Goal: Task Accomplishment & Management: Manage account settings

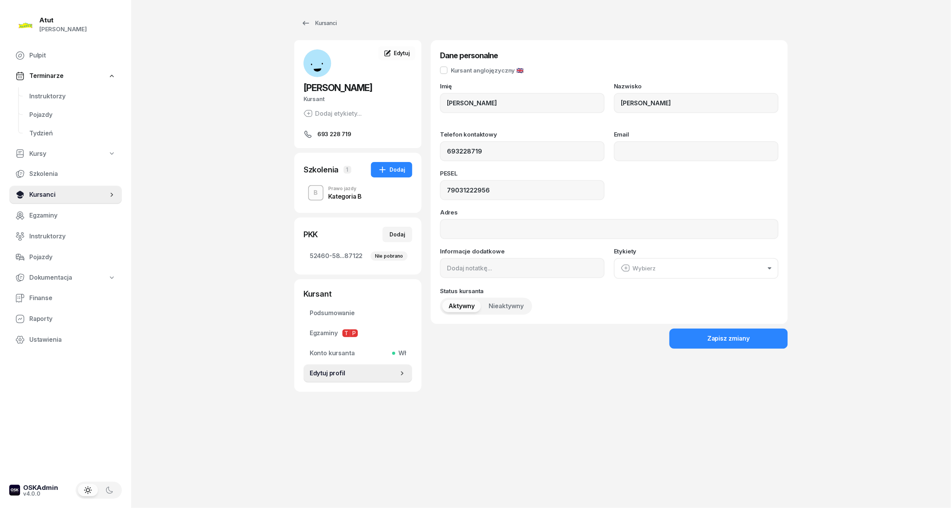
drag, startPoint x: 0, startPoint y: 0, endPoint x: 40, endPoint y: 199, distance: 202.9
click at [40, 199] on span "Kursanci" at bounding box center [68, 195] width 79 height 10
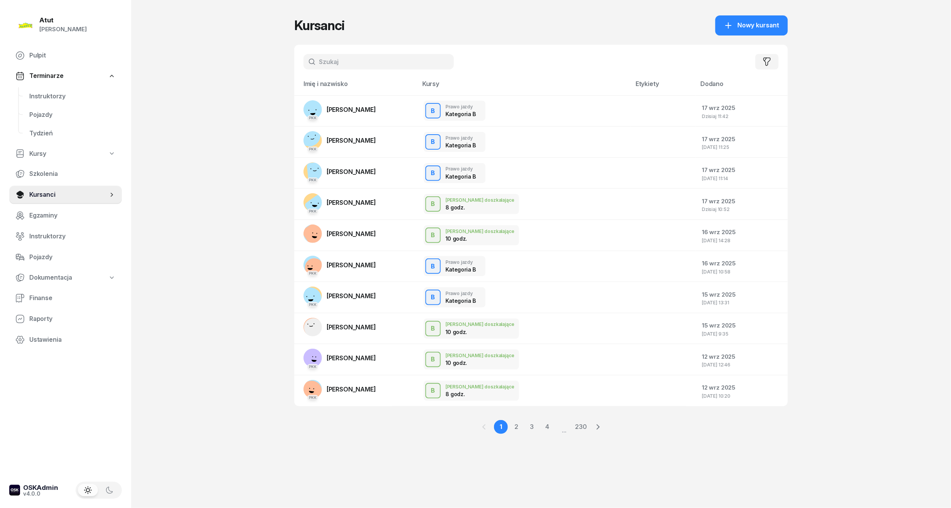
click at [347, 69] on div "Filtruj" at bounding box center [540, 62] width 493 height 34
click at [348, 58] on input "text" at bounding box center [378, 61] width 150 height 15
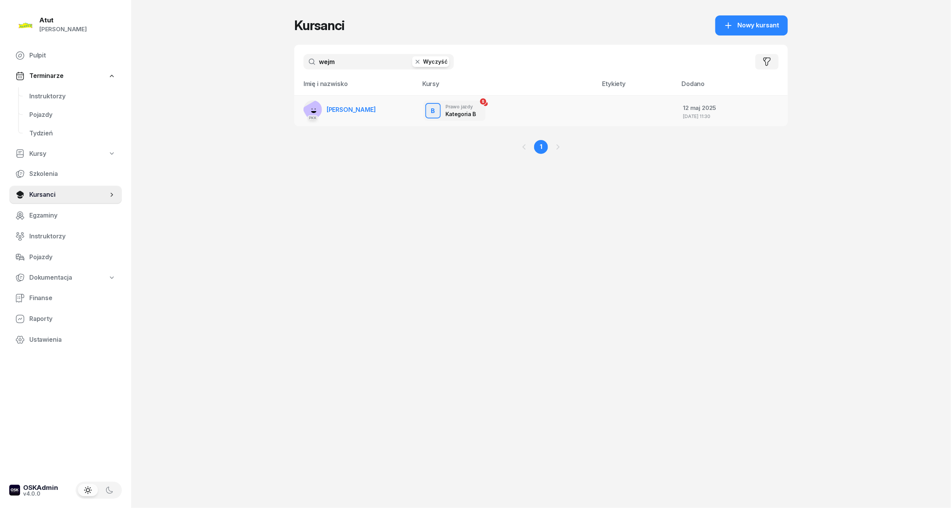
type input "wejm"
click at [389, 106] on td "PKK Tymoteusz Wejman" at bounding box center [355, 110] width 123 height 31
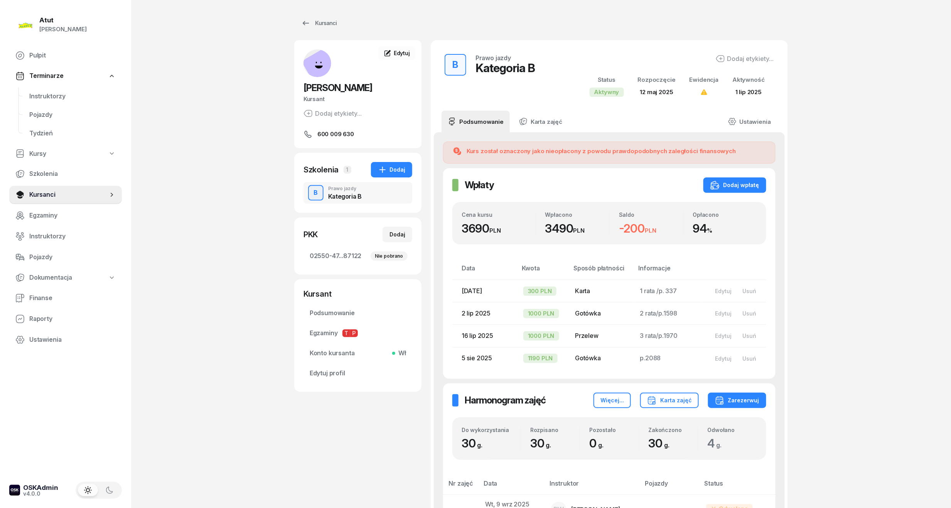
click at [40, 85] on nav "Pulpit Terminarze Instruktorzy Pojazdy Tydzień Kursy Szkolenia Kursanci Egzamin…" at bounding box center [65, 197] width 113 height 303
click at [42, 91] on span "Instruktorzy" at bounding box center [72, 96] width 86 height 10
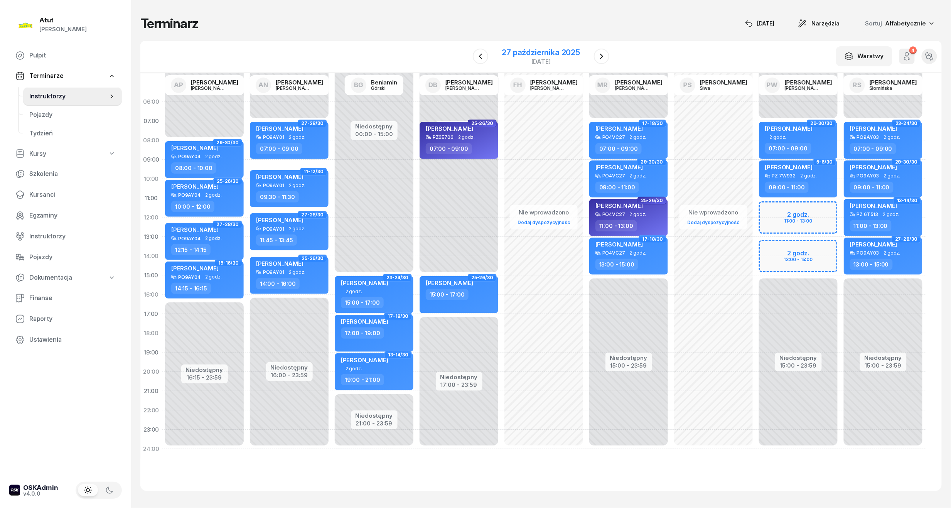
click at [565, 56] on div "27 października 2025" at bounding box center [541, 53] width 78 height 8
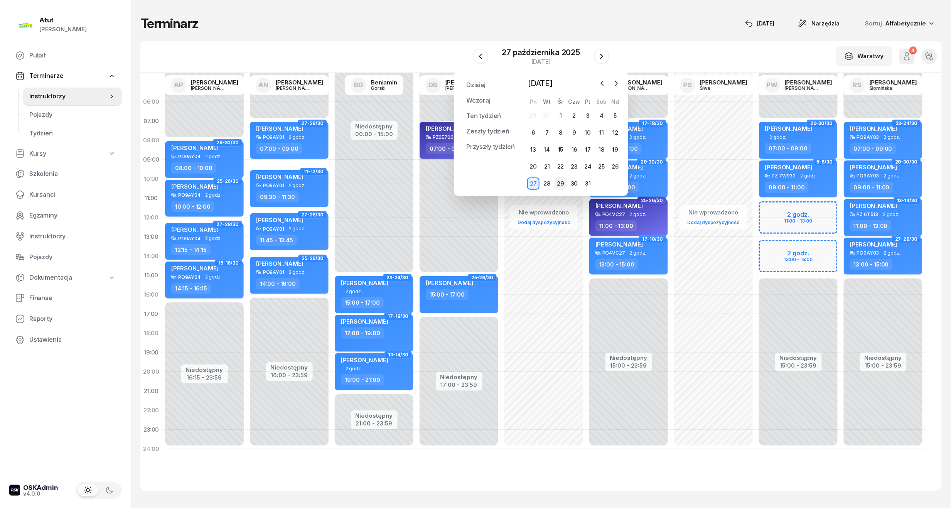
click at [559, 183] on div "29" at bounding box center [560, 183] width 12 height 12
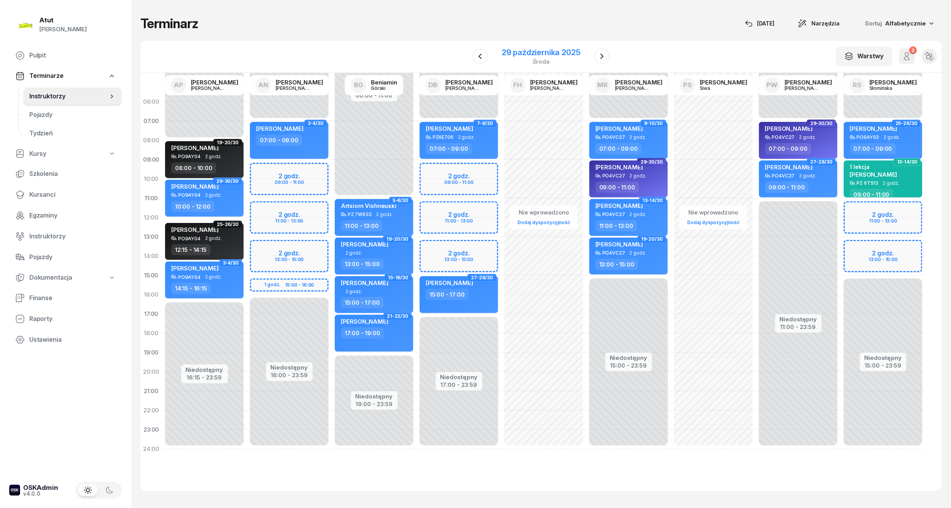
click at [563, 65] on div "29 października 2025 środa" at bounding box center [540, 56] width 97 height 22
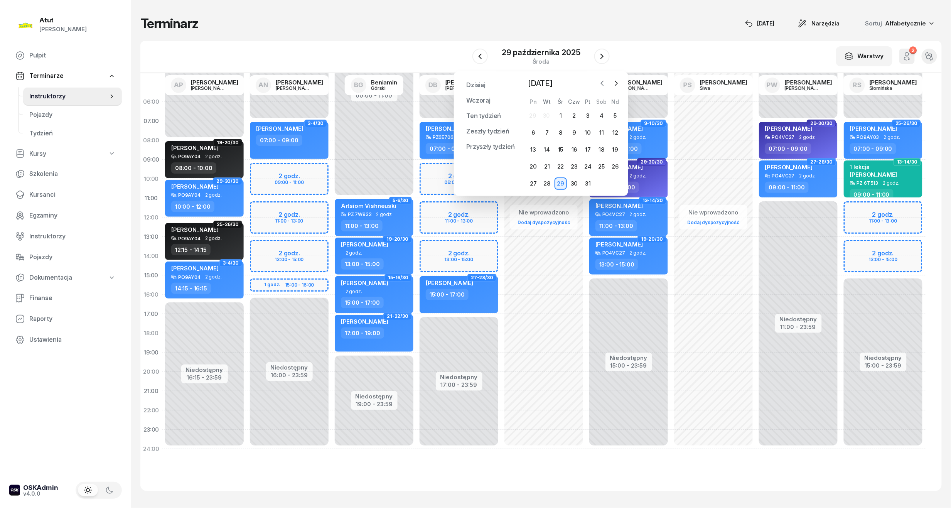
click at [599, 86] on icon "button" at bounding box center [602, 83] width 8 height 8
click at [565, 150] on div "17" at bounding box center [560, 149] width 12 height 12
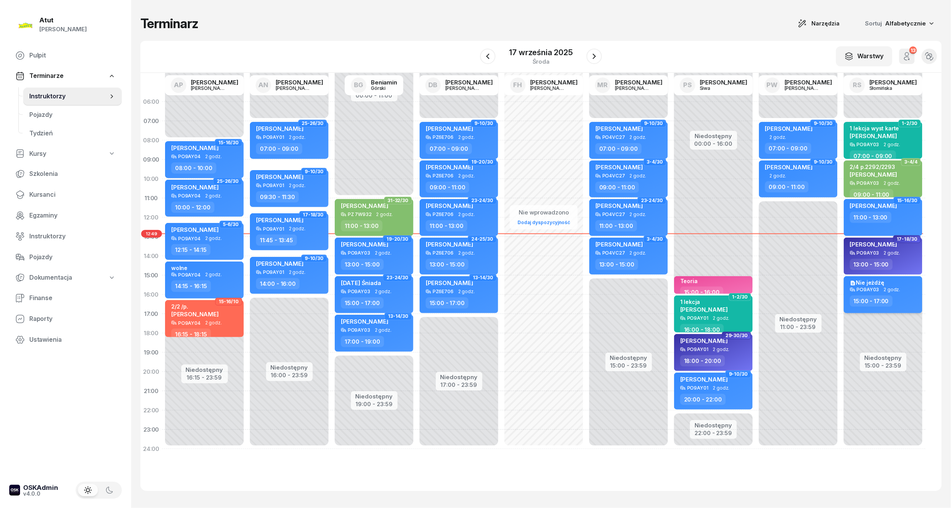
click at [893, 290] on span "2 godz." at bounding box center [891, 289] width 17 height 5
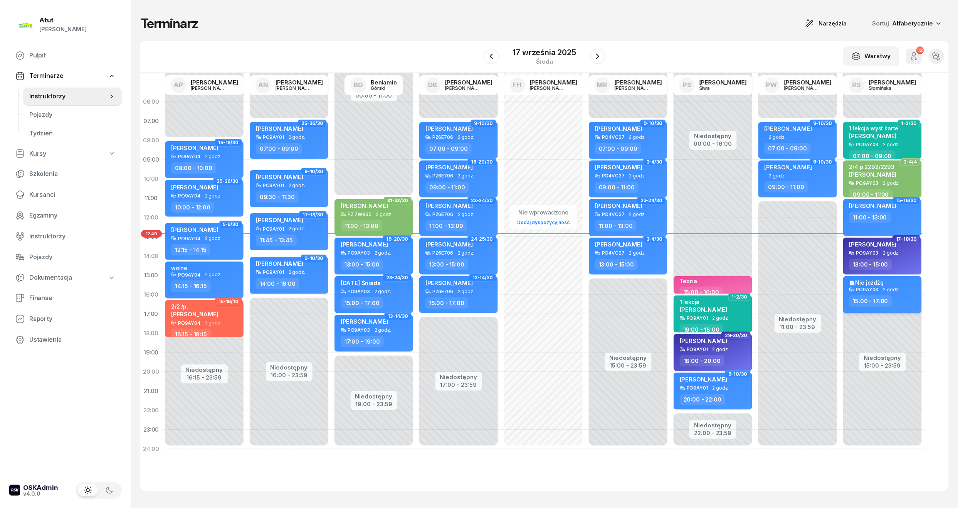
select select "15"
select select "17"
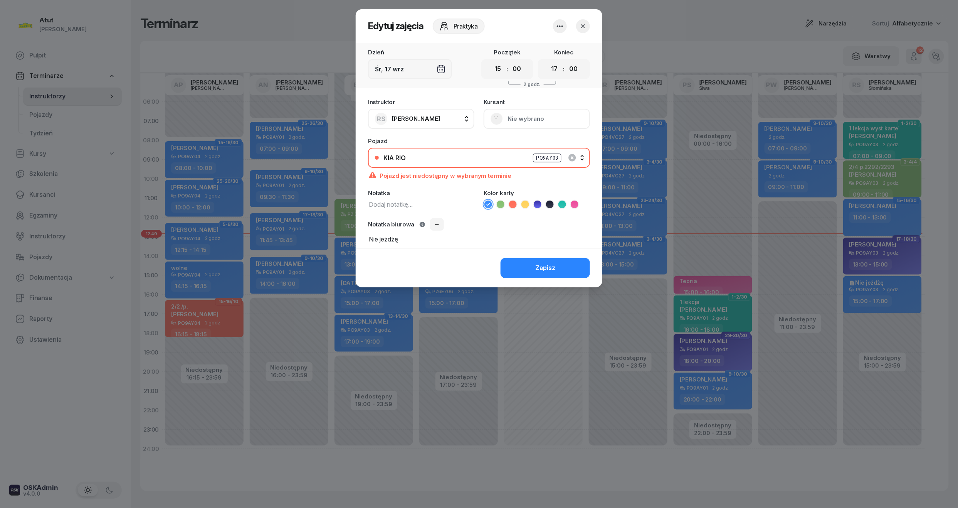
click at [564, 22] on icon "button" at bounding box center [559, 26] width 9 height 9
click at [555, 52] on link "Usuń" at bounding box center [556, 49] width 102 height 19
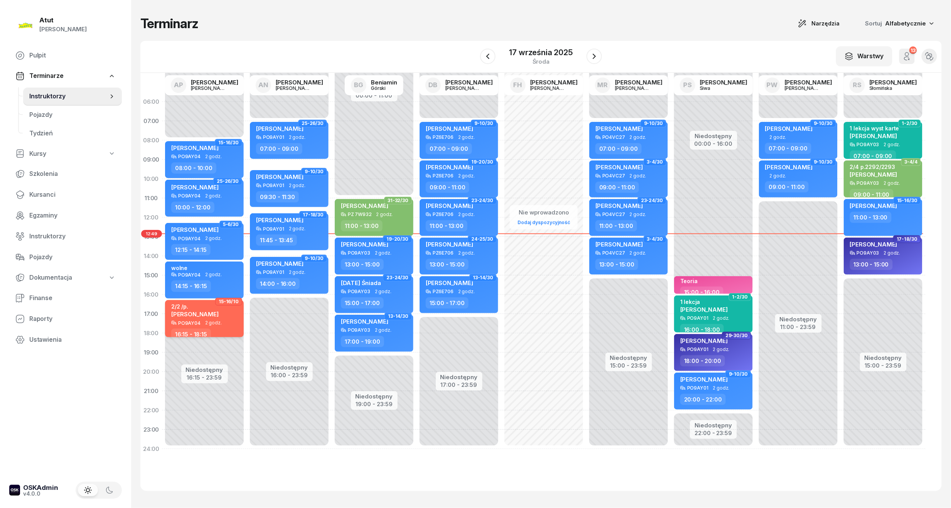
click at [192, 320] on div "PO9AY04" at bounding box center [189, 322] width 22 height 5
select select "16"
select select "15"
select select "18"
select select "15"
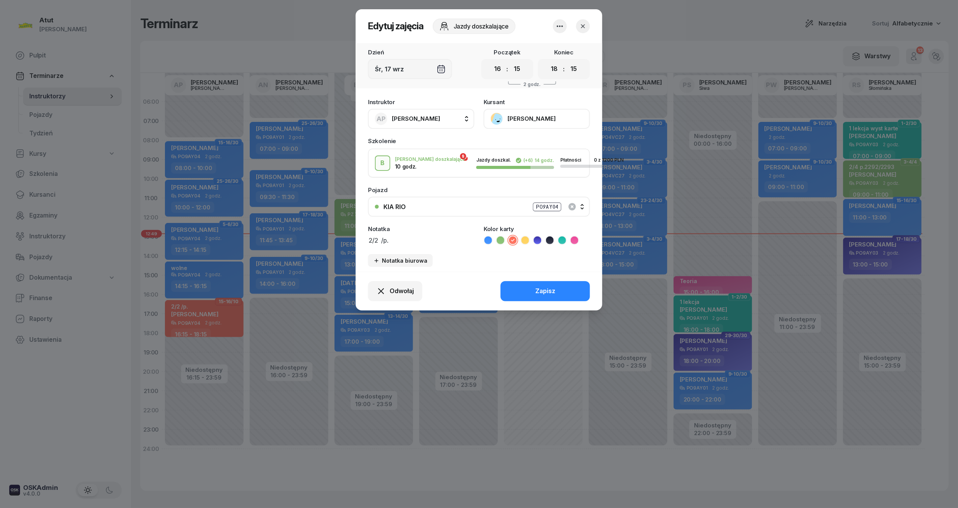
click at [590, 27] on button "button" at bounding box center [583, 26] width 14 height 14
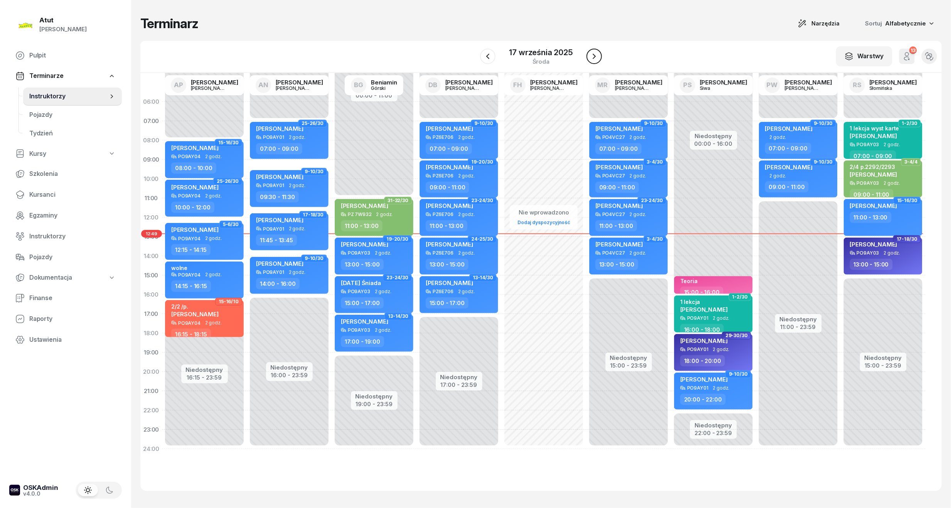
click at [594, 57] on icon "button" at bounding box center [593, 56] width 3 height 5
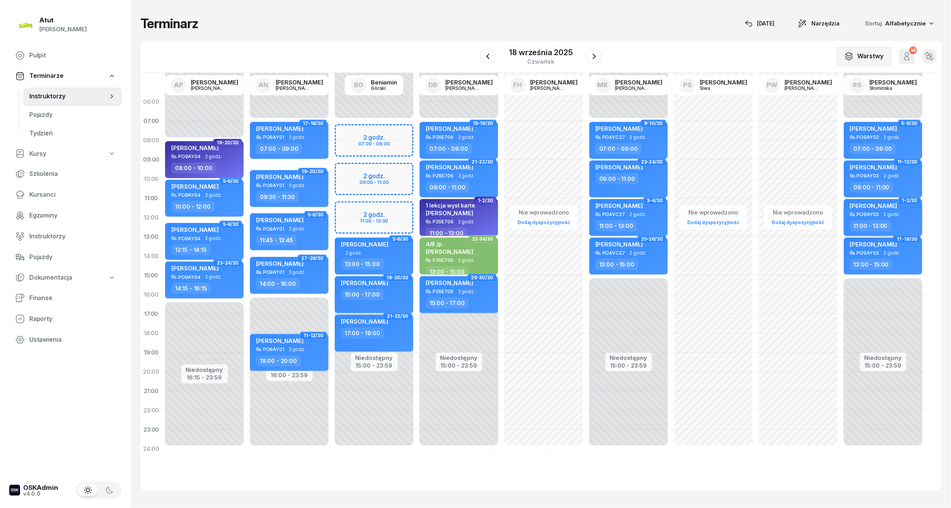
click at [893, 218] on div "Yurii Kril PO9AY03 2 godz. 11:00 - 13:00" at bounding box center [882, 217] width 79 height 37
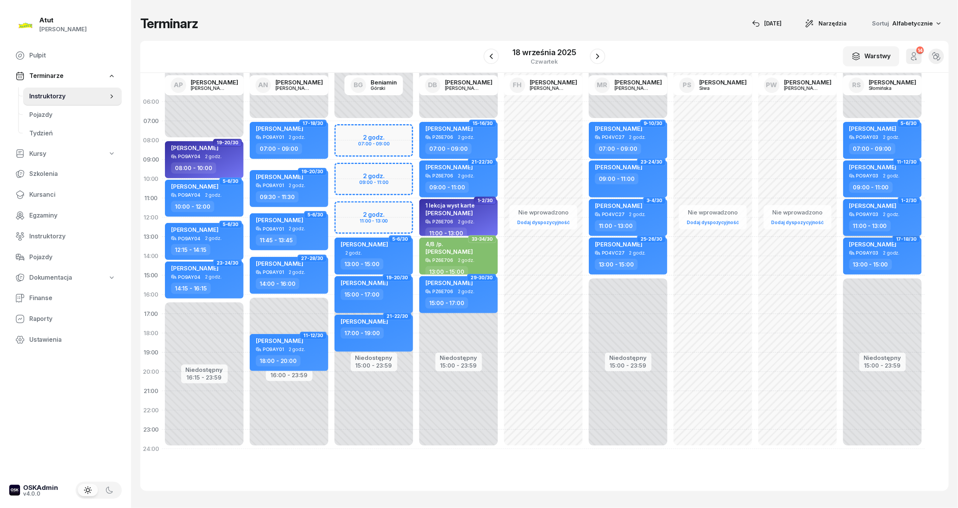
select select "11"
select select "13"
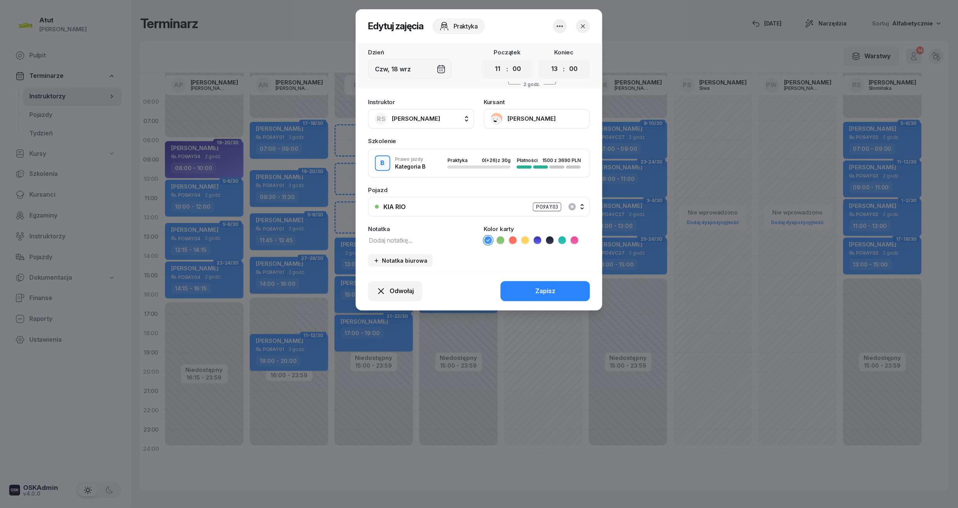
click at [520, 104] on div "Kursant Yurii Kril" at bounding box center [537, 114] width 106 height 30
click at [520, 117] on button "[PERSON_NAME]" at bounding box center [537, 119] width 106 height 20
click at [509, 142] on div "Otwórz profil" at bounding box center [508, 145] width 37 height 10
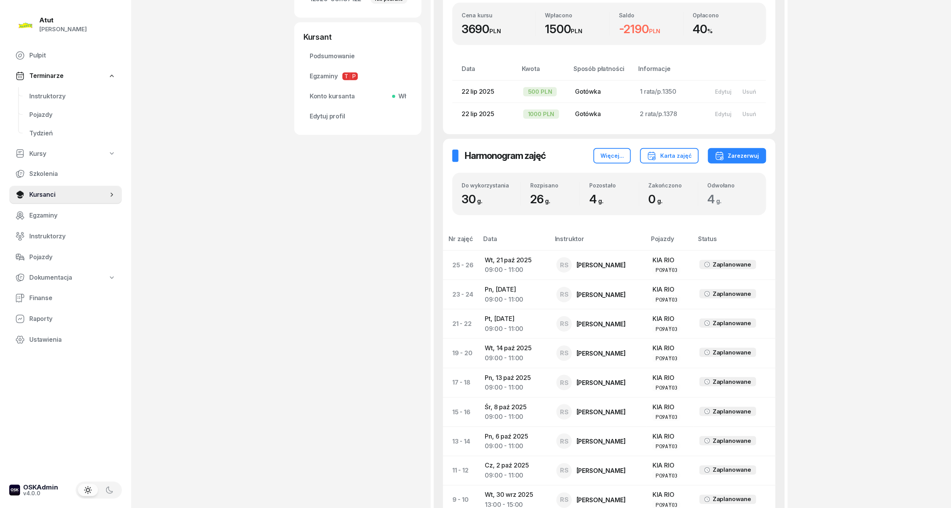
scroll to position [580, 0]
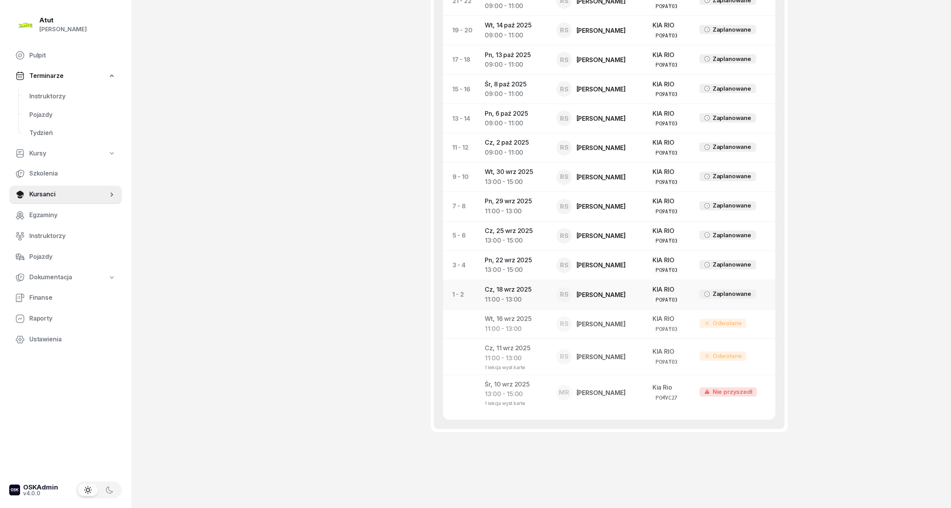
click at [487, 301] on div "11:00 - 13:00" at bounding box center [514, 300] width 59 height 10
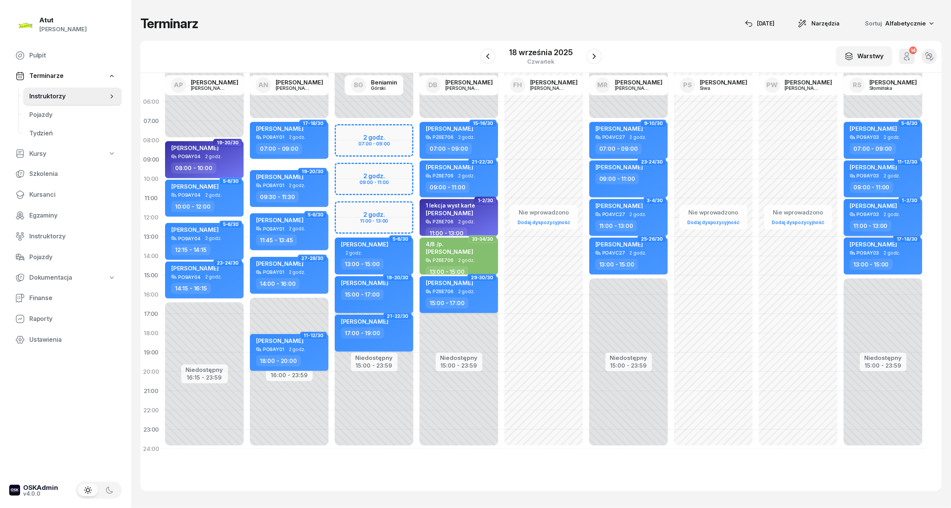
click at [893, 215] on span "2 godz." at bounding box center [891, 214] width 17 height 5
select select "11"
select select "13"
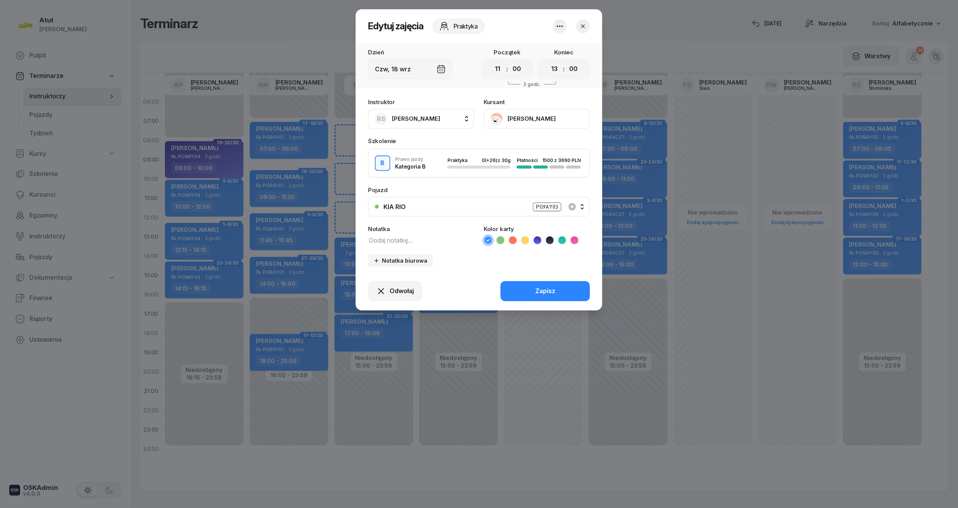
click at [523, 121] on button "[PERSON_NAME]" at bounding box center [537, 119] width 106 height 20
click at [548, 149] on link "Otwórz profil" at bounding box center [536, 144] width 102 height 19
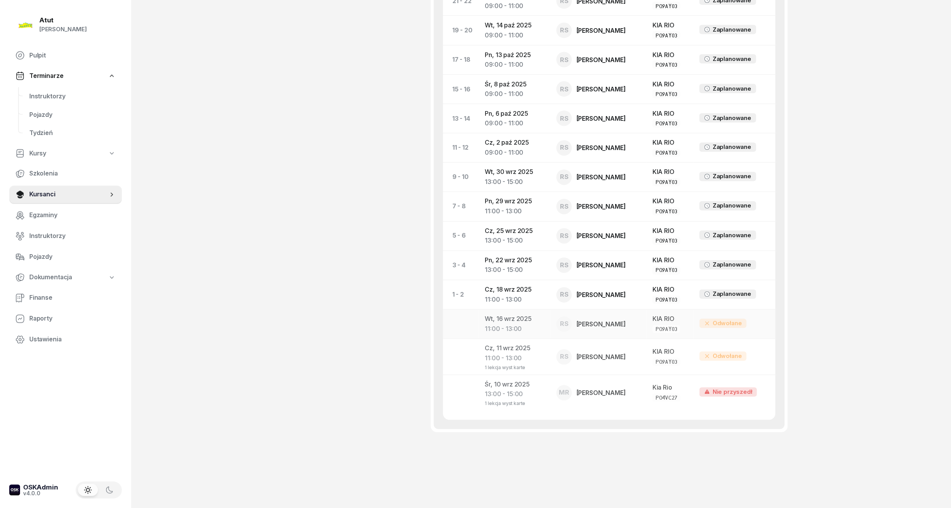
scroll to position [170, 0]
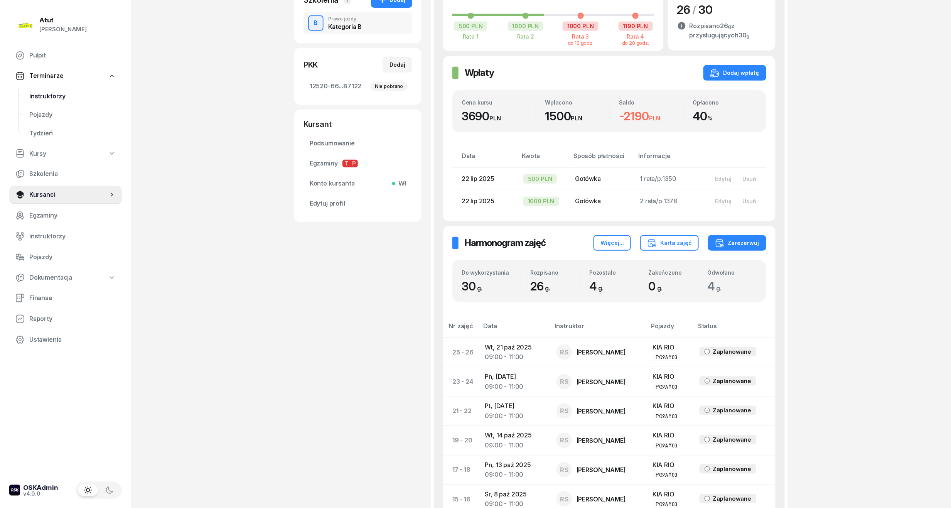
click at [62, 94] on span "Instruktorzy" at bounding box center [72, 96] width 86 height 10
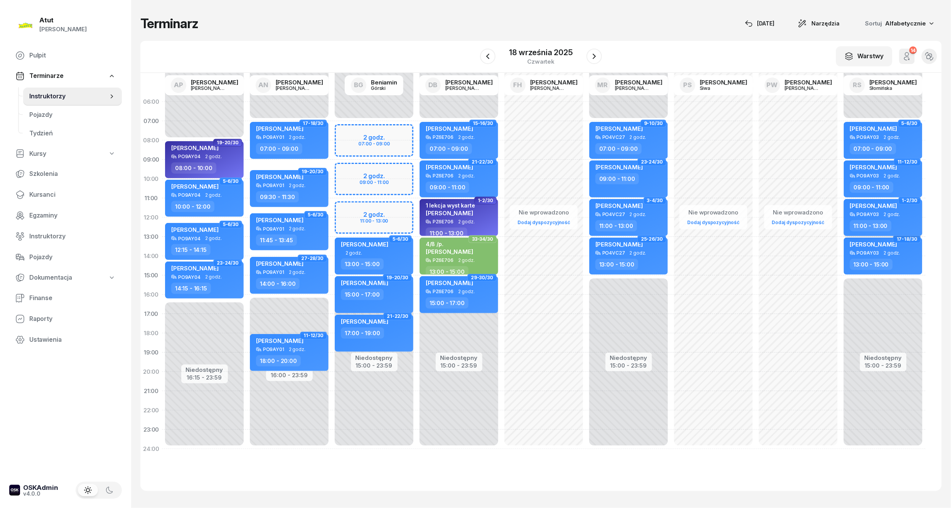
click at [877, 205] on div "[PERSON_NAME]" at bounding box center [884, 207] width 68 height 10
select select "11"
select select "13"
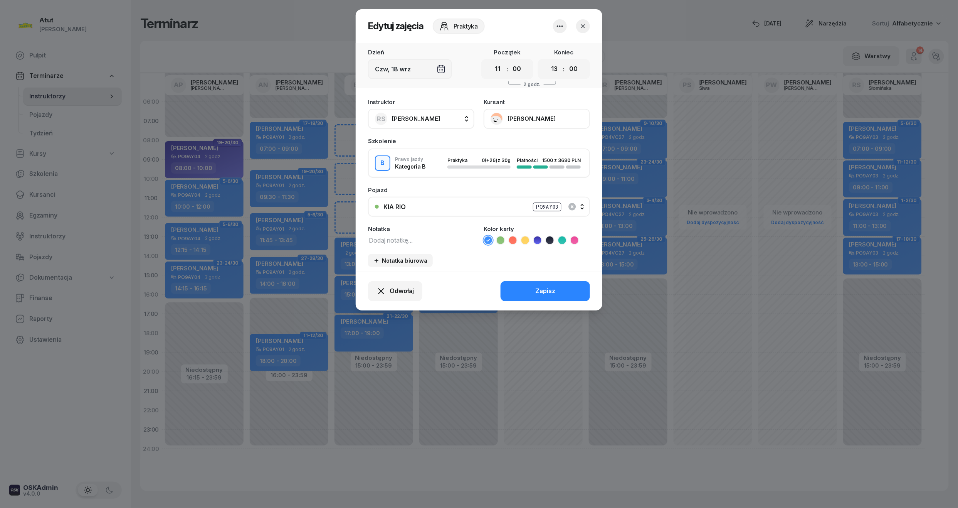
click at [415, 242] on textarea at bounding box center [421, 240] width 106 height 10
type textarea "karta w biurze"
click at [560, 287] on button "Zapisz" at bounding box center [545, 291] width 89 height 20
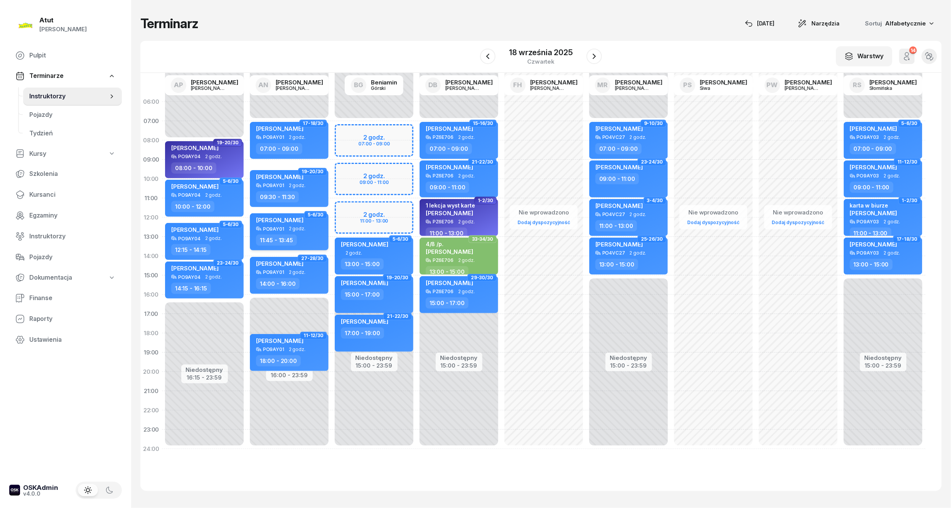
click at [309, 226] on div "PO9AY01 2 godz." at bounding box center [290, 228] width 68 height 5
select select "11"
select select "45"
select select "13"
select select "45"
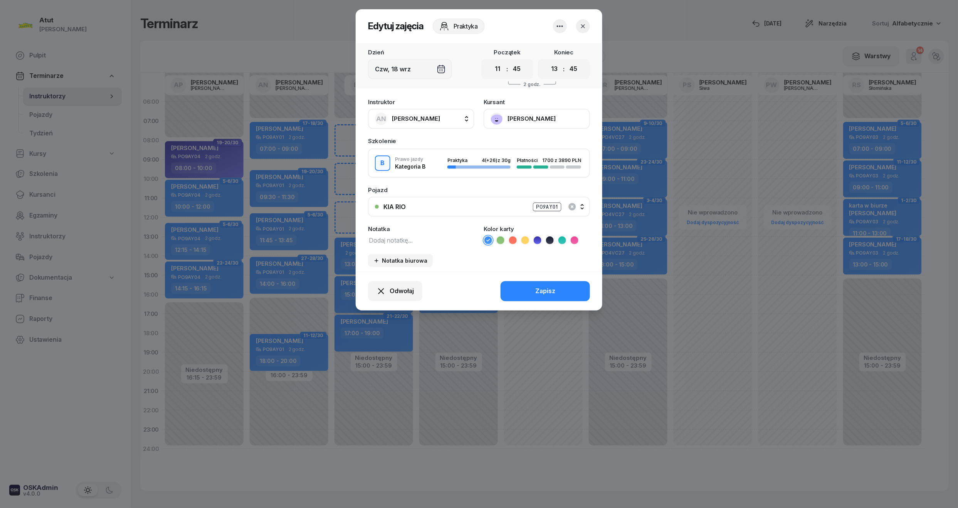
click at [387, 238] on textarea at bounding box center [421, 240] width 106 height 10
type textarea "poinformować o pt!"
click at [575, 285] on button "Zapisz" at bounding box center [545, 291] width 89 height 20
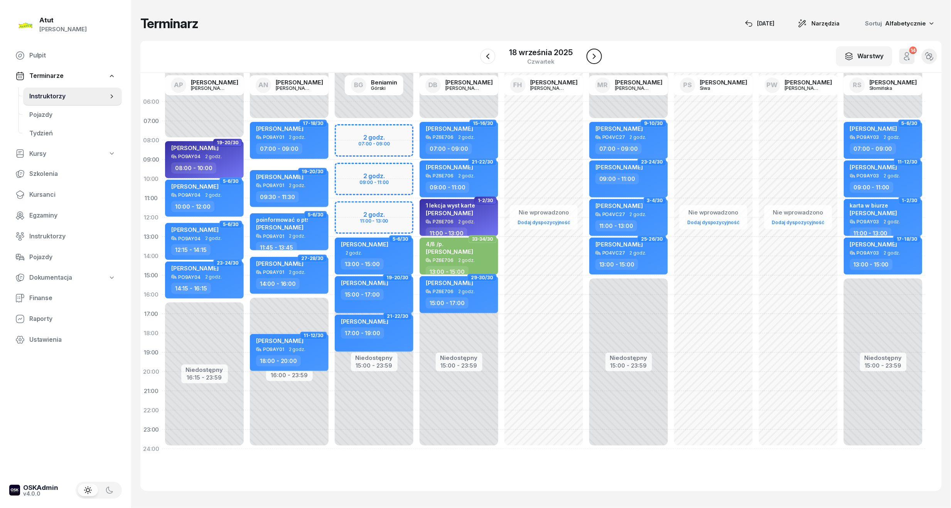
click at [591, 52] on icon "button" at bounding box center [593, 56] width 9 height 9
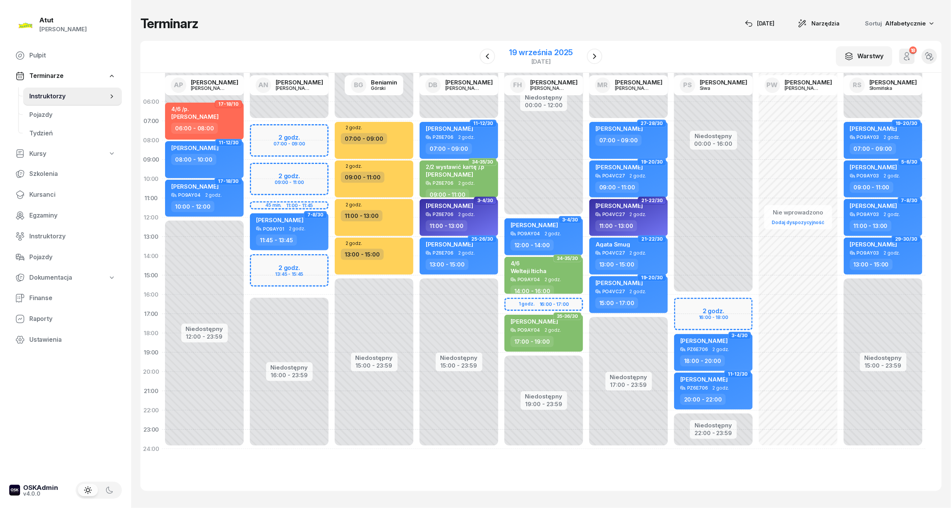
click at [551, 51] on div "19 września 2025" at bounding box center [541, 53] width 64 height 8
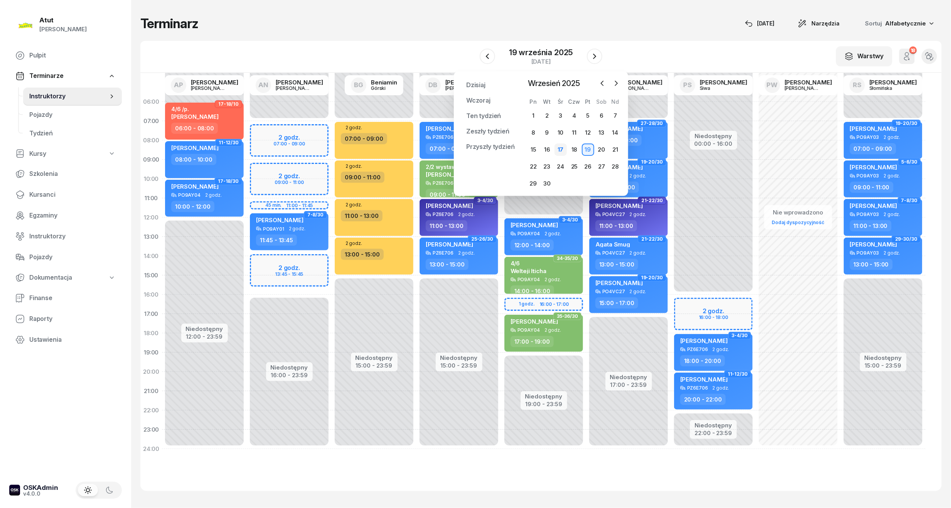
click at [564, 147] on div "17" at bounding box center [560, 149] width 12 height 12
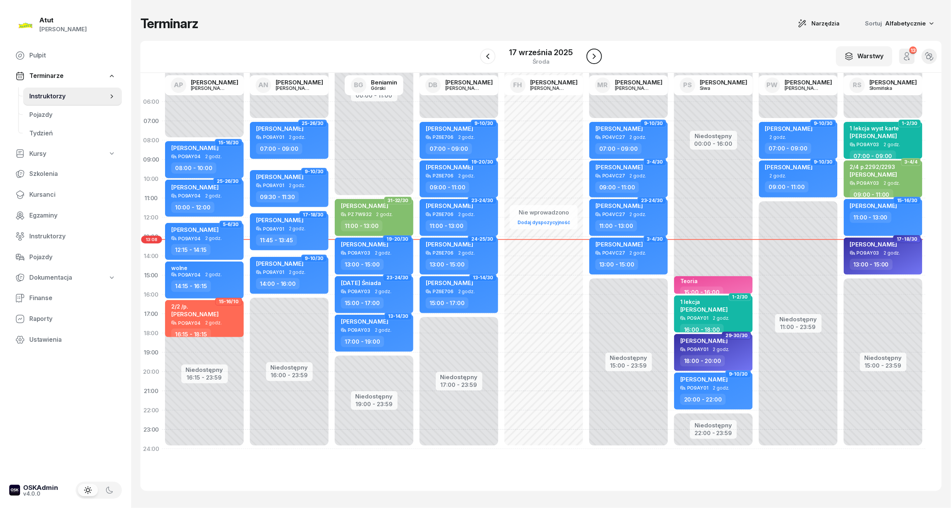
click at [596, 57] on icon "button" at bounding box center [593, 56] width 9 height 9
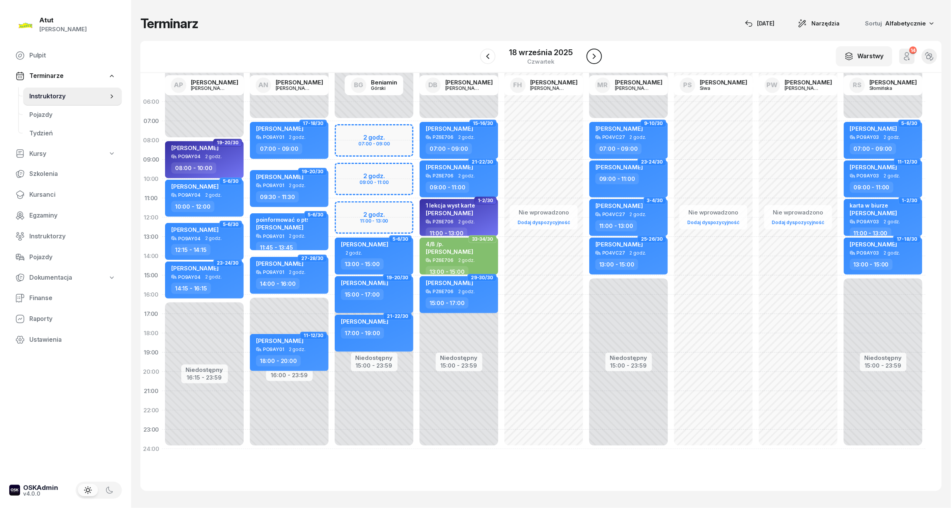
click at [596, 57] on icon "button" at bounding box center [593, 56] width 9 height 9
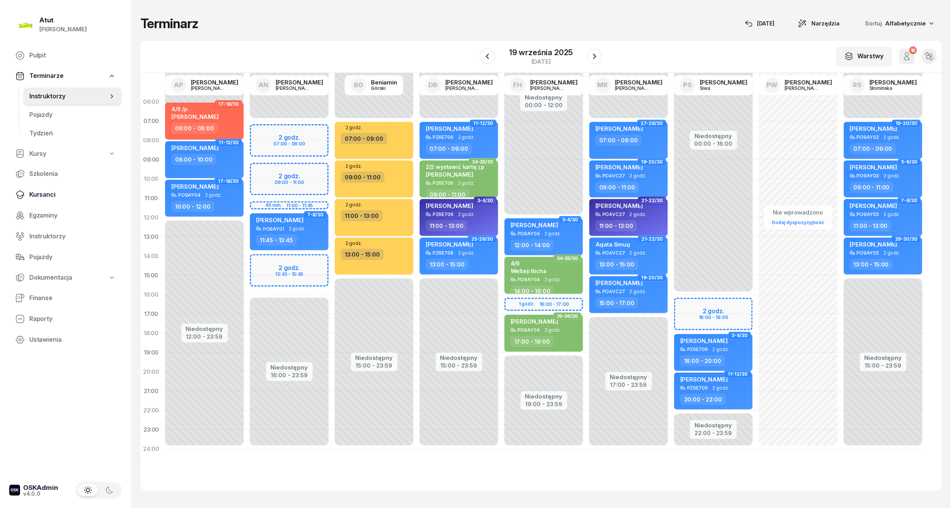
click at [37, 193] on span "Kursanci" at bounding box center [72, 195] width 86 height 10
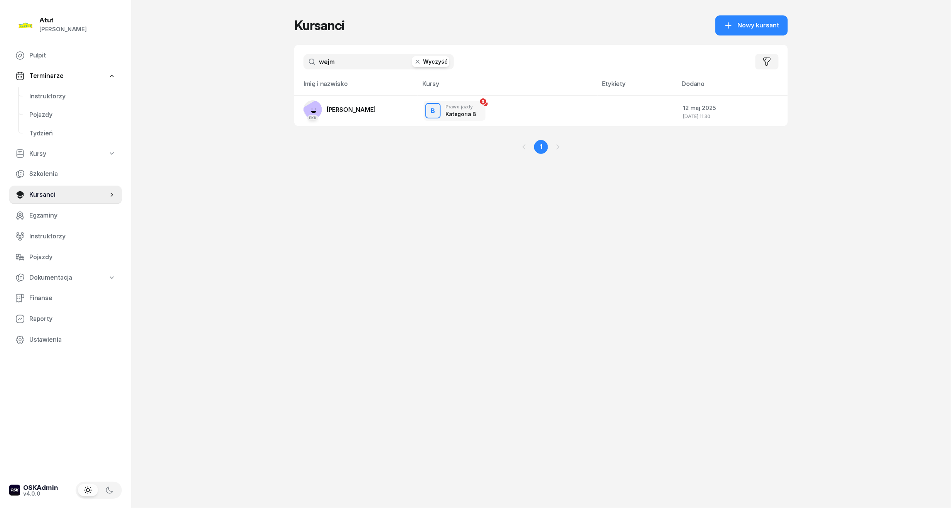
drag, startPoint x: 341, startPoint y: 61, endPoint x: 241, endPoint y: 68, distance: 100.5
click at [241, 68] on div "Atut Paulina Lis Pulpit Terminarze Instruktorzy Pojazdy Tydzień Kursy Szkolenia…" at bounding box center [475, 254] width 951 height 508
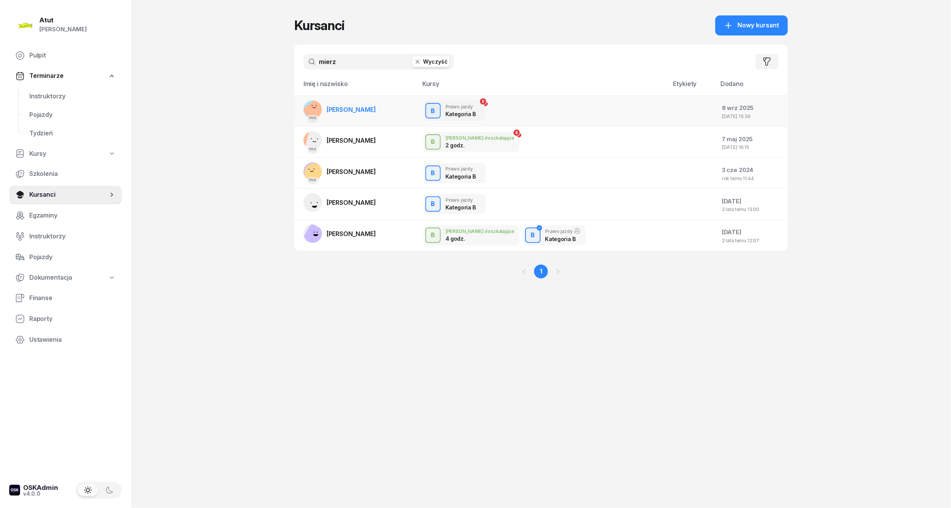
type input "mierz"
click at [329, 106] on span "[PERSON_NAME]" at bounding box center [350, 110] width 49 height 8
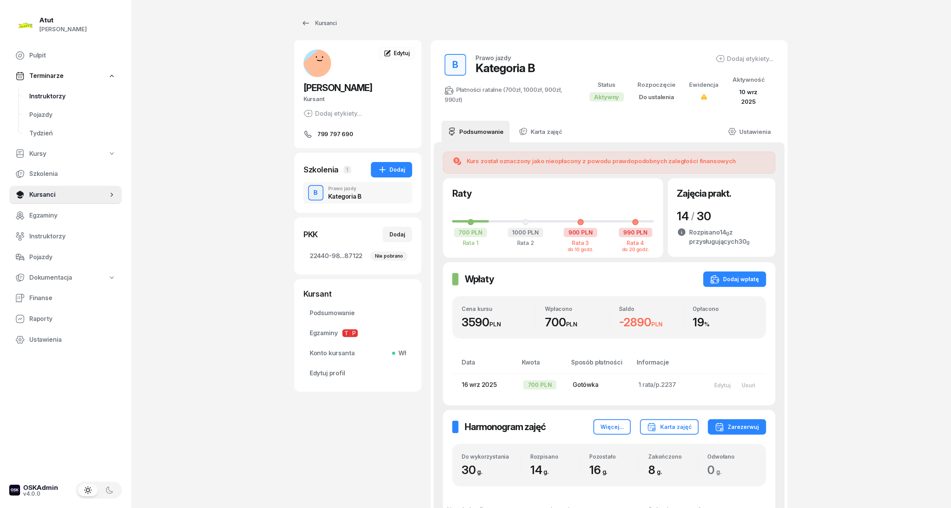
click at [34, 93] on span "Instruktorzy" at bounding box center [72, 96] width 86 height 10
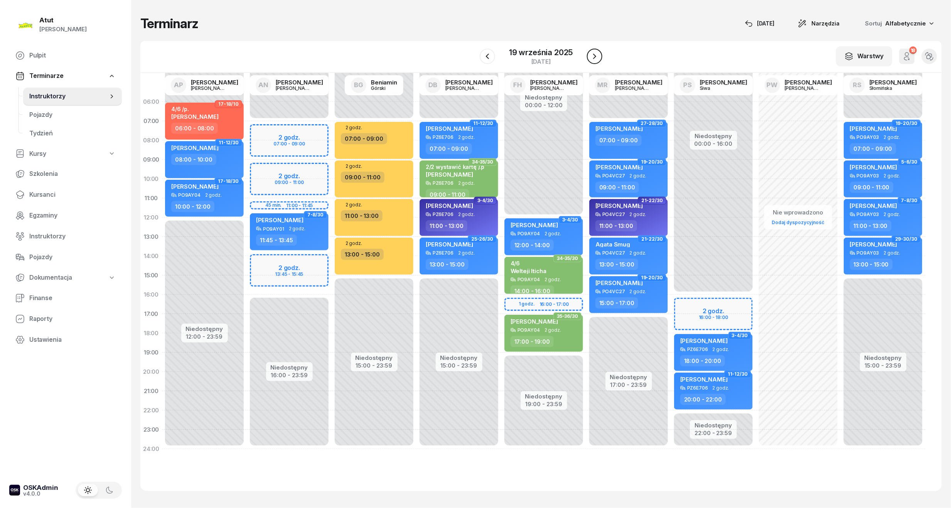
click at [592, 50] on button "button" at bounding box center [594, 56] width 15 height 15
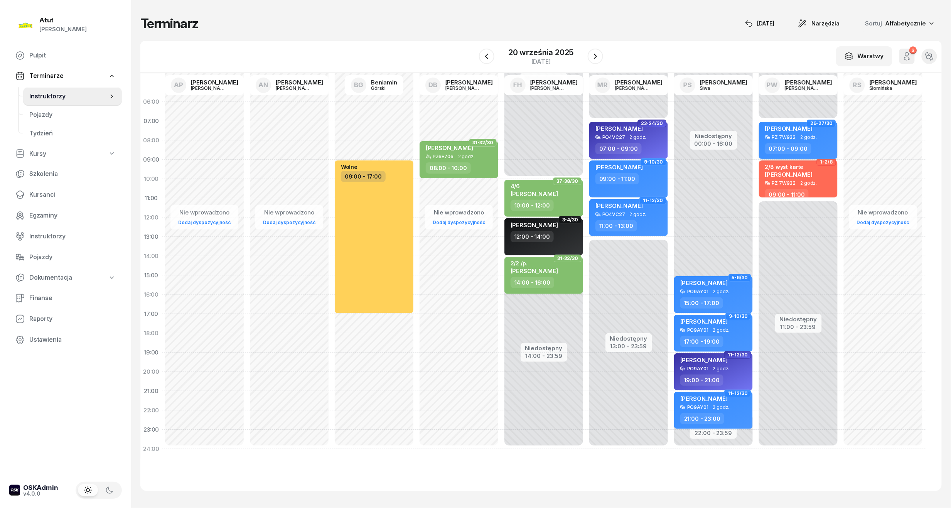
click at [779, 141] on div "Maria Krośniewska PZ 7W932 2 godz. 07:00 - 09:00" at bounding box center [798, 140] width 79 height 37
select select "07"
select select "09"
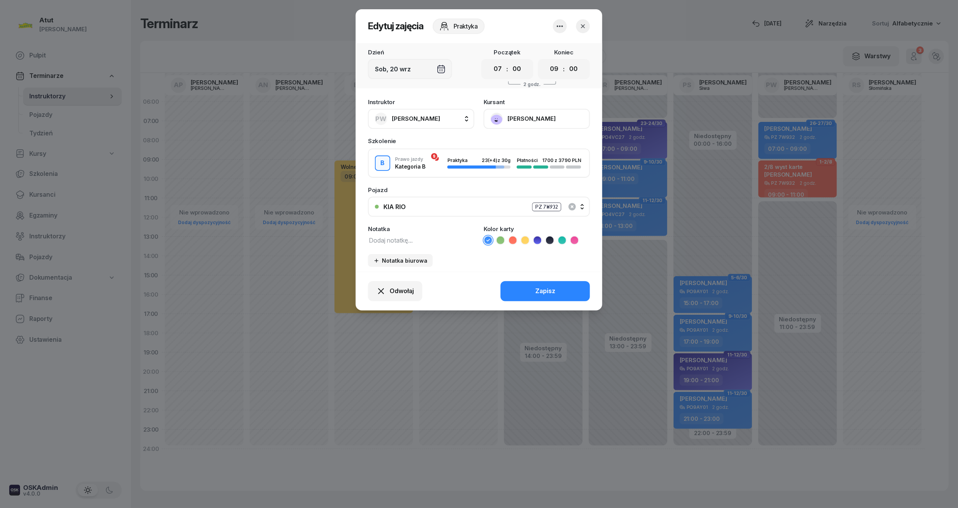
click at [583, 25] on icon "button" at bounding box center [583, 26] width 8 height 8
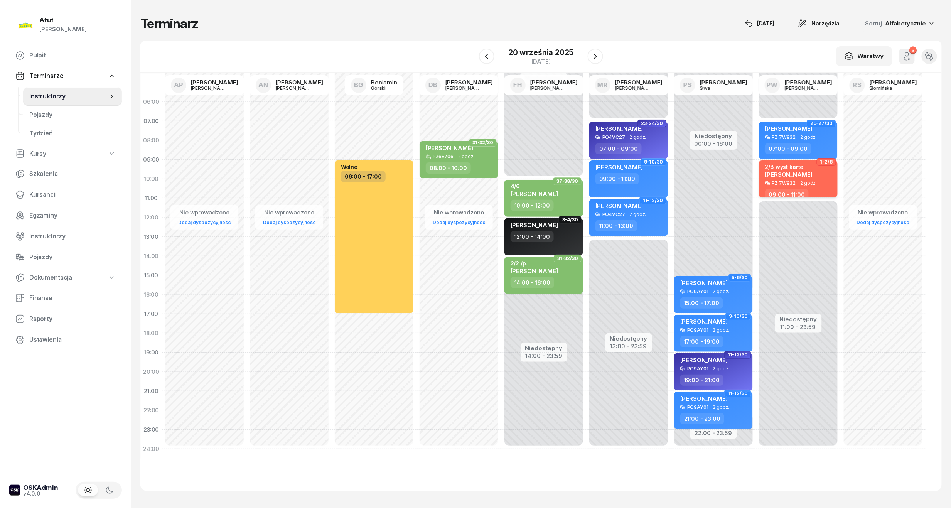
click at [787, 169] on div "2/8 wyst karte" at bounding box center [788, 166] width 47 height 7
select select "09"
select select "11"
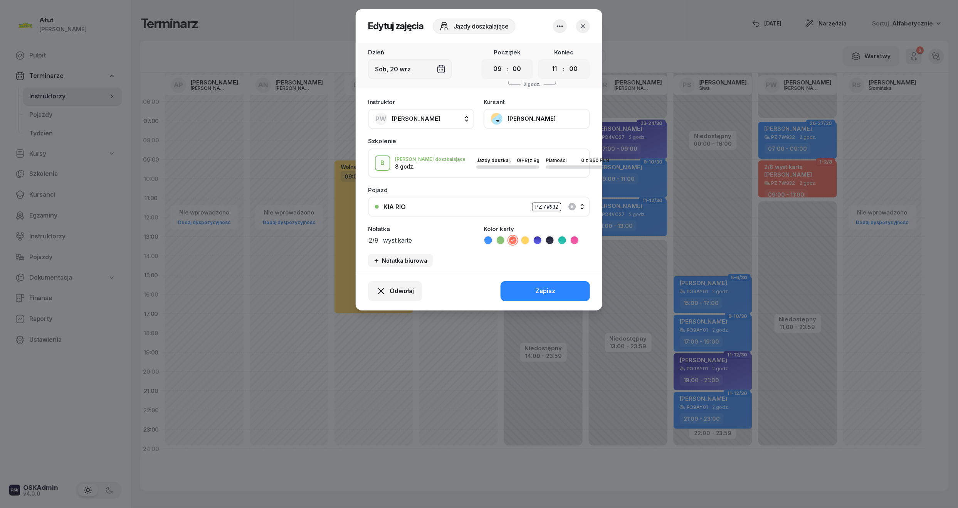
click at [531, 118] on button "[PERSON_NAME]" at bounding box center [537, 119] width 106 height 20
click at [518, 148] on div "Otwórz profil" at bounding box center [508, 145] width 37 height 10
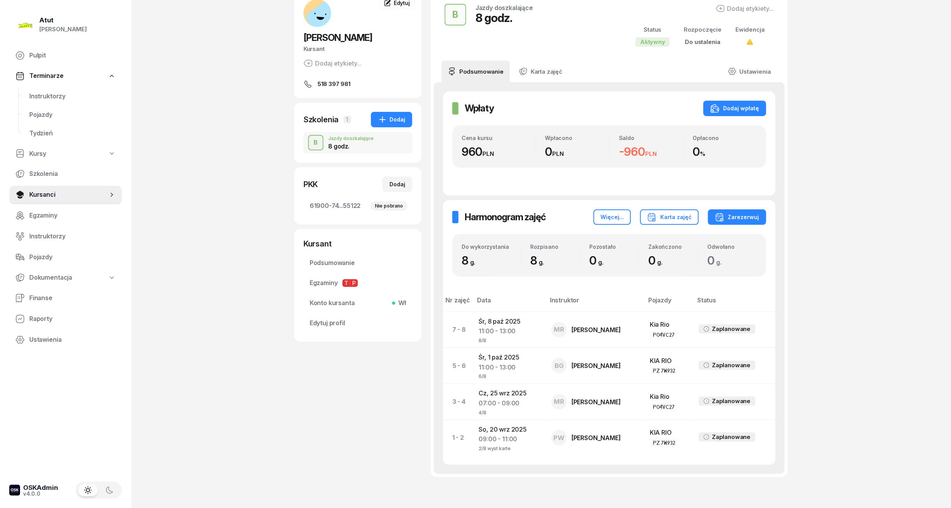
scroll to position [96, 0]
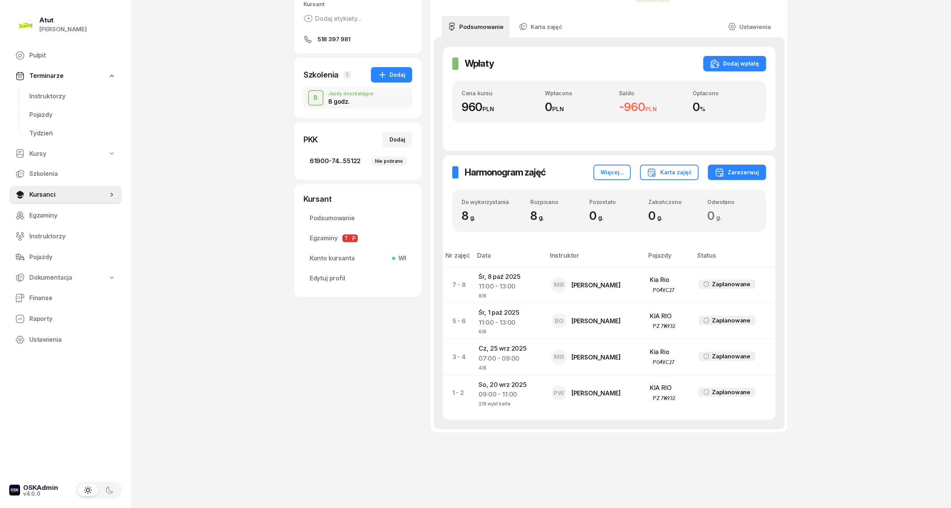
click at [338, 164] on span "61900-74...55122 Nie pobrano" at bounding box center [358, 161] width 96 height 10
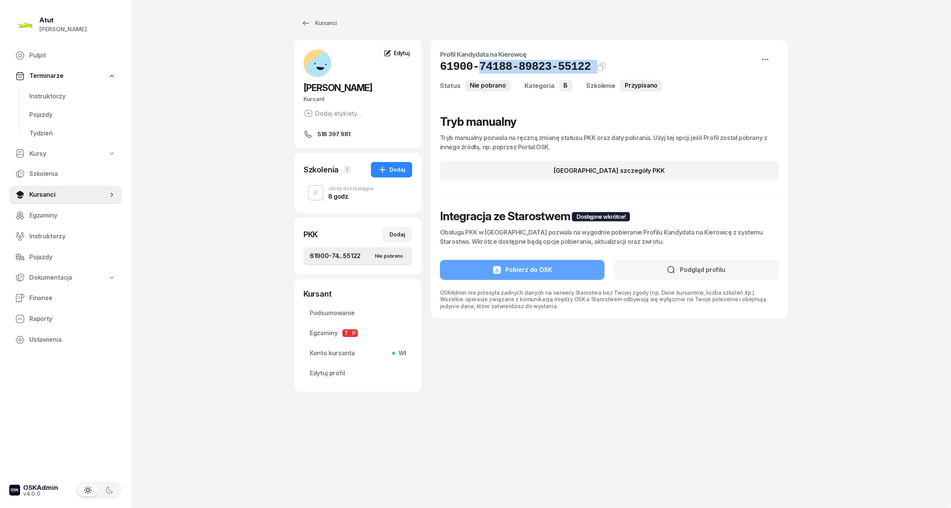
drag, startPoint x: 583, startPoint y: 69, endPoint x: 472, endPoint y: 72, distance: 110.7
click at [473, 72] on div "61900-74188-89823-55122 Kat.B" at bounding box center [609, 67] width 338 height 14
drag, startPoint x: 472, startPoint y: 72, endPoint x: 463, endPoint y: 72, distance: 8.9
click at [463, 72] on h1 "61900-74188-89823-55122 Kat.B" at bounding box center [515, 67] width 151 height 14
copy h1 "0"
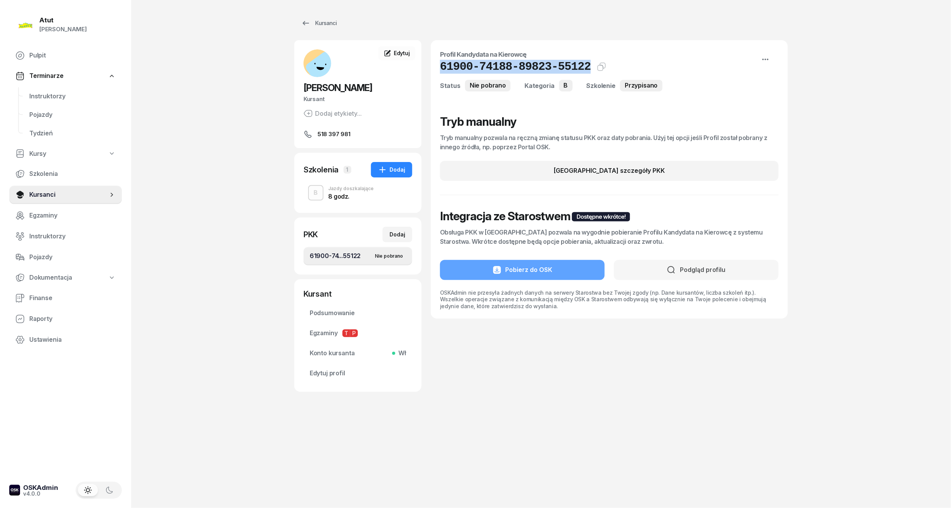
drag, startPoint x: 578, startPoint y: 68, endPoint x: 434, endPoint y: 70, distance: 144.6
click at [434, 70] on div "Profil Kandydata na Kierowcę 61900-74188-89823-55122 Kat.B Status Nie pobrano K…" at bounding box center [609, 179] width 357 height 278
copy h1 "61900-74188-89823-55122"
drag, startPoint x: 326, startPoint y: 376, endPoint x: 346, endPoint y: 360, distance: 25.5
click at [326, 376] on span "Edytuj profil" at bounding box center [358, 373] width 96 height 10
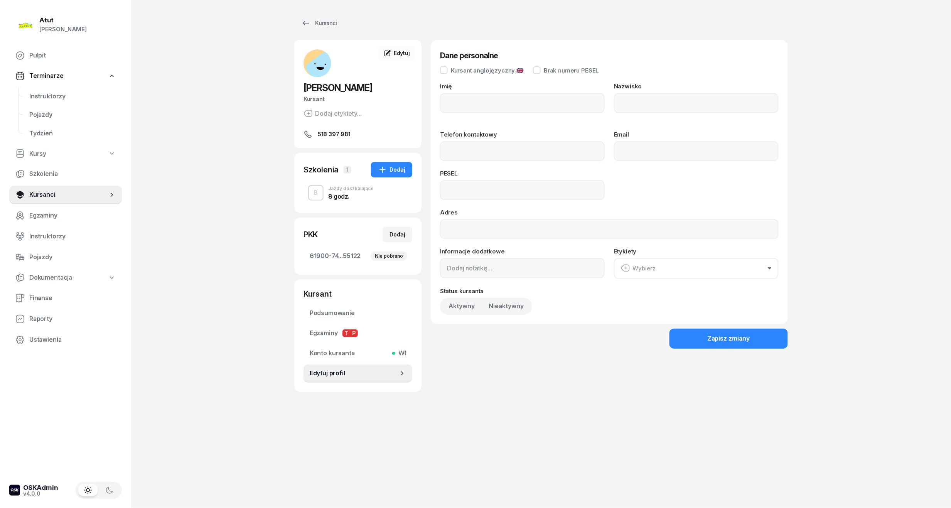
type input "Aleksander"
type input "Okińczyc"
type input "518397981"
type input "01291306596"
type input "518 397 981"
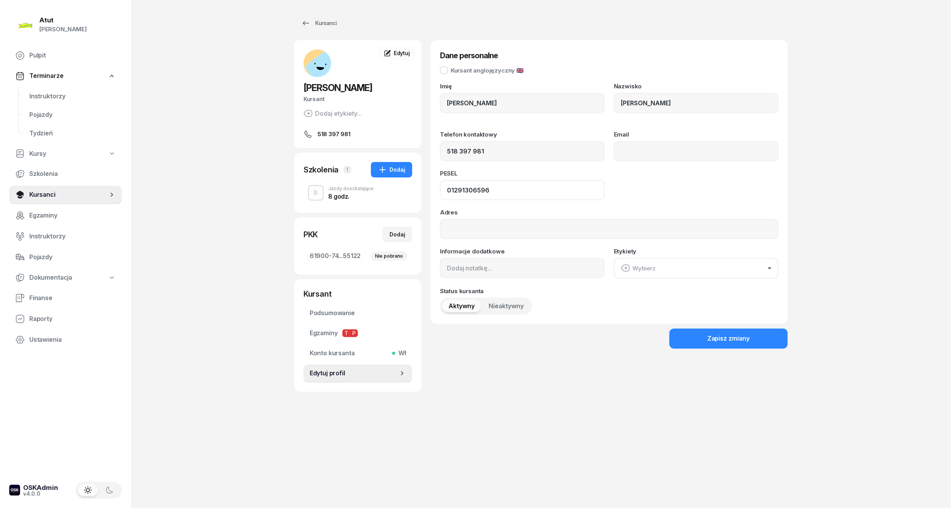
drag, startPoint x: 483, startPoint y: 192, endPoint x: 324, endPoint y: 212, distance: 159.7
click at [324, 212] on div "Aleksander Okińczyc Kursant Dodaj etykiety... 518 397 981 AO Aleksander Okińczy…" at bounding box center [540, 216] width 493 height 352
click at [34, 198] on span "Kursanci" at bounding box center [68, 195] width 79 height 10
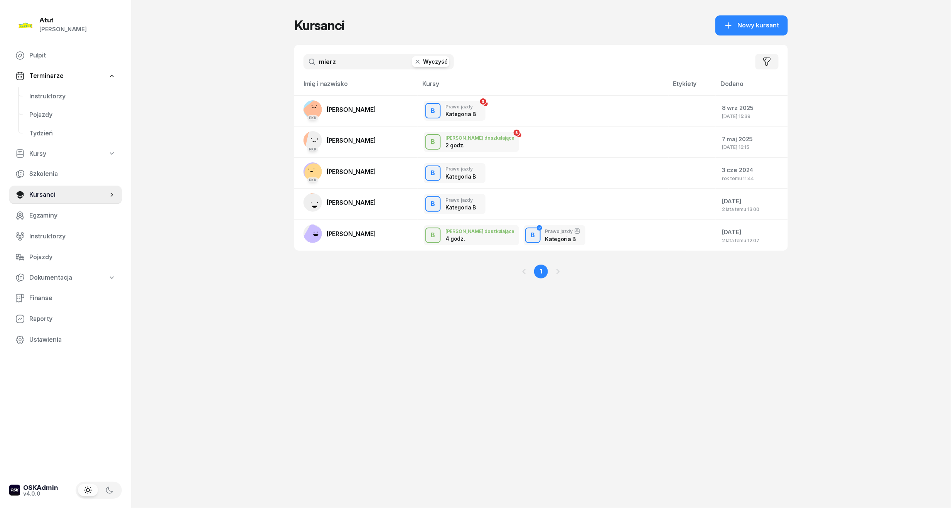
drag, startPoint x: 341, startPoint y: 67, endPoint x: 241, endPoint y: 81, distance: 100.4
click at [244, 81] on div "Atut Paulina Lis Pulpit Terminarze Instruktorzy Pojazdy Tydzień Kursy Szkolenia…" at bounding box center [475, 254] width 951 height 508
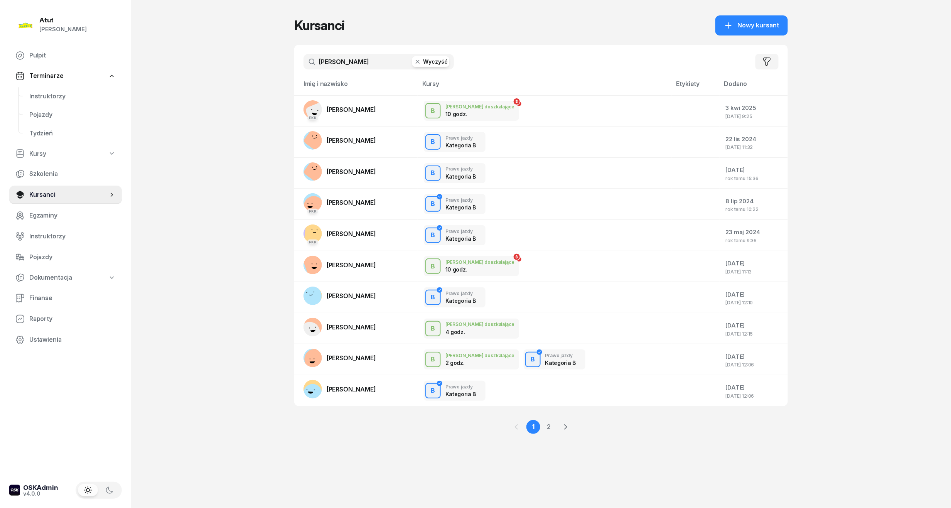
drag, startPoint x: 354, startPoint y: 62, endPoint x: 218, endPoint y: 62, distance: 136.1
click at [218, 62] on div "Atut Paulina Lis Pulpit Terminarze Instruktorzy Pojazdy Tydzień Kursy Szkolenia…" at bounding box center [475, 254] width 951 height 508
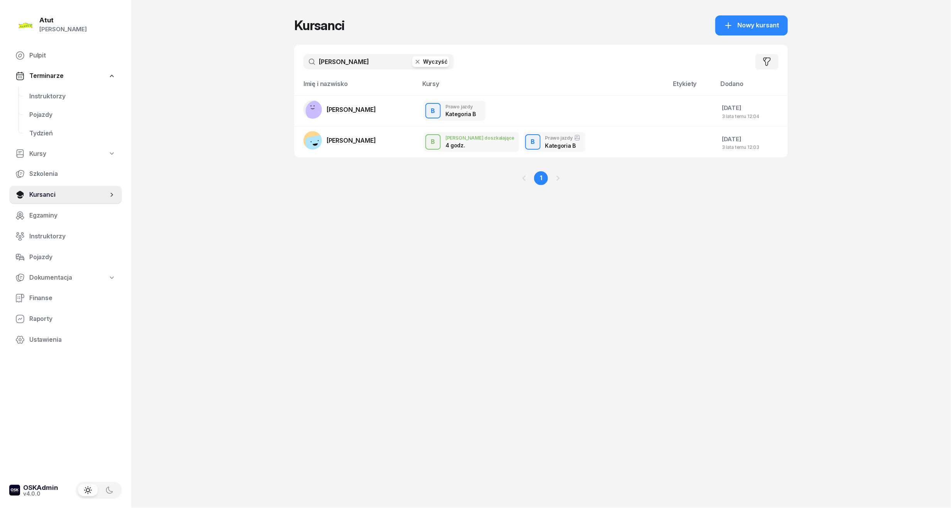
type input "piotrowski"
click at [27, 96] on link "Instruktorzy" at bounding box center [72, 96] width 99 height 19
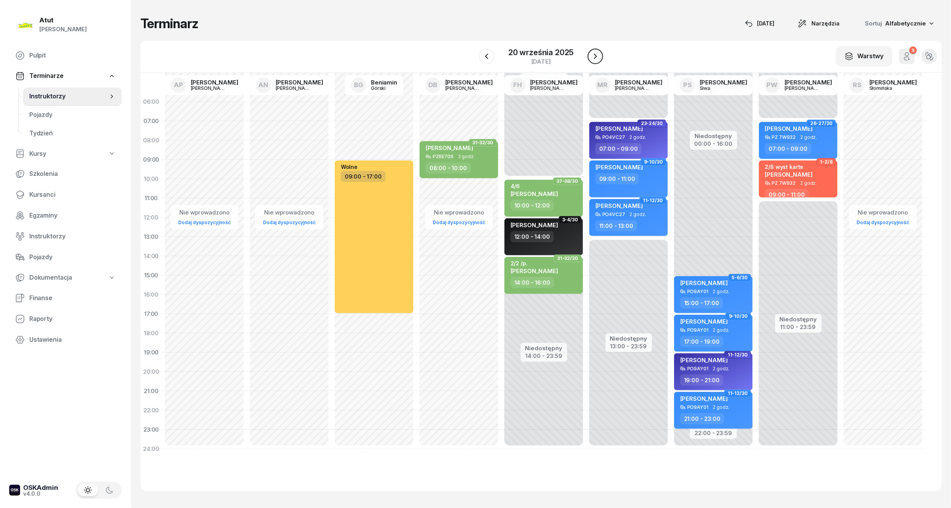
click at [599, 59] on icon "button" at bounding box center [595, 56] width 9 height 9
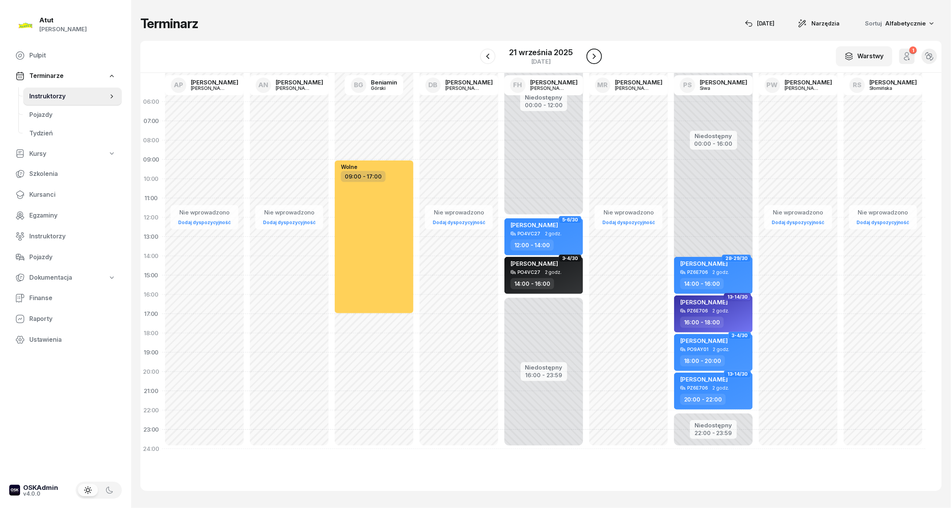
click at [598, 62] on button "button" at bounding box center [593, 56] width 15 height 15
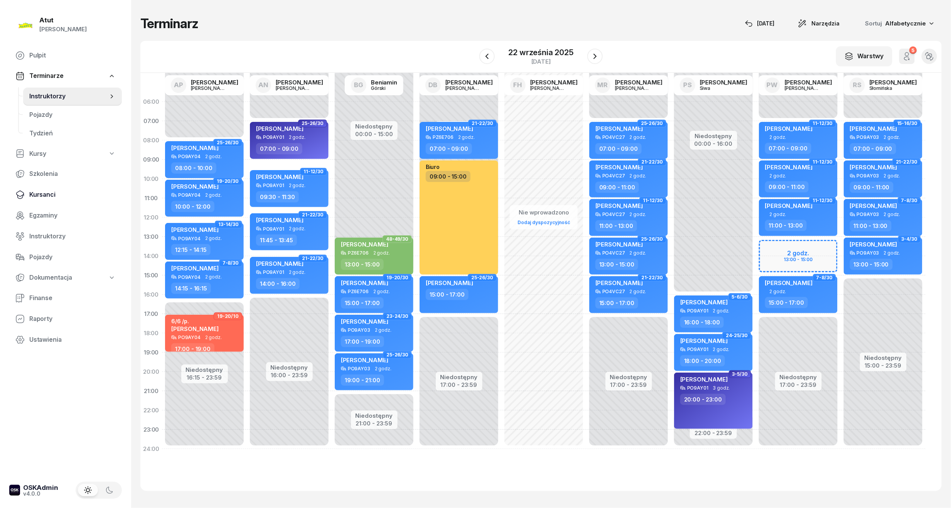
click at [53, 188] on link "Kursanci" at bounding box center [65, 194] width 113 height 19
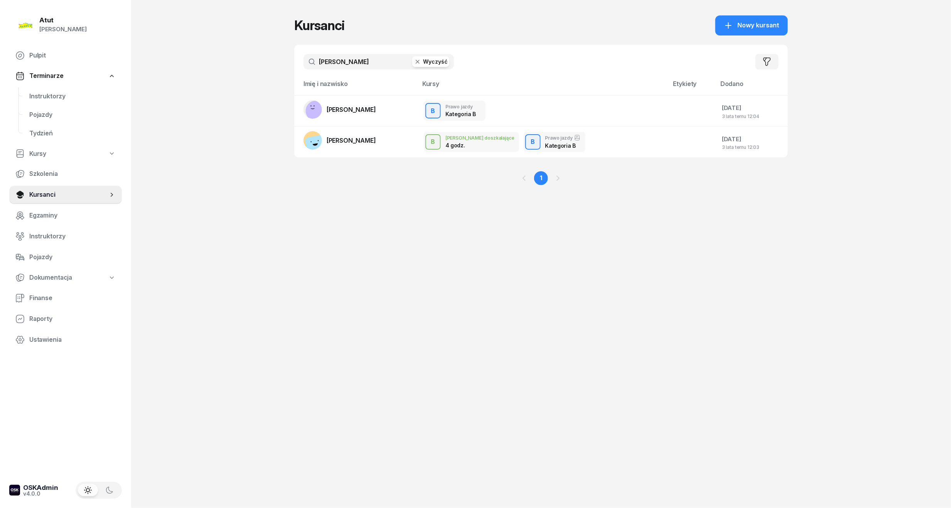
drag, startPoint x: 332, startPoint y: 58, endPoint x: 139, endPoint y: 67, distance: 193.3
click at [139, 67] on div "Atut Paulina Lis Pulpit Terminarze Instruktorzy Pojazdy Tydzień Kursy Szkolenia…" at bounding box center [475, 254] width 951 height 508
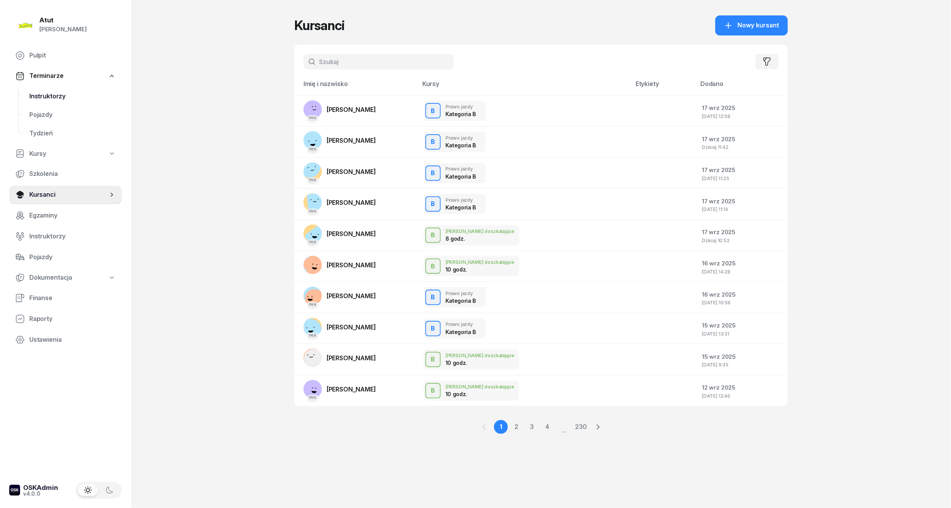
click at [45, 98] on span "Instruktorzy" at bounding box center [72, 96] width 86 height 10
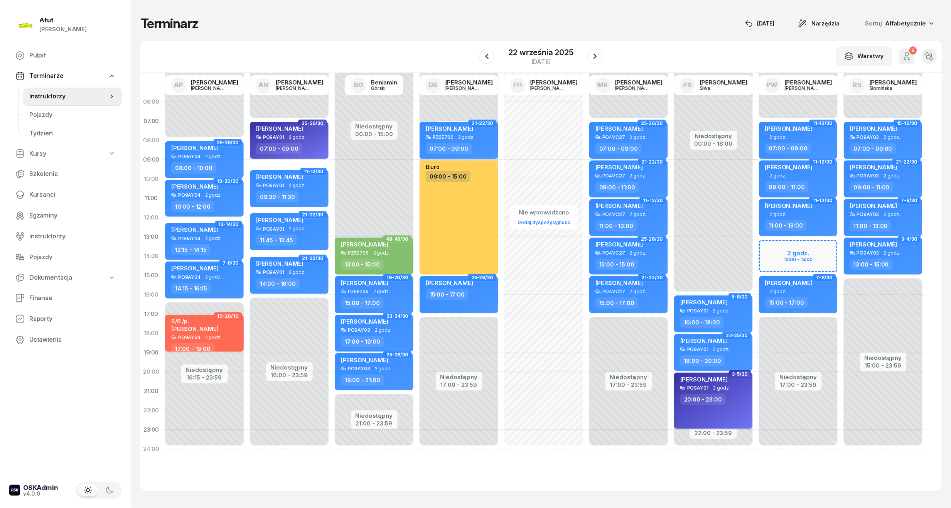
drag, startPoint x: 47, startPoint y: 193, endPoint x: 90, endPoint y: 163, distance: 52.2
click at [47, 193] on span "Kursanci" at bounding box center [72, 195] width 86 height 10
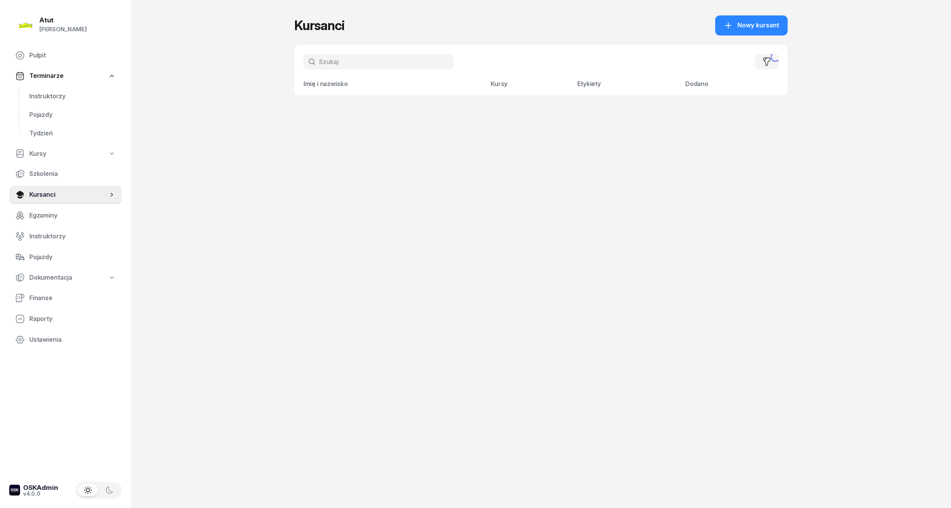
click at [350, 68] on input "text" at bounding box center [378, 61] width 150 height 15
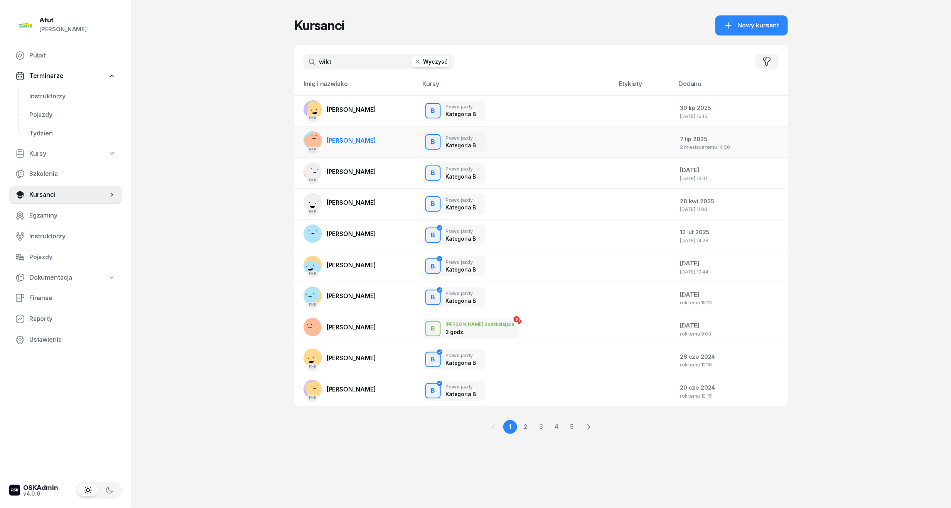
type input "wikt"
click at [338, 142] on span "[PERSON_NAME]" at bounding box center [350, 140] width 49 height 8
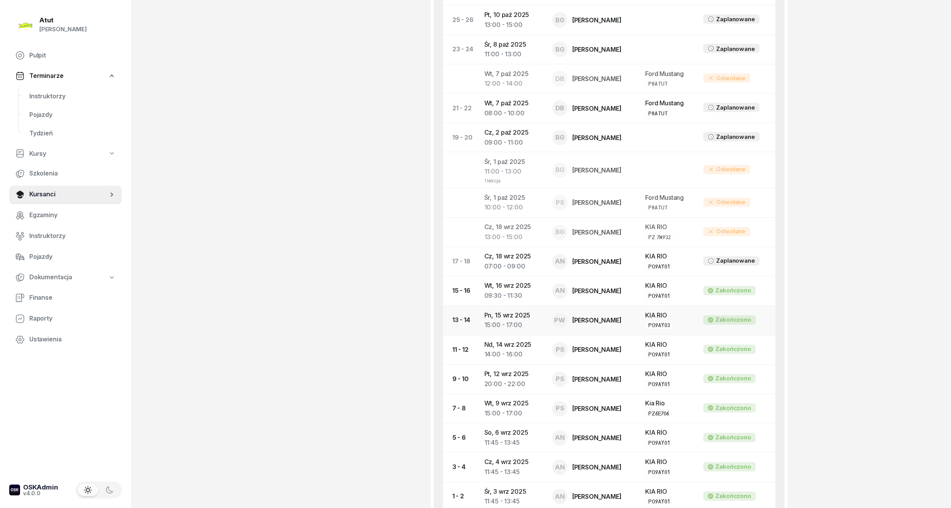
scroll to position [234, 0]
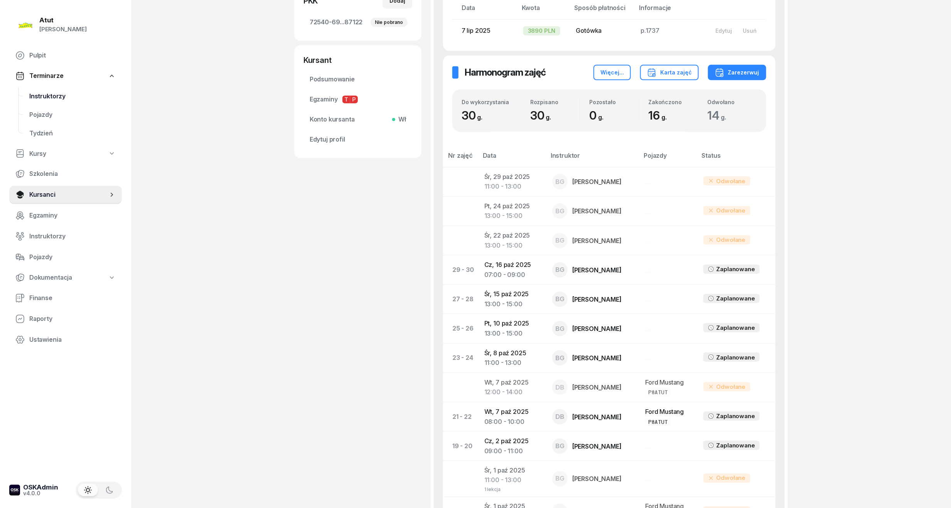
click at [52, 101] on link "Instruktorzy" at bounding box center [72, 96] width 99 height 19
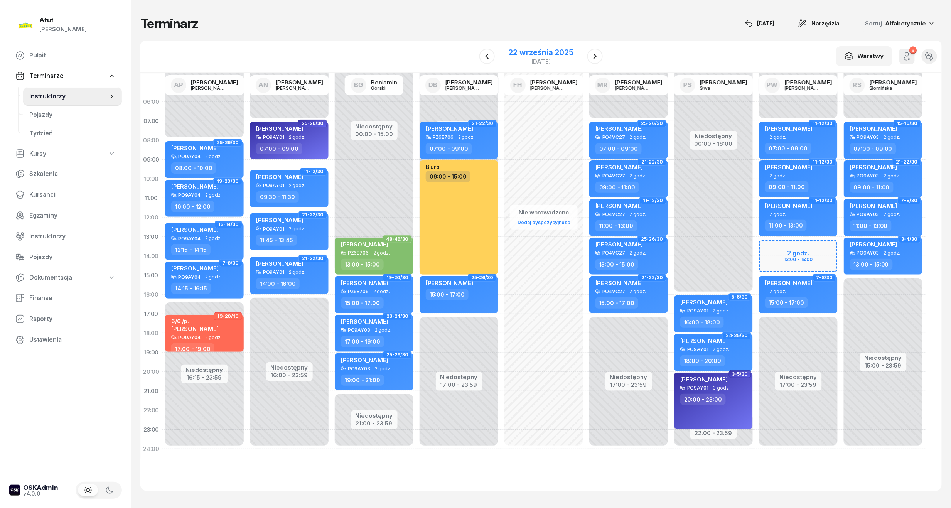
click at [527, 54] on div "22 września 2025" at bounding box center [540, 53] width 65 height 8
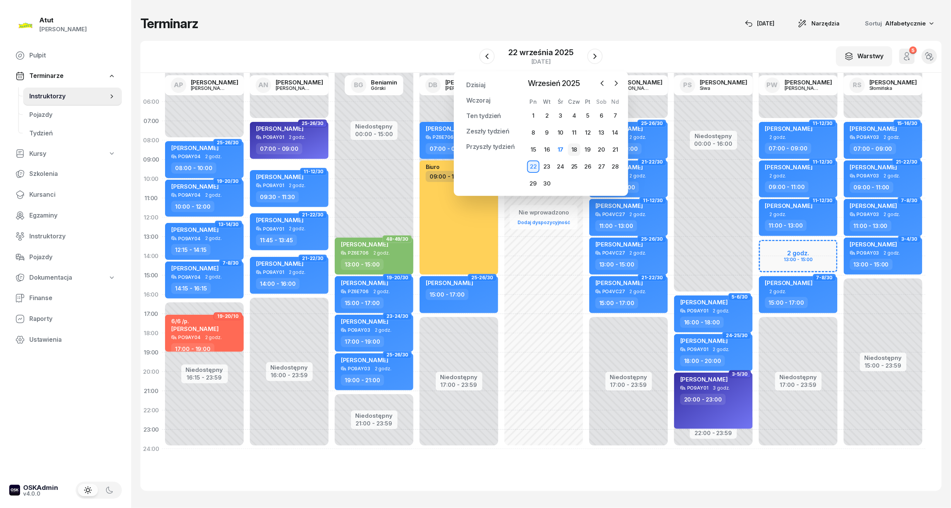
click at [575, 152] on div "18" at bounding box center [574, 149] width 12 height 12
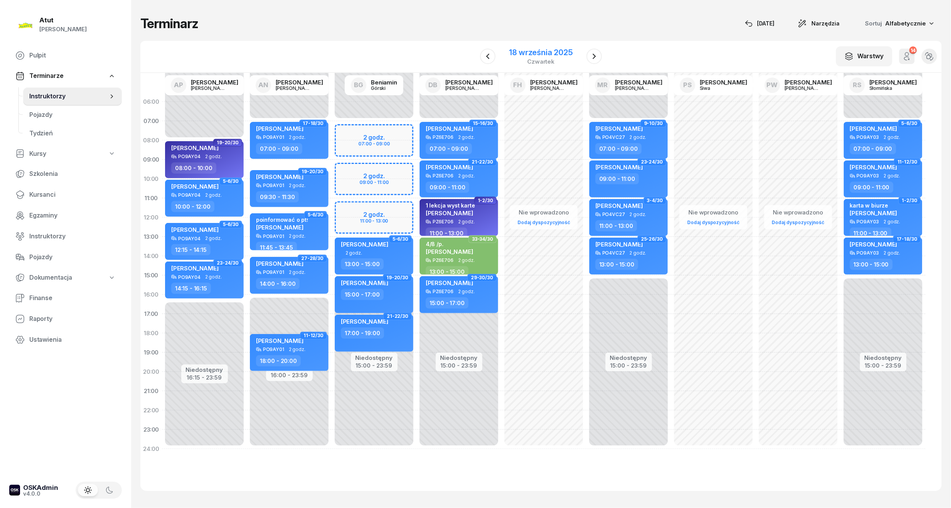
click at [529, 49] on div "18 września 2025" at bounding box center [540, 53] width 63 height 8
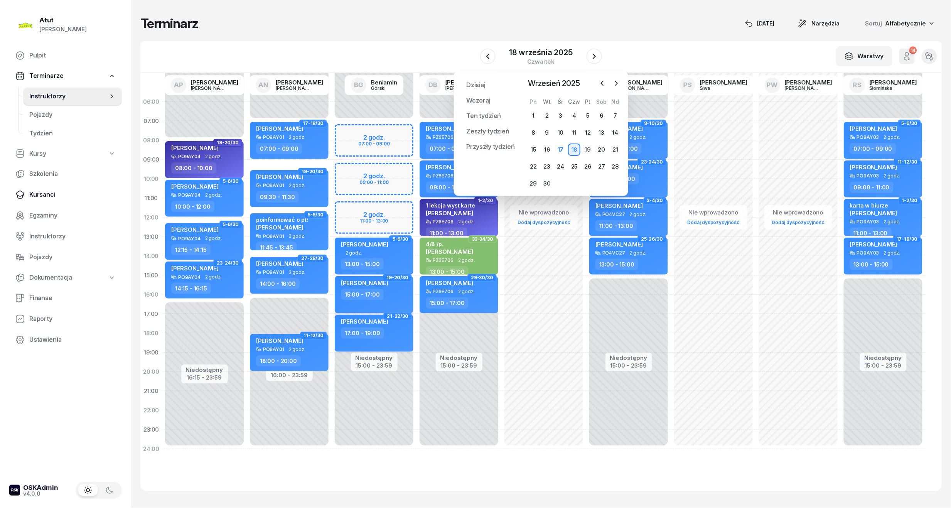
click at [46, 192] on span "Kursanci" at bounding box center [72, 195] width 86 height 10
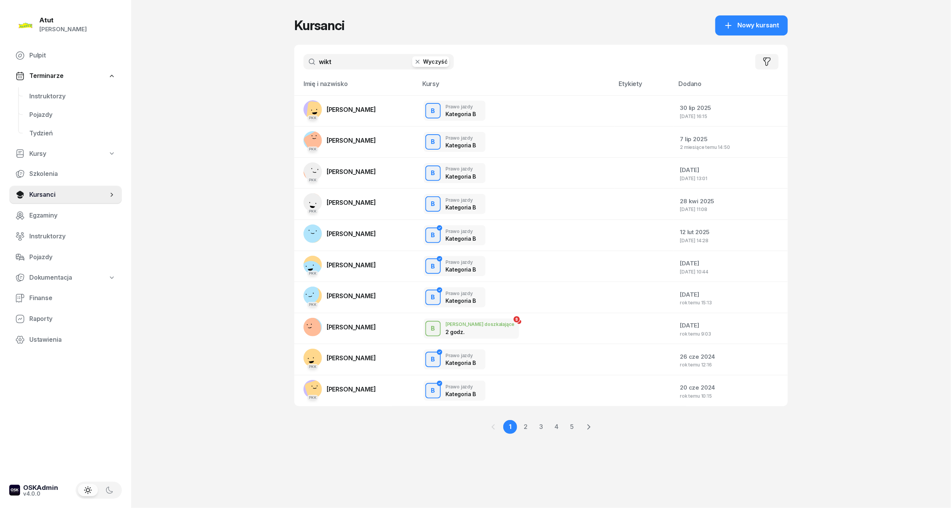
drag, startPoint x: 340, startPoint y: 65, endPoint x: 38, endPoint y: 80, distance: 302.6
click at [38, 80] on div "Atut Paulina Lis Pulpit Terminarze Instruktorzy Pojazdy Tydzień Kursy Szkolenia…" at bounding box center [475, 254] width 951 height 508
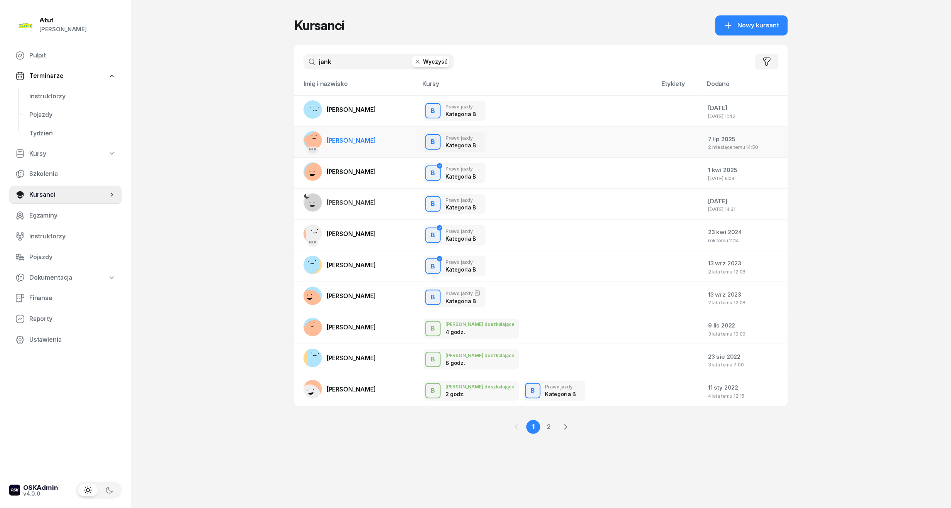
type input "jank"
click at [337, 140] on span "[PERSON_NAME]" at bounding box center [350, 140] width 49 height 8
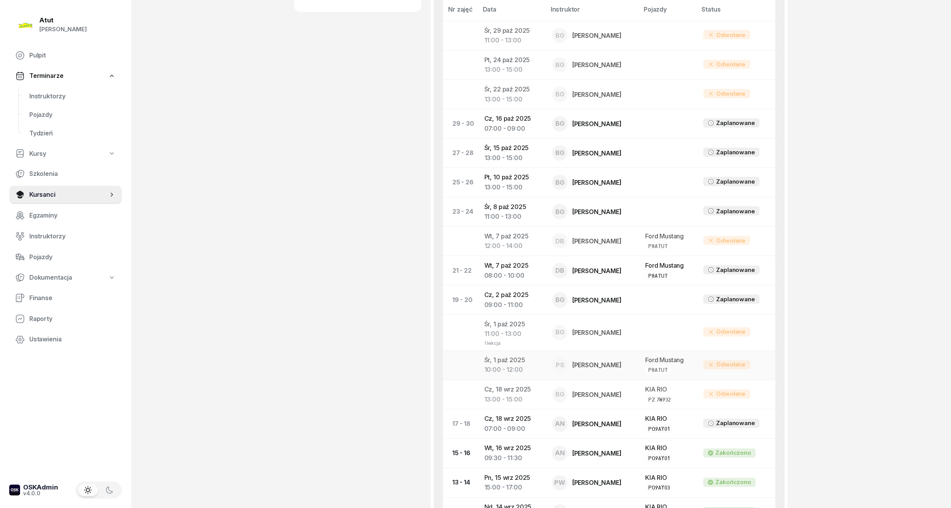
scroll to position [463, 0]
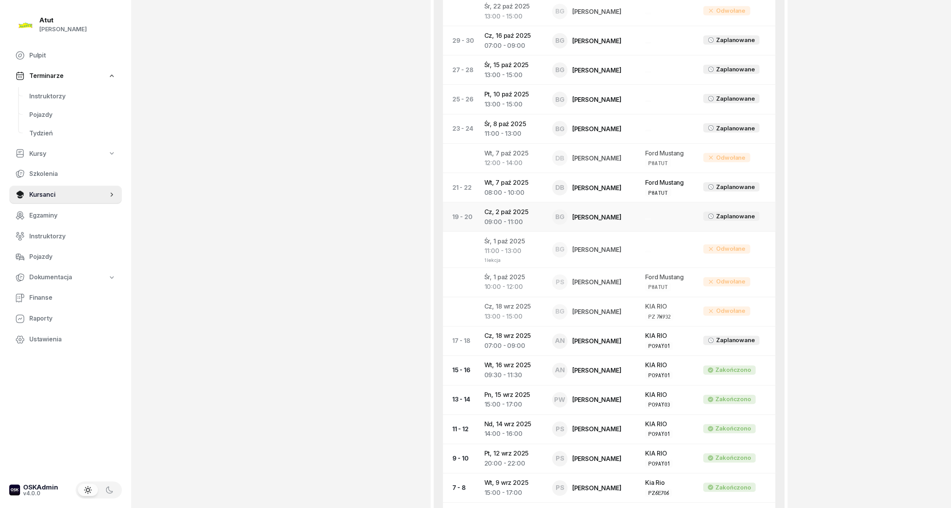
click at [507, 214] on td "Cz, 2 paź 2025 09:00 - 11:00" at bounding box center [512, 216] width 68 height 29
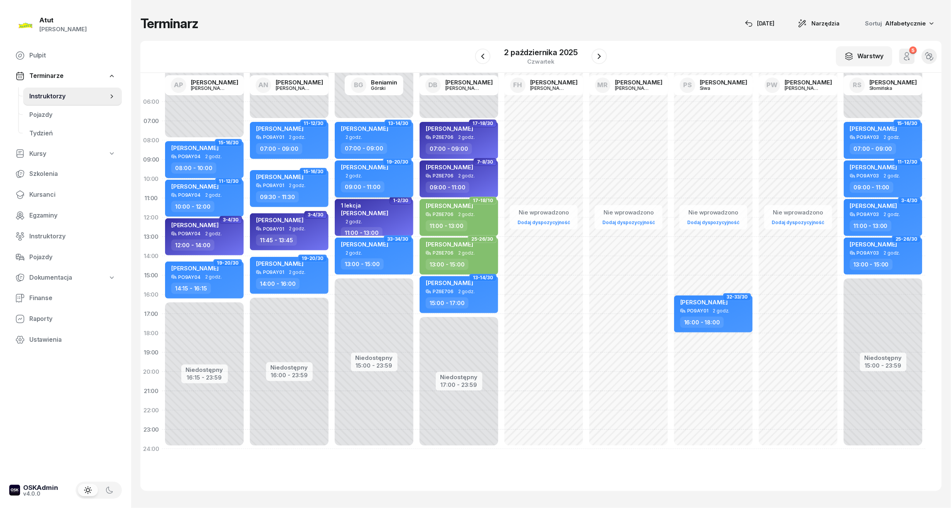
click at [383, 165] on span "[PERSON_NAME]" at bounding box center [364, 166] width 47 height 7
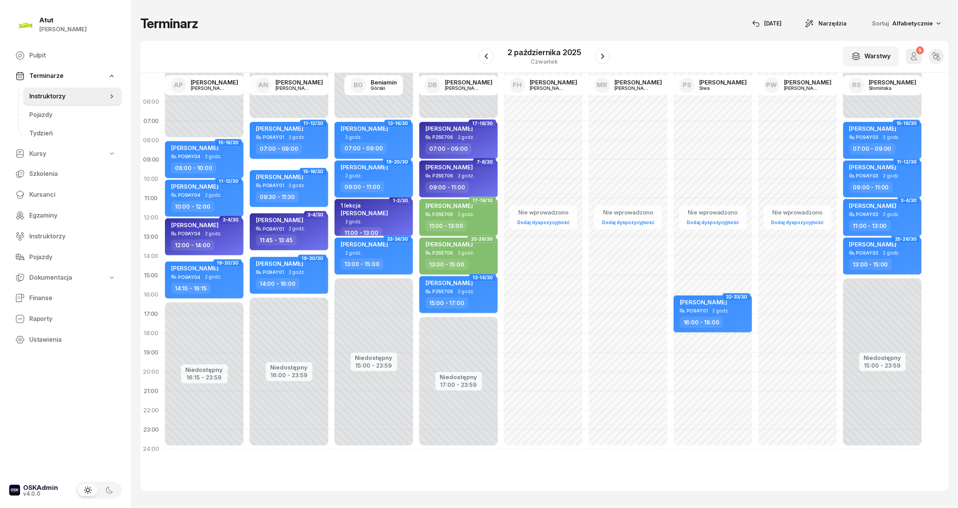
select select "09"
select select "11"
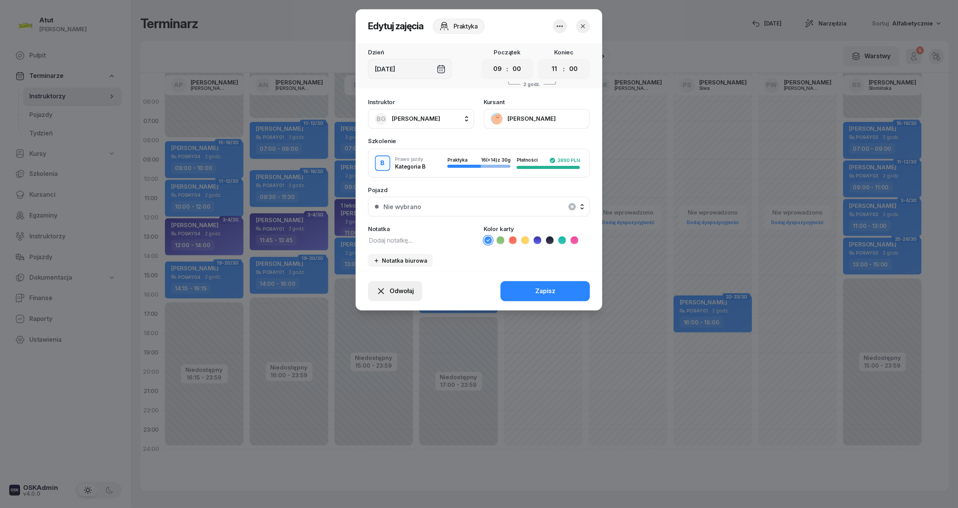
click at [401, 288] on span "Odwołaj" at bounding box center [402, 291] width 24 height 10
click at [368, 224] on div "My odwołaliśmy" at bounding box center [382, 225] width 47 height 10
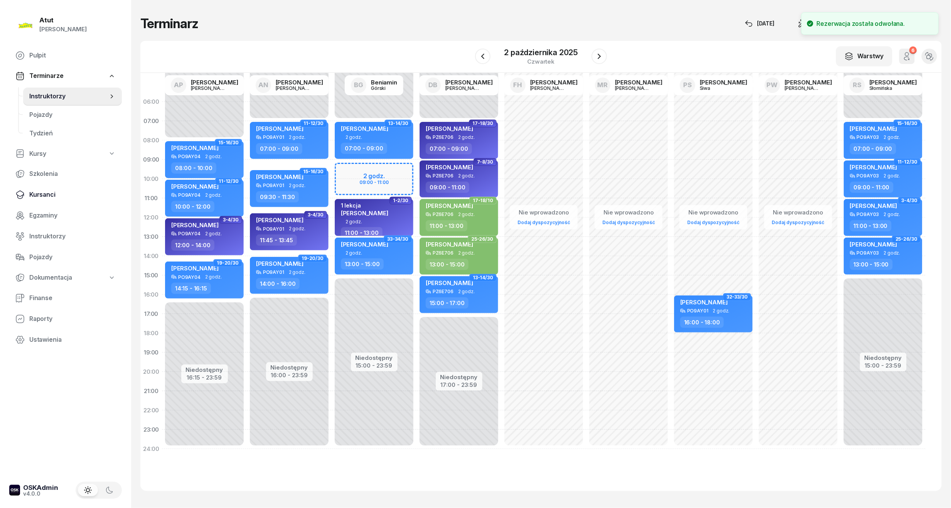
click at [40, 188] on link "Kursanci" at bounding box center [65, 194] width 113 height 19
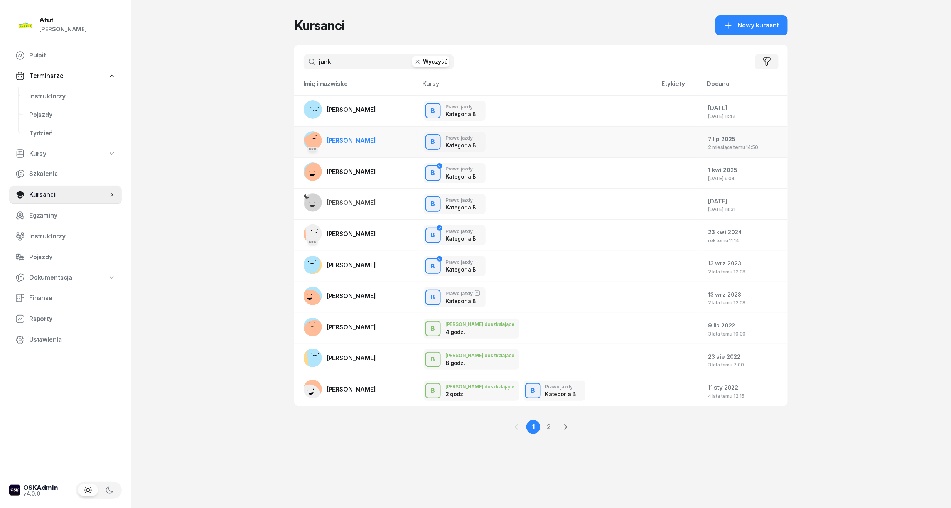
click at [366, 141] on span "[PERSON_NAME]" at bounding box center [350, 140] width 49 height 8
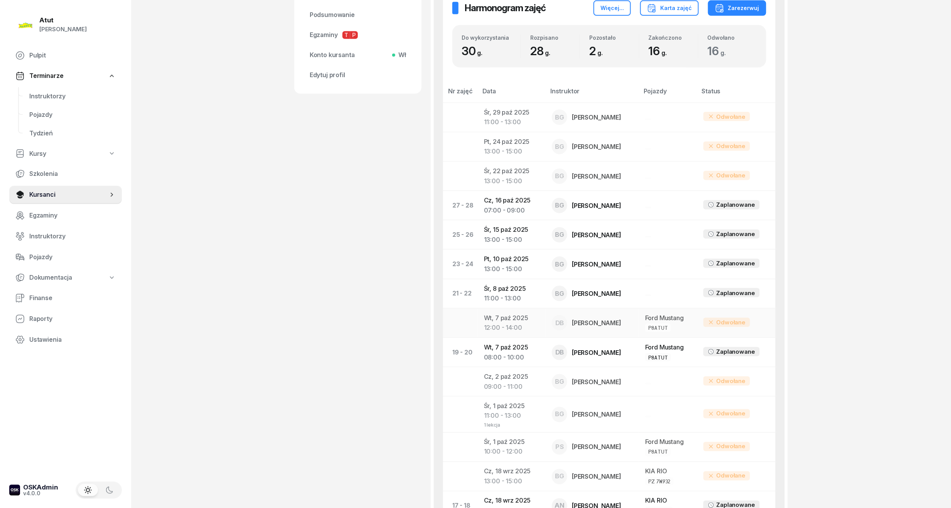
scroll to position [308, 0]
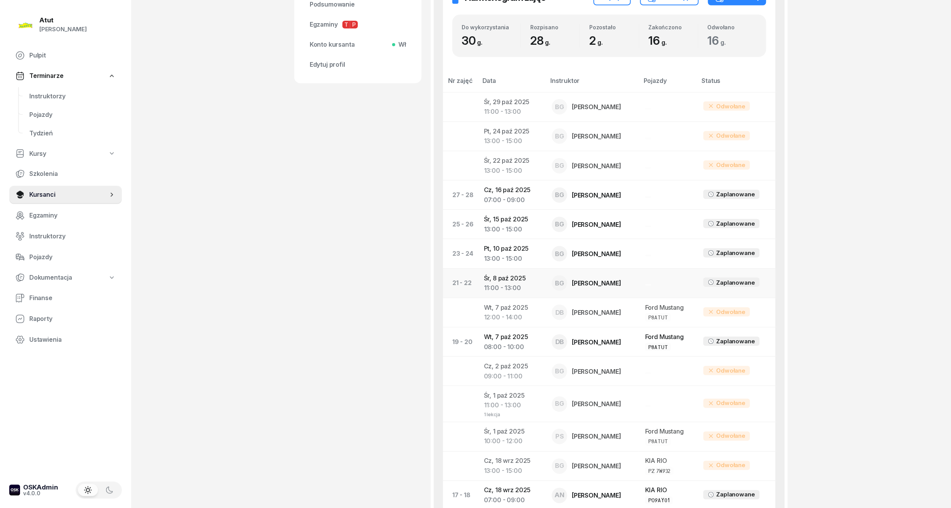
click at [492, 273] on td "Śr, 8 paź 2025 11:00 - 13:00" at bounding box center [512, 282] width 68 height 29
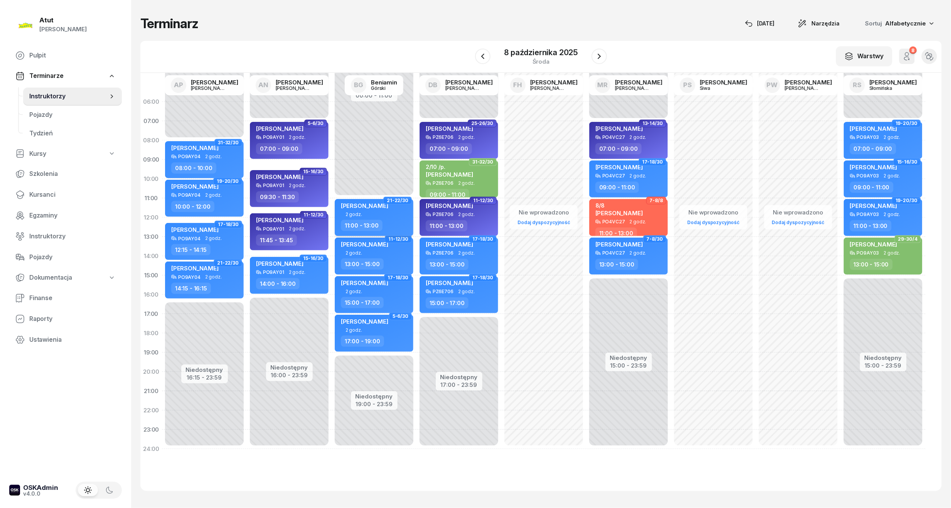
click at [372, 207] on span "[PERSON_NAME]" at bounding box center [364, 205] width 47 height 7
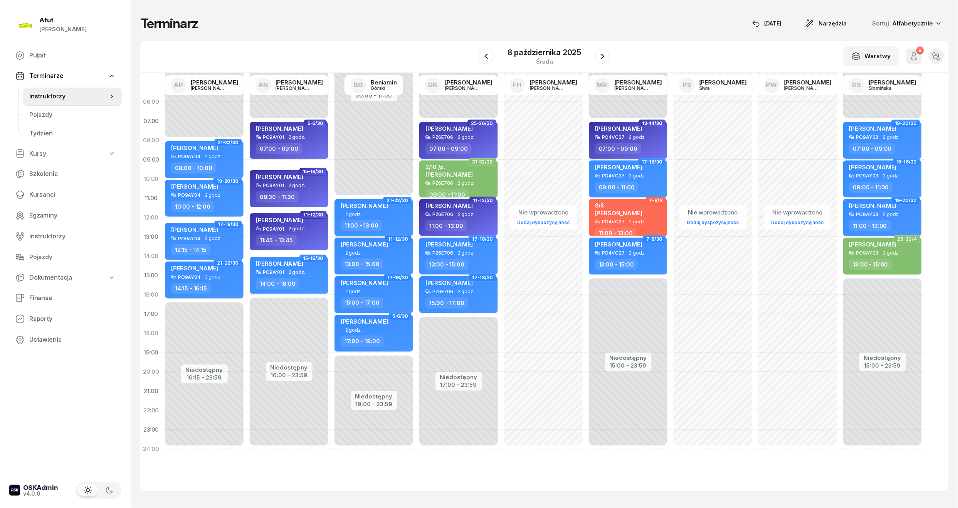
select select "11"
select select "13"
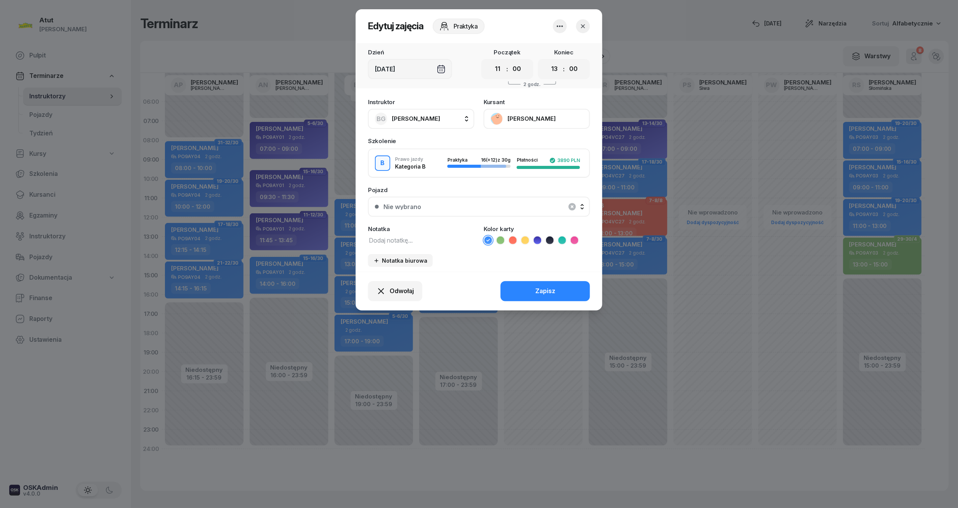
drag, startPoint x: 395, startPoint y: 291, endPoint x: 386, endPoint y: 270, distance: 23.2
click at [395, 291] on span "Odwołaj" at bounding box center [402, 291] width 24 height 10
click at [405, 222] on link "My odwołaliśmy" at bounding box center [391, 224] width 102 height 19
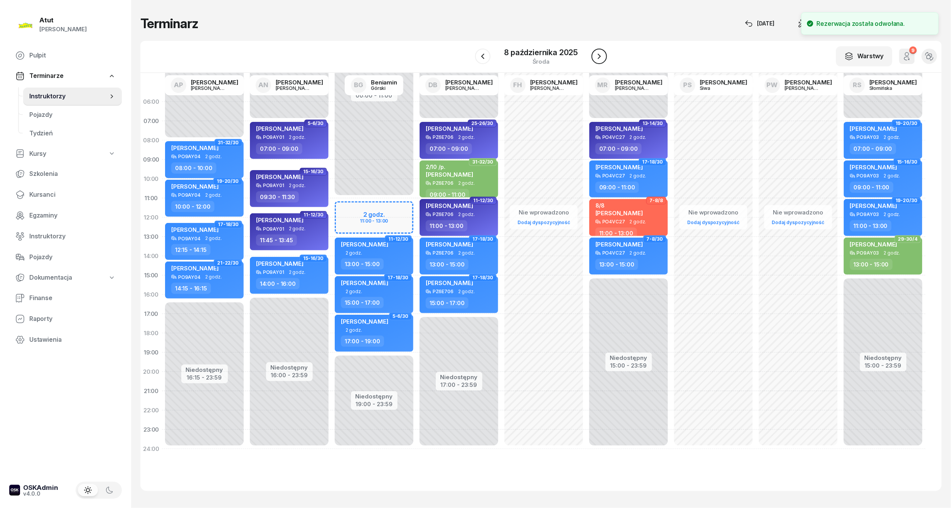
click at [600, 49] on button "button" at bounding box center [598, 56] width 15 height 15
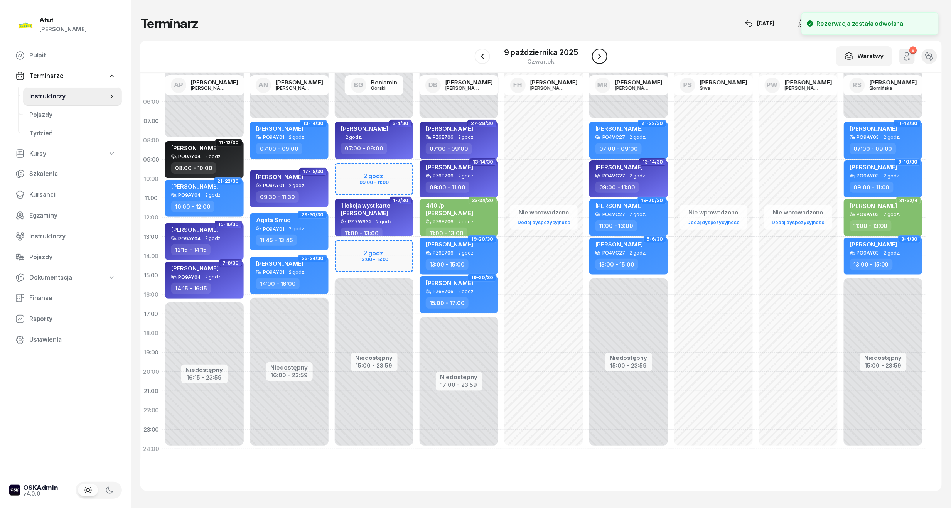
click at [601, 53] on icon "button" at bounding box center [599, 56] width 9 height 9
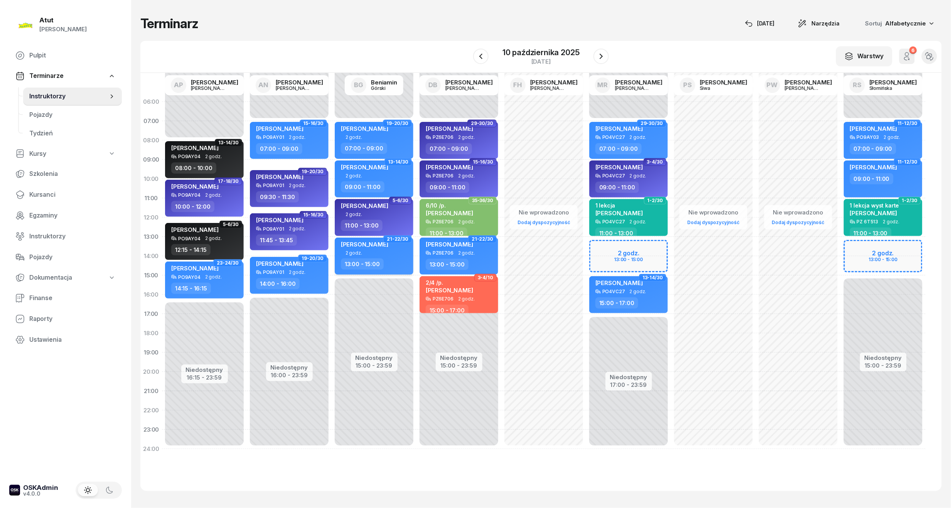
click at [351, 258] on div "13:00 - 15:00" at bounding box center [375, 263] width 68 height 11
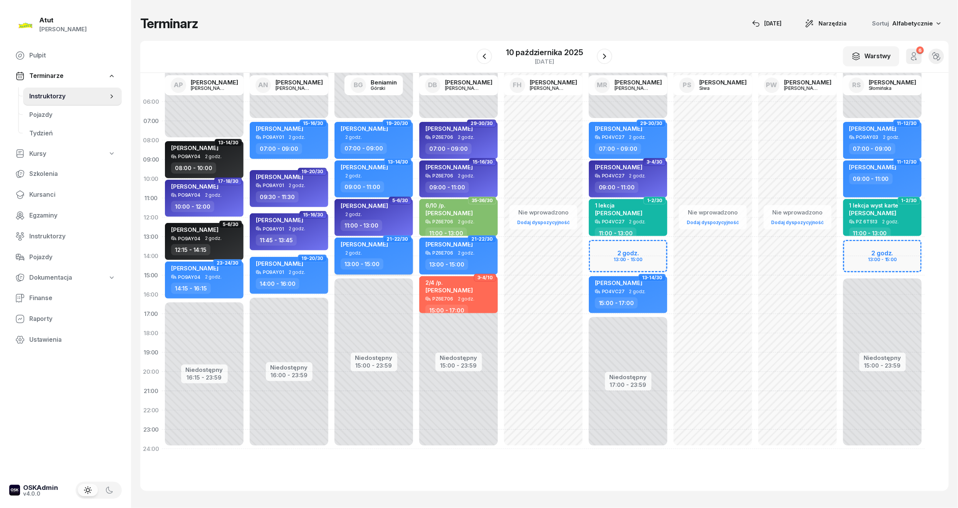
select select "13"
select select "15"
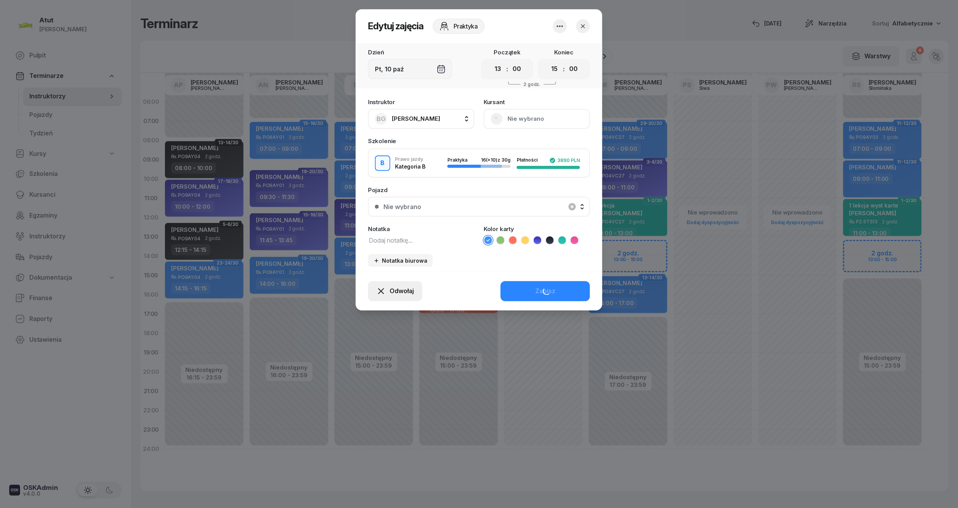
click at [399, 287] on span "Odwołaj" at bounding box center [402, 291] width 24 height 10
click at [375, 229] on div "My odwołaliśmy" at bounding box center [382, 225] width 47 height 10
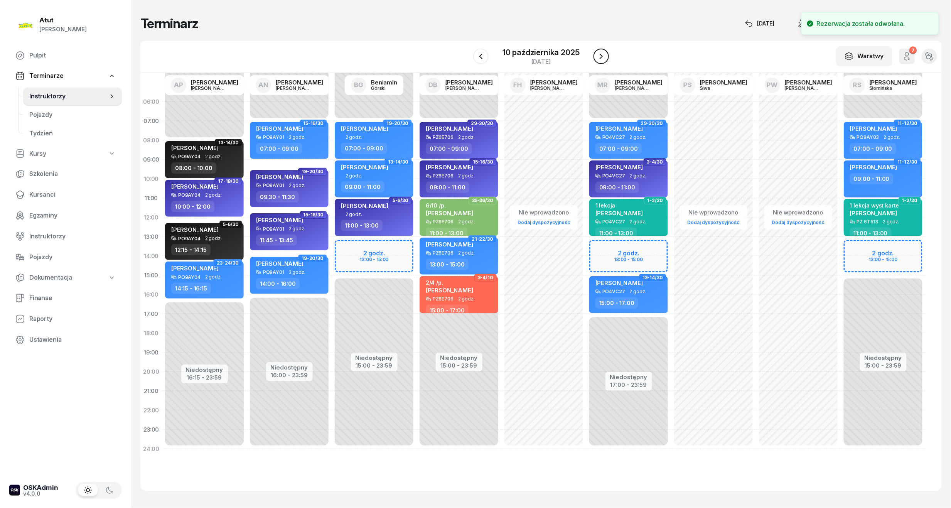
click at [596, 52] on icon "button" at bounding box center [600, 56] width 9 height 9
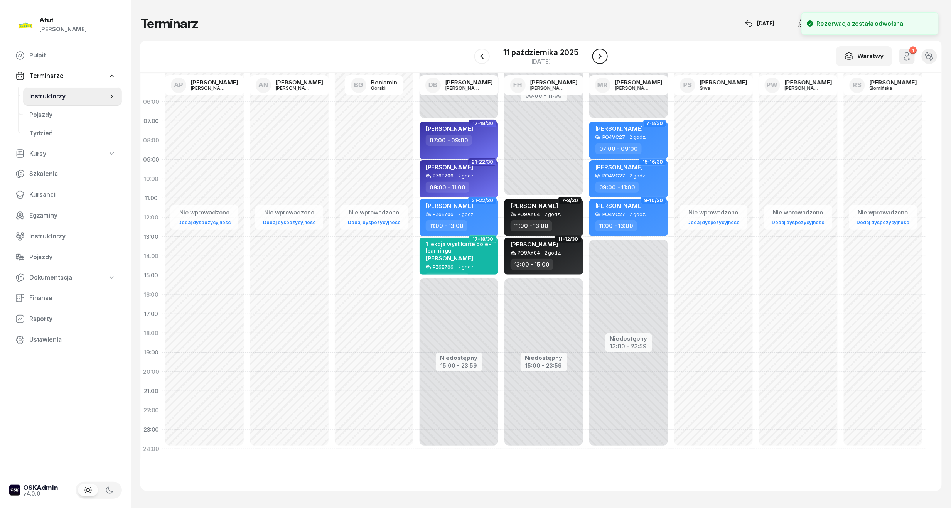
click at [596, 52] on icon "button" at bounding box center [599, 56] width 9 height 9
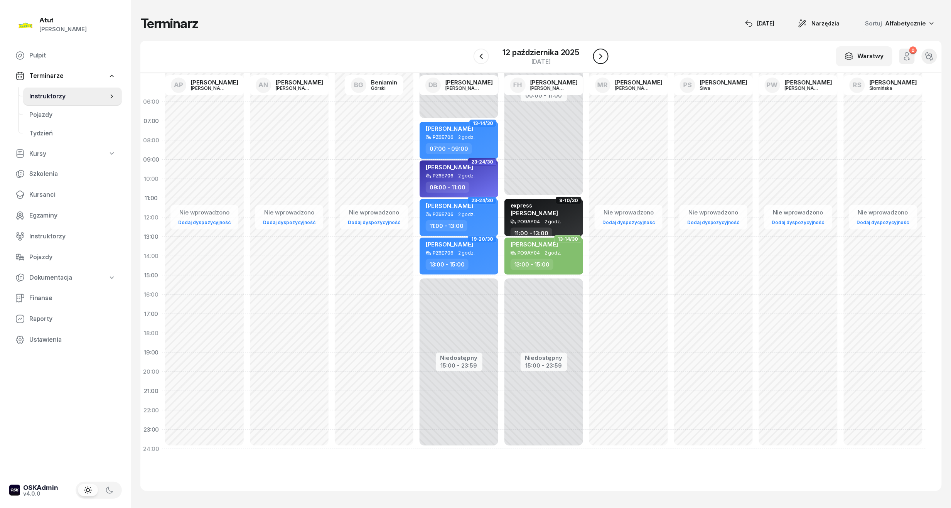
click at [596, 52] on icon "button" at bounding box center [600, 56] width 9 height 9
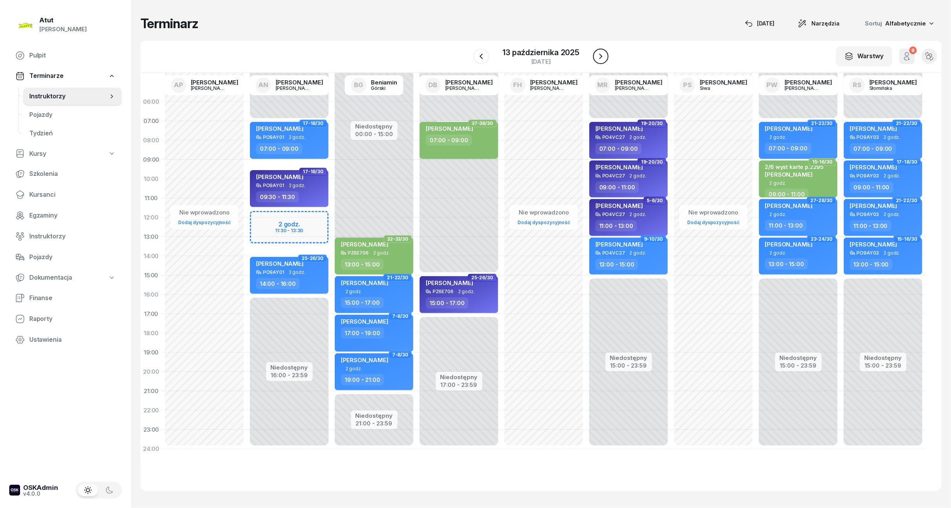
click at [605, 56] on icon "button" at bounding box center [600, 56] width 9 height 9
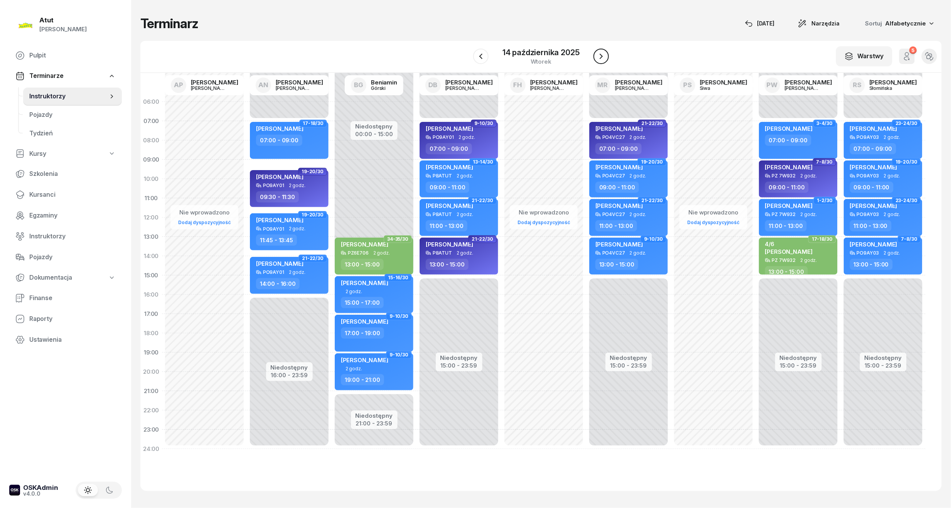
click at [605, 59] on icon "button" at bounding box center [600, 56] width 9 height 9
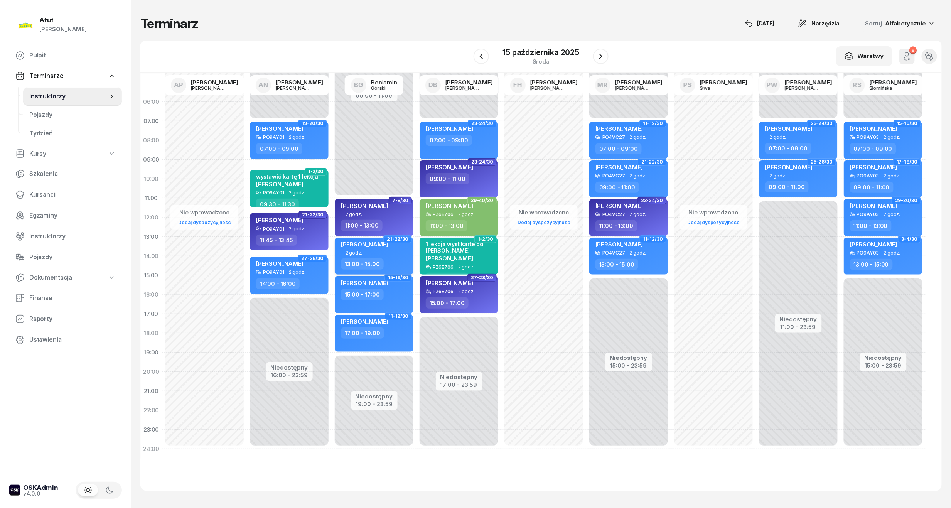
click at [367, 249] on div "[PERSON_NAME]" at bounding box center [364, 246] width 47 height 10
select select "13"
select select "15"
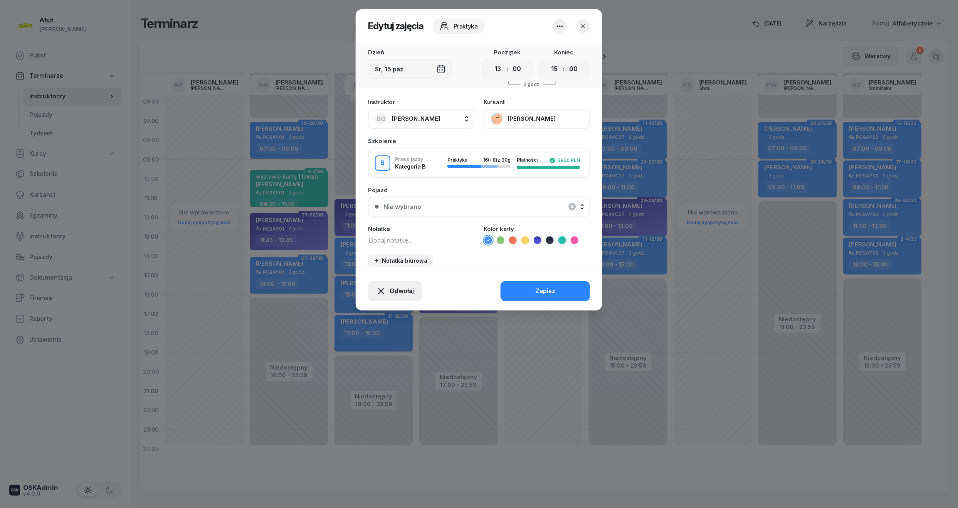
click at [387, 292] on div "Odwołaj" at bounding box center [395, 291] width 37 height 10
click at [392, 227] on div "My odwołaliśmy" at bounding box center [382, 225] width 47 height 10
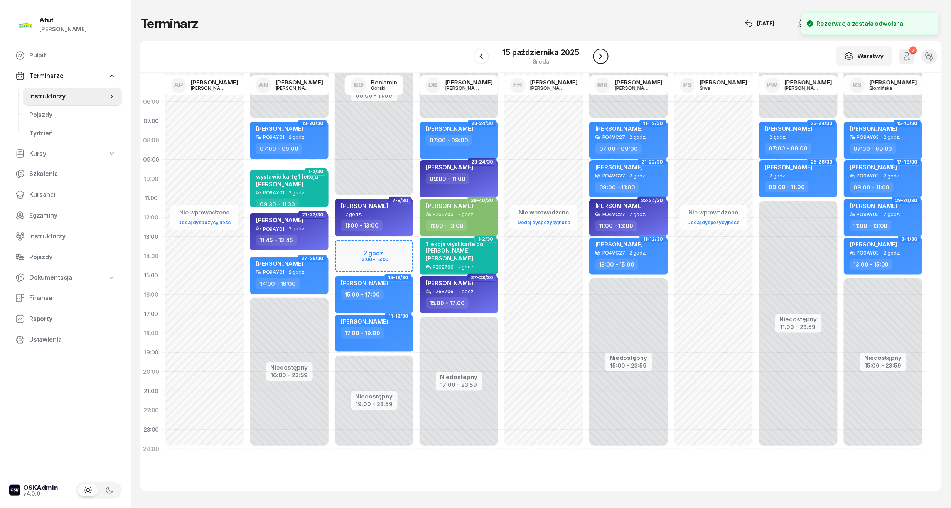
click at [599, 56] on icon "button" at bounding box center [600, 56] width 9 height 9
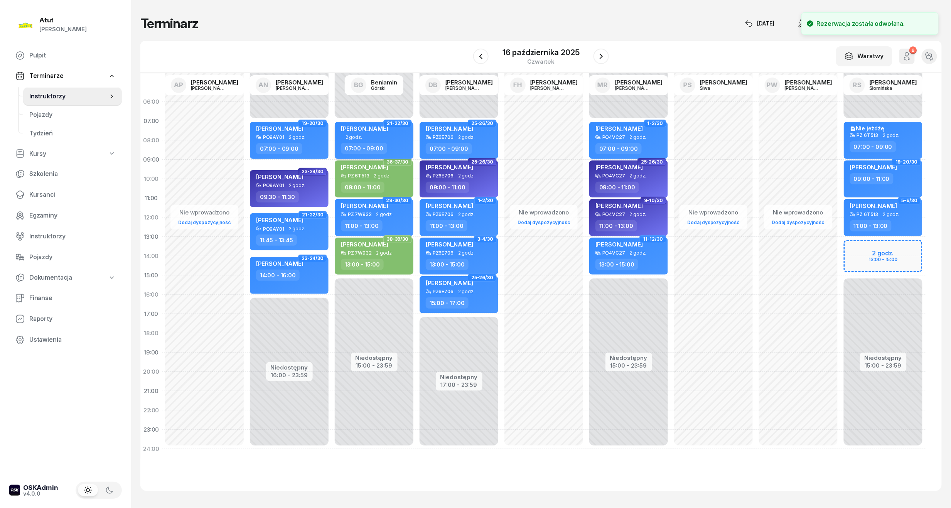
click at [388, 127] on span "[PERSON_NAME]" at bounding box center [364, 128] width 47 height 7
select select "07"
select select "09"
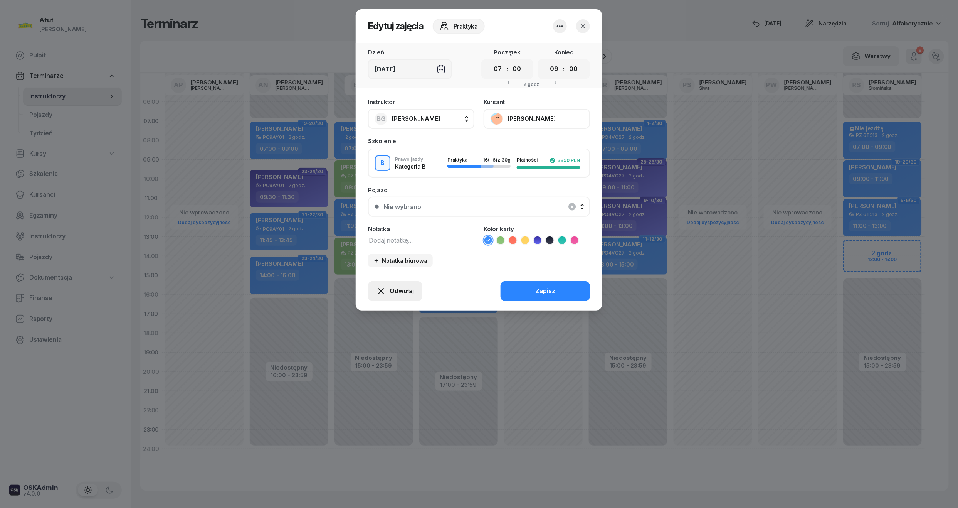
click at [395, 287] on span "Odwołaj" at bounding box center [402, 291] width 24 height 10
click at [377, 221] on div "My odwołaliśmy" at bounding box center [382, 225] width 47 height 10
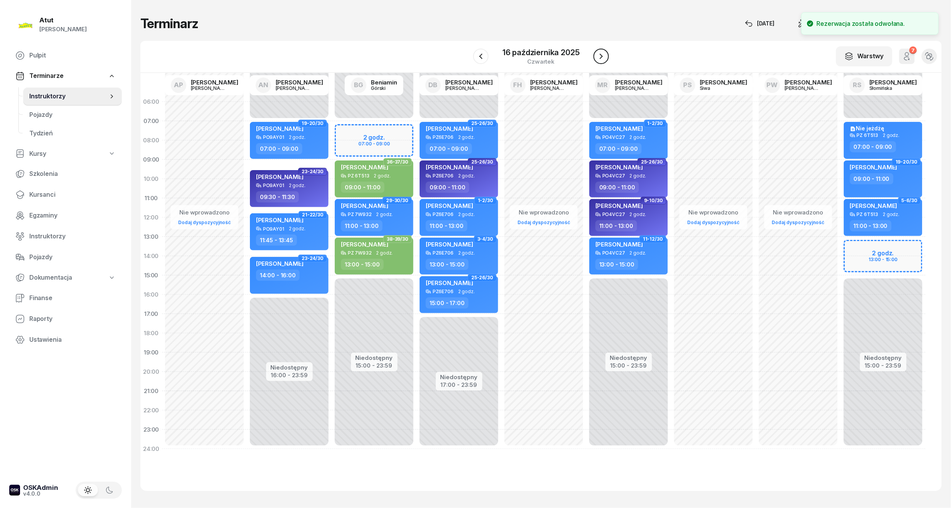
click at [604, 54] on icon "button" at bounding box center [600, 56] width 9 height 9
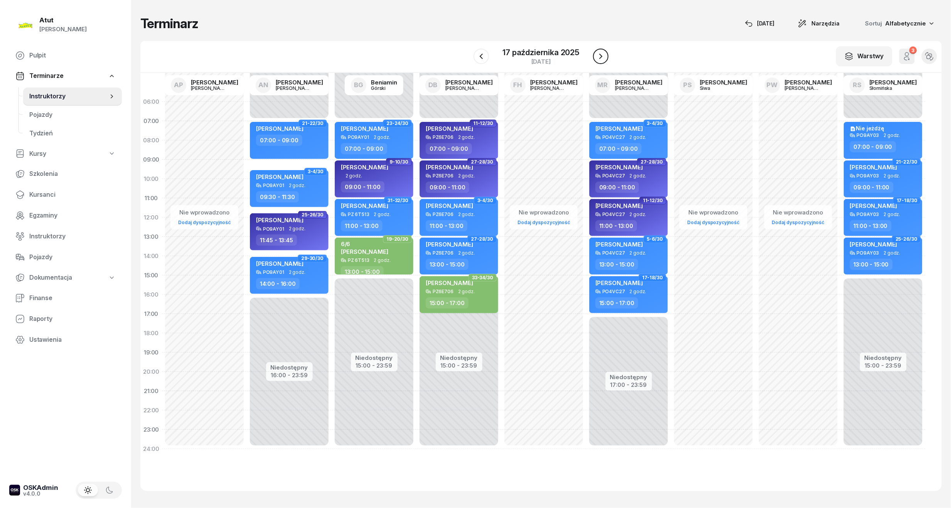
click at [597, 59] on icon "button" at bounding box center [600, 56] width 9 height 9
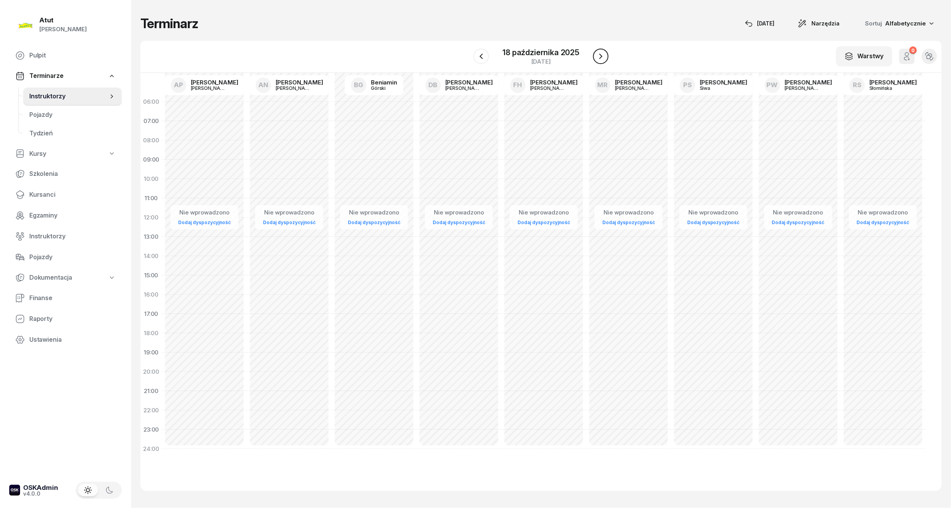
click at [603, 54] on icon "button" at bounding box center [600, 56] width 9 height 9
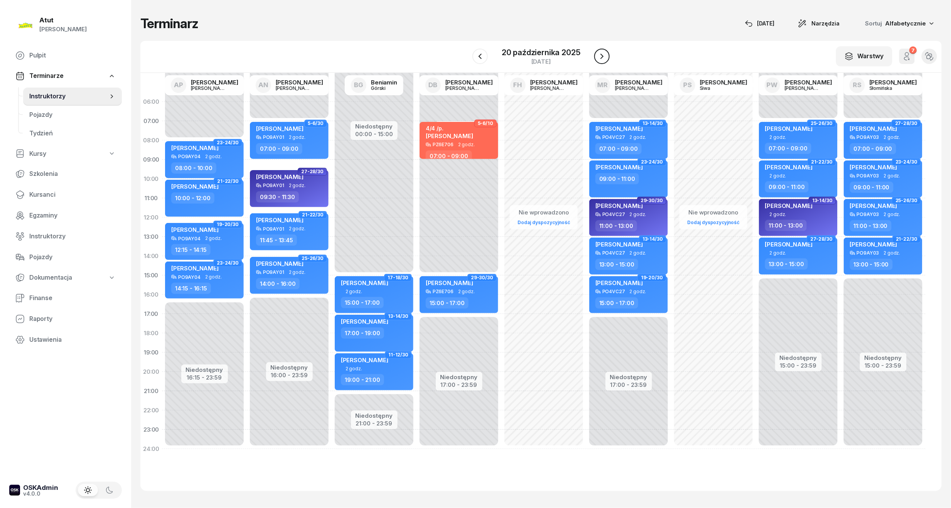
click at [603, 54] on icon "button" at bounding box center [601, 56] width 9 height 9
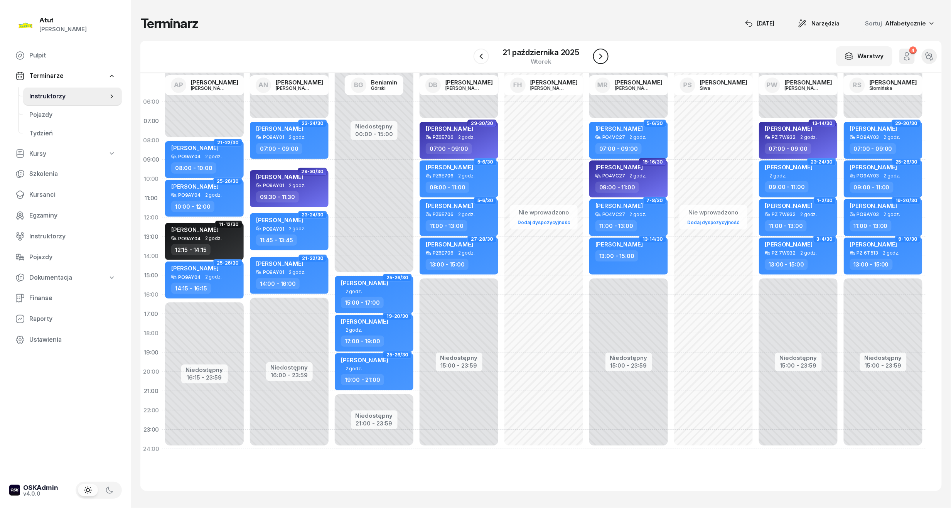
click at [603, 54] on icon "button" at bounding box center [600, 56] width 9 height 9
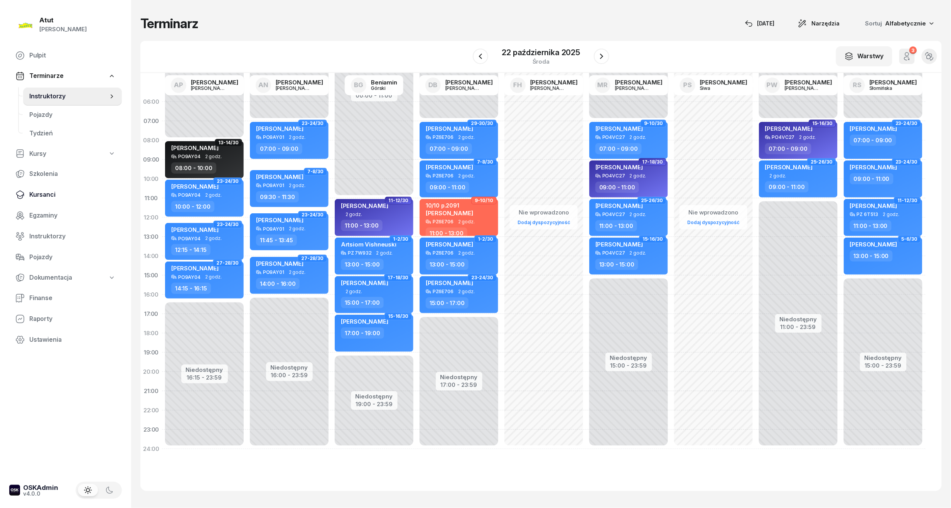
click at [42, 187] on link "Kursanci" at bounding box center [65, 194] width 113 height 19
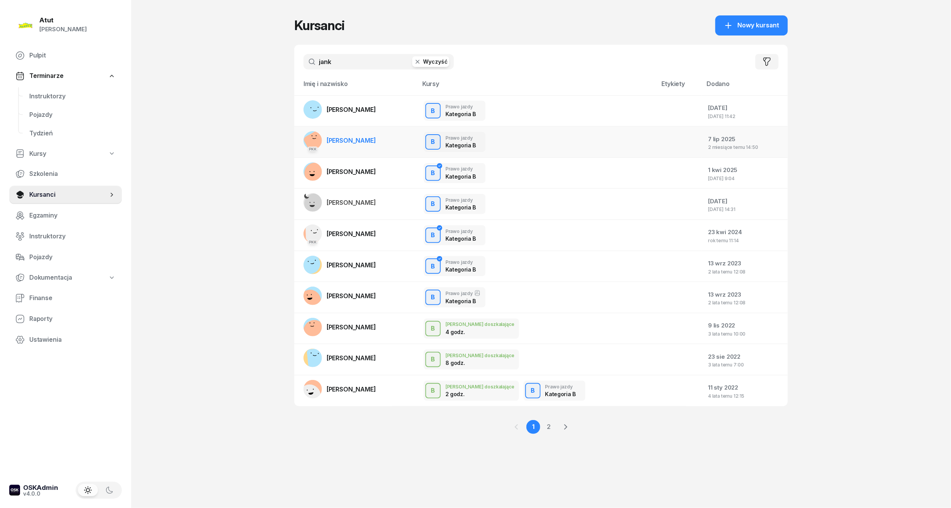
click at [357, 140] on span "[PERSON_NAME]" at bounding box center [350, 140] width 49 height 8
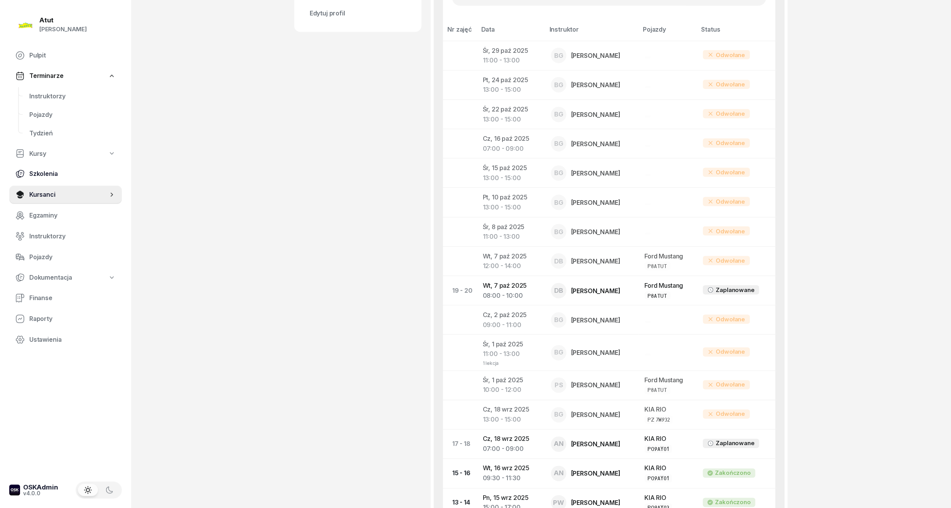
scroll to position [51, 0]
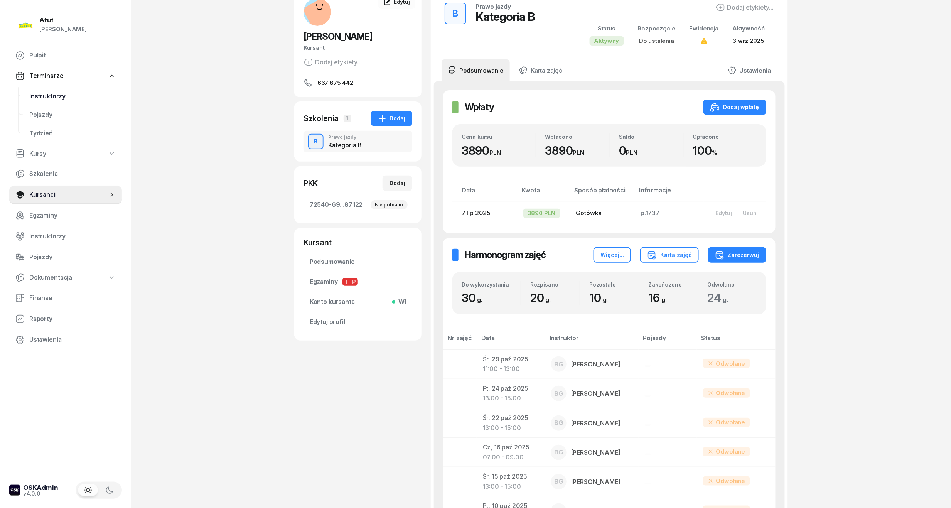
click at [53, 94] on span "Instruktorzy" at bounding box center [72, 96] width 86 height 10
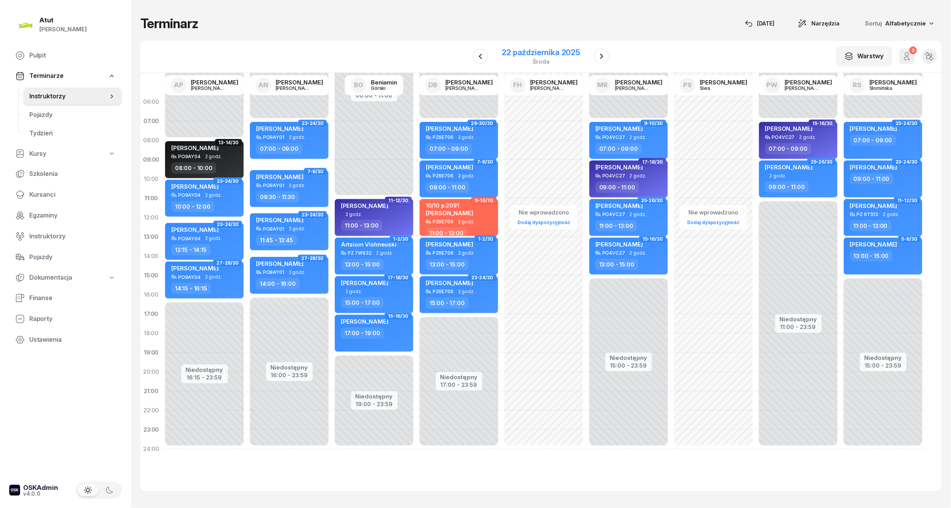
click at [530, 52] on div "22 października 2025" at bounding box center [541, 53] width 78 height 8
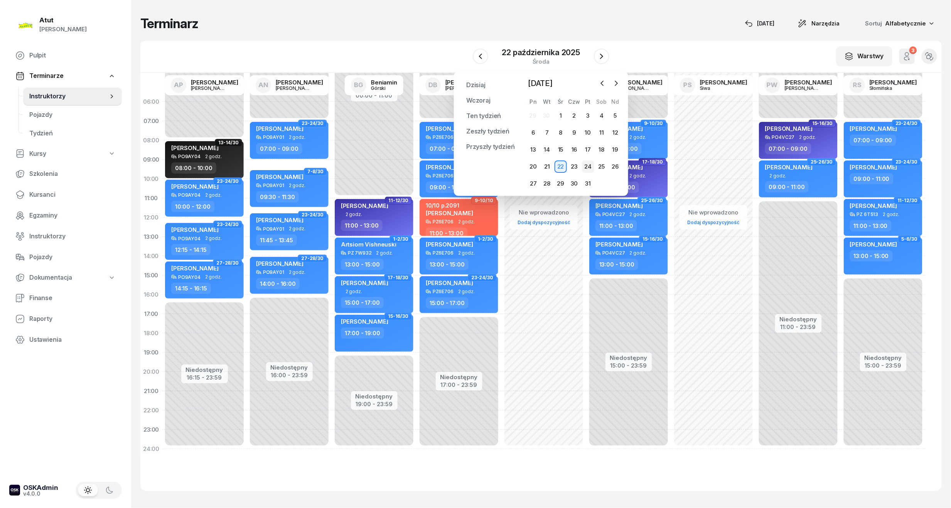
click at [587, 167] on div "24" at bounding box center [588, 166] width 12 height 12
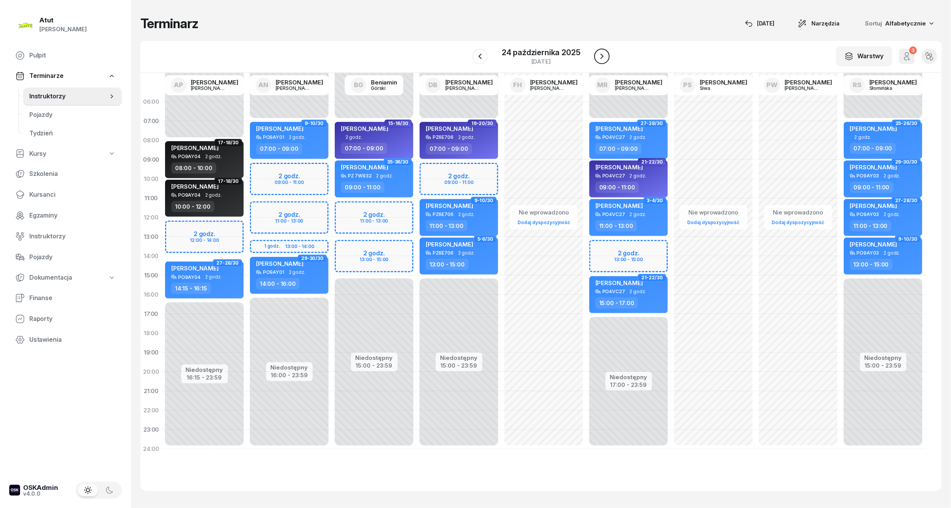
click at [599, 58] on icon "button" at bounding box center [601, 56] width 9 height 9
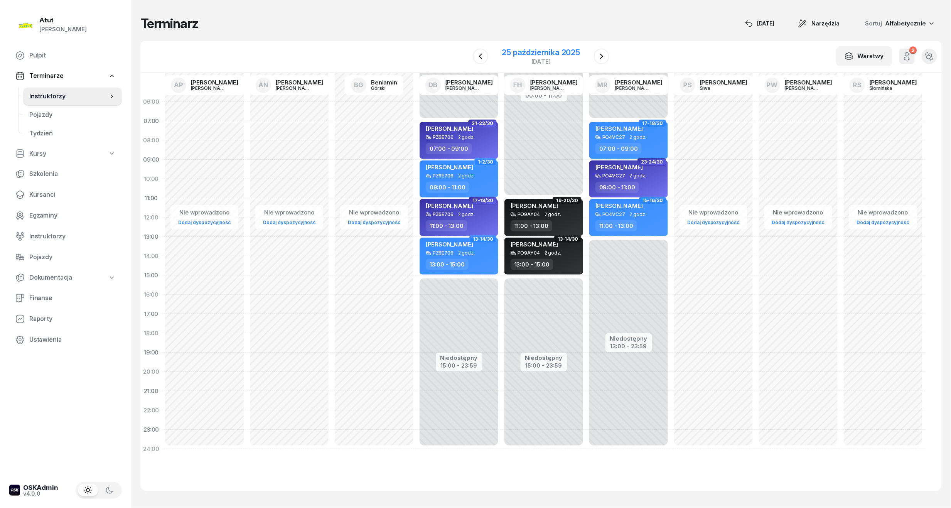
click at [524, 53] on div "25 października 2025" at bounding box center [541, 53] width 78 height 8
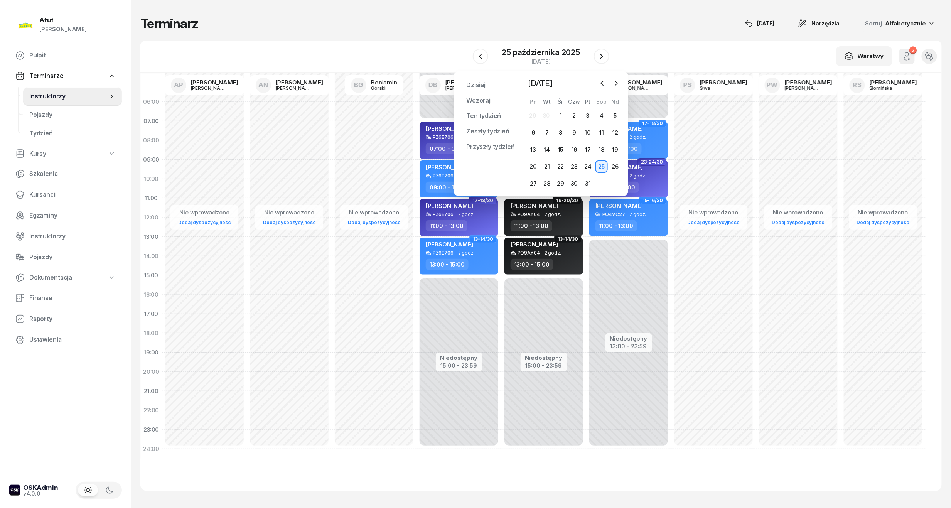
click at [595, 76] on div "Dzisiaj Wczoraj Ten tydzień Zeszły tydzień Przyszły tydzień Przypnij Październi…" at bounding box center [541, 133] width 174 height 125
click at [606, 82] on icon "button" at bounding box center [602, 83] width 8 height 8
click at [572, 146] on div "18" at bounding box center [574, 149] width 12 height 12
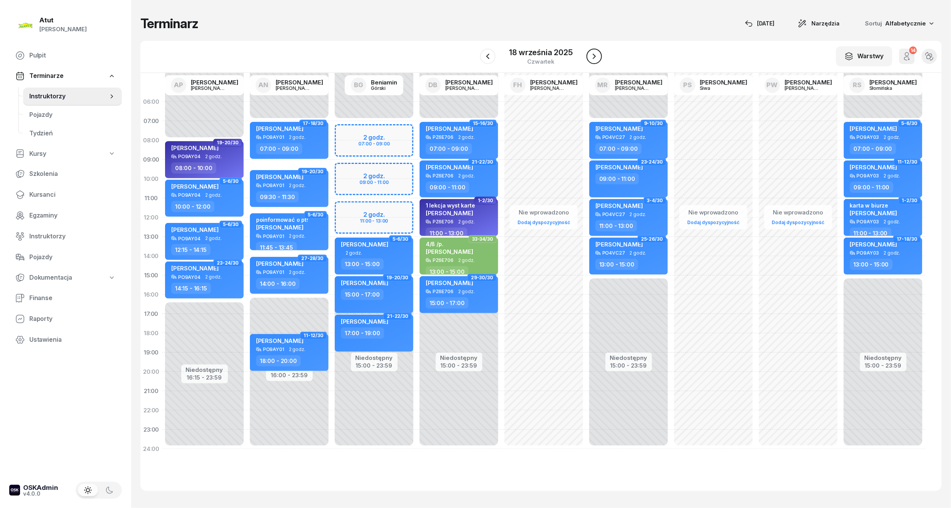
click at [597, 56] on icon "button" at bounding box center [593, 56] width 9 height 9
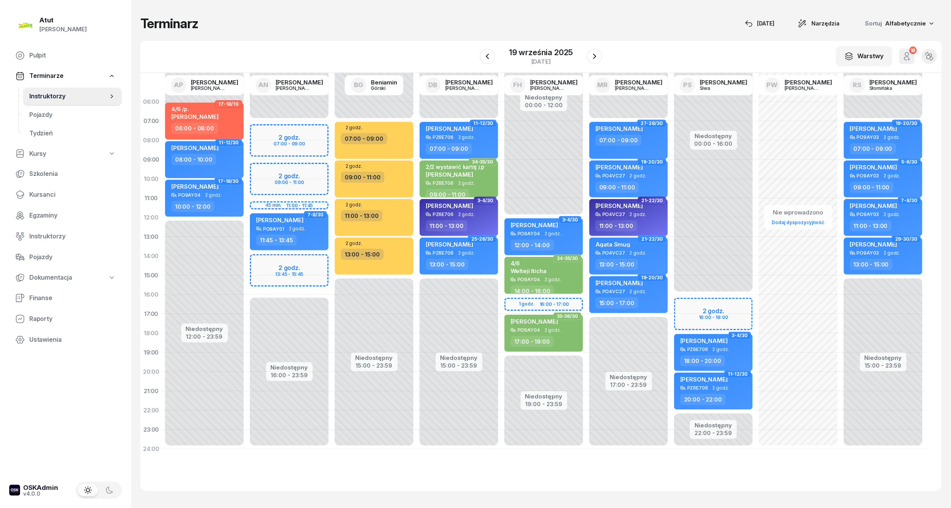
click at [706, 306] on div "Niedostępny 00:00 - 16:00 Niedostępny 22:00 - 23:59 2 godz. 16:00 - 18:00 3-4/3…" at bounding box center [713, 275] width 85 height 366
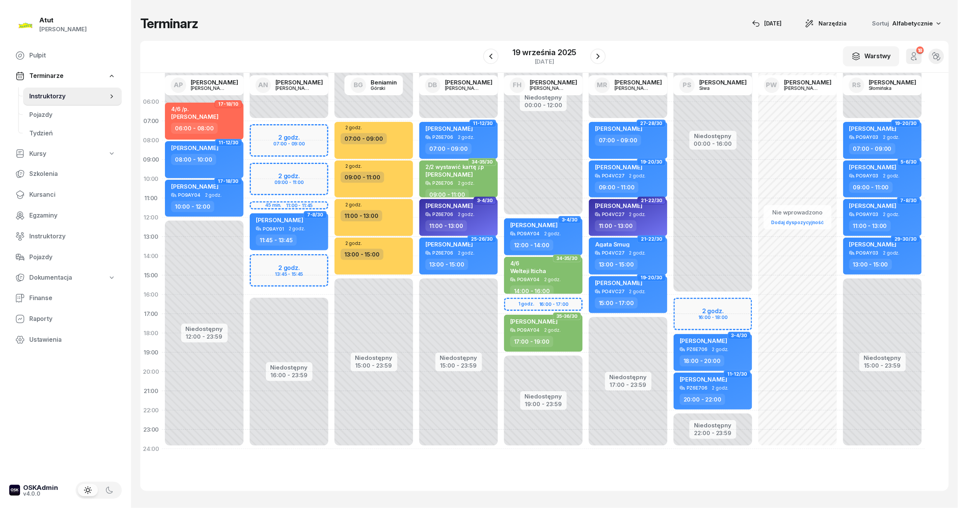
select select "16"
select select "18"
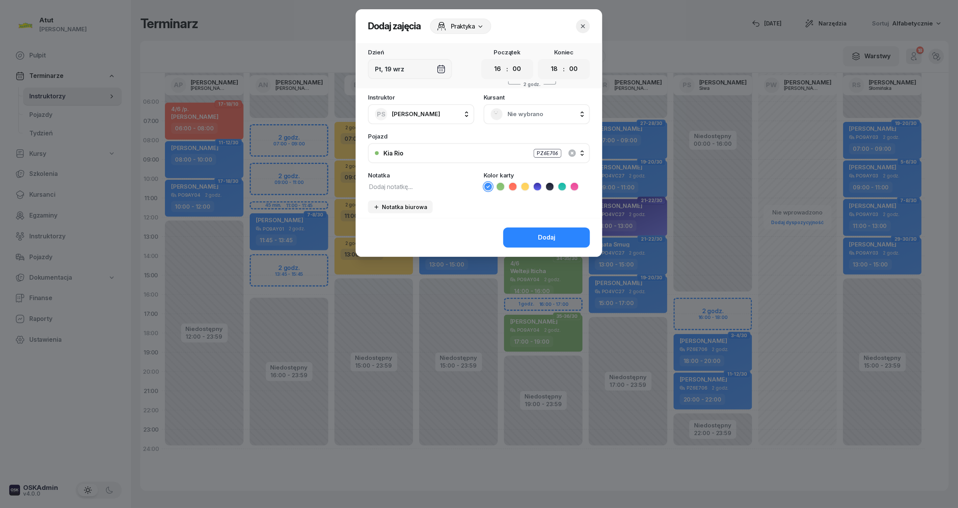
click at [519, 113] on span "Nie wybrano" at bounding box center [546, 114] width 76 height 10
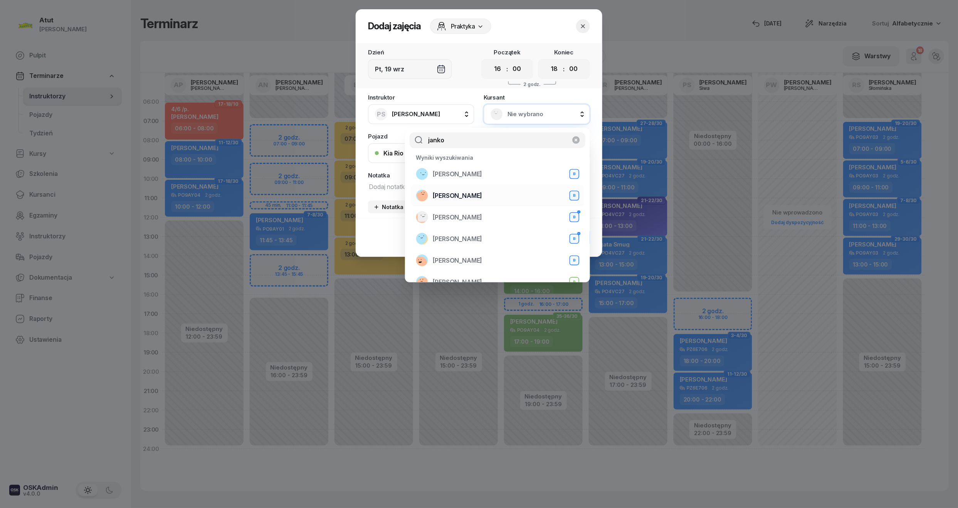
type input "janko"
click at [469, 197] on span "[PERSON_NAME]" at bounding box center [457, 196] width 49 height 10
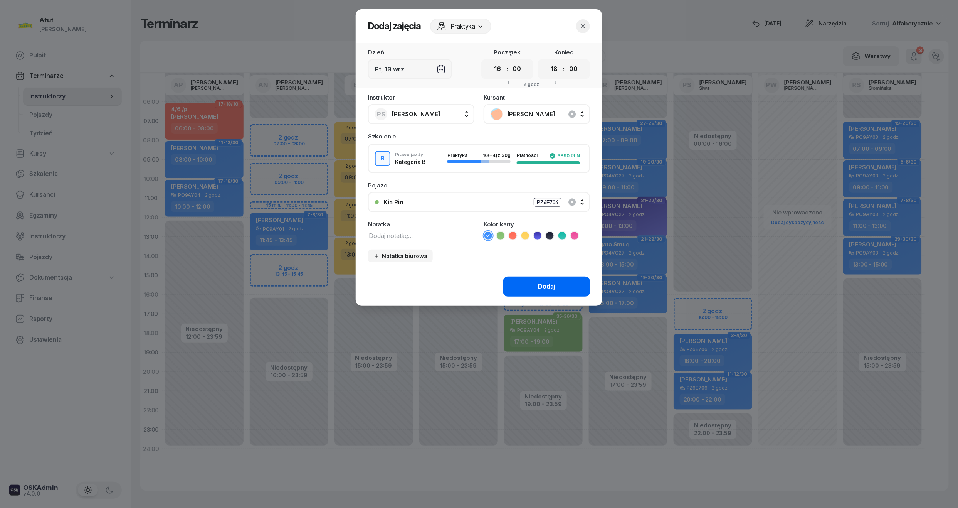
click at [543, 292] on button "Dodaj" at bounding box center [546, 286] width 87 height 20
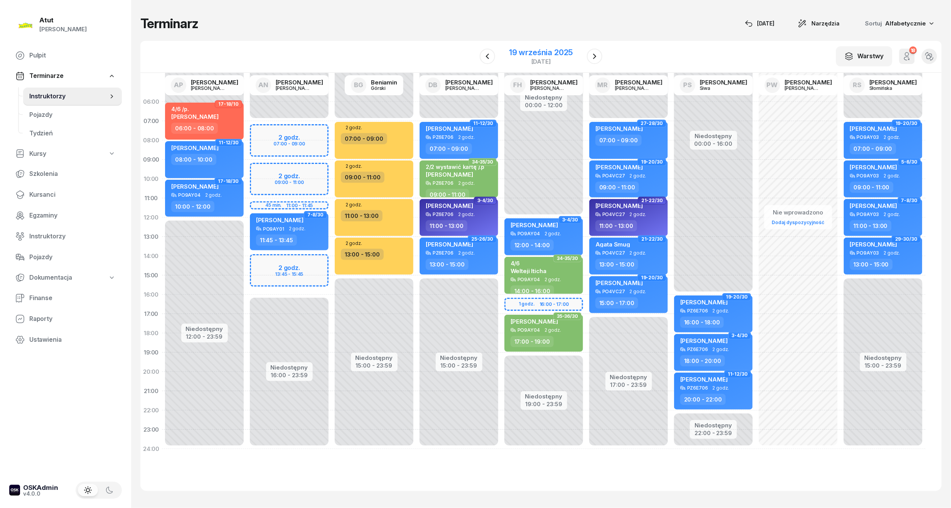
click at [522, 53] on div "19 września 2025" at bounding box center [541, 53] width 64 height 8
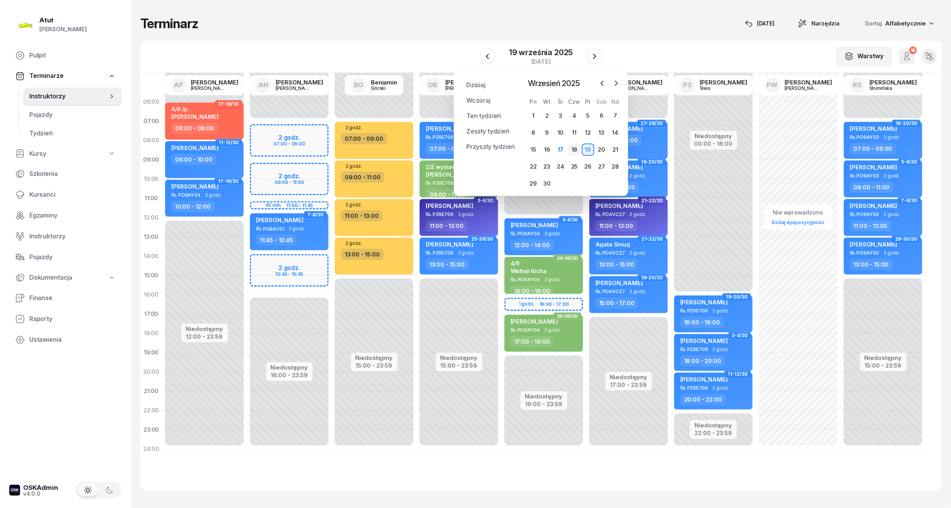
click at [575, 147] on div "18" at bounding box center [574, 149] width 12 height 12
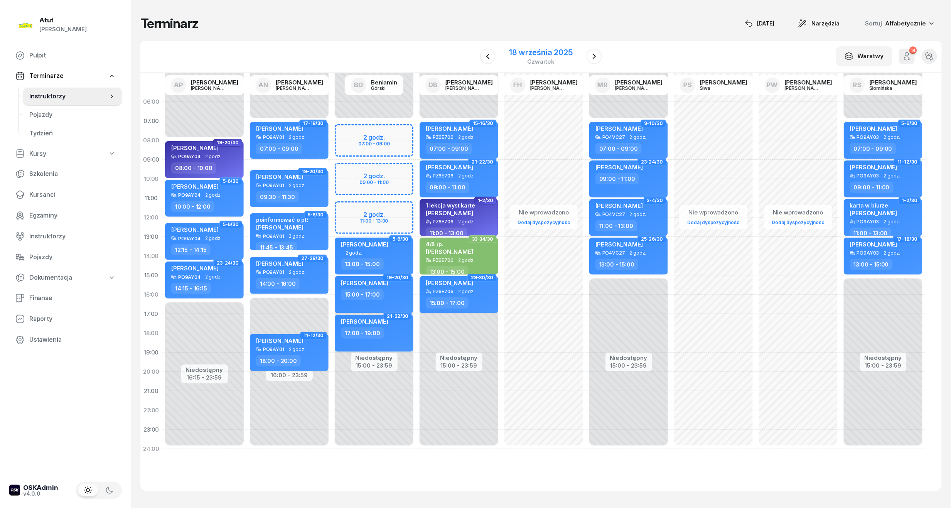
click at [535, 56] on div "18 września 2025" at bounding box center [540, 53] width 63 height 8
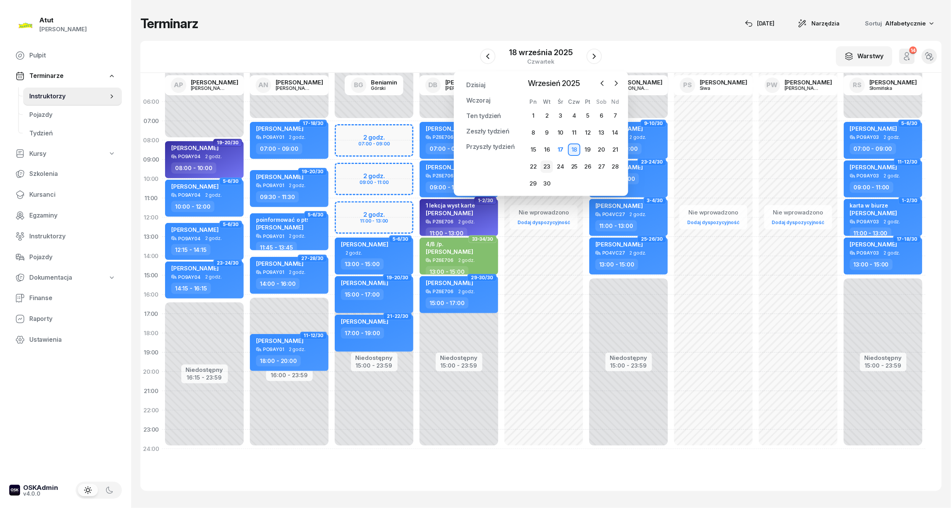
click at [548, 168] on div "23" at bounding box center [546, 166] width 12 height 12
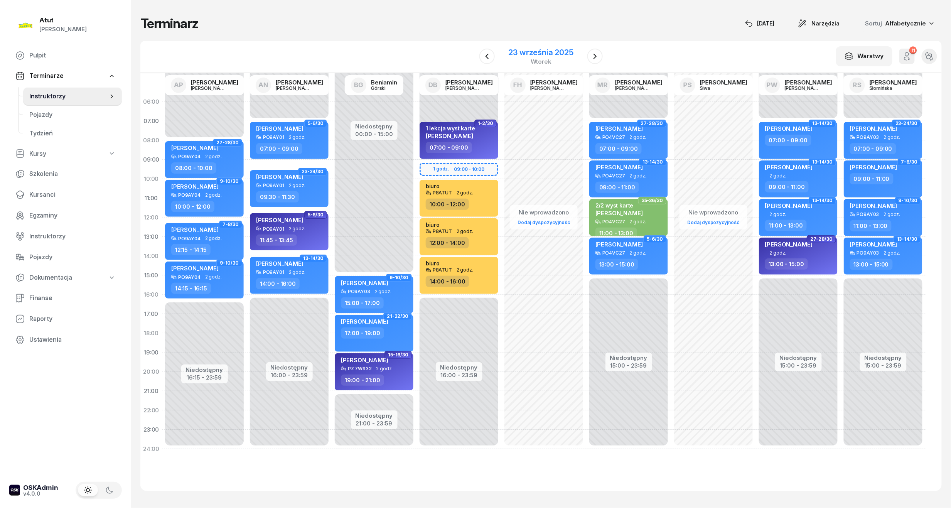
click at [541, 54] on div "23 września 2025" at bounding box center [540, 53] width 65 height 8
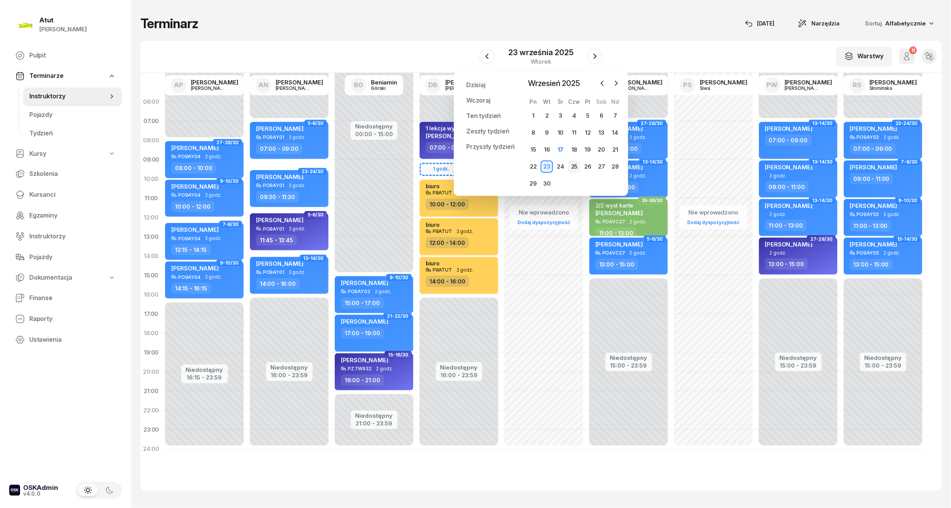
click at [571, 166] on div "25" at bounding box center [574, 166] width 12 height 12
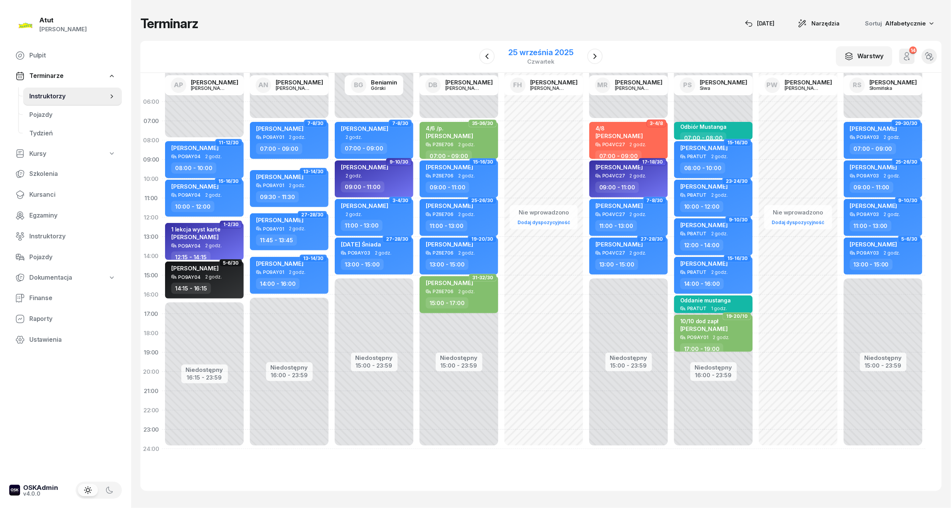
click at [560, 52] on div "25 września 2025" at bounding box center [540, 53] width 65 height 8
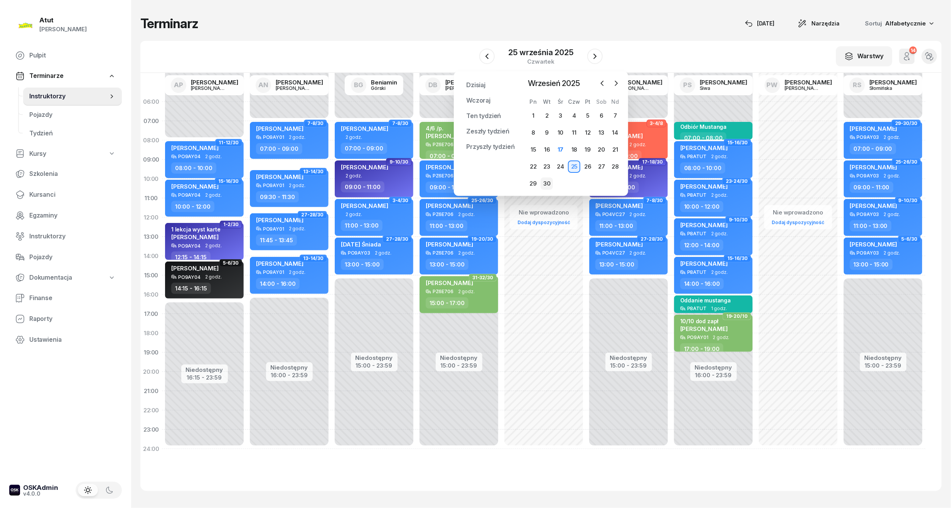
click at [544, 185] on div "30" at bounding box center [546, 183] width 12 height 12
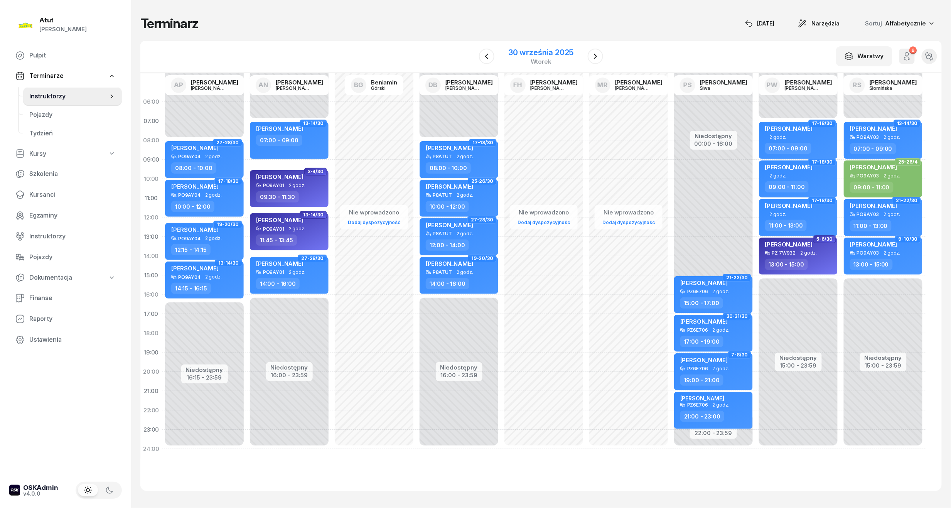
click at [550, 51] on div "30 września 2025" at bounding box center [540, 53] width 65 height 8
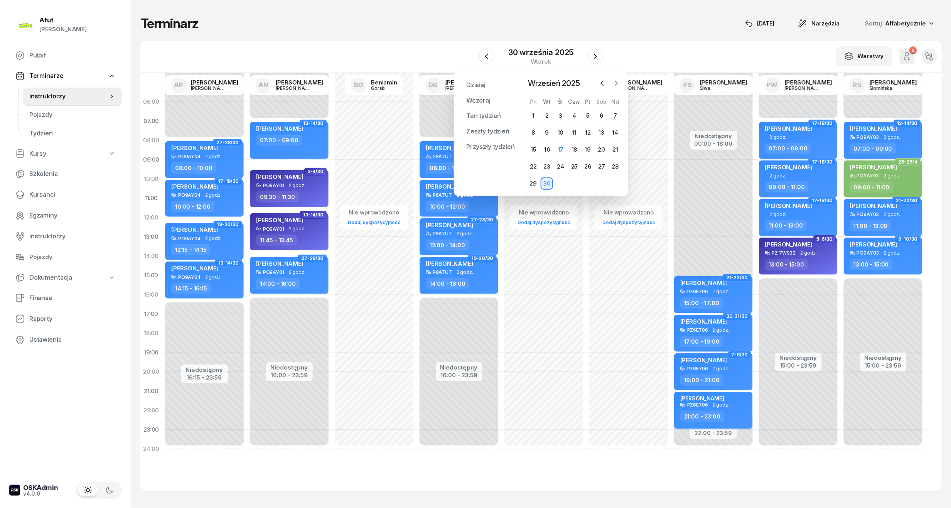
click at [617, 78] on button "button" at bounding box center [616, 83] width 12 height 12
click at [574, 116] on div "2" at bounding box center [574, 115] width 12 height 12
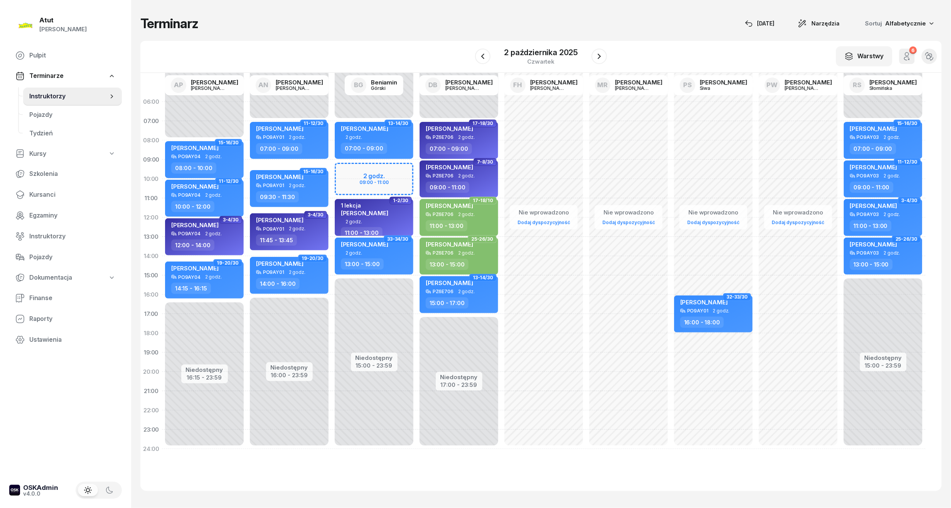
click at [492, 57] on div "2 października 2025 czwartek" at bounding box center [541, 56] width 132 height 22
click at [488, 57] on button "button" at bounding box center [482, 56] width 15 height 15
click at [488, 57] on button "button" at bounding box center [483, 56] width 15 height 15
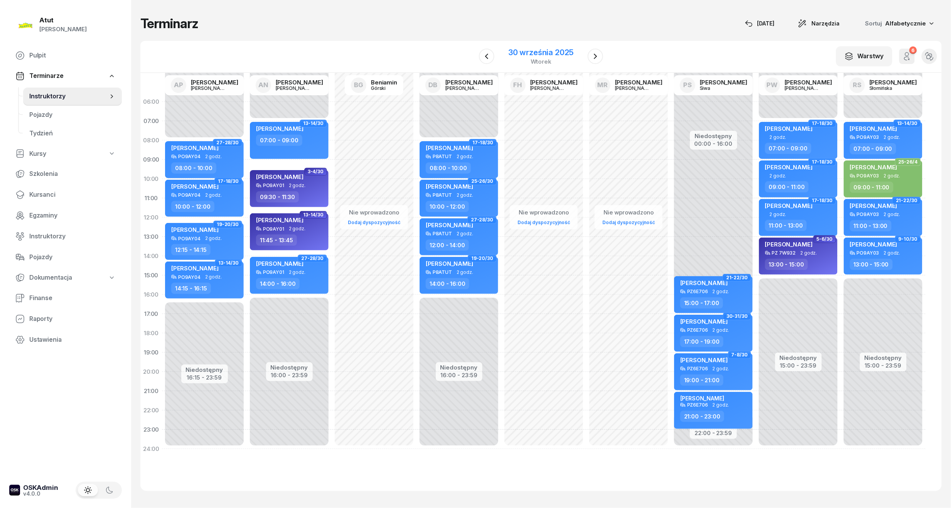
click at [550, 52] on div "30 września 2025" at bounding box center [540, 53] width 65 height 8
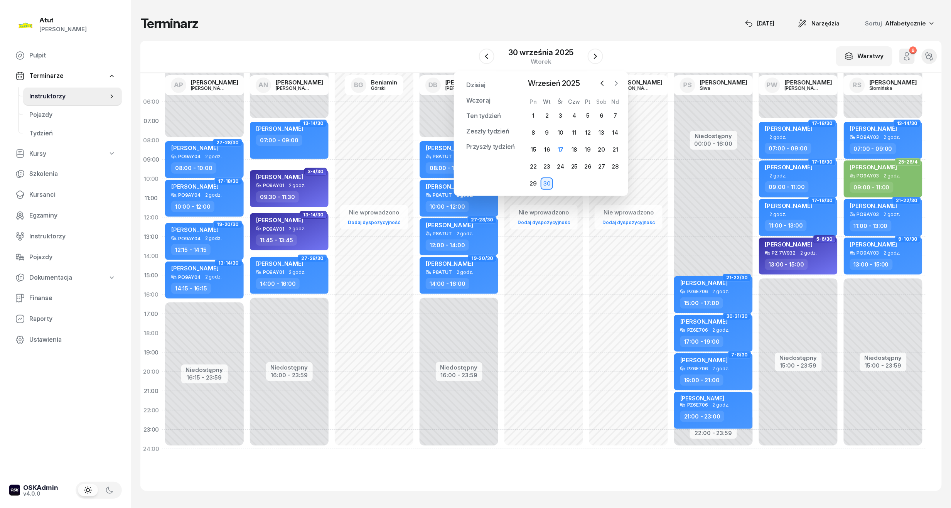
click at [613, 79] on icon "button" at bounding box center [616, 83] width 8 height 8
click at [547, 130] on div "7" at bounding box center [546, 132] width 12 height 12
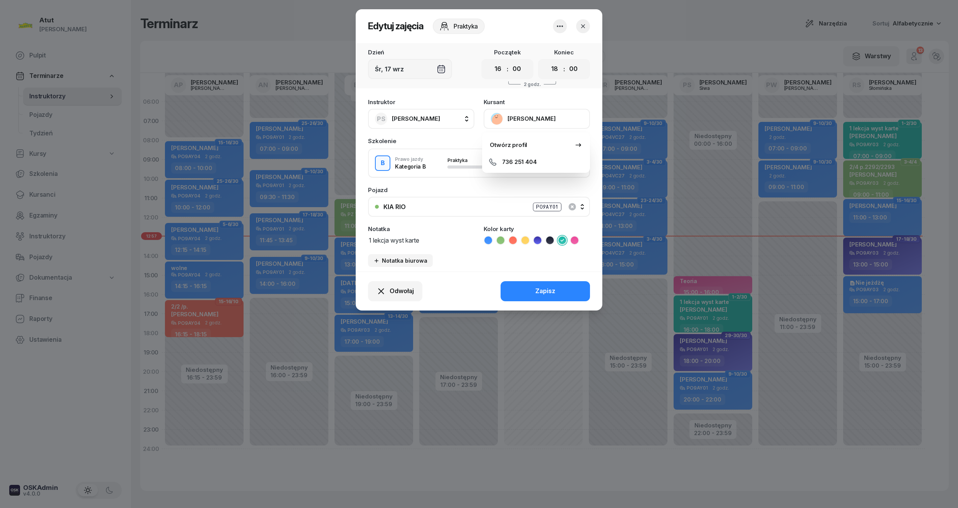
select select "16"
select select "18"
click at [583, 31] on button "button" at bounding box center [583, 26] width 14 height 14
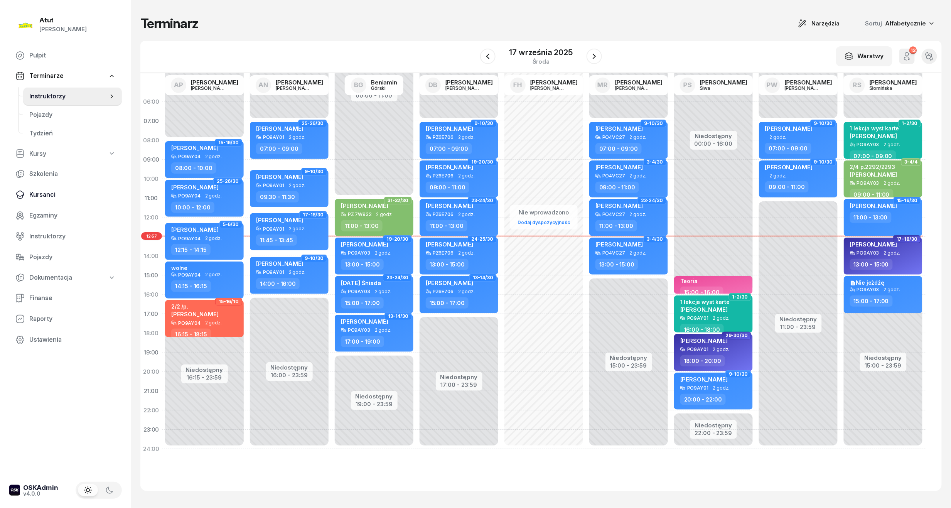
click at [44, 198] on span "Kursanci" at bounding box center [72, 195] width 86 height 10
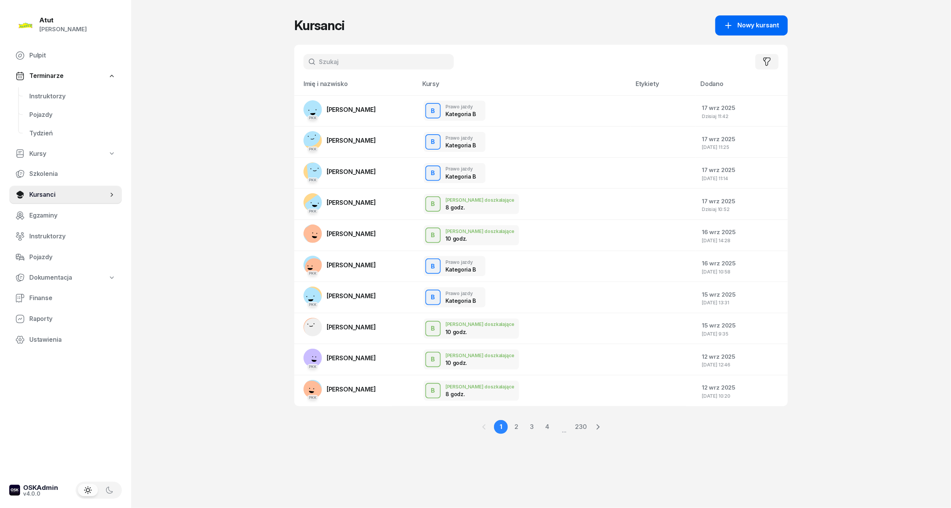
click at [757, 19] on button "Nowy kursant" at bounding box center [751, 25] width 72 height 20
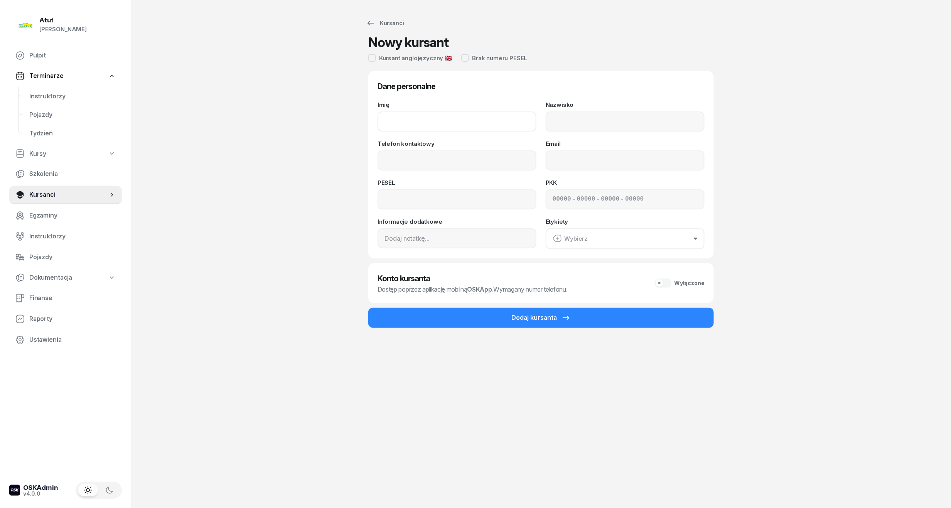
click at [412, 116] on input "Imię" at bounding box center [456, 121] width 159 height 20
type input "[PERSON_NAME]"
click at [667, 120] on input "Nazwisko" at bounding box center [624, 121] width 159 height 20
type input "[PERSON_NAME]"
click at [456, 170] on div "Imię [PERSON_NAME] [PERSON_NAME] Telefon kontaktowy Email PESEL PKK - - - Infor…" at bounding box center [540, 175] width 327 height 147
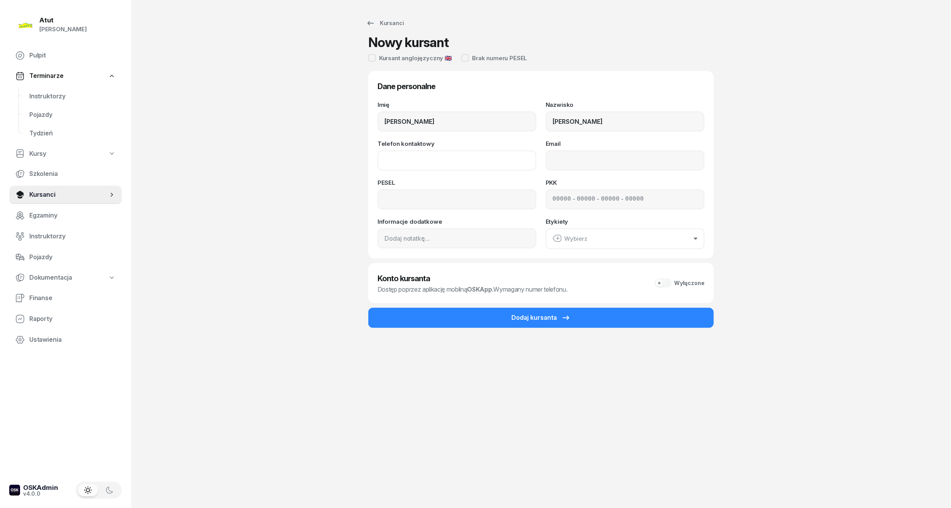
click at [457, 170] on input "Telefon kontaktowy" at bounding box center [456, 160] width 159 height 20
type input "514 721 901"
click at [417, 209] on input at bounding box center [456, 199] width 159 height 20
type input "07240200270"
click at [506, 151] on input "514 721 901" at bounding box center [456, 160] width 159 height 20
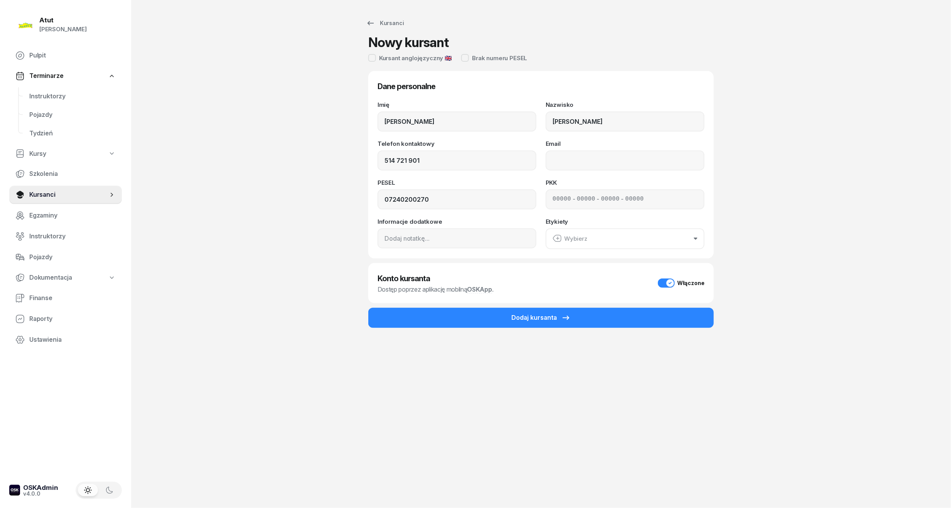
click at [558, 198] on input at bounding box center [561, 199] width 19 height 10
type input "52510"
type input "75235"
type input "80433"
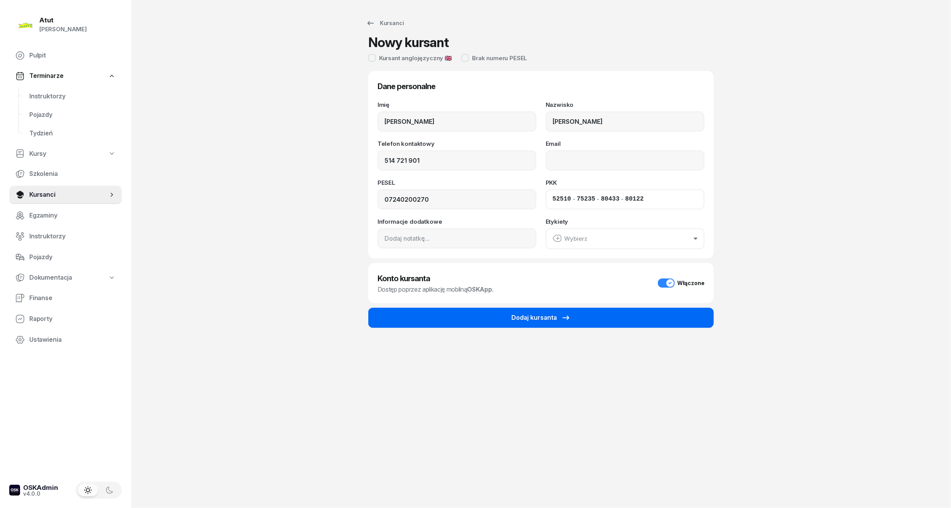
type input "80122"
click at [563, 323] on button "Dodaj kursanta" at bounding box center [540, 318] width 345 height 20
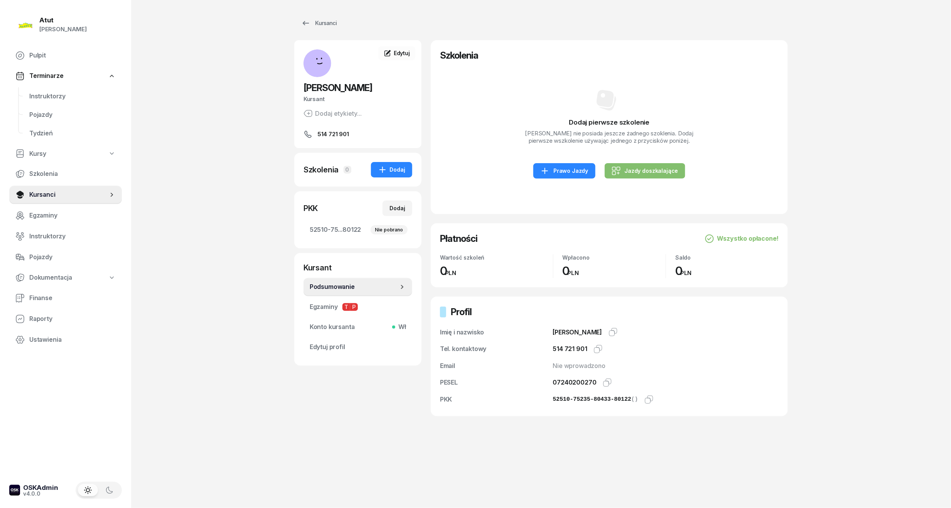
drag, startPoint x: 583, startPoint y: 172, endPoint x: 153, endPoint y: 137, distance: 430.8
click at [583, 172] on div "Prawo Jazdy" at bounding box center [564, 170] width 48 height 9
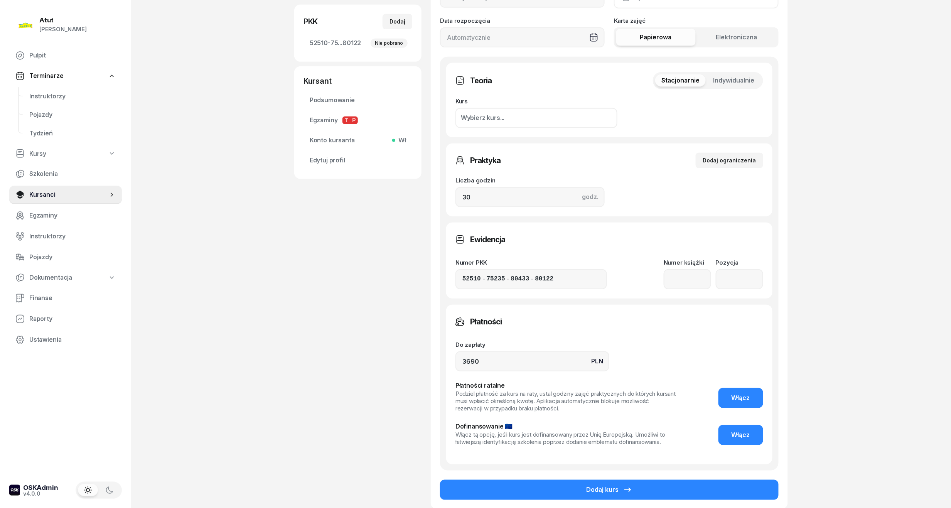
scroll to position [258, 0]
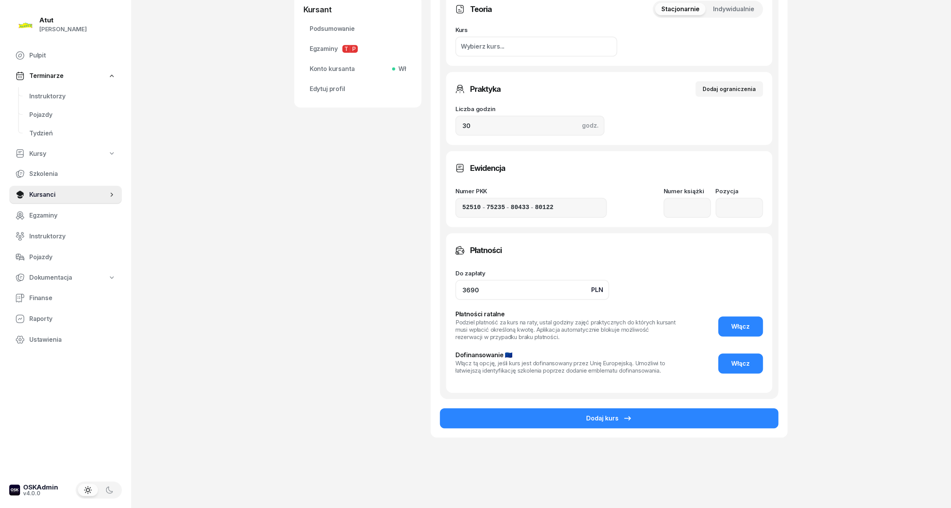
drag, startPoint x: 503, startPoint y: 291, endPoint x: 235, endPoint y: 300, distance: 268.4
click at [235, 300] on div "Atut [PERSON_NAME] Pulpit Terminarze Instruktorzy Pojazdy Tydzień Kursy Szkolen…" at bounding box center [475, 125] width 951 height 766
type input "3890"
click at [733, 318] on button "Włącz" at bounding box center [740, 326] width 45 height 20
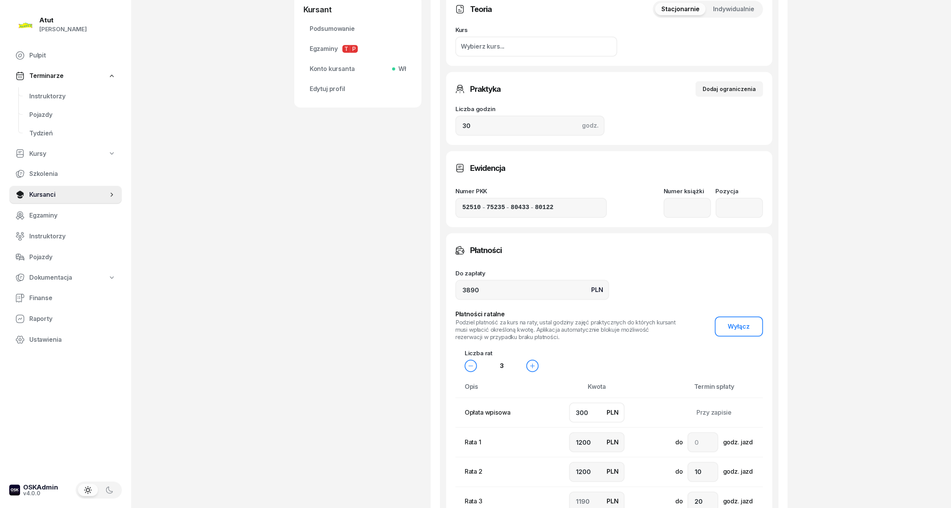
drag, startPoint x: 596, startPoint y: 409, endPoint x: 352, endPoint y: 427, distance: 244.3
click at [352, 427] on div "[PERSON_NAME] [PERSON_NAME] etykiety... 514 721 901 JN [PERSON_NAME] Kursant Ed…" at bounding box center [540, 206] width 493 height 849
type input "7"
type input "1300"
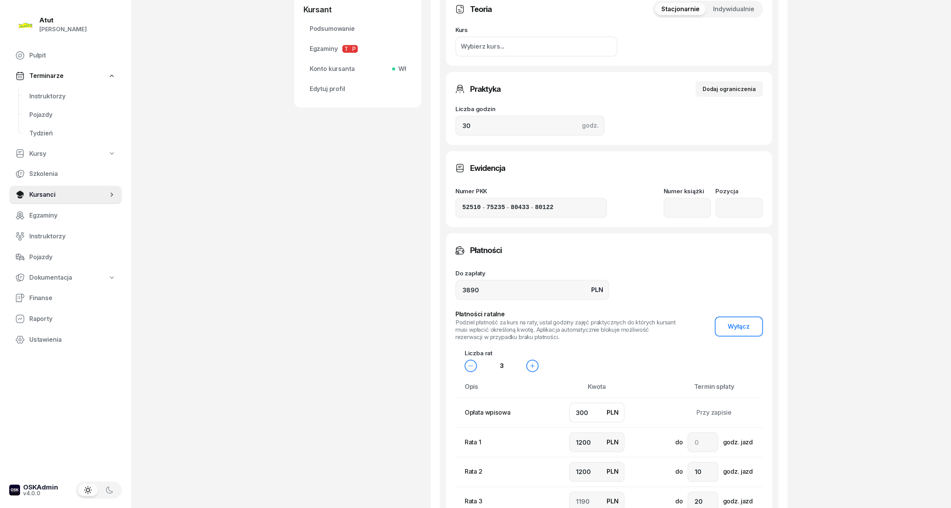
type input "1283"
type input "70"
type input "1200"
type input "1320"
type input "700"
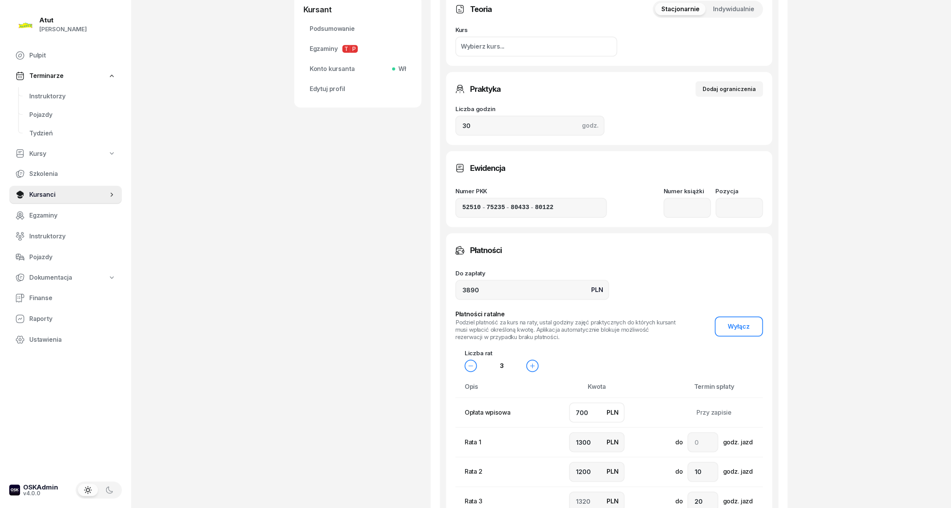
type input "1100"
type input "1000"
type input "1090"
type input "700"
drag, startPoint x: 591, startPoint y: 445, endPoint x: 443, endPoint y: 462, distance: 149.4
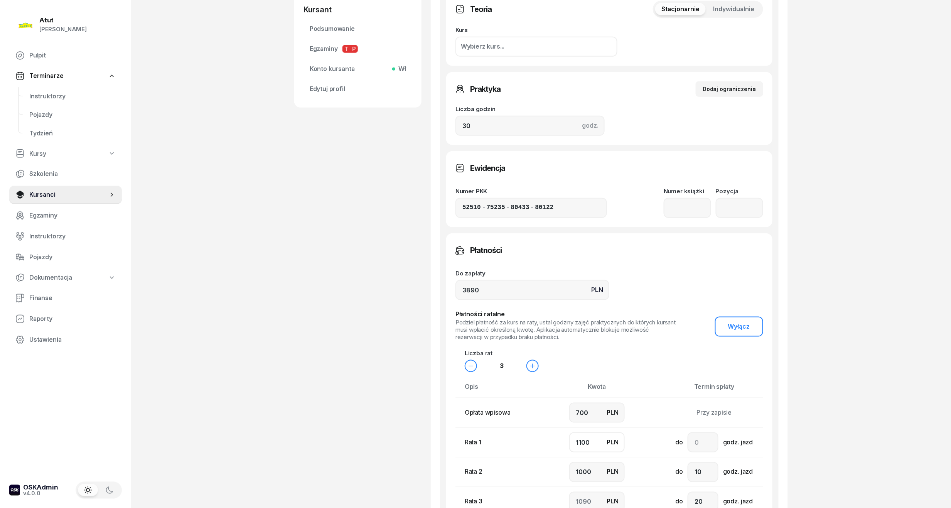
click at [443, 462] on div "Teoria Stacjonarnie Indywidualnie Kurs Wybierz kurs... Pierwsza pomoc Zaliczono…" at bounding box center [609, 279] width 338 height 589
type input "1"
type input "2189"
type input "10"
type input "2180"
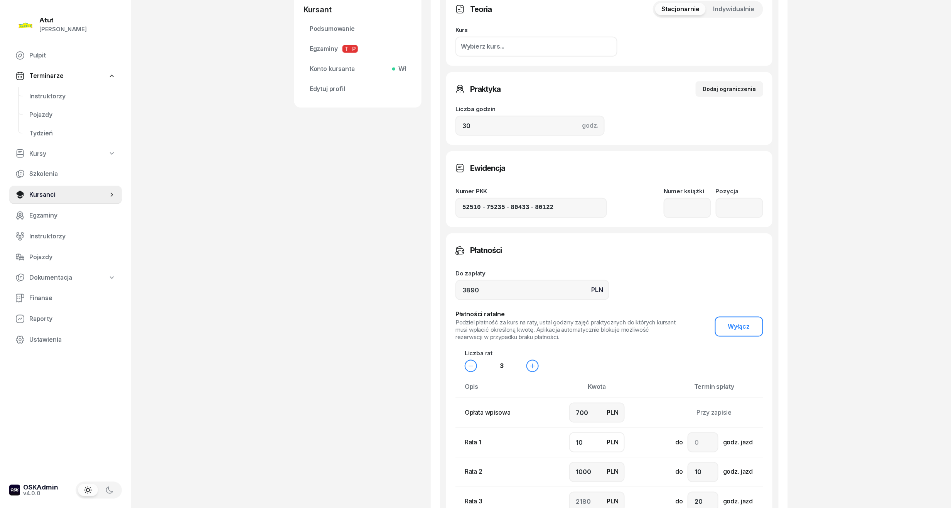
type input "100"
type input "2090"
type input "1000"
type input "1190"
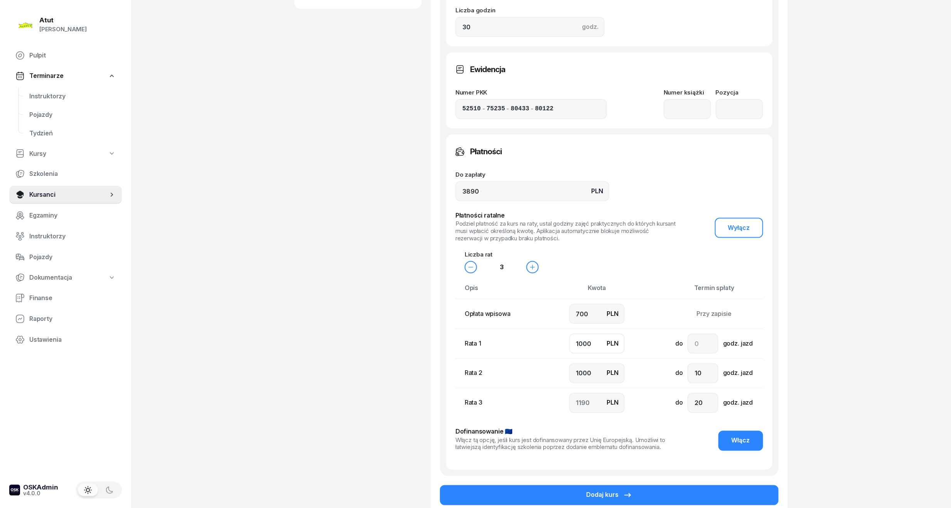
scroll to position [412, 0]
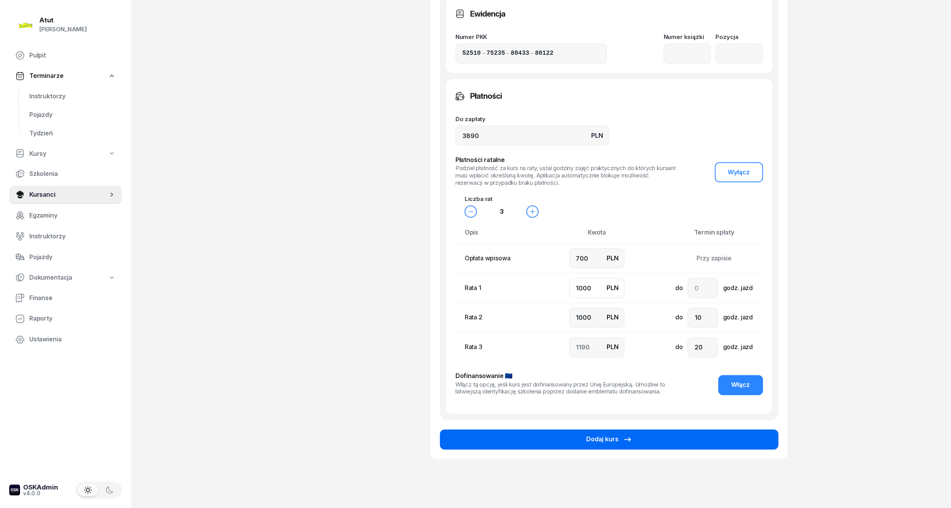
type input "1000"
click at [646, 443] on button "Dodaj kurs" at bounding box center [609, 439] width 338 height 20
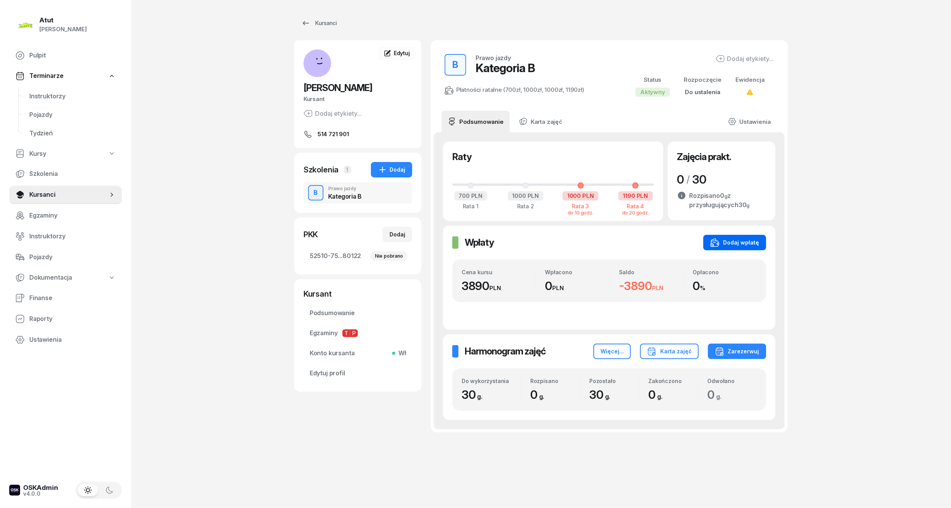
click at [729, 244] on div "Dodaj wpłatę" at bounding box center [734, 242] width 49 height 9
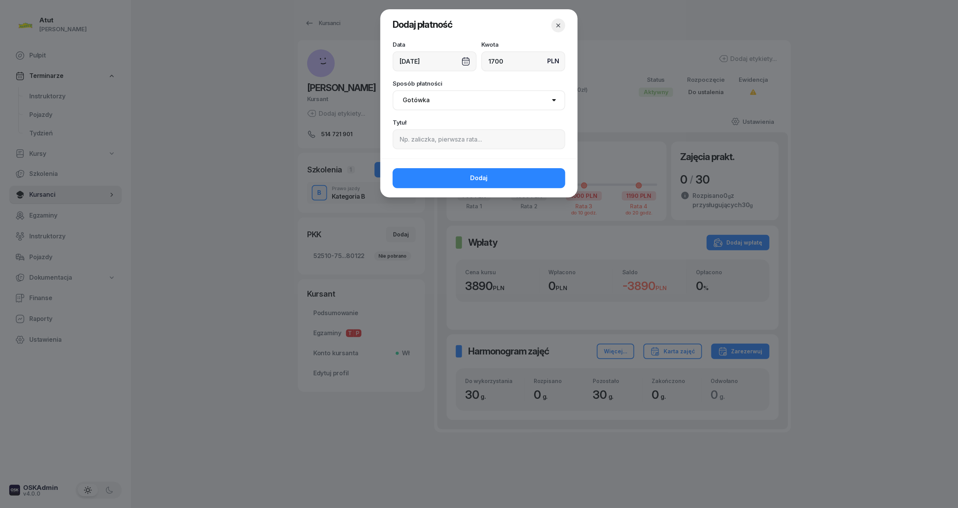
type input "1700"
click at [439, 147] on input at bounding box center [479, 139] width 173 height 20
paste input "1793"
type input "p.1793"
click at [474, 181] on span "Dodaj" at bounding box center [479, 178] width 17 height 10
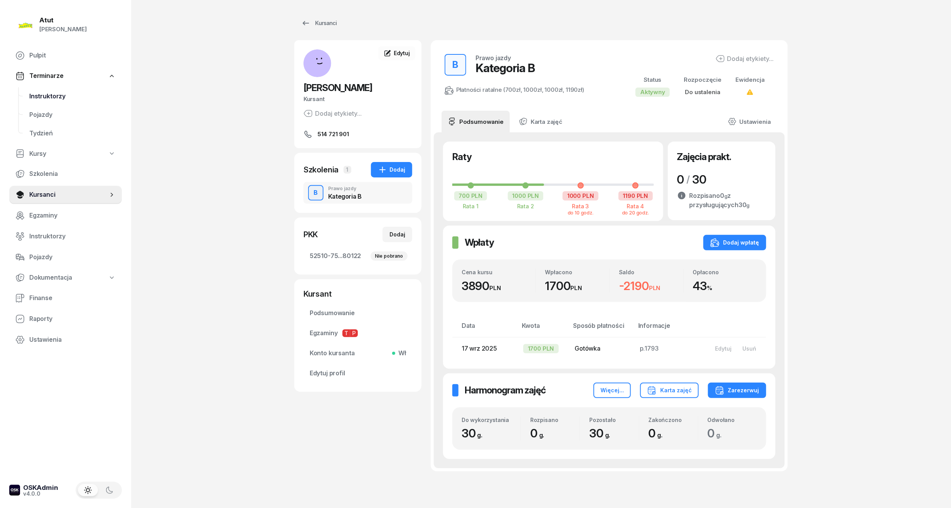
drag, startPoint x: 39, startPoint y: 94, endPoint x: 67, endPoint y: 92, distance: 27.5
click at [39, 94] on span "Instruktorzy" at bounding box center [72, 96] width 86 height 10
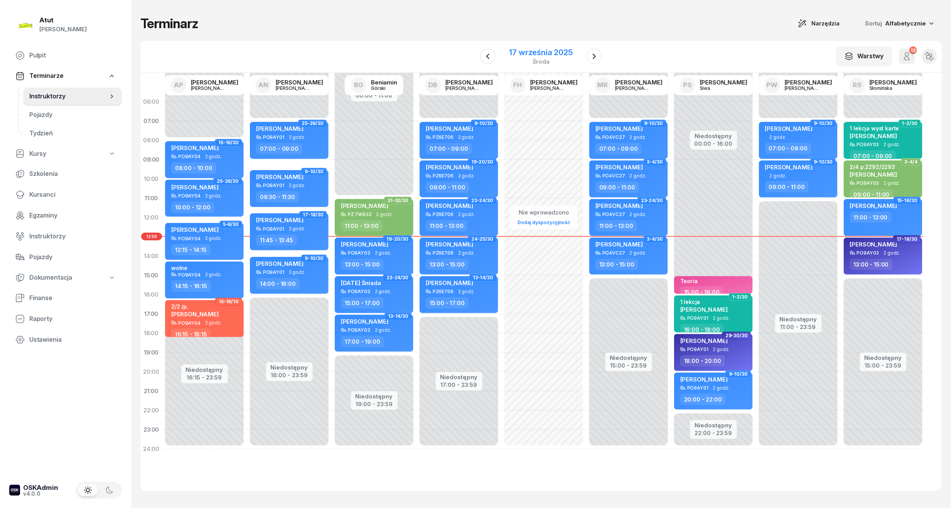
click at [567, 53] on div "17 września 2025" at bounding box center [540, 53] width 63 height 8
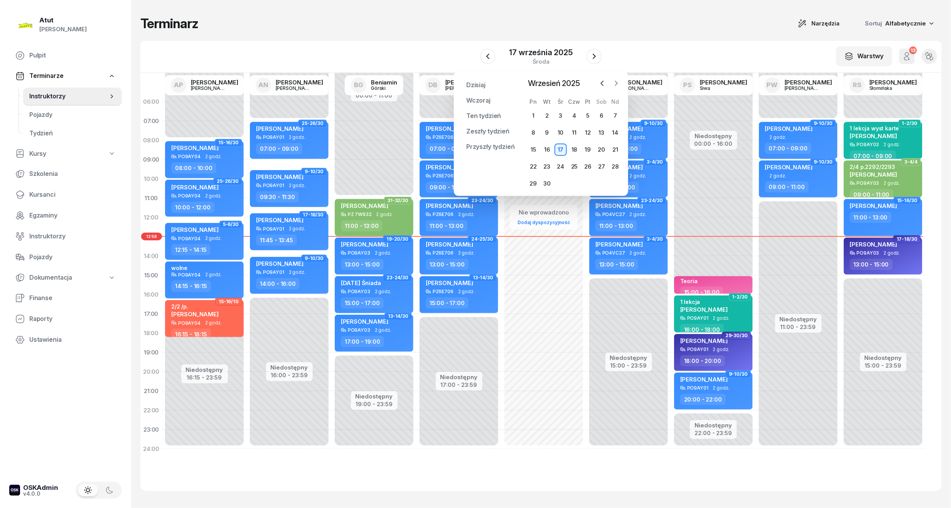
click at [614, 85] on icon "button" at bounding box center [616, 83] width 8 height 8
click at [621, 82] on button "button" at bounding box center [616, 83] width 12 height 12
click at [533, 129] on div "3" at bounding box center [533, 132] width 12 height 12
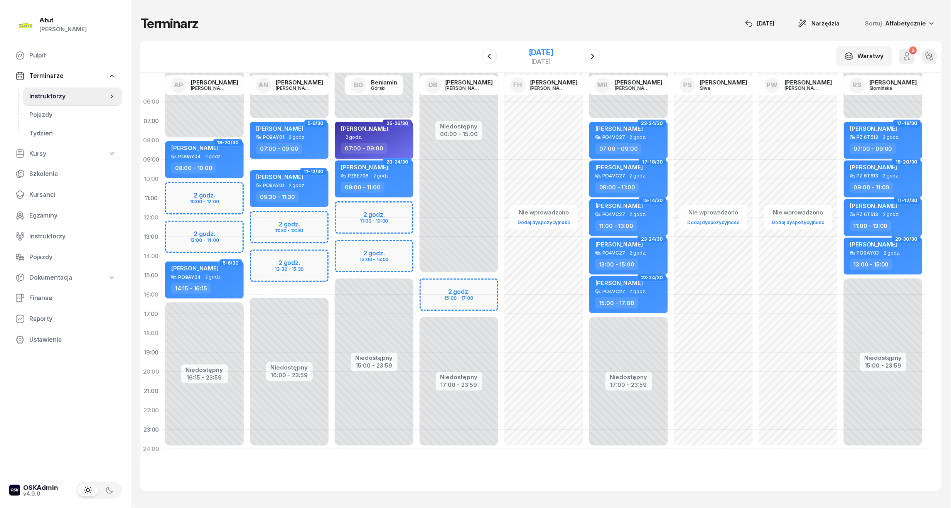
click at [552, 45] on div "[DATE]" at bounding box center [540, 56] width 79 height 22
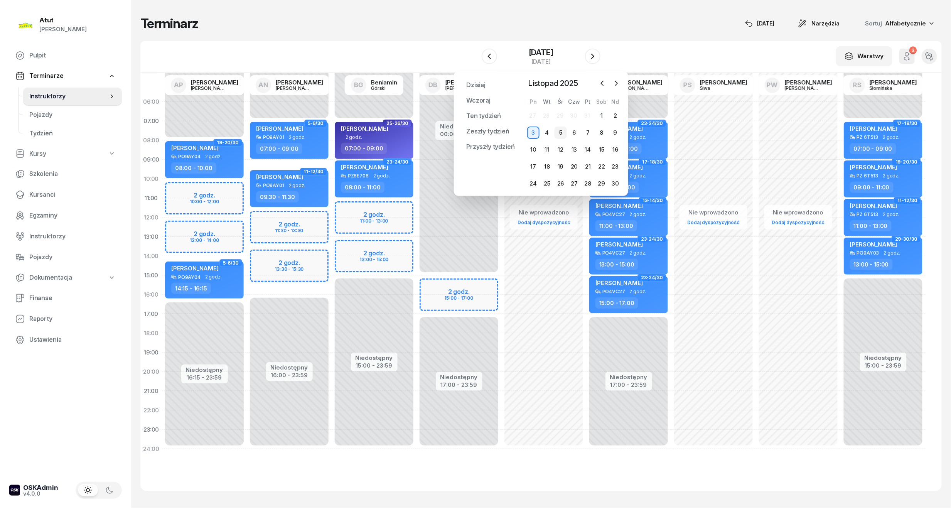
click at [557, 133] on div "5" at bounding box center [560, 132] width 12 height 12
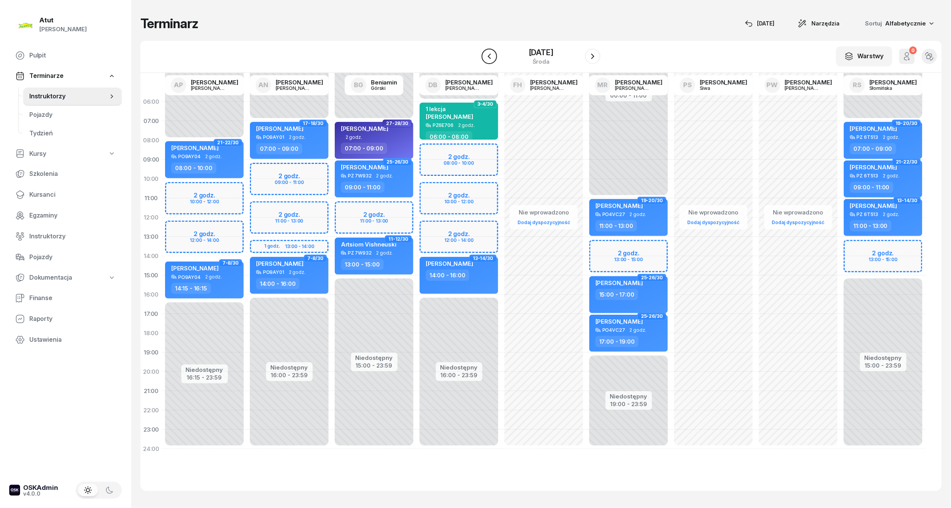
click at [492, 59] on icon "button" at bounding box center [489, 56] width 9 height 9
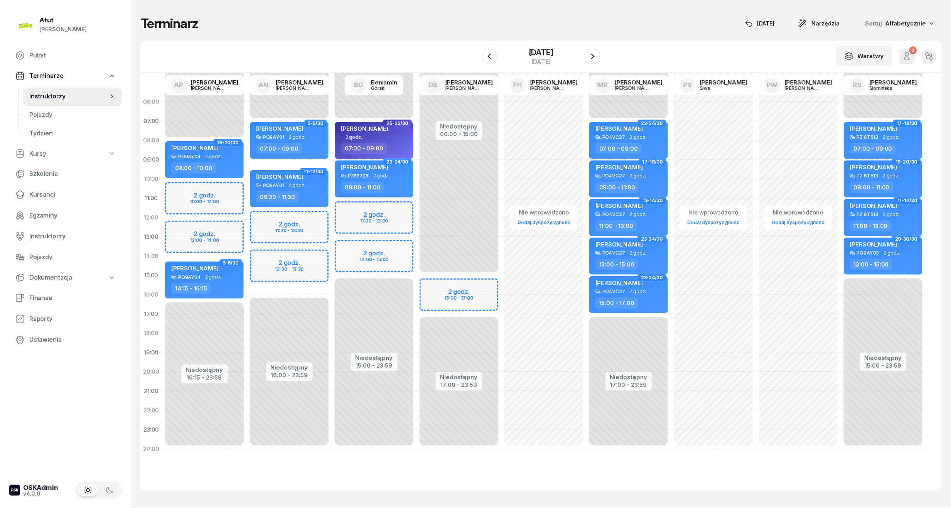
click at [217, 198] on div "Niedostępny 00:00 - 08:00 Niedostępny 16:15 - 23:59 2 godz. 10:00 - 12:00 2 god…" at bounding box center [204, 275] width 85 height 366
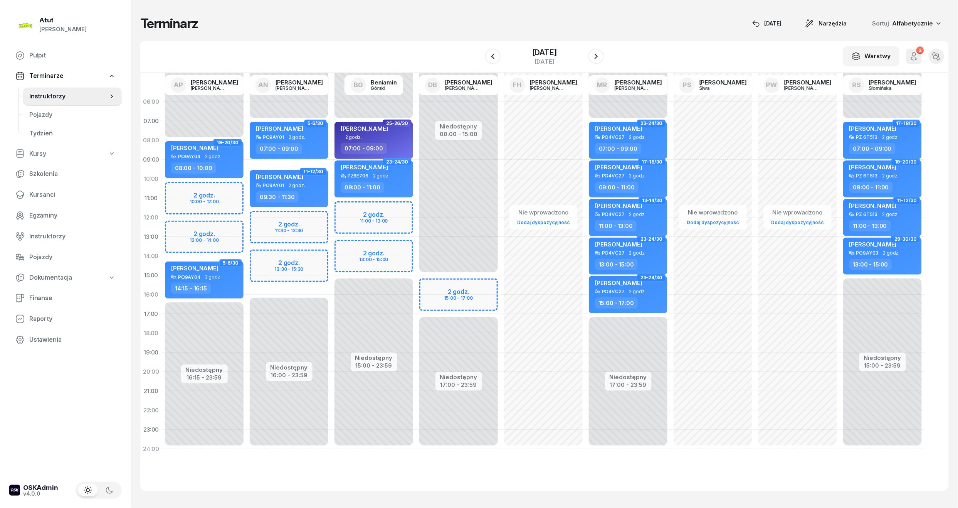
select select "10"
select select "12"
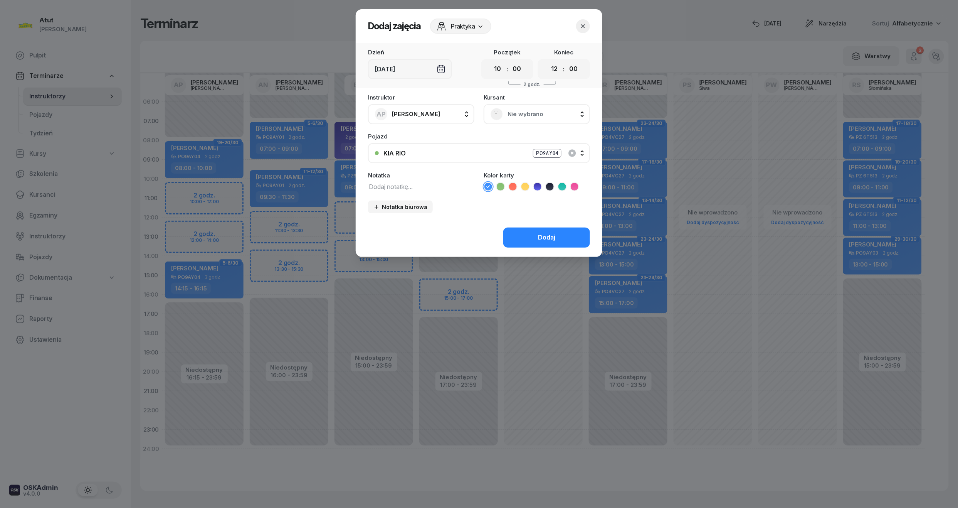
click at [530, 110] on span "Nie wybrano" at bounding box center [546, 114] width 76 height 10
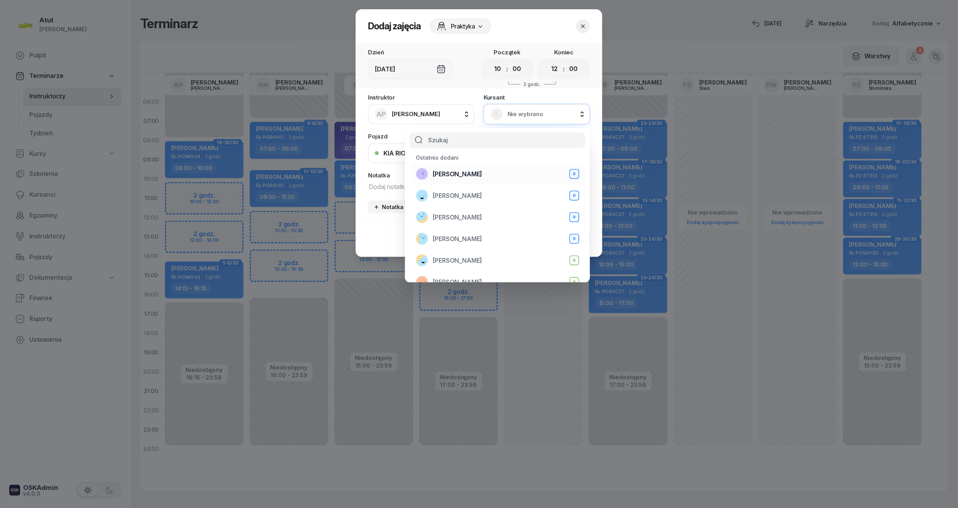
click at [464, 169] on span "[PERSON_NAME]" at bounding box center [457, 174] width 49 height 10
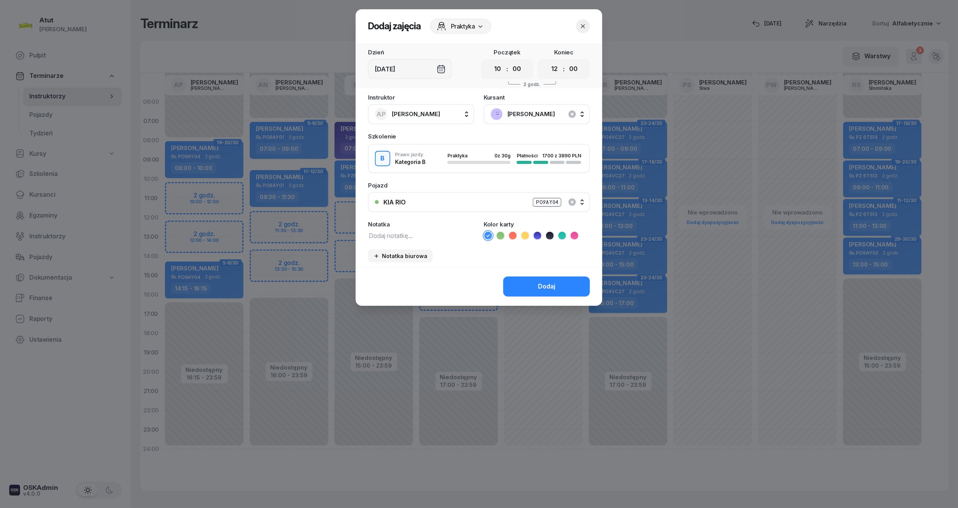
click at [565, 235] on icon at bounding box center [563, 236] width 8 height 8
click at [441, 227] on div "Notatka" at bounding box center [421, 230] width 106 height 19
click at [423, 235] on textarea at bounding box center [421, 235] width 106 height 10
click at [435, 237] on textarea "1 lekcja wyst karte" at bounding box center [421, 235] width 106 height 10
type textarea "1 lekcja"
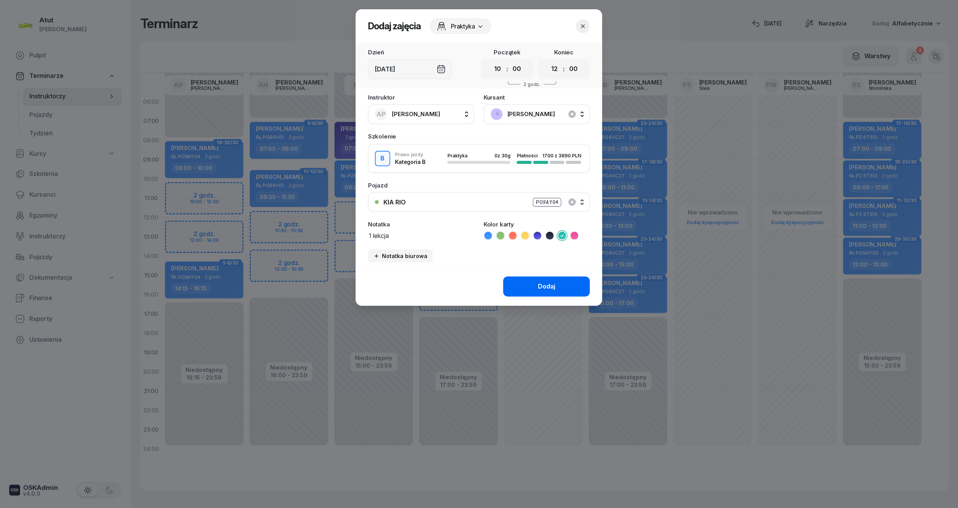
click at [537, 284] on button "Dodaj" at bounding box center [546, 286] width 87 height 20
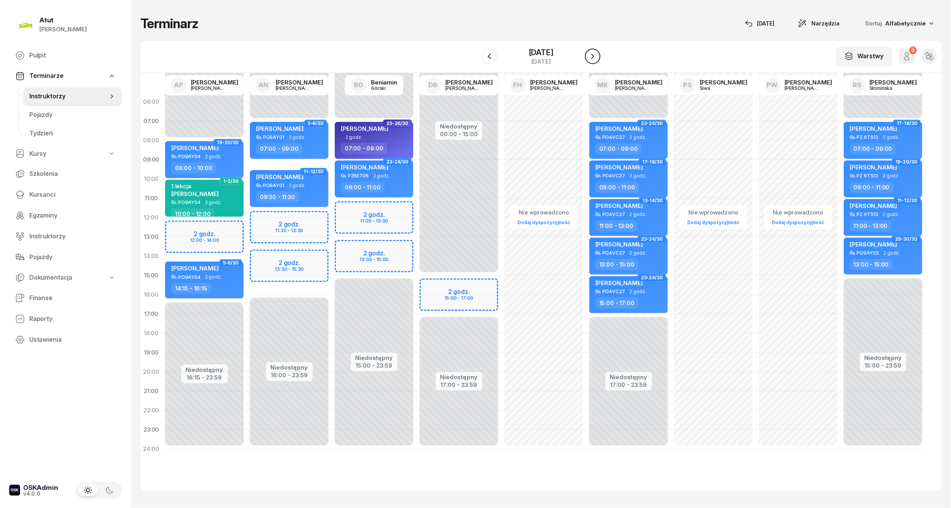
click at [592, 54] on icon "button" at bounding box center [592, 56] width 9 height 9
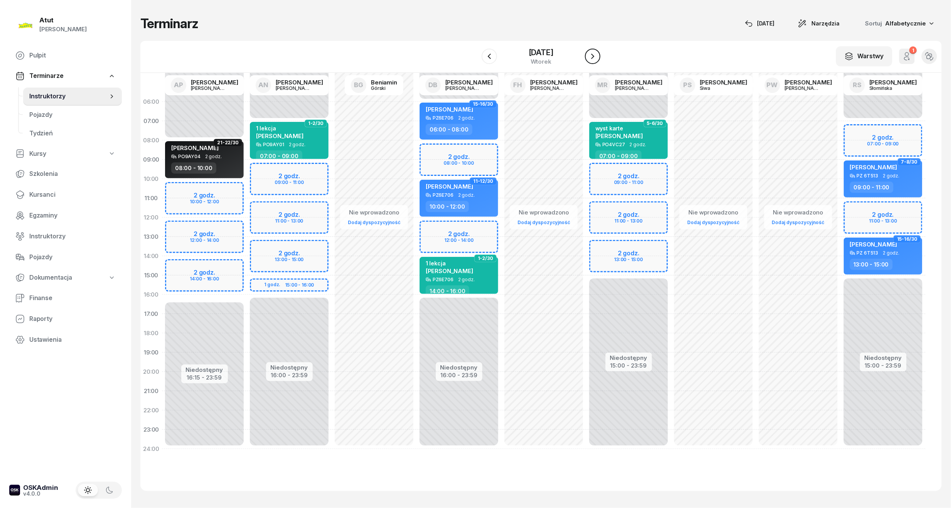
click at [592, 54] on icon "button" at bounding box center [592, 56] width 9 height 9
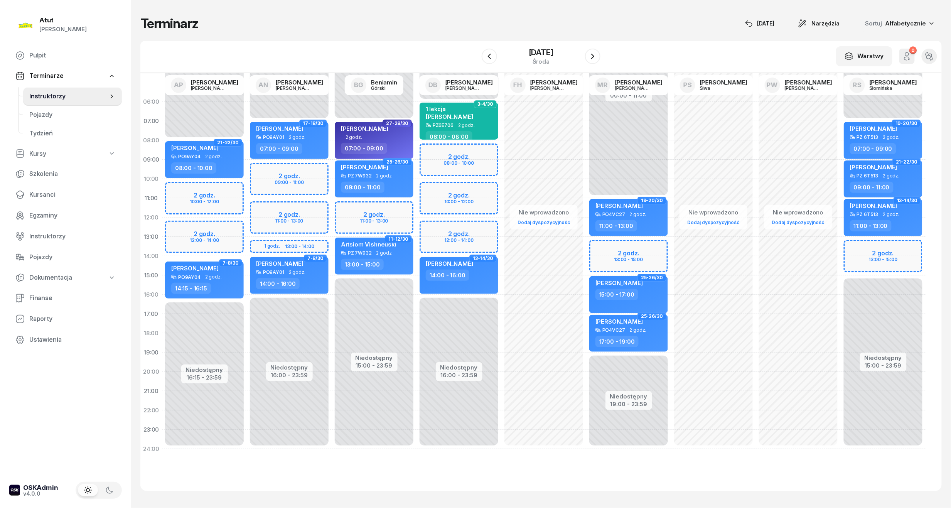
click at [210, 190] on div "Niedostępny 00:00 - 08:00 Niedostępny 16:15 - 23:59 2 godz. 10:00 - 12:00 2 god…" at bounding box center [204, 275] width 85 height 366
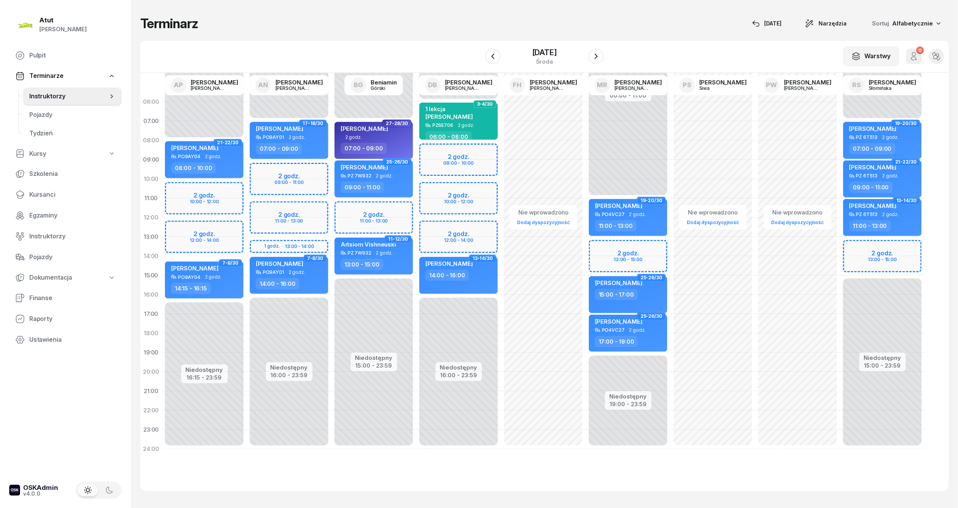
select select "10"
select select "12"
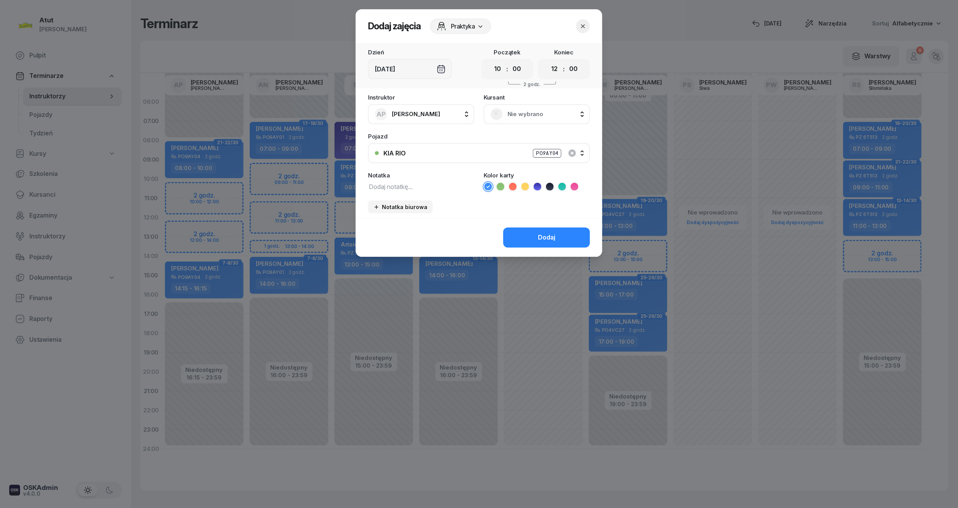
click at [526, 104] on div "Nie wybrano" at bounding box center [537, 114] width 106 height 20
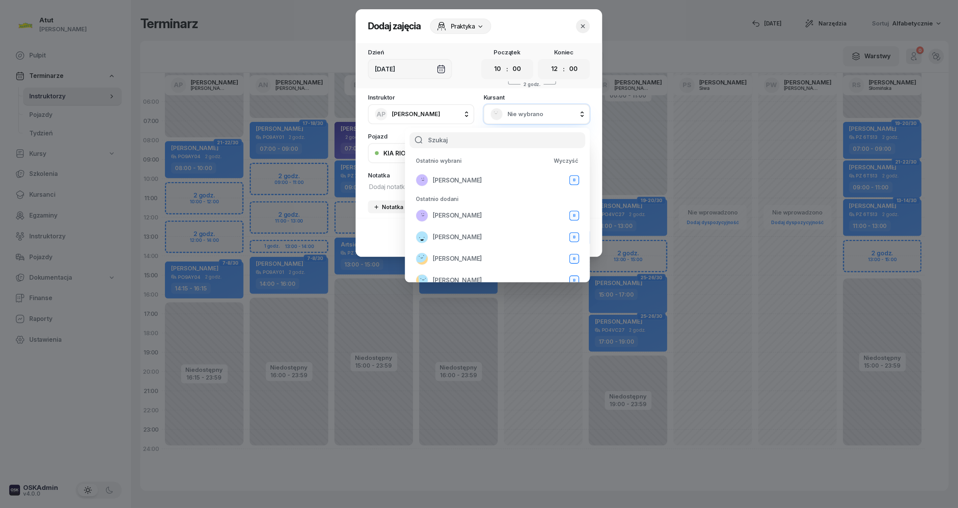
click at [584, 25] on icon "button" at bounding box center [583, 26] width 4 height 4
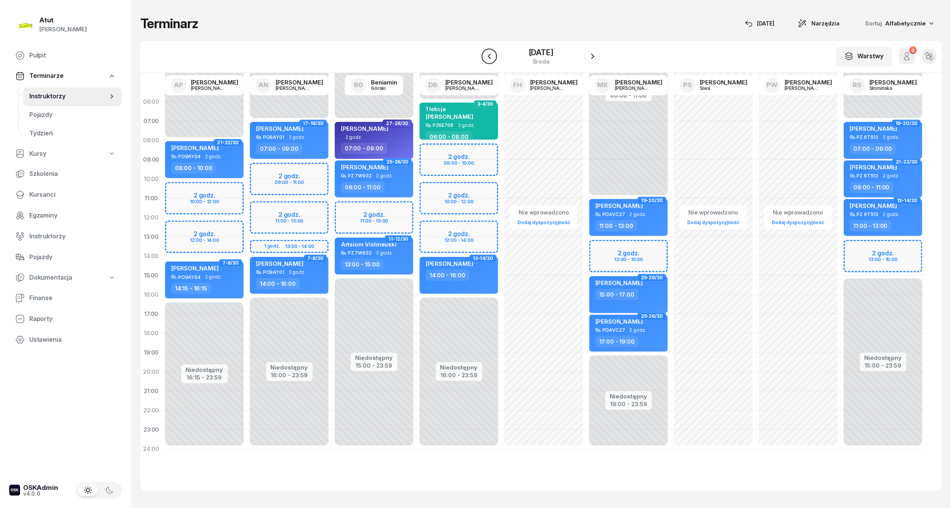
click at [485, 50] on button "button" at bounding box center [488, 56] width 15 height 15
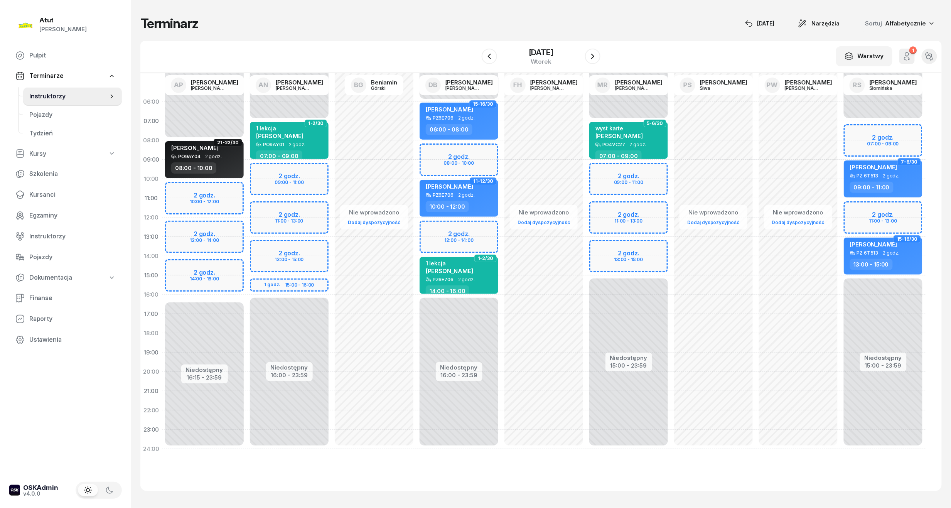
click at [207, 197] on div "Niedostępny 00:00 - 08:00 Niedostępny 16:15 - 23:59 2 godz. 10:00 - 12:00 2 god…" at bounding box center [204, 275] width 85 height 366
select select "10"
select select "12"
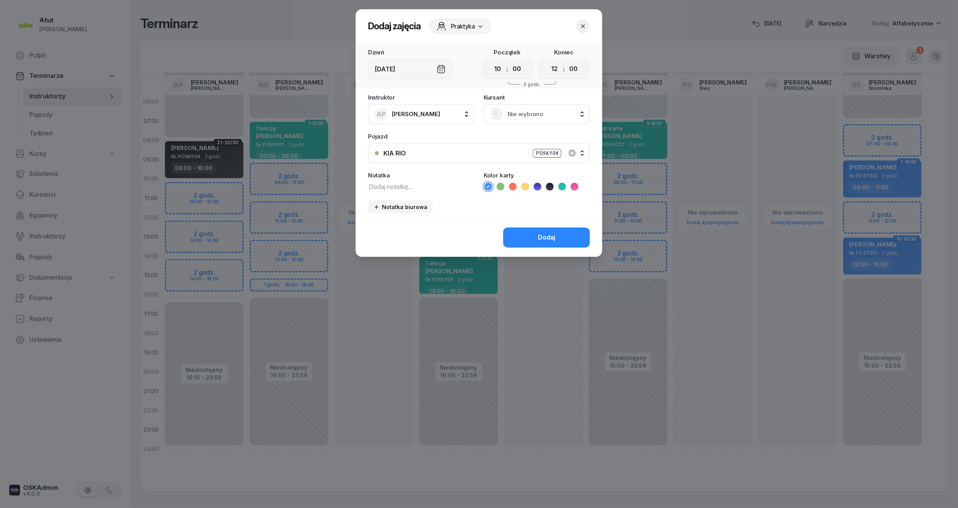
click at [520, 111] on span "Nie wybrano" at bounding box center [546, 114] width 76 height 10
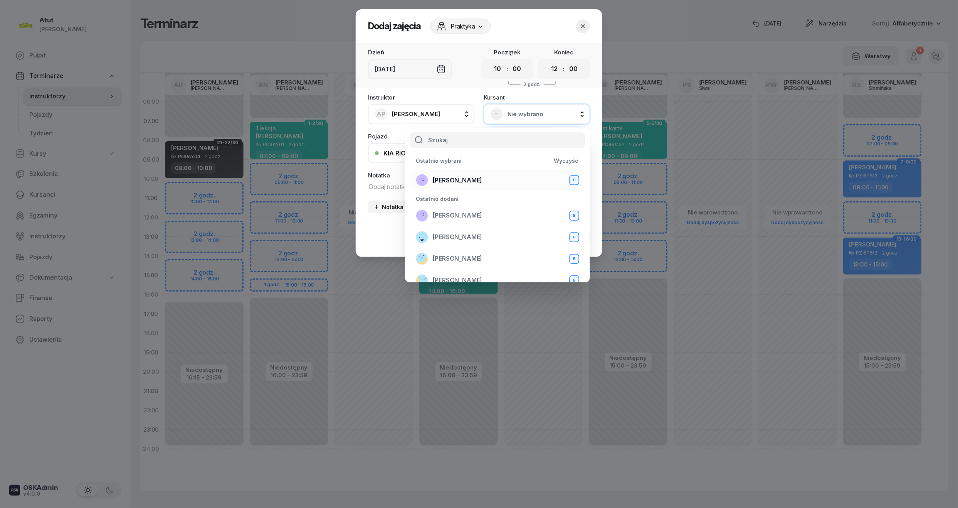
click at [471, 182] on span "[PERSON_NAME]" at bounding box center [457, 180] width 49 height 10
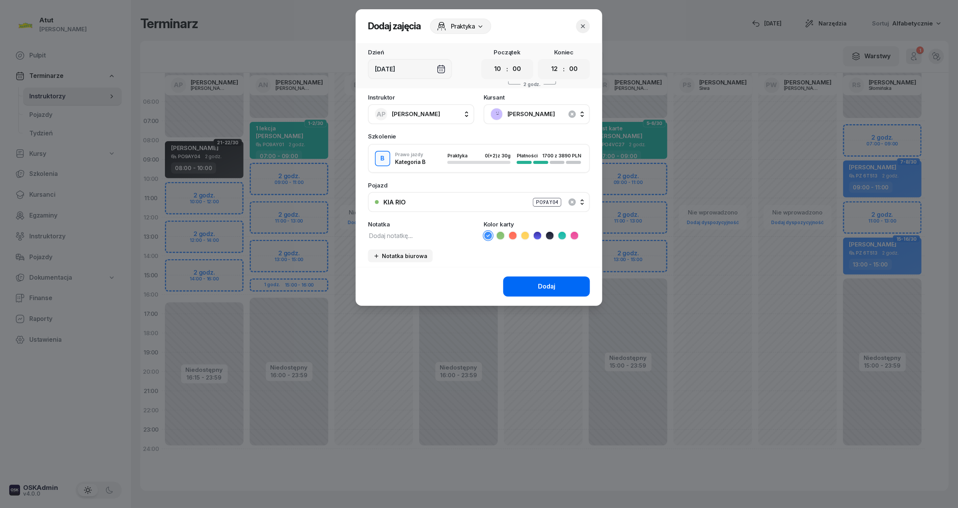
click at [543, 285] on div "Dodaj" at bounding box center [546, 286] width 17 height 10
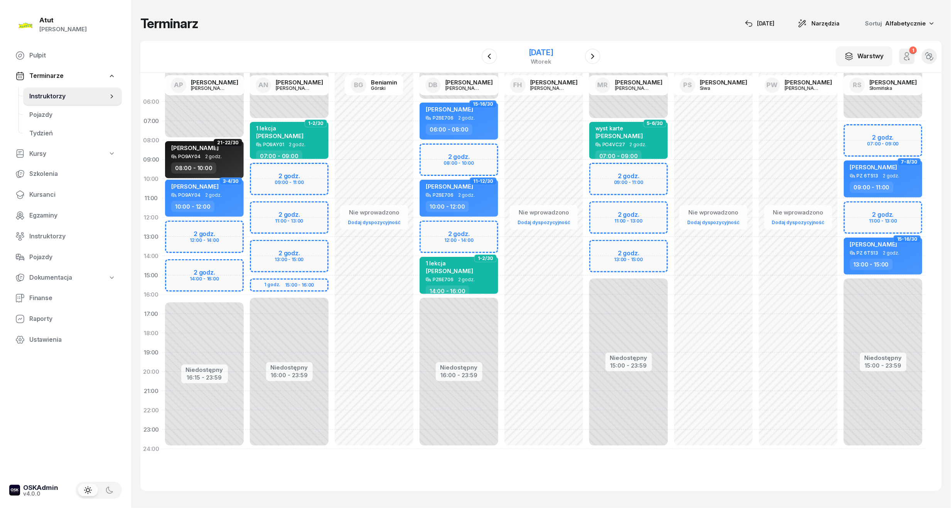
click at [540, 52] on div "[DATE]" at bounding box center [540, 53] width 25 height 8
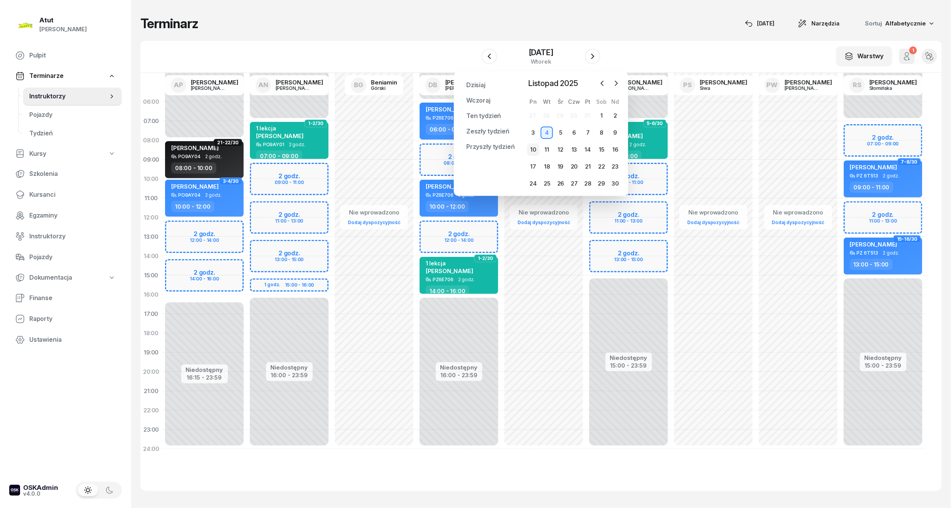
click at [529, 150] on div "10" at bounding box center [533, 149] width 12 height 12
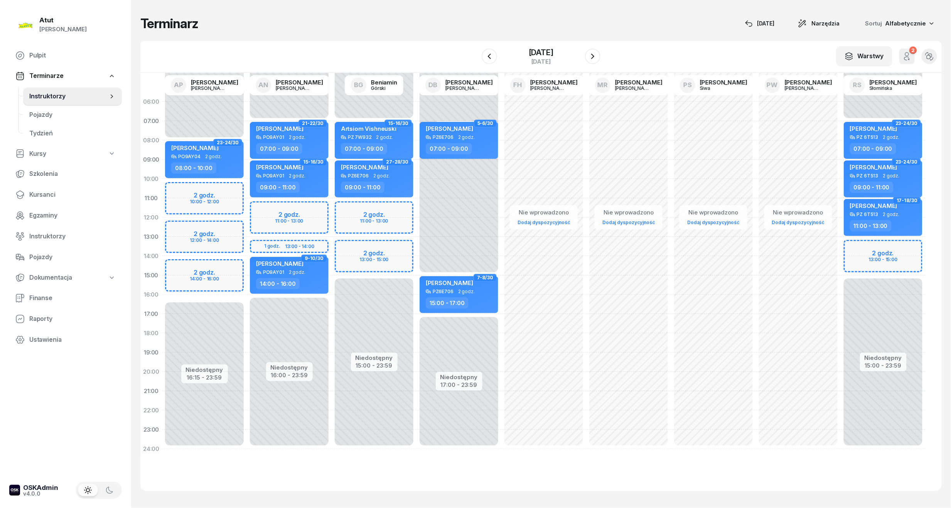
click at [210, 190] on div "Niedostępny 00:00 - 08:00 Niedostępny 16:15 - 23:59 2 godz. 10:00 - 12:00 2 god…" at bounding box center [204, 275] width 85 height 366
select select "10"
select select "12"
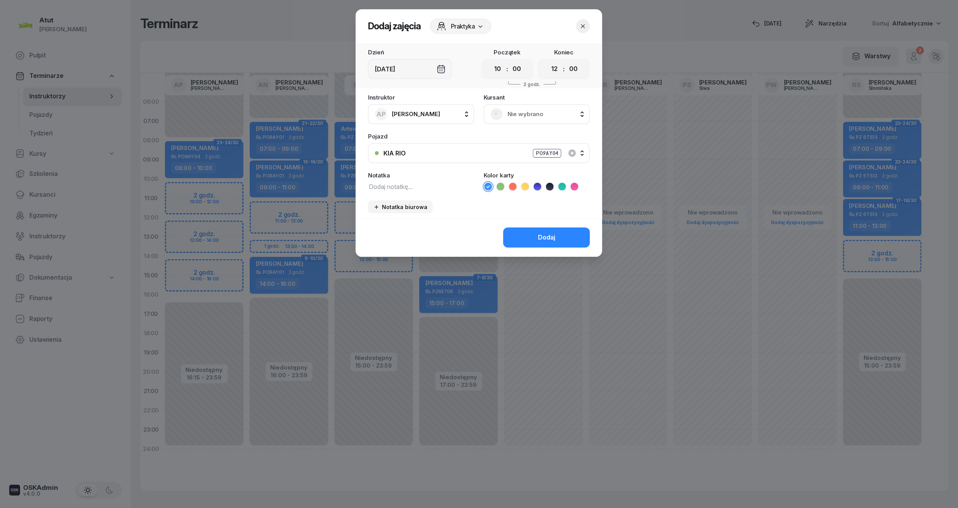
click at [529, 114] on span "Nie wybrano" at bounding box center [546, 114] width 76 height 10
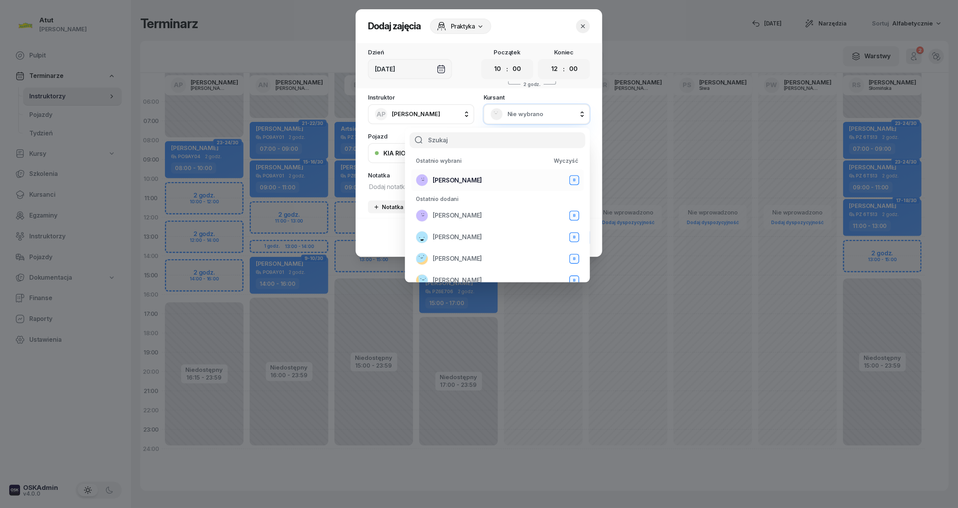
click at [477, 176] on span "[PERSON_NAME]" at bounding box center [457, 180] width 49 height 10
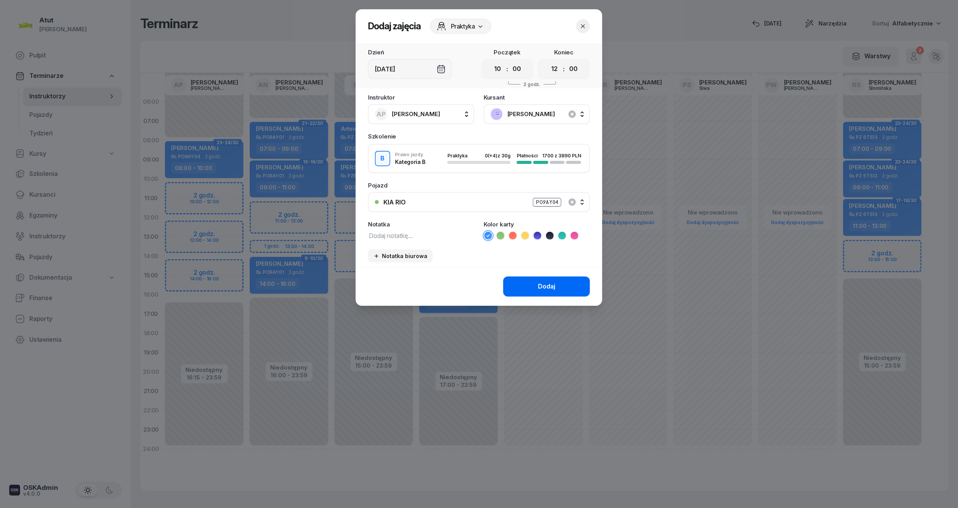
click at [551, 289] on div "Dodaj" at bounding box center [546, 286] width 17 height 10
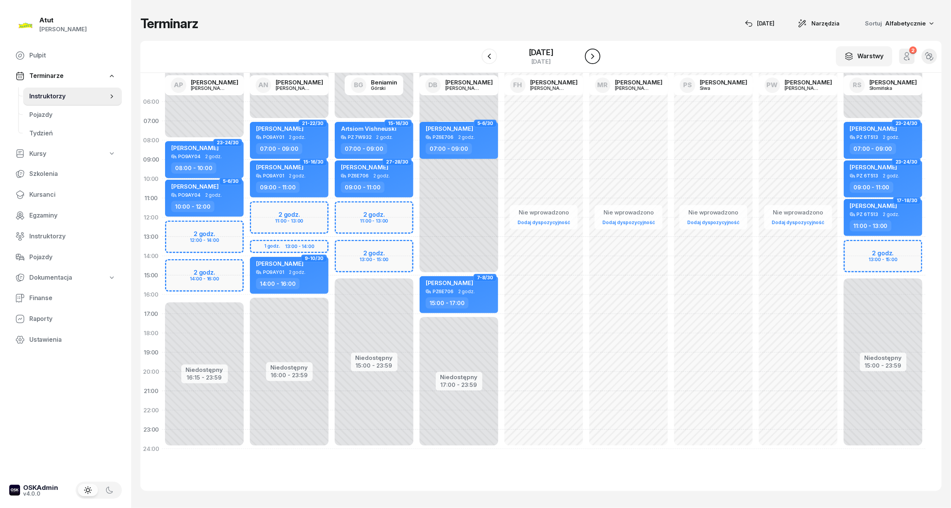
click at [596, 53] on icon "button" at bounding box center [592, 56] width 9 height 9
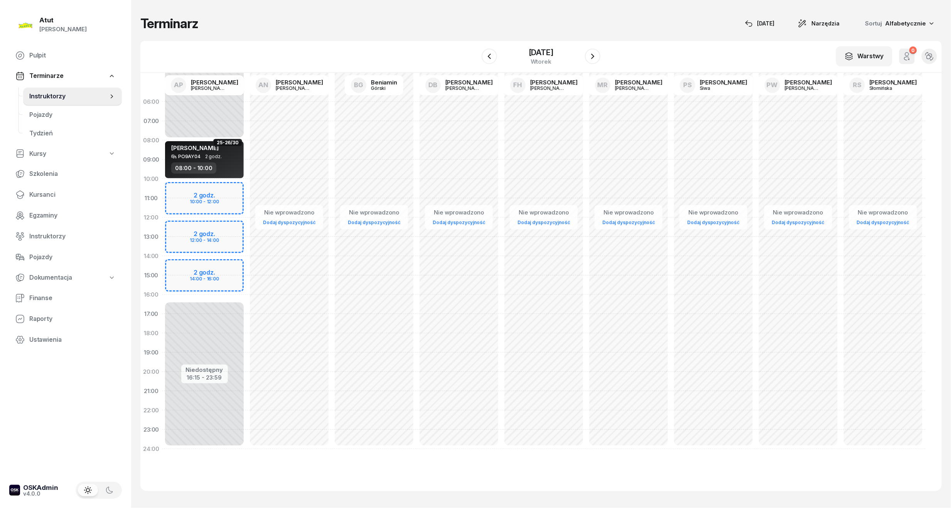
click at [215, 193] on div "Niedostępny 00:00 - 08:00 Niedostępny 16:15 - 23:59 2 godz. 10:00 - 12:00 2 god…" at bounding box center [204, 275] width 85 height 366
select select "10"
select select "12"
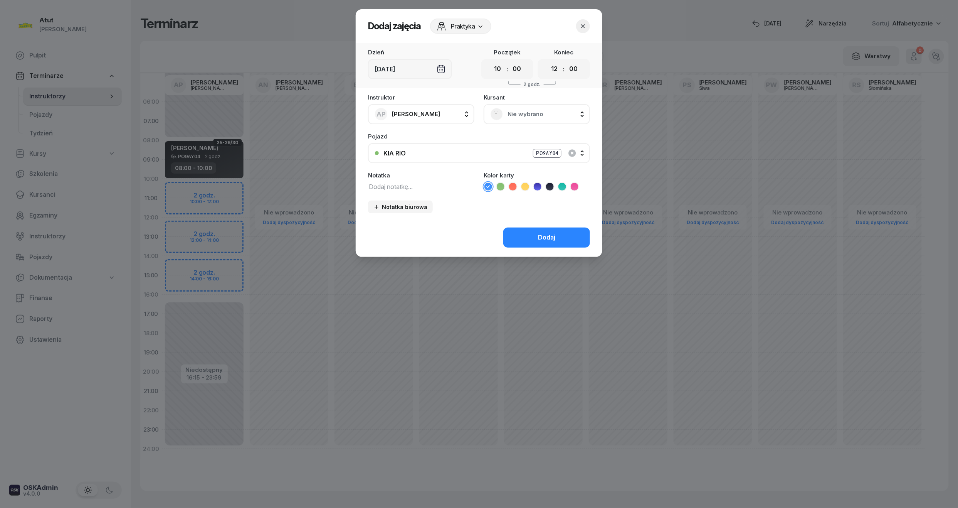
click at [534, 108] on div "Nie wybrano" at bounding box center [537, 114] width 93 height 12
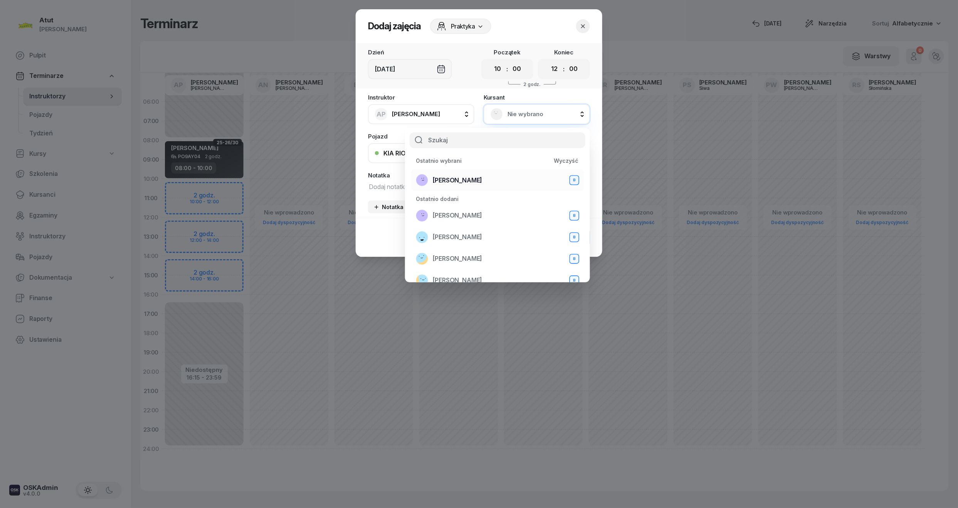
click at [454, 172] on li "[PERSON_NAME] B" at bounding box center [497, 180] width 173 height 22
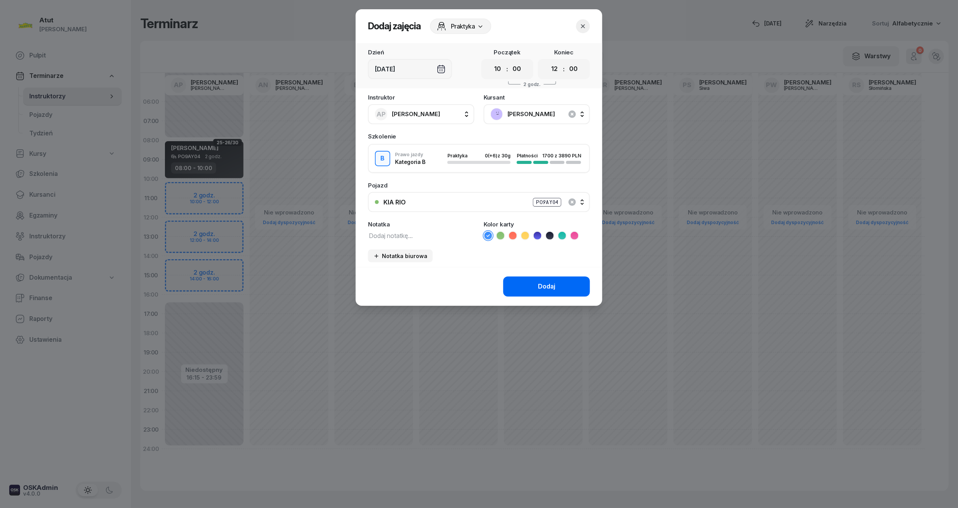
click at [529, 287] on button "Dodaj" at bounding box center [546, 286] width 87 height 20
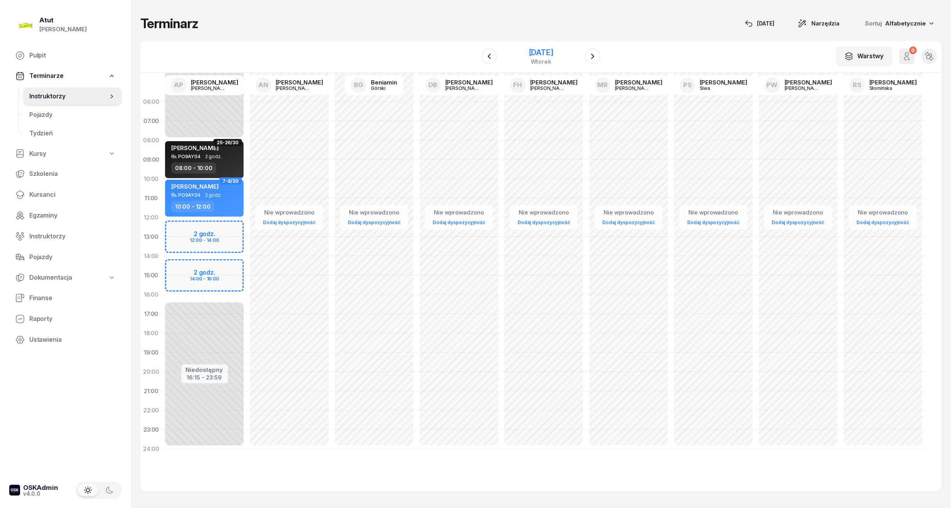
click at [542, 55] on div "[DATE]" at bounding box center [540, 53] width 25 height 8
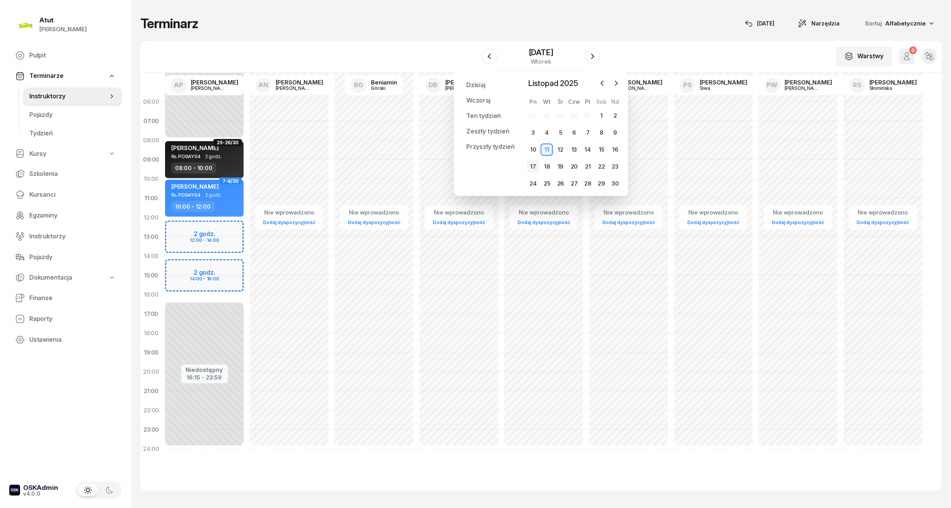
click at [531, 164] on div "17" at bounding box center [533, 166] width 12 height 12
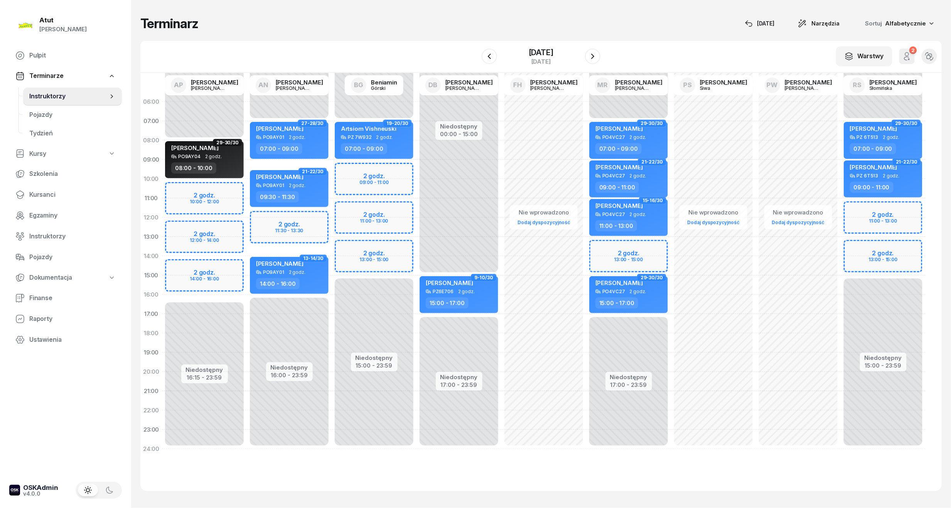
click at [182, 198] on div "Niedostępny 00:00 - 08:00 Niedostępny 16:15 - 23:59 2 godz. 10:00 - 12:00 2 god…" at bounding box center [204, 275] width 85 height 366
select select "10"
select select "12"
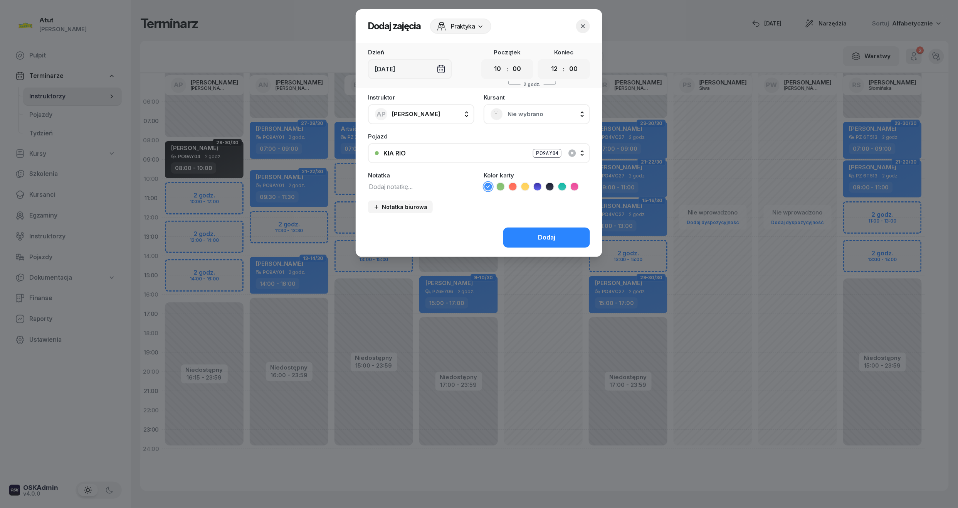
click at [542, 112] on span "Nie wybrano" at bounding box center [546, 114] width 76 height 10
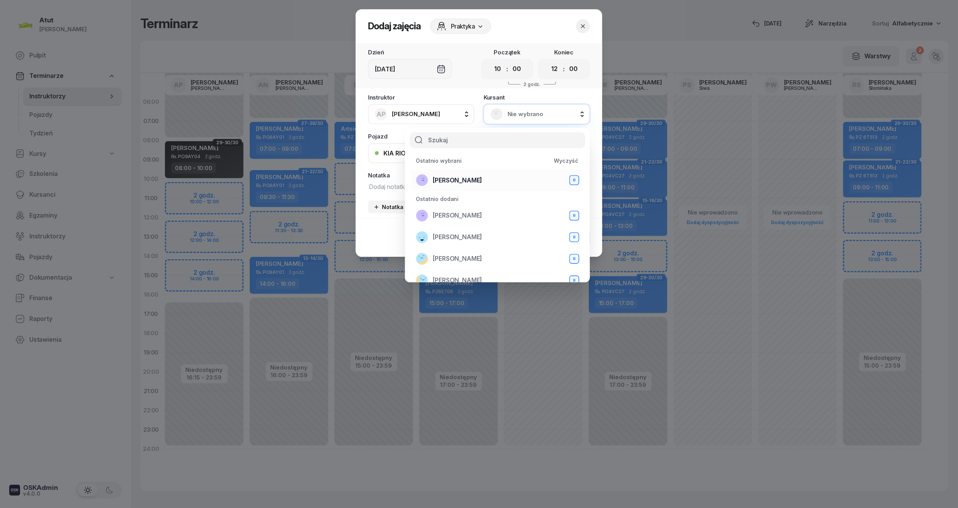
click at [464, 178] on span "[PERSON_NAME]" at bounding box center [457, 180] width 49 height 10
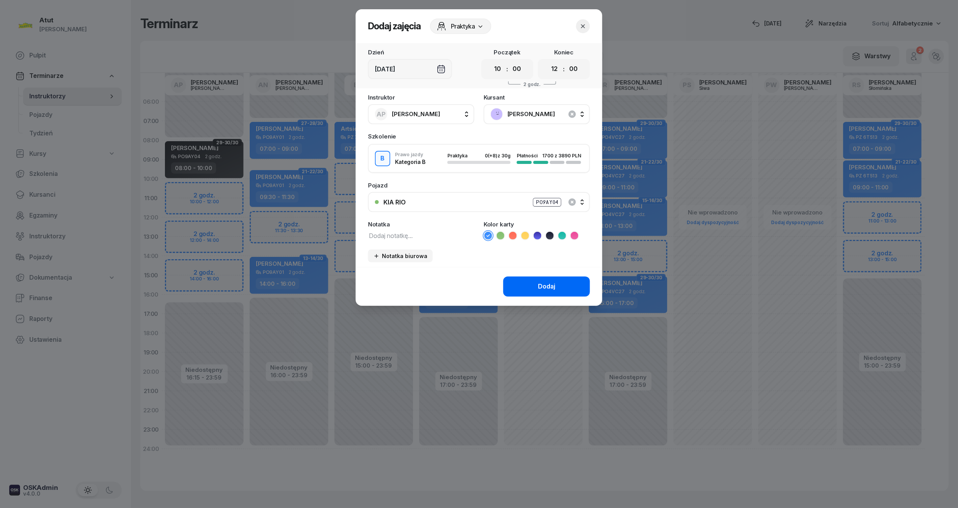
click at [547, 294] on button "Dodaj" at bounding box center [546, 286] width 87 height 20
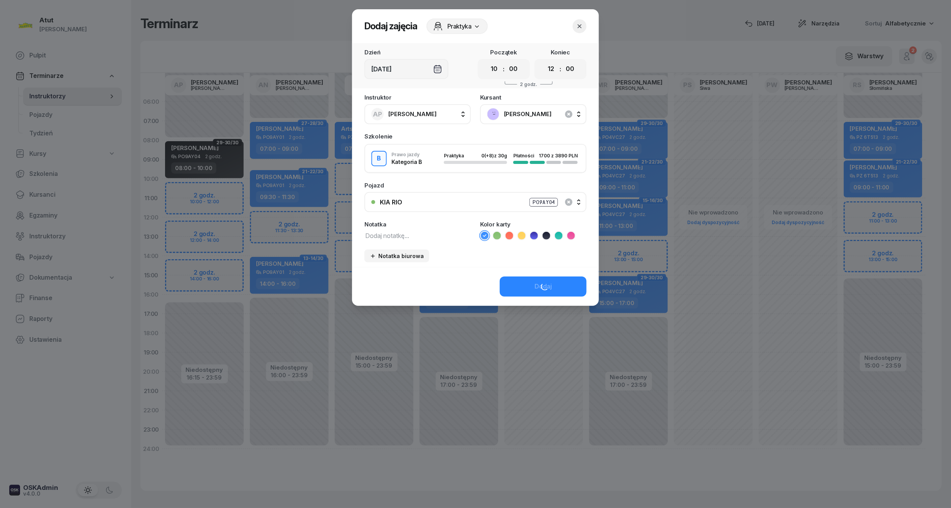
click at [522, 279] on div "Nie wprowadzono Dodaj dyspozycyjność" at bounding box center [543, 275] width 85 height 366
select select "15"
select select "17"
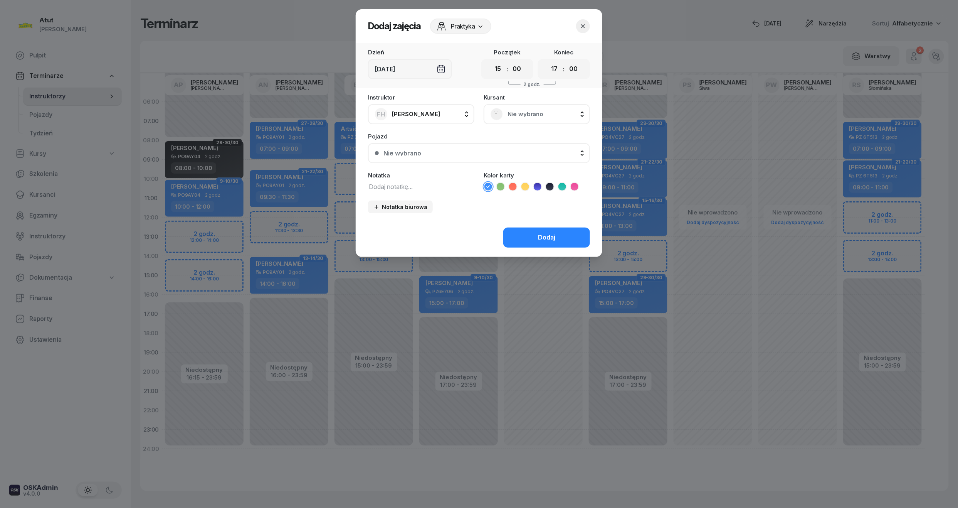
click at [586, 25] on icon "button" at bounding box center [583, 26] width 8 height 8
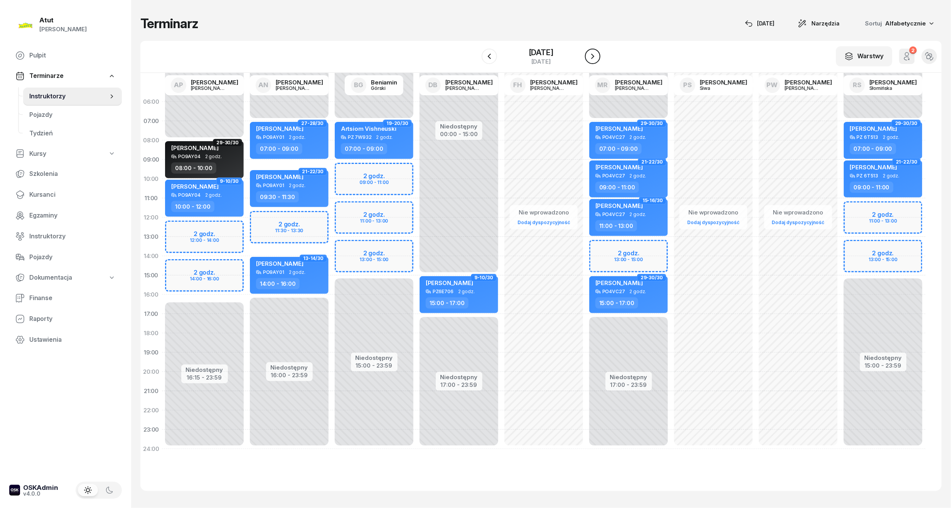
click at [592, 54] on icon "button" at bounding box center [592, 56] width 9 height 9
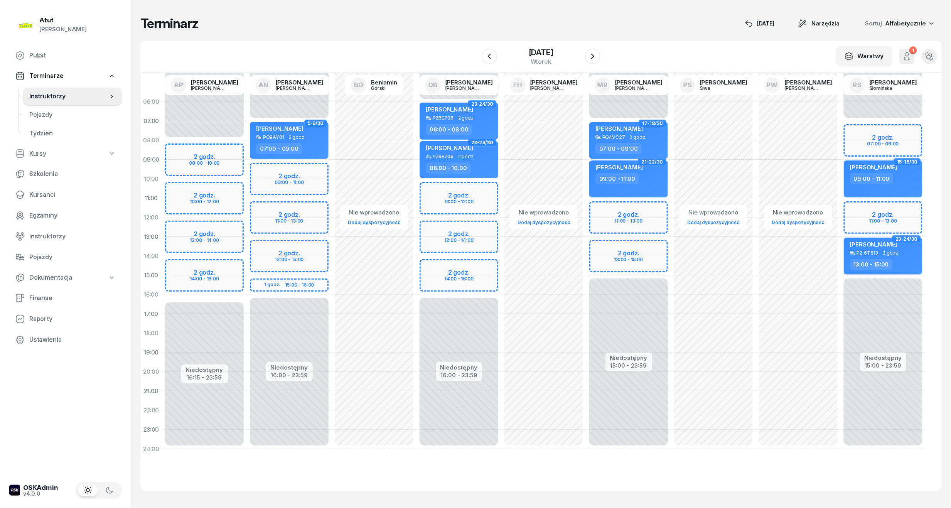
click at [208, 158] on div "Niedostępny 00:00 - 08:00 Niedostępny 16:15 - 23:59 2 godz. 08:00 - 10:00 2 god…" at bounding box center [204, 275] width 85 height 366
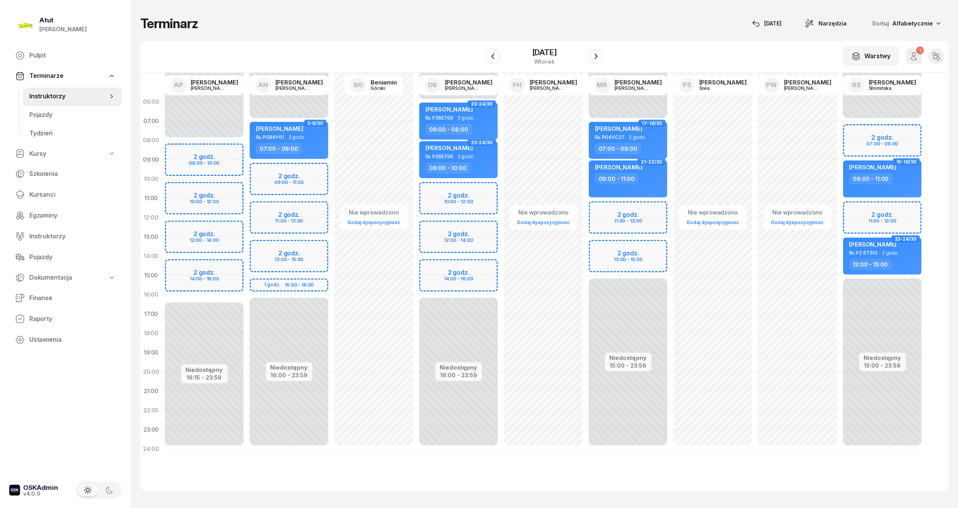
select select "08"
select select "10"
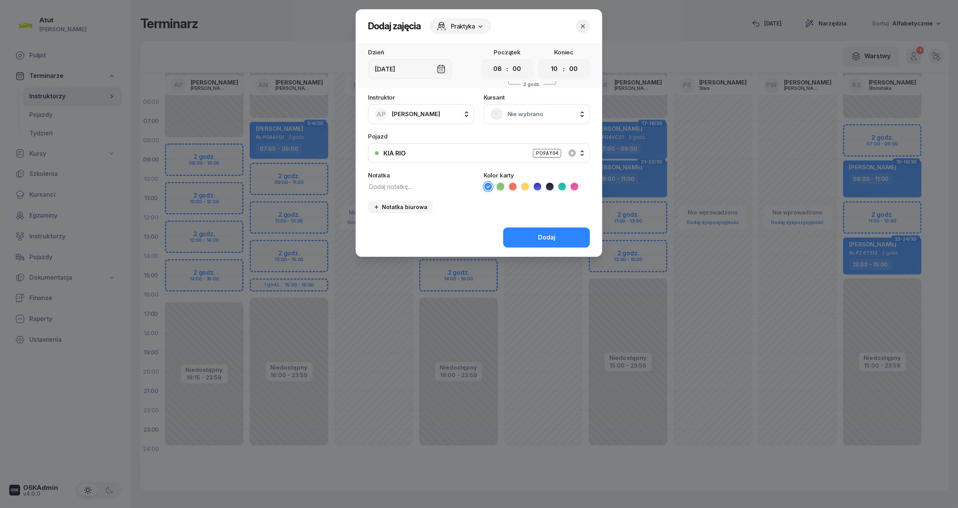
click at [510, 112] on span "Nie wybrano" at bounding box center [546, 114] width 76 height 10
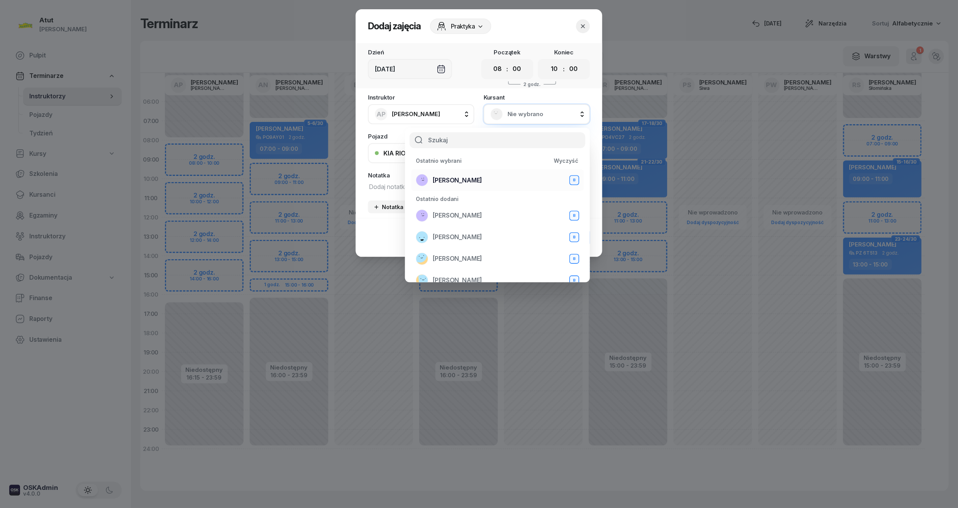
click at [468, 170] on li "[PERSON_NAME] B" at bounding box center [497, 180] width 173 height 22
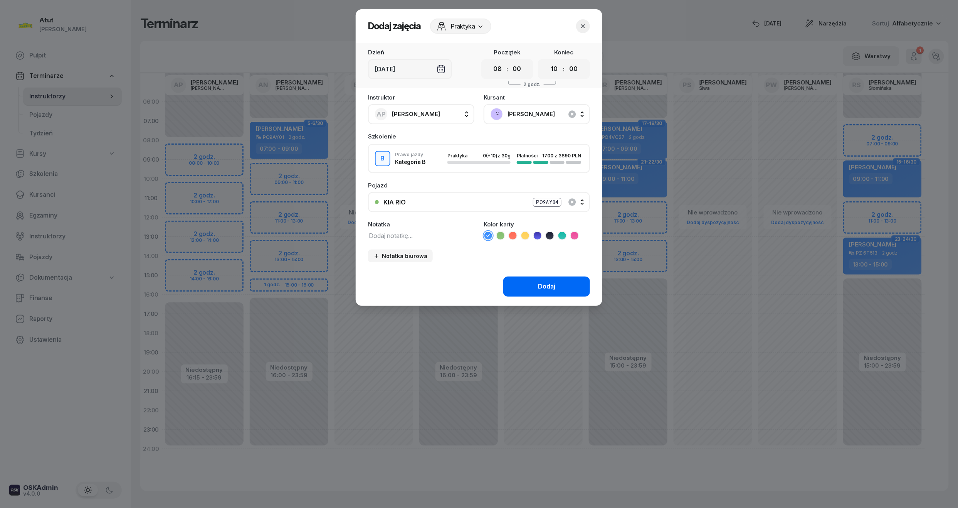
click at [557, 288] on button "Dodaj" at bounding box center [546, 286] width 87 height 20
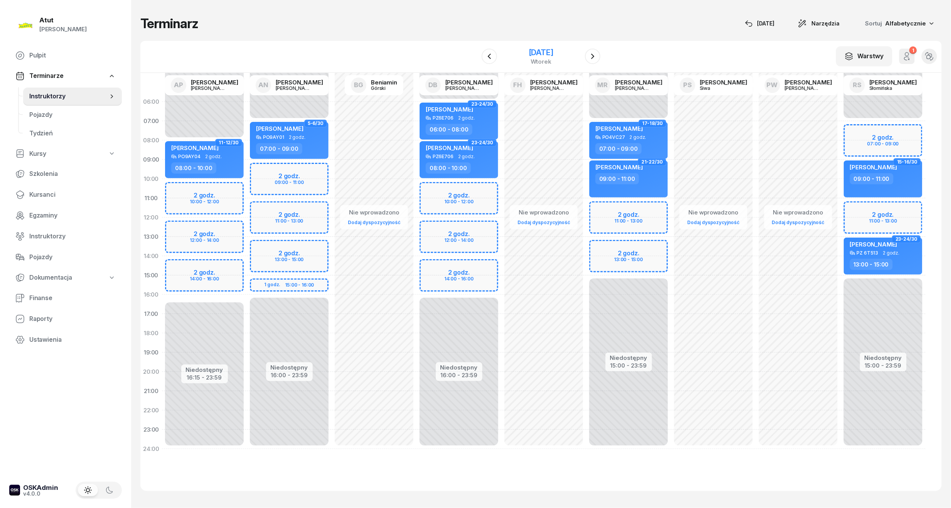
click at [531, 51] on div "[DATE]" at bounding box center [540, 53] width 25 height 8
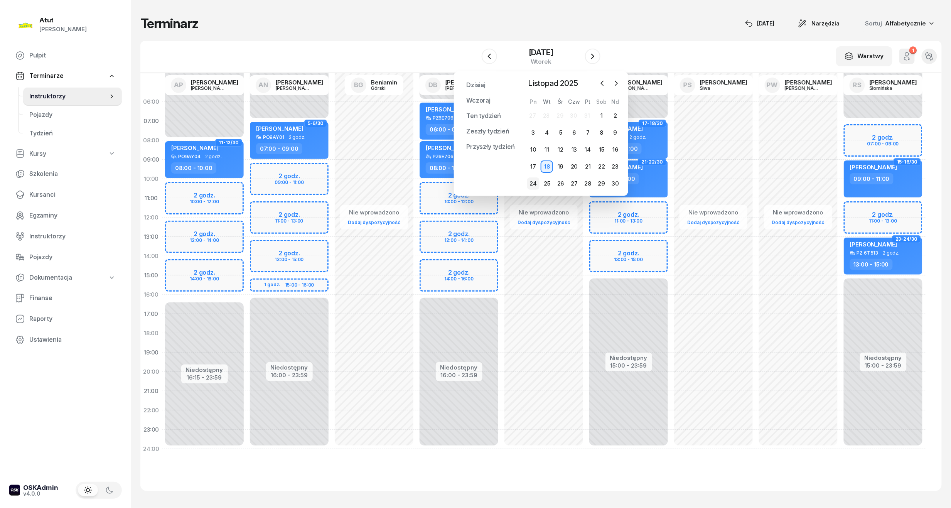
click at [537, 182] on div "24" at bounding box center [533, 183] width 12 height 12
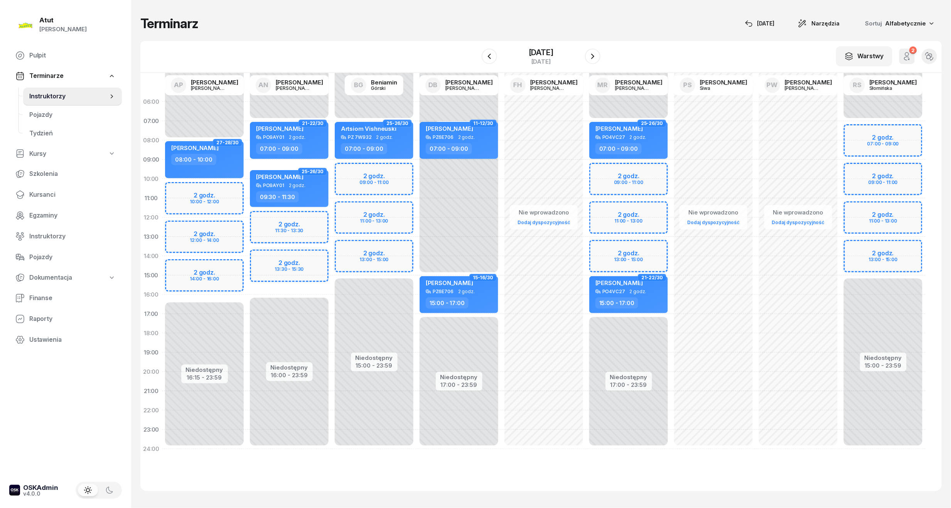
click at [218, 204] on div "Niedostępny 00:00 - 08:00 Niedostępny 16:15 - 23:59 2 godz. 10:00 - 12:00 2 god…" at bounding box center [204, 275] width 85 height 366
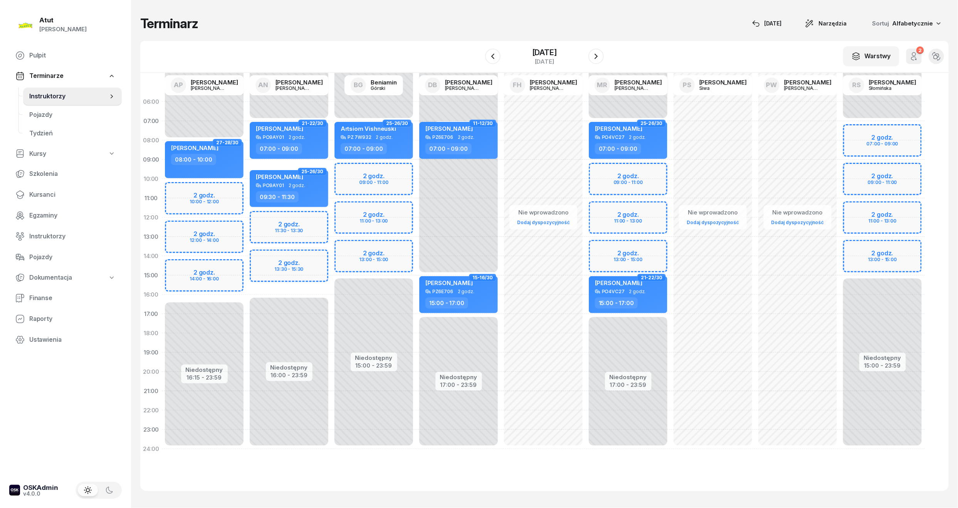
select select "11"
select select "13"
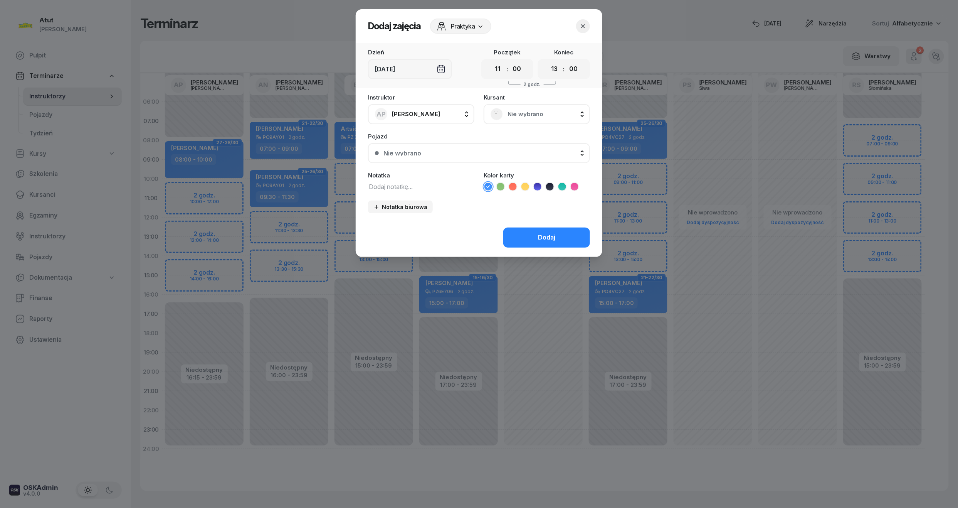
click at [517, 109] on span "Nie wybrano" at bounding box center [546, 114] width 76 height 10
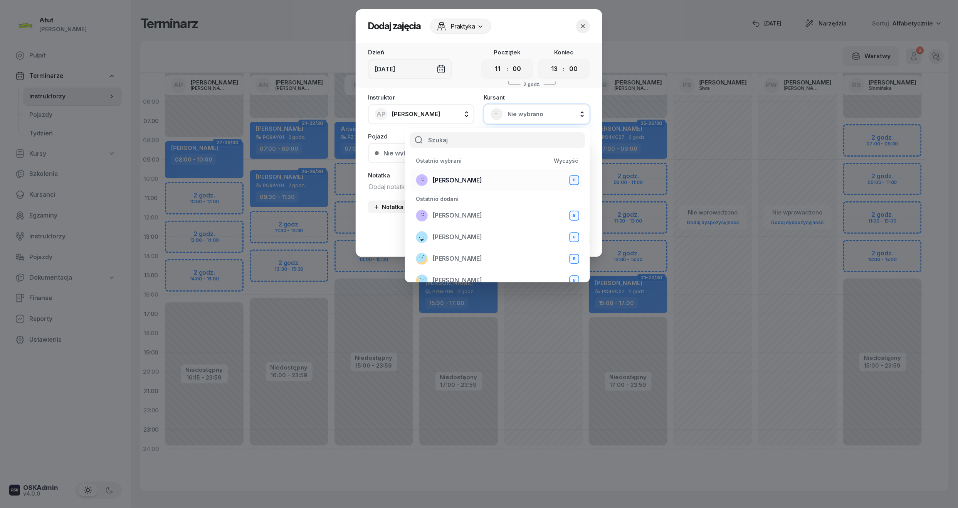
click at [453, 179] on span "[PERSON_NAME]" at bounding box center [457, 180] width 49 height 10
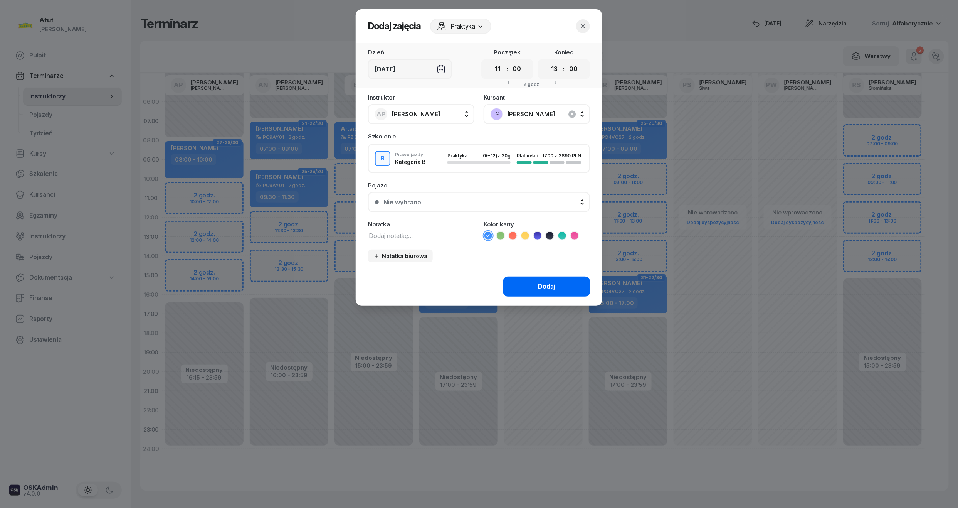
click at [543, 290] on div "Dodaj" at bounding box center [546, 286] width 17 height 10
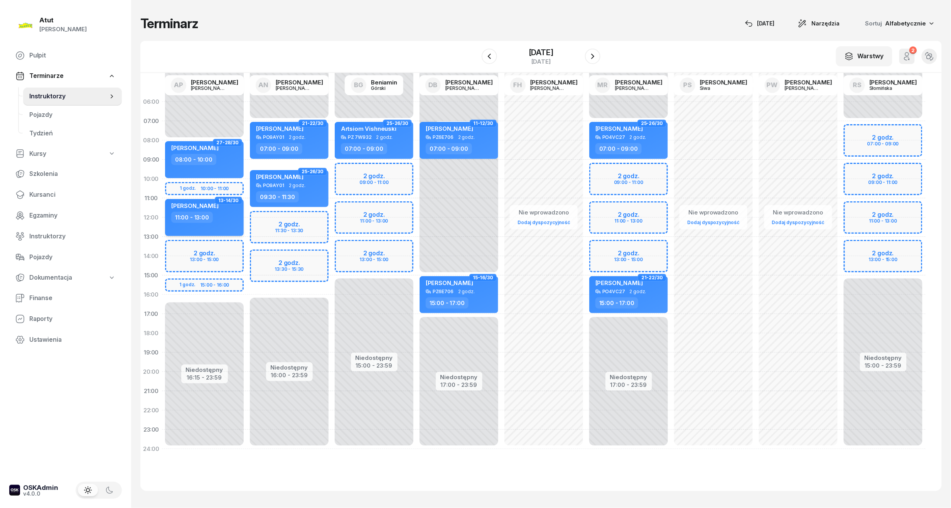
click at [216, 205] on span "[PERSON_NAME]" at bounding box center [194, 205] width 47 height 7
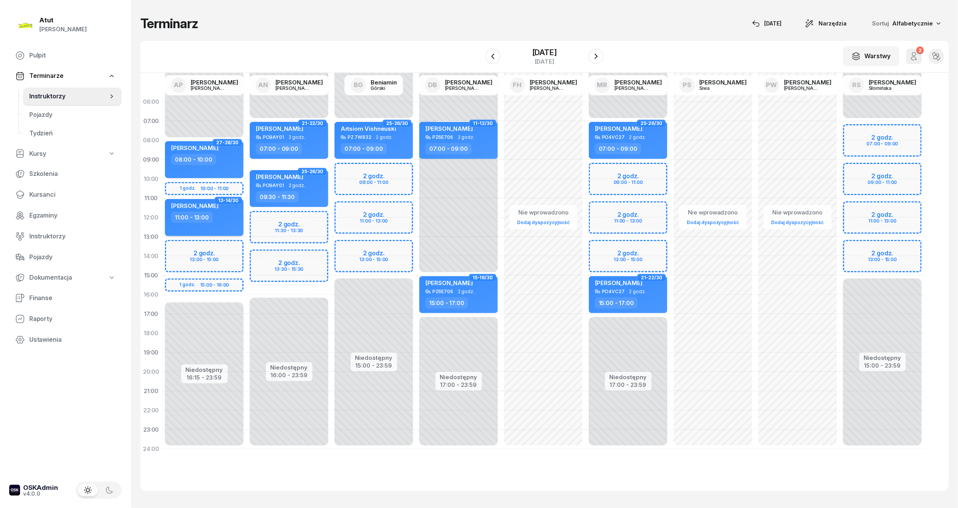
select select "11"
select select "13"
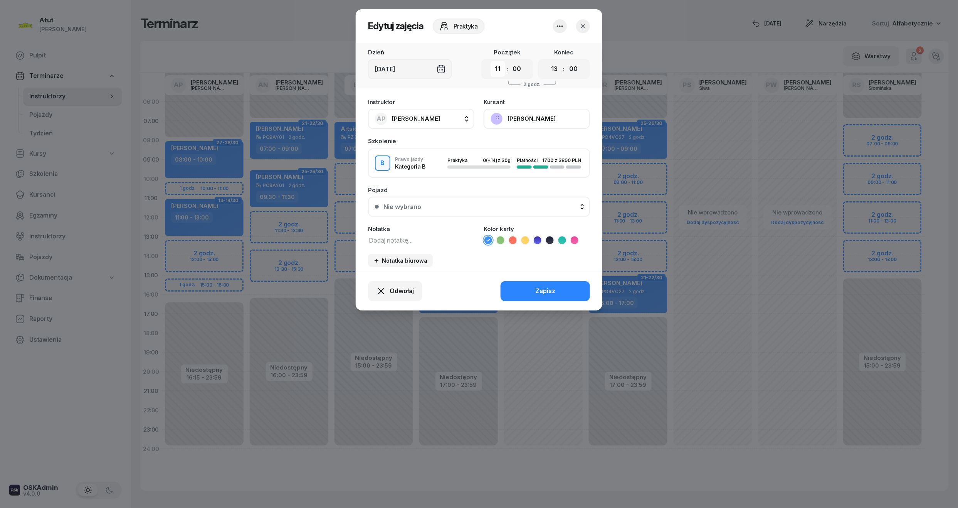
click at [497, 71] on select "00 01 02 03 04 05 06 07 08 09 10 11 12 13 14 15 16 17 18 19 20 21 22 23" at bounding box center [498, 69] width 15 height 16
select select "10"
click at [491, 61] on select "00 01 02 03 04 05 06 07 08 09 10 11 12 13 14 15 16 17 18 19 20 21 22 23" at bounding box center [498, 69] width 15 height 16
click at [563, 67] on div "00 01 02 03 04 05 06 07 08 09 10 11 12 13 14 15 16 17 18 19 20 21 22 23 : 00 05…" at bounding box center [564, 69] width 52 height 20
click at [555, 74] on select "00 01 02 03 04 05 06 07 08 09 10 11 12 13 14 15 16 17 18 19 20 21 22 23" at bounding box center [554, 69] width 15 height 16
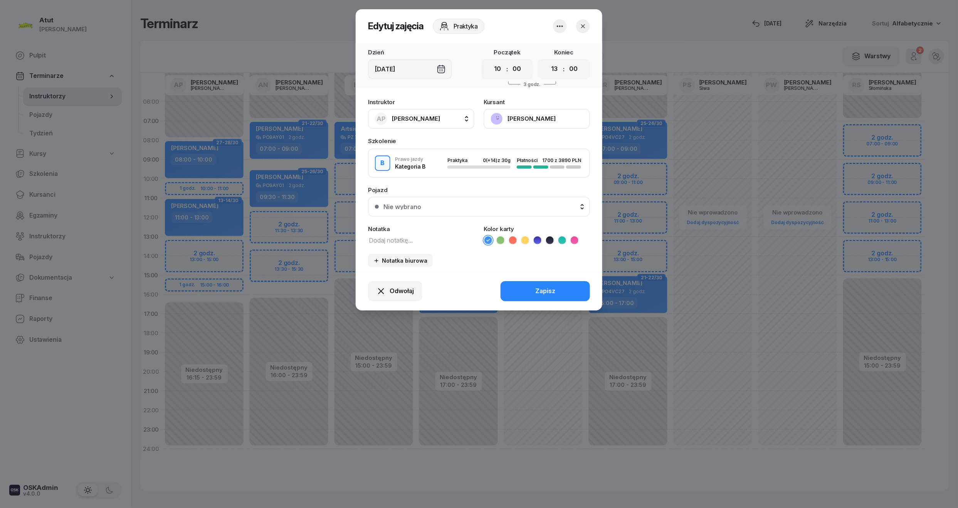
select select "12"
click at [547, 61] on select "00 01 02 03 04 05 06 07 08 09 10 11 12 13 14 15 16 17 18 19 20 21 22 23" at bounding box center [554, 69] width 15 height 16
click at [463, 204] on div "Nie wybrano" at bounding box center [484, 207] width 200 height 6
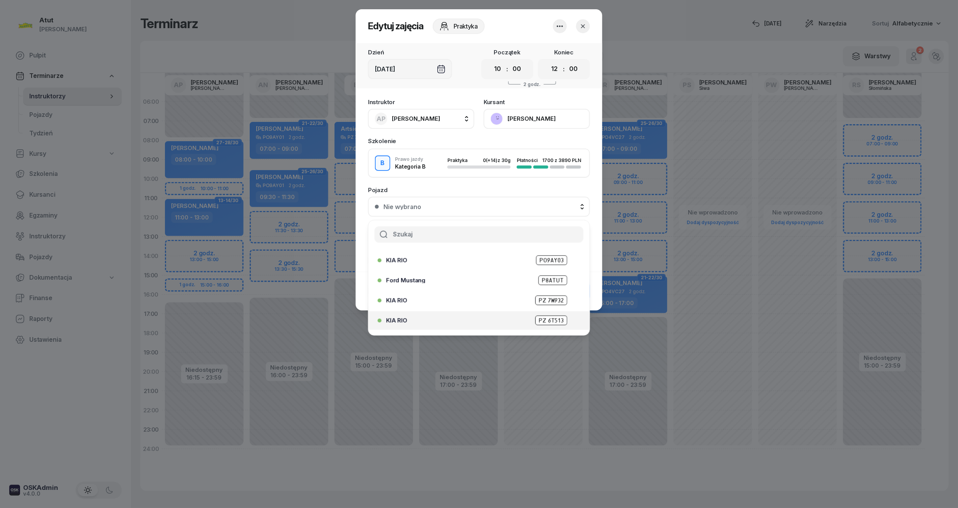
scroll to position [96, 0]
click at [543, 305] on span "PO9AY04" at bounding box center [551, 304] width 31 height 10
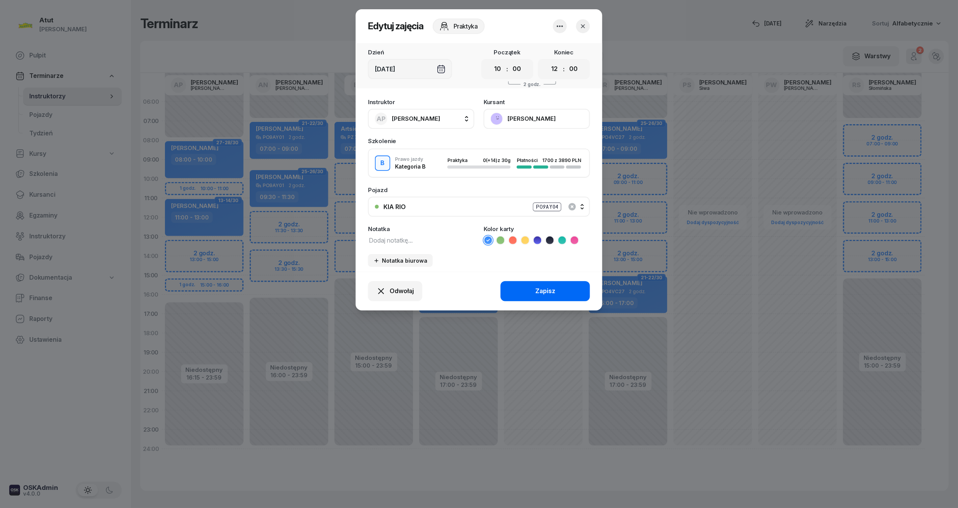
click at [543, 286] on div "Zapisz" at bounding box center [545, 291] width 20 height 10
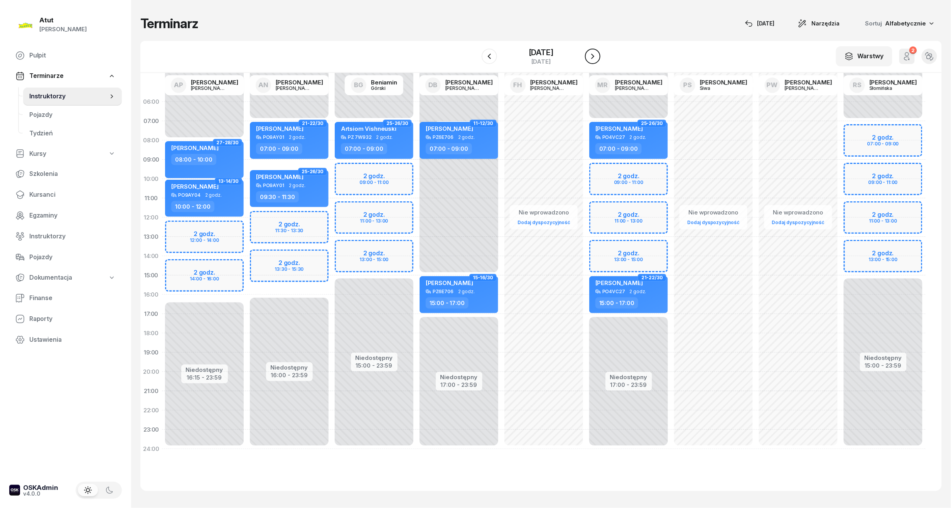
click at [597, 58] on icon "button" at bounding box center [592, 56] width 9 height 9
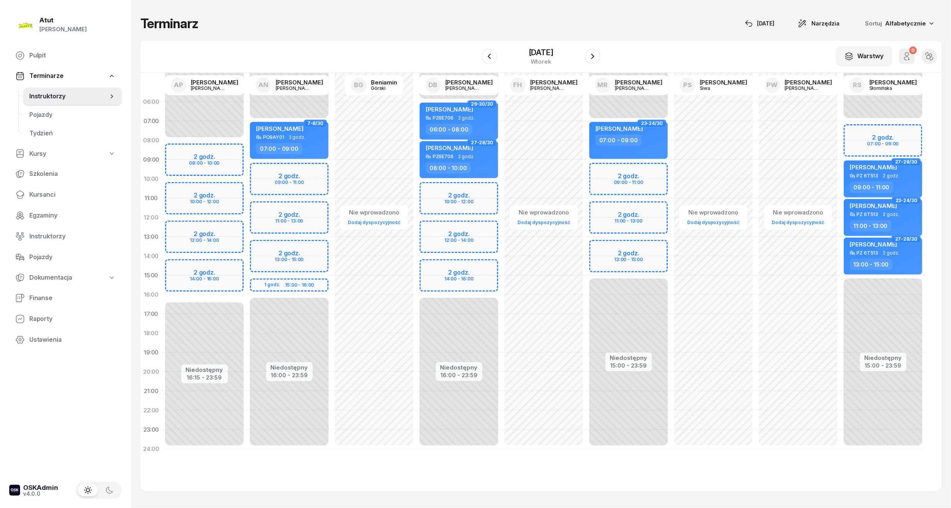
click at [209, 156] on div "Niedostępny 00:00 - 08:00 Niedostępny 16:15 - 23:59 2 godz. 08:00 - 10:00 2 god…" at bounding box center [204, 275] width 85 height 366
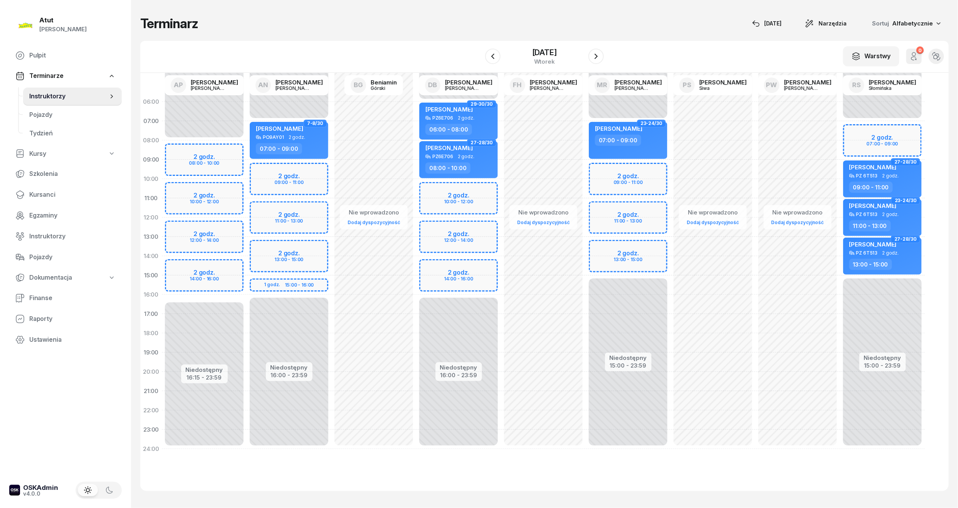
select select "08"
select select "10"
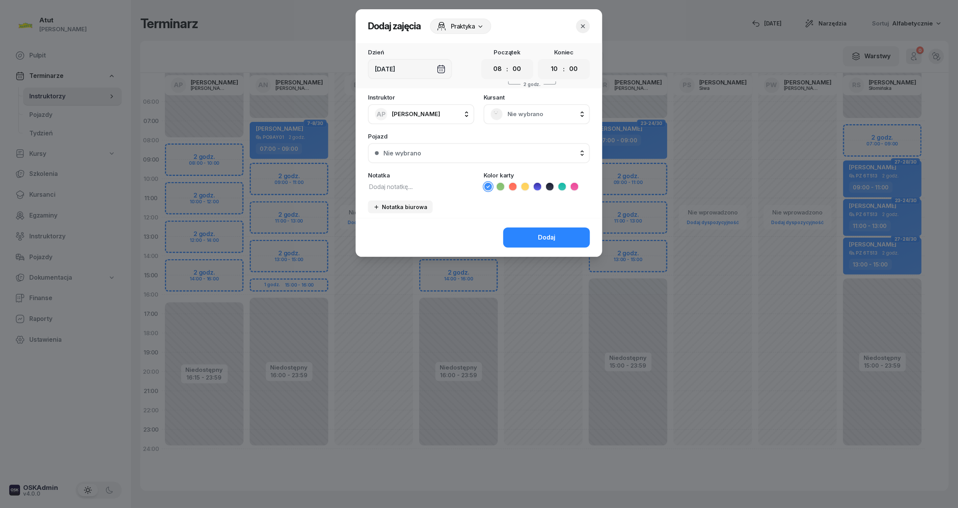
click at [528, 109] on span "Nie wybrano" at bounding box center [546, 114] width 76 height 10
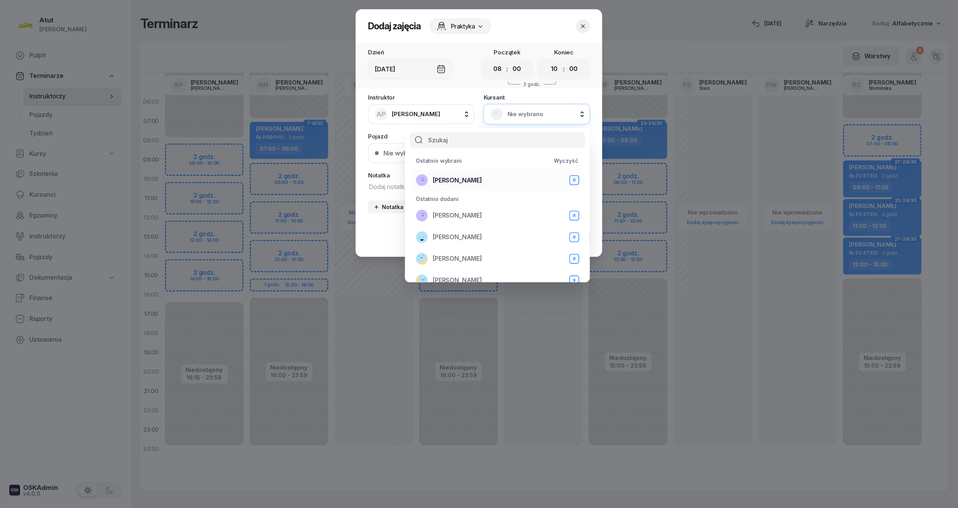
click at [446, 177] on span "[PERSON_NAME]" at bounding box center [457, 180] width 49 height 10
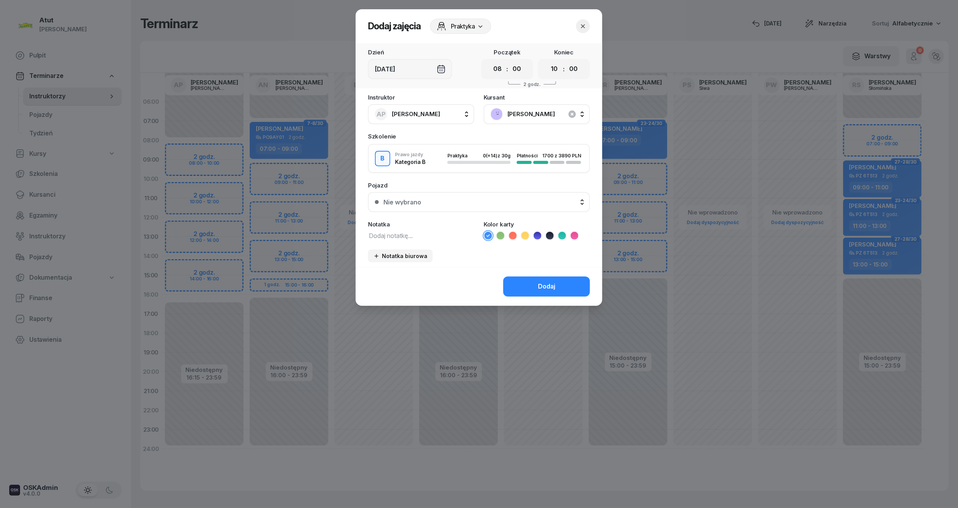
click at [417, 199] on div "Nie wybrano" at bounding box center [403, 202] width 38 height 6
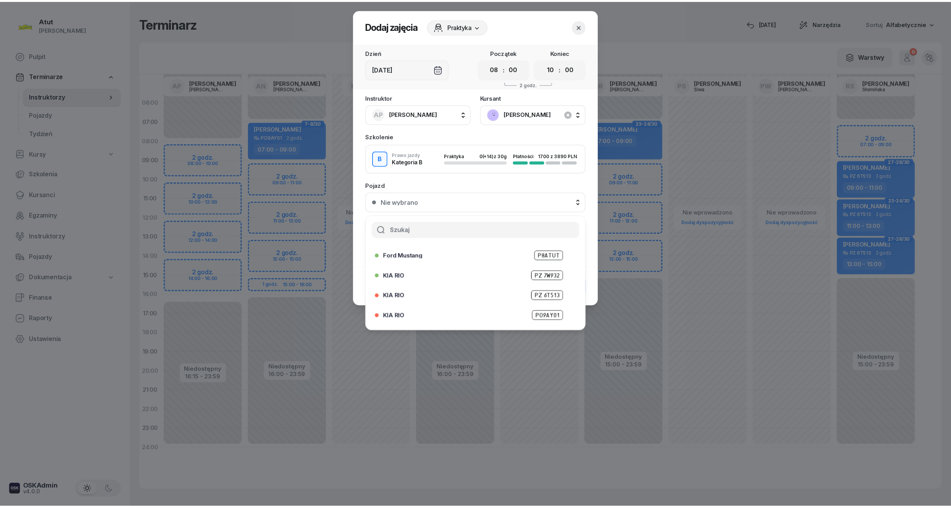
scroll to position [96, 0]
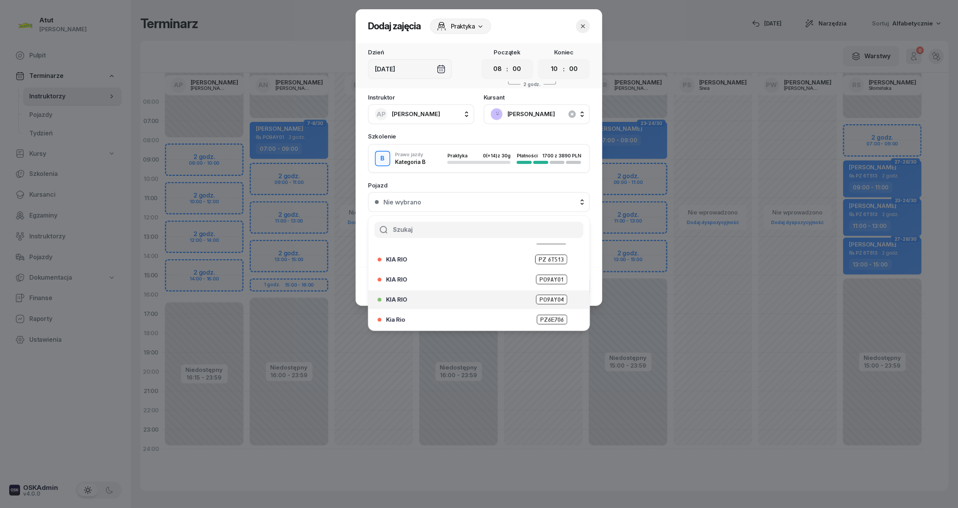
click at [552, 297] on span "PO9AY04" at bounding box center [551, 299] width 31 height 10
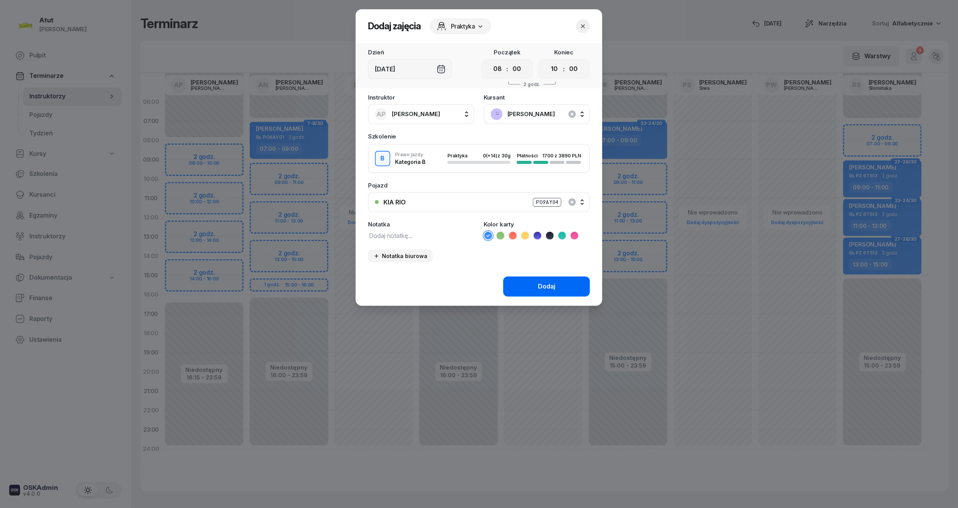
click at [554, 289] on div "Dodaj" at bounding box center [546, 286] width 17 height 10
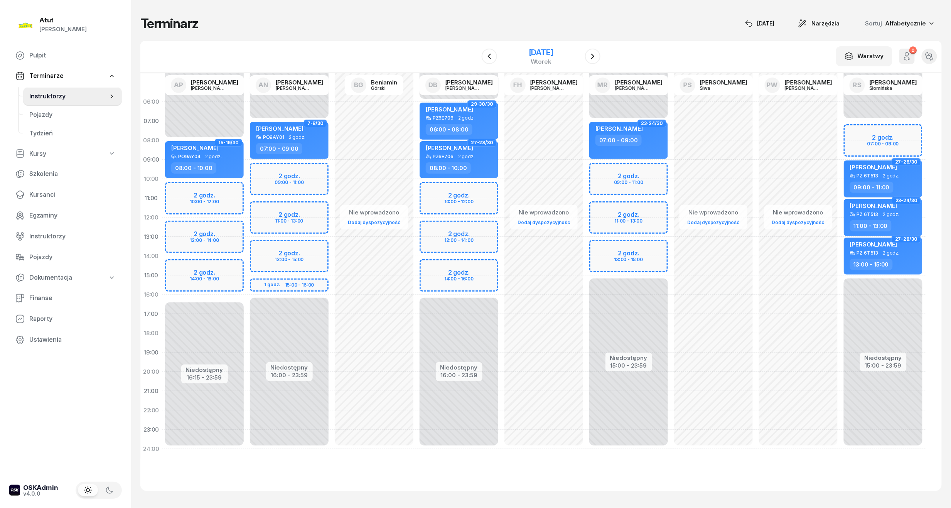
click at [553, 54] on div "[DATE]" at bounding box center [540, 53] width 25 height 8
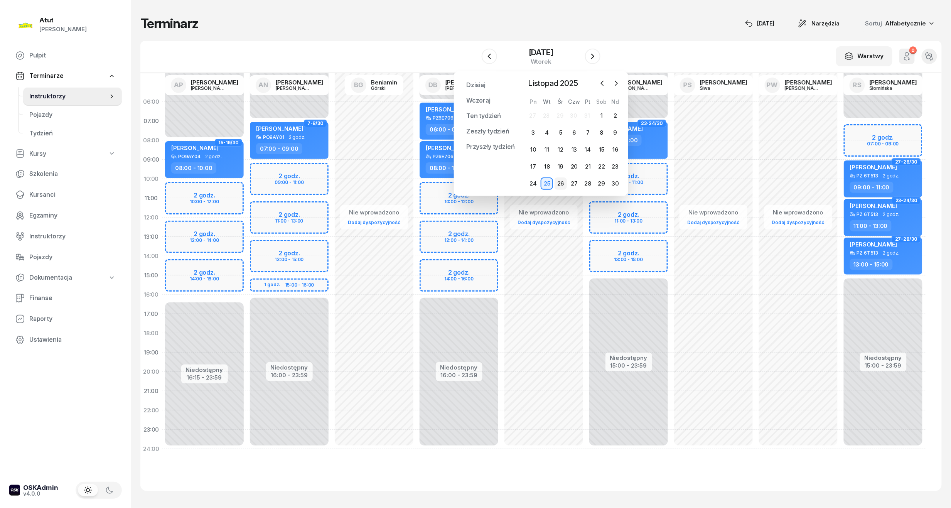
click at [565, 182] on div "26" at bounding box center [560, 183] width 12 height 12
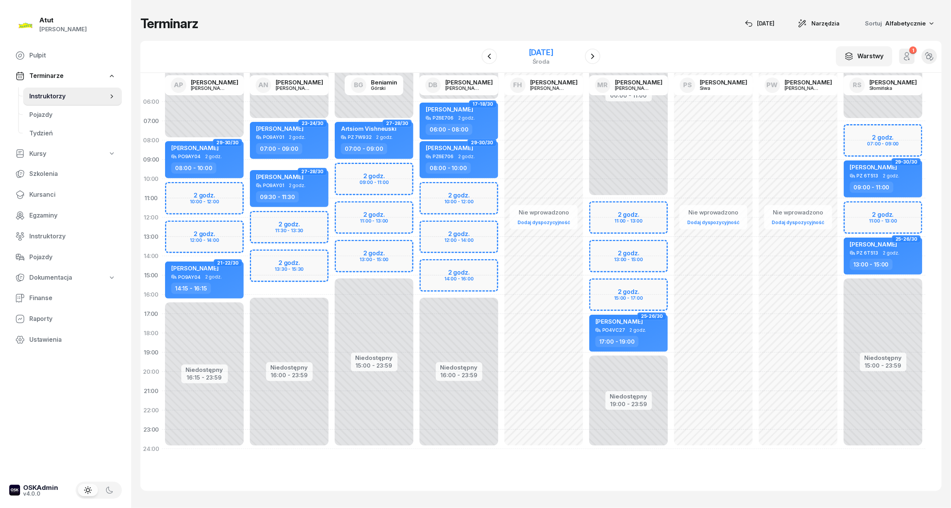
click at [537, 49] on div "[DATE]" at bounding box center [540, 53] width 25 height 8
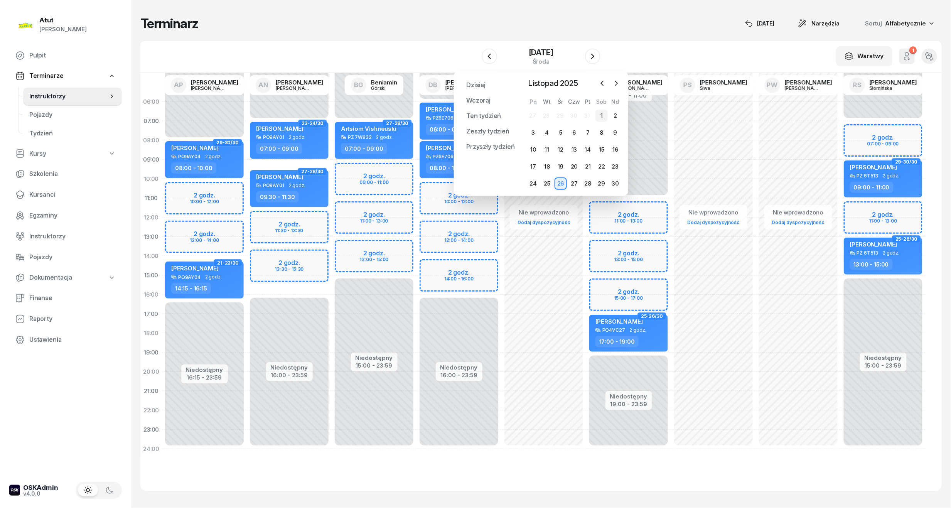
click at [604, 116] on div "1" at bounding box center [601, 115] width 12 height 12
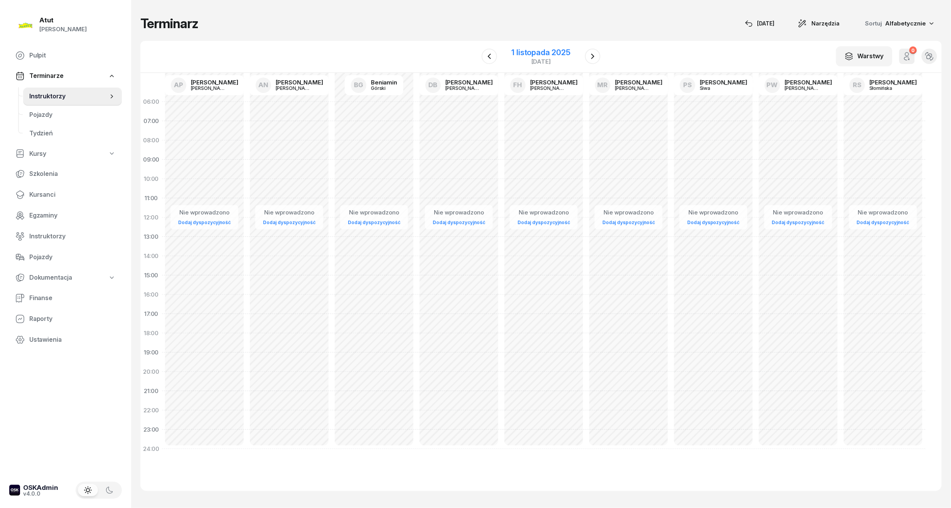
click at [534, 50] on div "1 listopada 2025" at bounding box center [540, 53] width 59 height 8
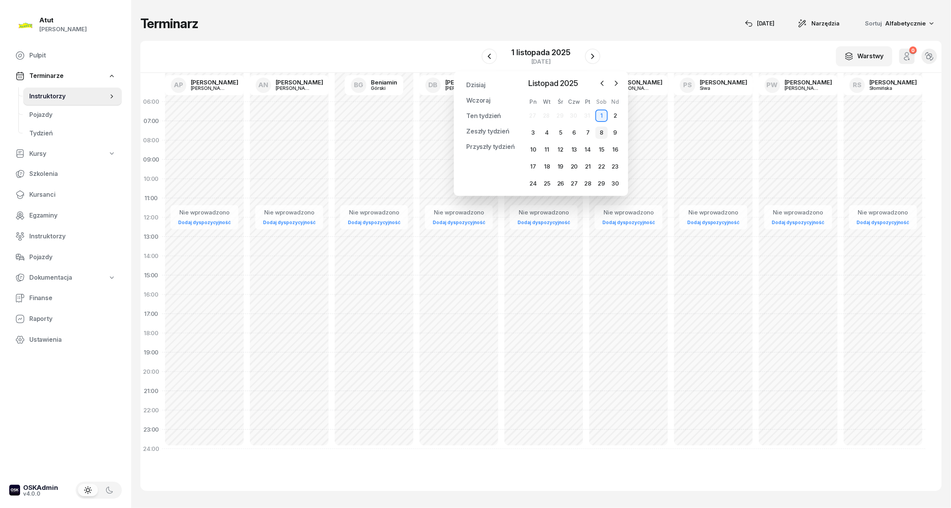
click at [603, 129] on div "8" at bounding box center [601, 132] width 12 height 12
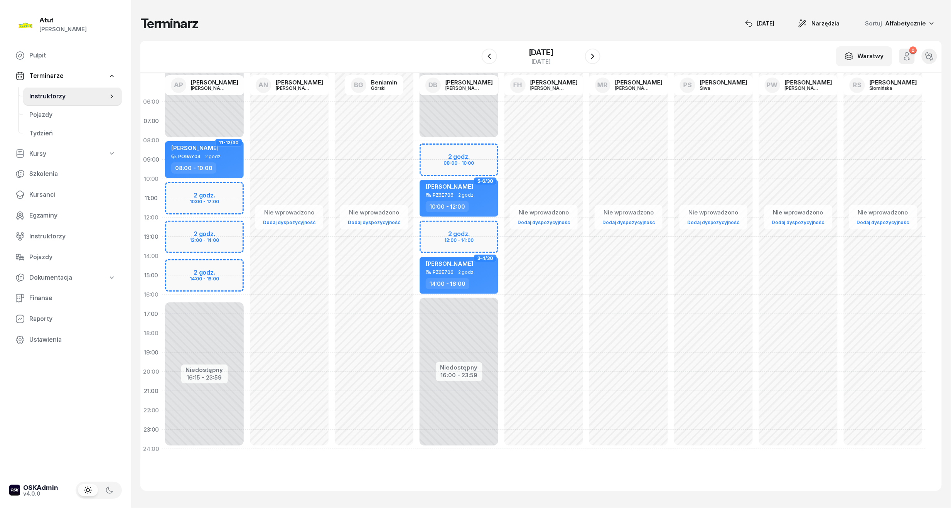
click at [214, 199] on div "Niedostępny 00:00 - 08:00 Niedostępny 16:15 - 23:59 2 godz. 10:00 - 12:00 2 god…" at bounding box center [204, 275] width 85 height 366
select select "11"
select select "13"
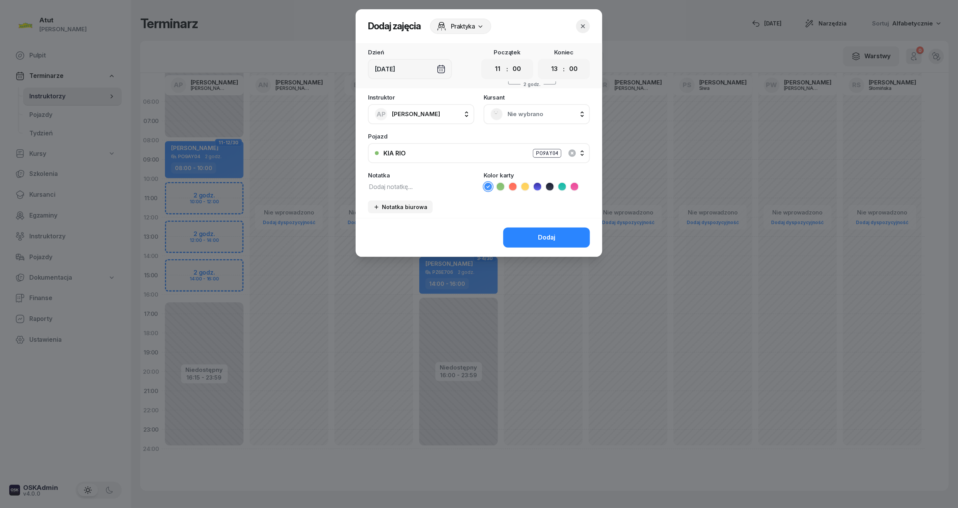
click at [527, 115] on span "Nie wybrano" at bounding box center [546, 114] width 76 height 10
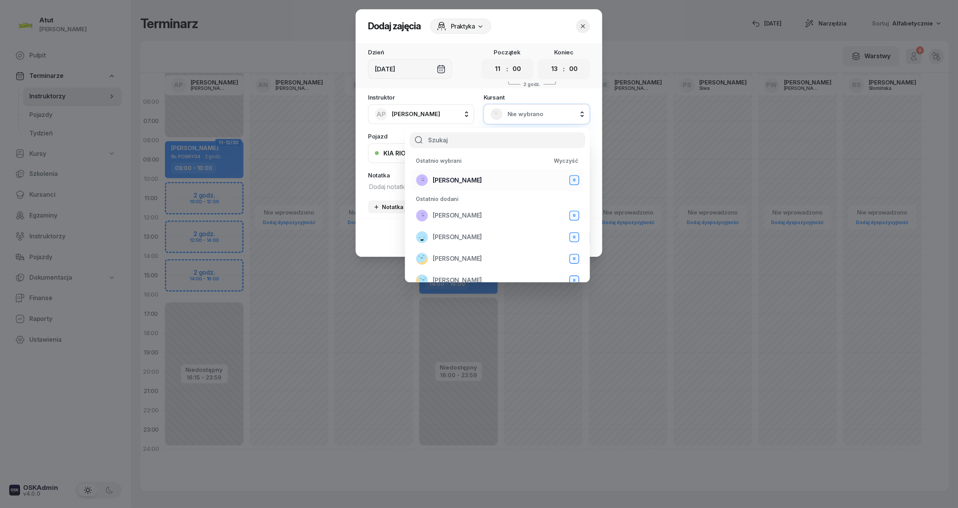
click at [477, 176] on span "[PERSON_NAME]" at bounding box center [457, 180] width 49 height 10
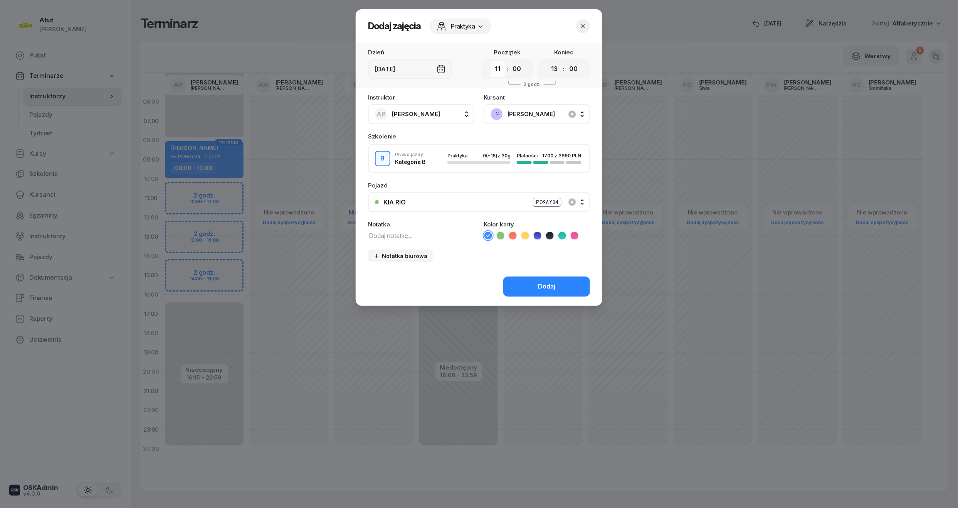
click at [503, 72] on select "00 01 02 03 04 05 06 07 08 09 10 11 12 13 14 15 16 17 18 19 20 21 22 23" at bounding box center [498, 69] width 15 height 16
select select "10"
click at [491, 61] on select "00 01 02 03 04 05 06 07 08 09 10 11 12 13 14 15 16 17 18 19 20 21 22 23" at bounding box center [498, 69] width 15 height 16
click at [557, 69] on select "00 01 02 03 04 05 06 07 08 09 10 11 12 13 14 15 16 17 18 19 20 21 22 23" at bounding box center [554, 69] width 15 height 16
select select "12"
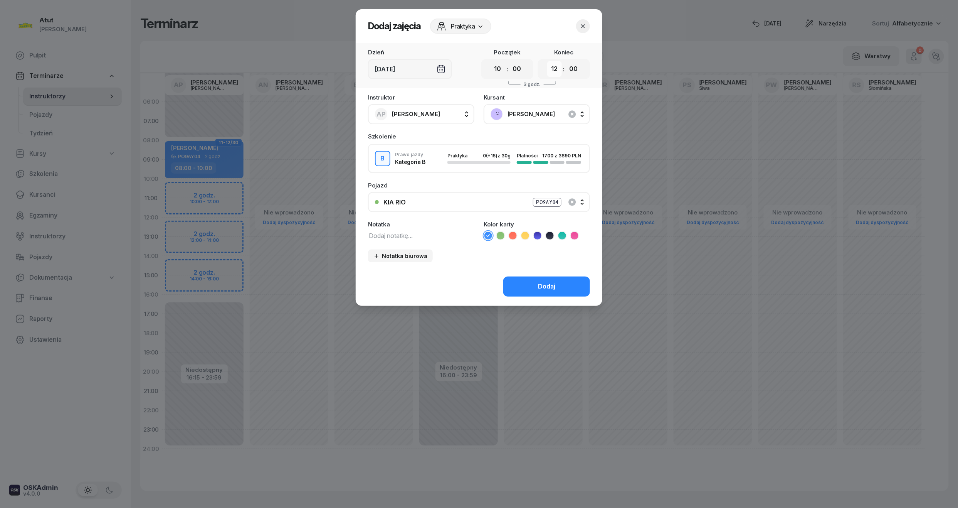
click at [547, 61] on select "00 01 02 03 04 05 06 07 08 09 10 11 12 13 14 15 16 17 18 19 20 21 22 23" at bounding box center [554, 69] width 15 height 16
click at [551, 276] on button "Dodaj" at bounding box center [546, 286] width 87 height 20
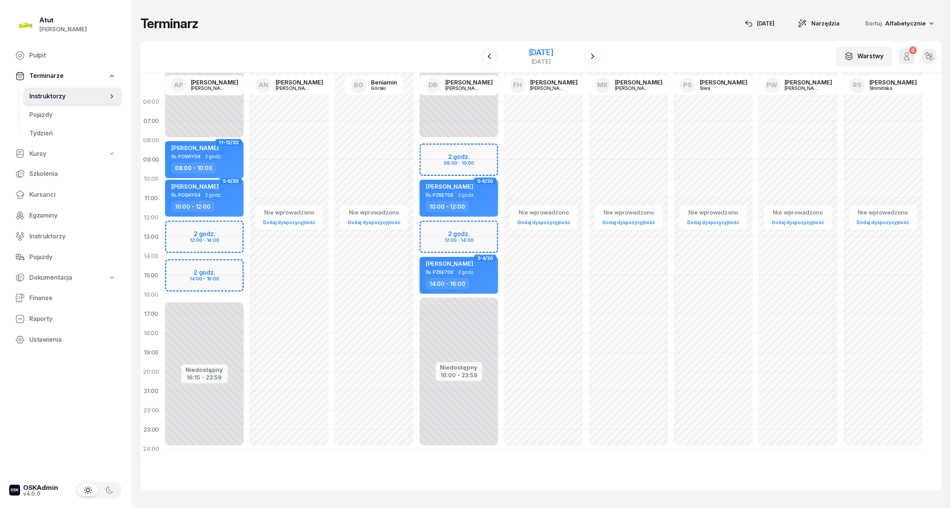
click at [536, 51] on div "[DATE]" at bounding box center [540, 53] width 25 height 8
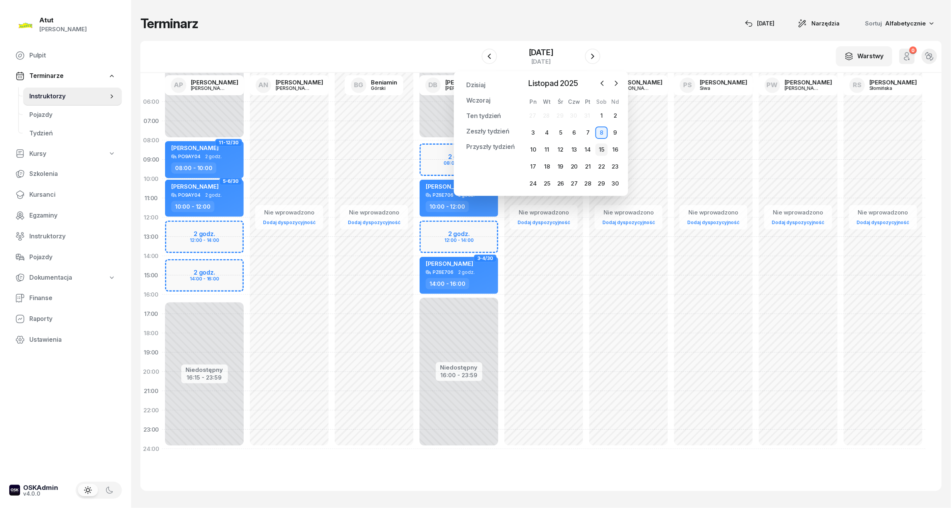
click at [602, 149] on div "15" at bounding box center [601, 149] width 12 height 12
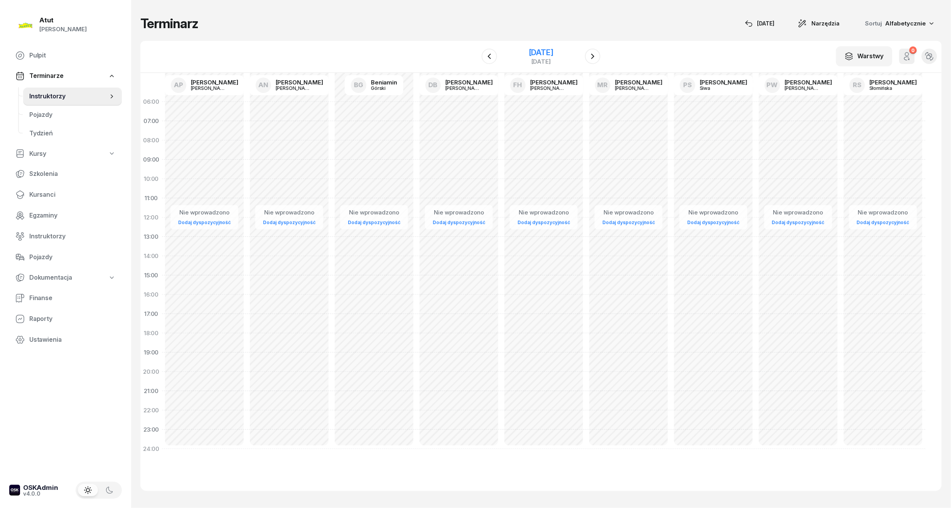
click at [528, 49] on div "[DATE]" at bounding box center [540, 53] width 25 height 8
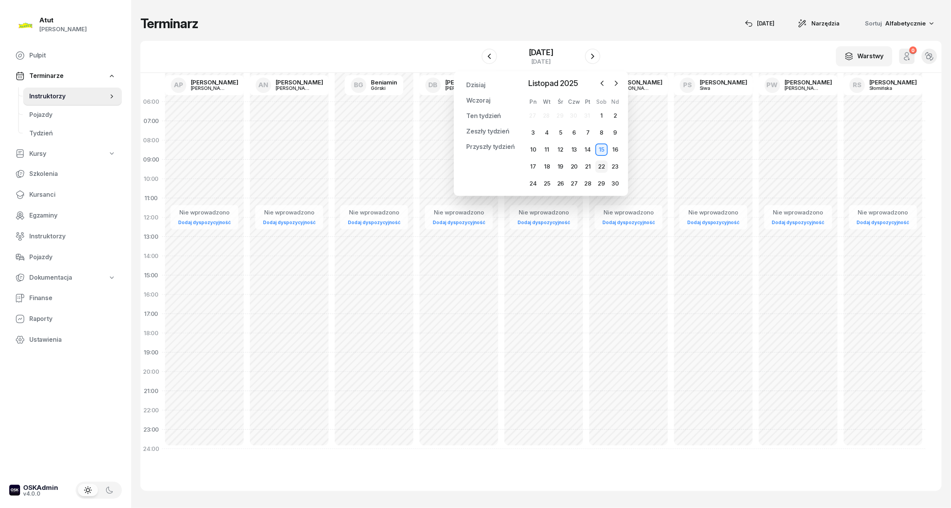
click at [605, 164] on div "22" at bounding box center [601, 166] width 12 height 12
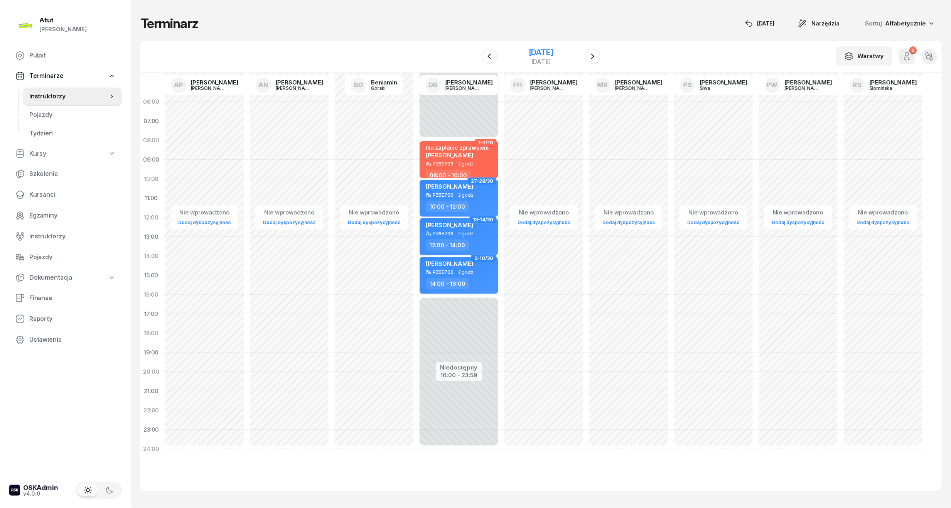
click at [529, 49] on div "[DATE]" at bounding box center [540, 53] width 25 height 8
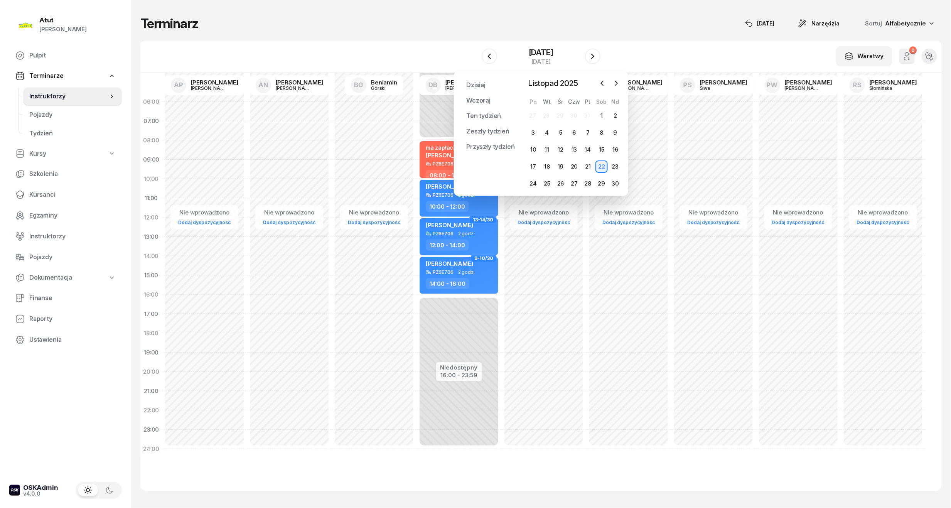
drag, startPoint x: 599, startPoint y: 183, endPoint x: 594, endPoint y: 173, distance: 10.5
click at [599, 181] on div "29" at bounding box center [601, 183] width 12 height 12
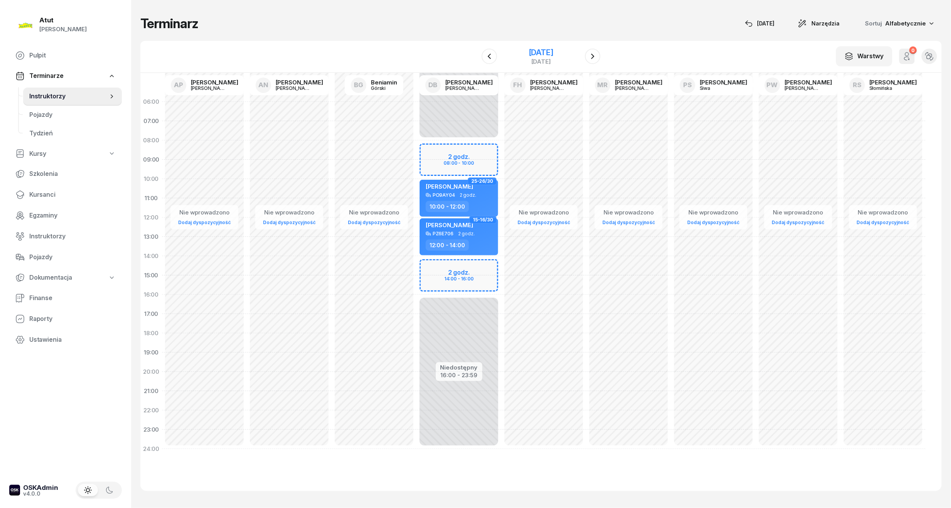
click at [535, 52] on div "[DATE]" at bounding box center [540, 53] width 25 height 8
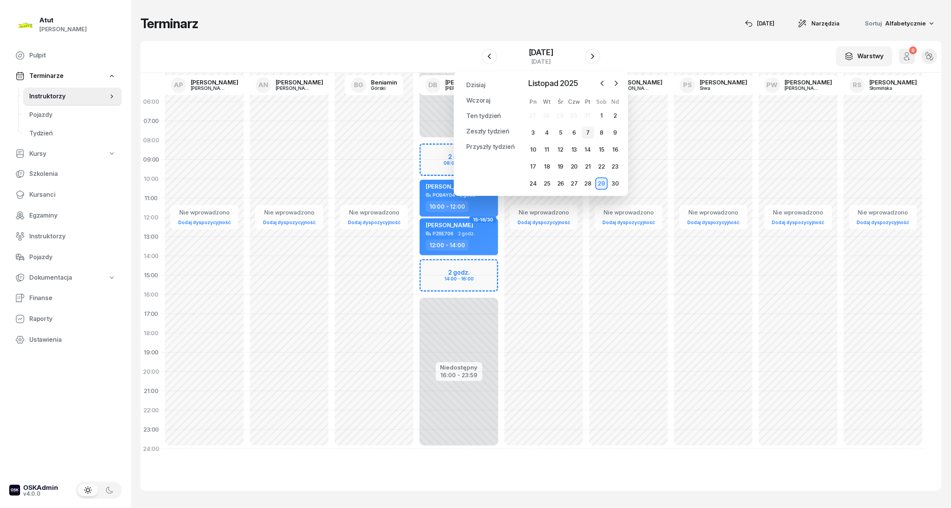
click at [591, 133] on div "7" at bounding box center [588, 132] width 12 height 12
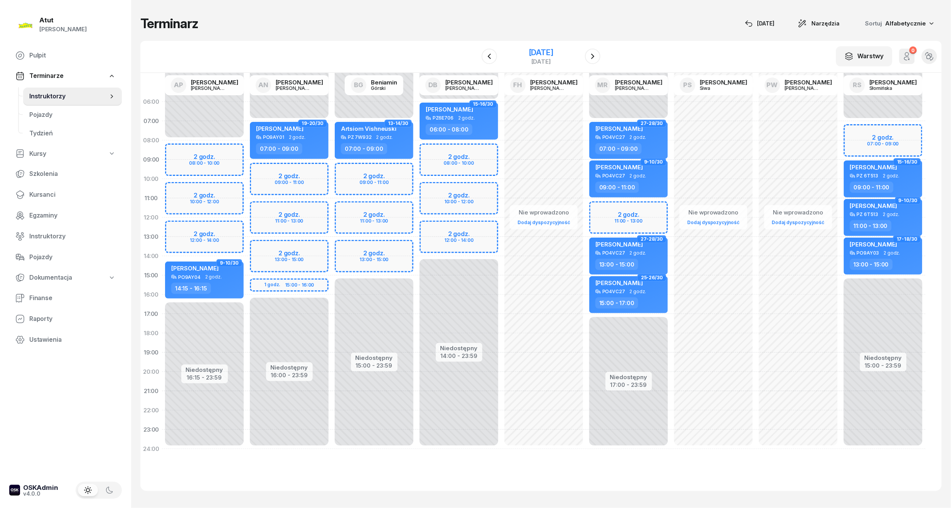
click at [528, 49] on div "[DATE]" at bounding box center [540, 53] width 25 height 8
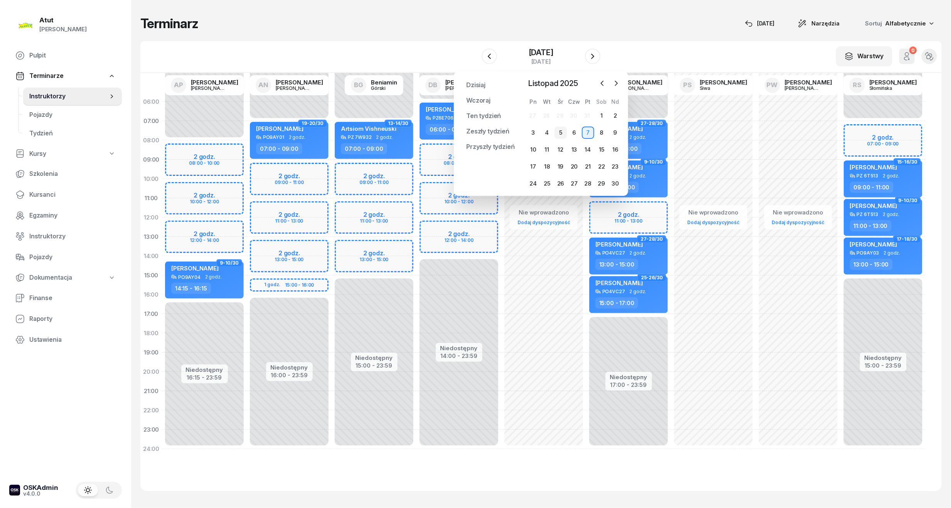
click at [558, 131] on div "5" at bounding box center [560, 132] width 12 height 12
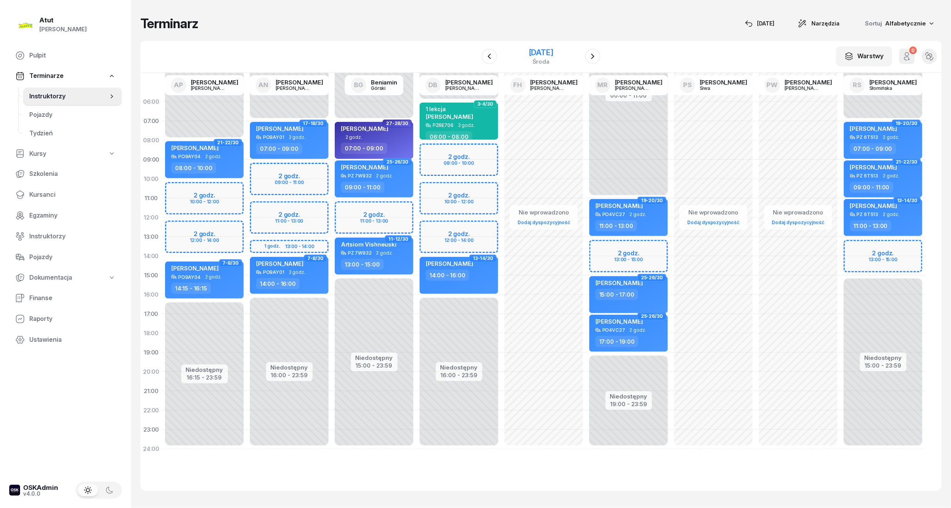
click at [544, 51] on div "[DATE]" at bounding box center [540, 53] width 25 height 8
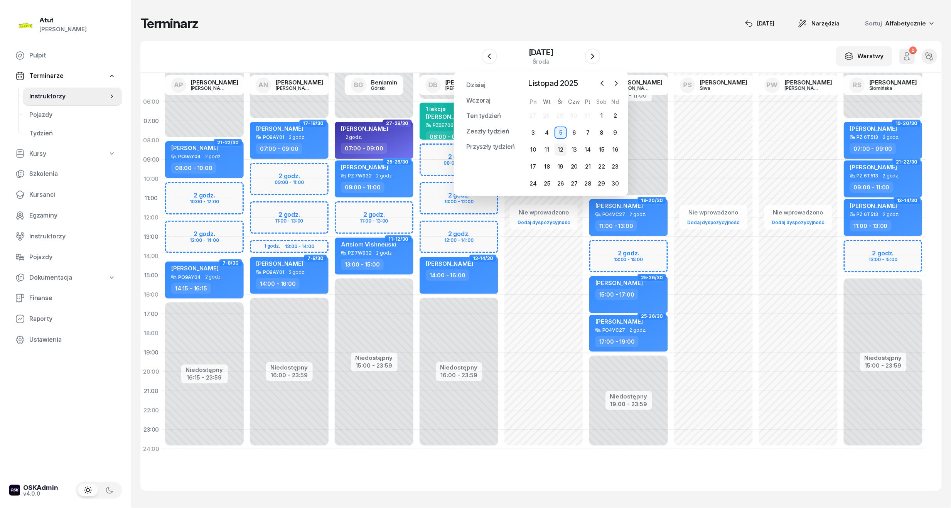
click at [561, 147] on div "12" at bounding box center [560, 149] width 12 height 12
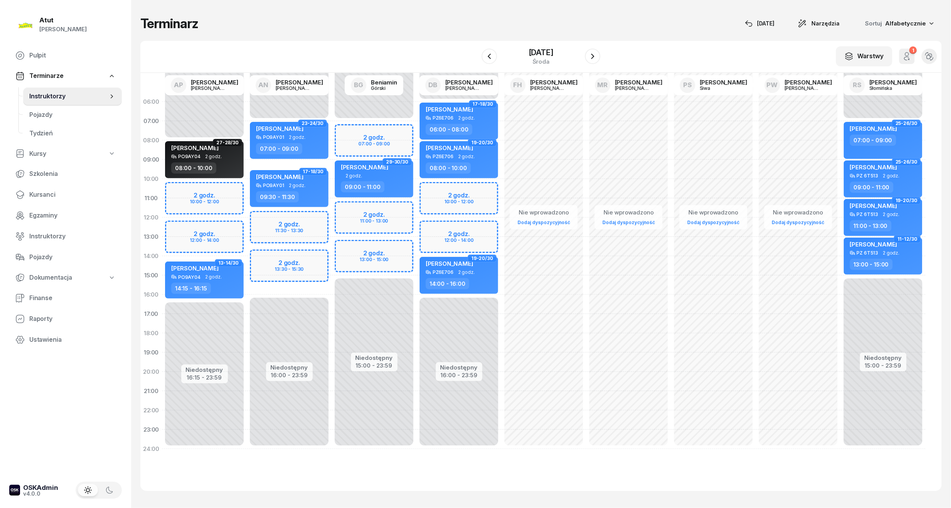
click at [207, 231] on div "Niedostępny 00:00 - 08:00 Niedostępny 16:15 - 23:59 2 godz. 10:00 - 12:00 2 god…" at bounding box center [204, 275] width 85 height 366
select select "12"
select select "14"
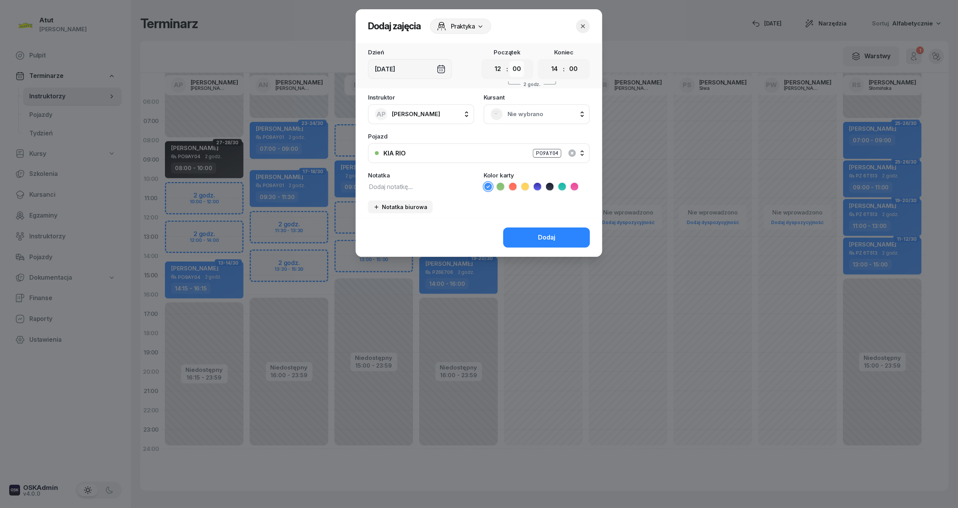
click at [517, 70] on select "00 05 10 15 20 25 30 35 40 45 50 55" at bounding box center [517, 69] width 15 height 16
select select "15"
click at [510, 61] on select "00 05 10 15 20 25 30 35 40 45 50 55" at bounding box center [517, 69] width 15 height 16
click at [565, 68] on div ":" at bounding box center [565, 68] width 2 height 9
click at [574, 70] on select "00 05 10 15 20 25 30 35 40 45 50 55" at bounding box center [573, 69] width 15 height 16
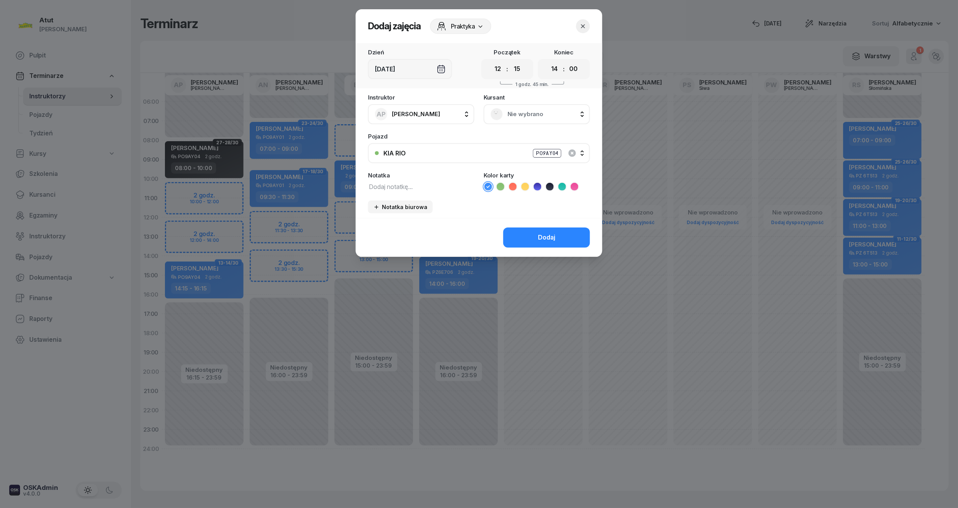
select select "15"
click at [567, 61] on select "00 05 10 15 20 25 30 35 40 45 50 55" at bounding box center [573, 69] width 15 height 16
click at [533, 108] on div "Nie wybrano" at bounding box center [537, 114] width 93 height 12
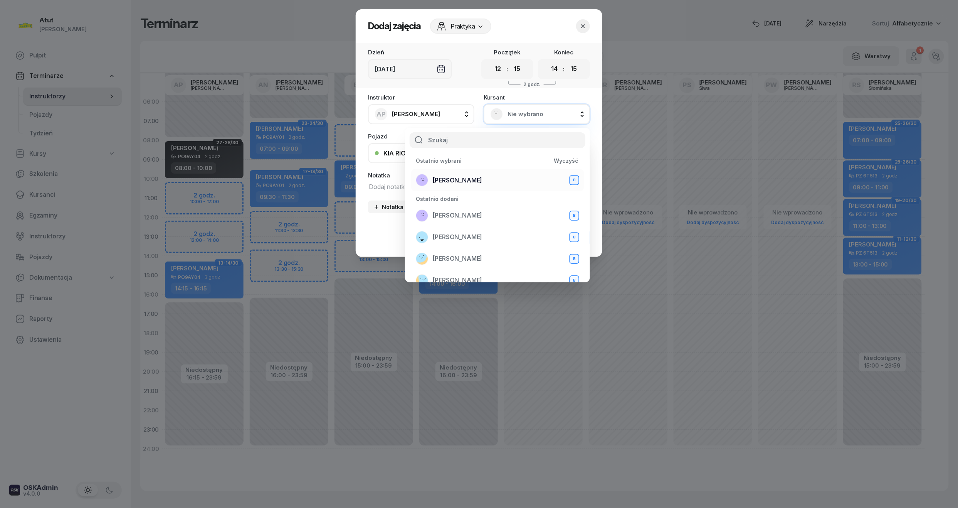
click at [491, 172] on li "[PERSON_NAME] B" at bounding box center [497, 180] width 173 height 22
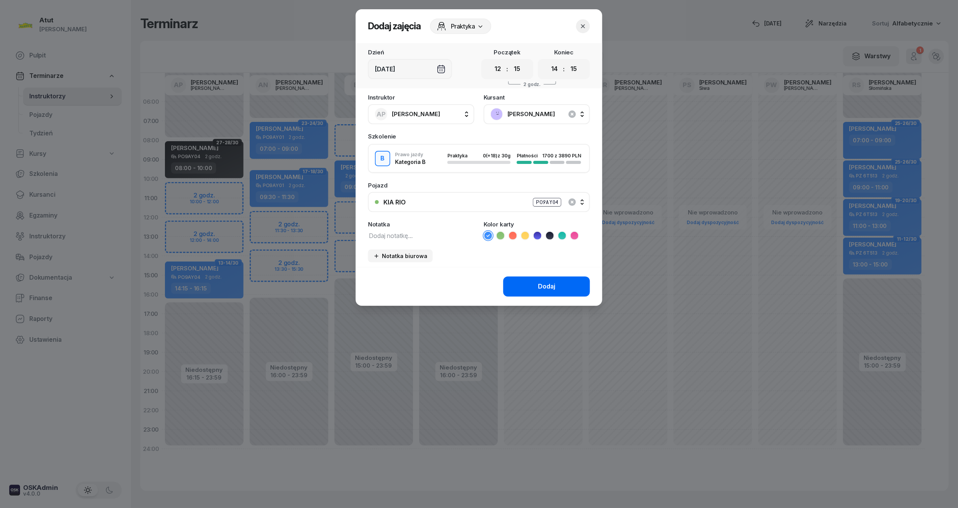
click at [538, 287] on div "Dodaj" at bounding box center [546, 286] width 17 height 10
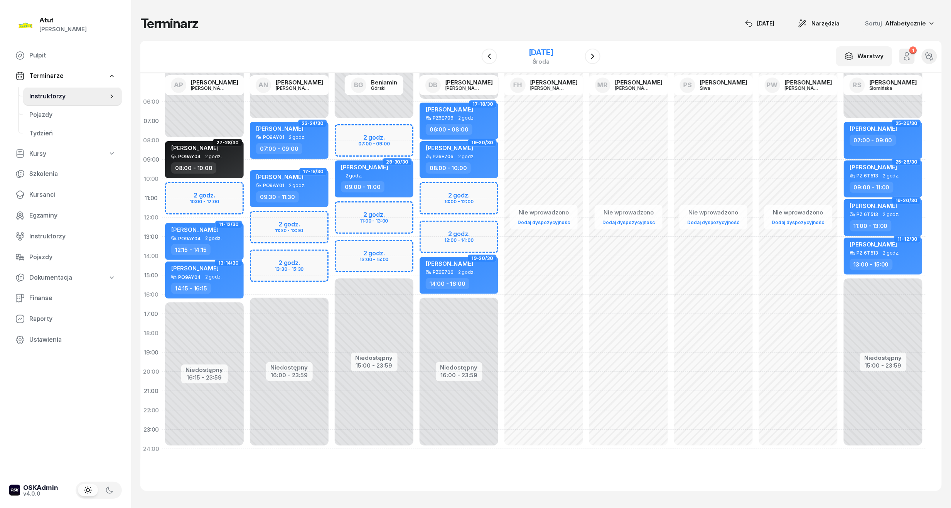
click at [544, 50] on div "[DATE]" at bounding box center [540, 53] width 25 height 8
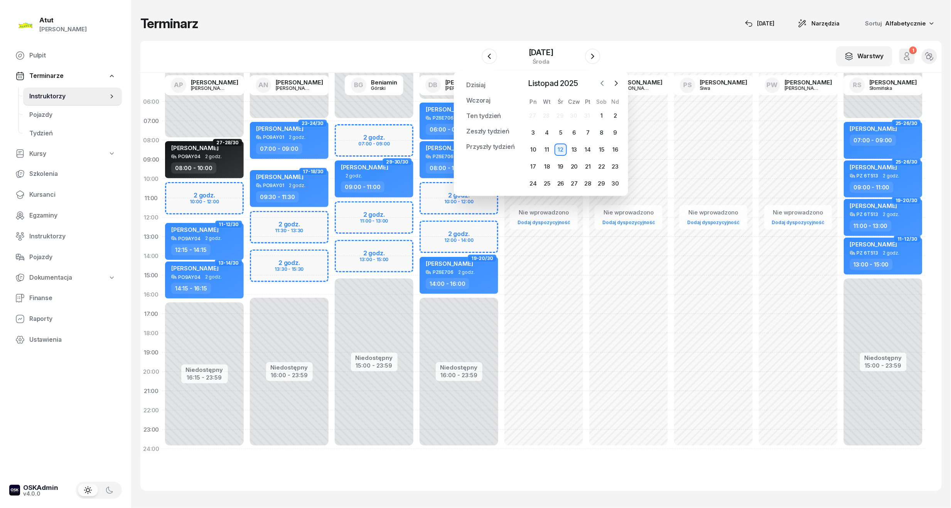
click at [603, 82] on icon "button" at bounding box center [602, 83] width 8 height 8
click at [536, 162] on div "20" at bounding box center [533, 166] width 12 height 12
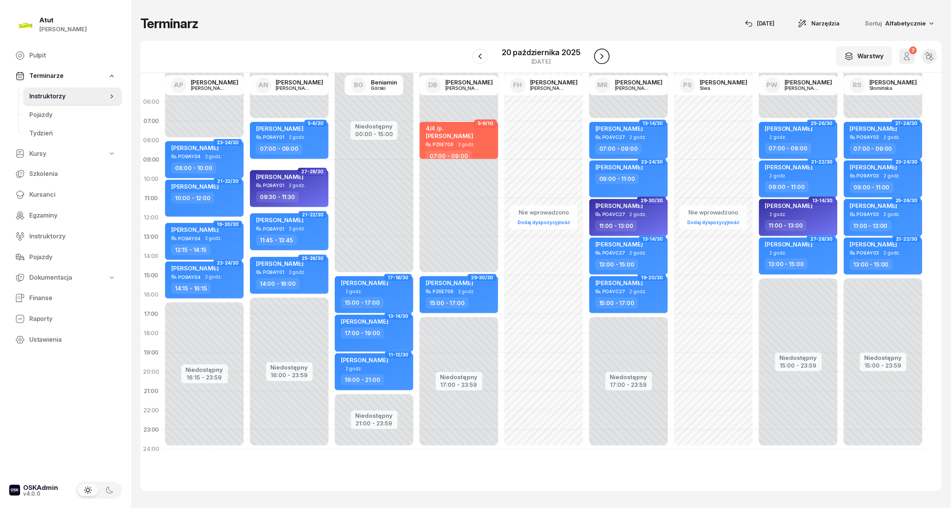
click at [602, 57] on icon "button" at bounding box center [601, 56] width 9 height 9
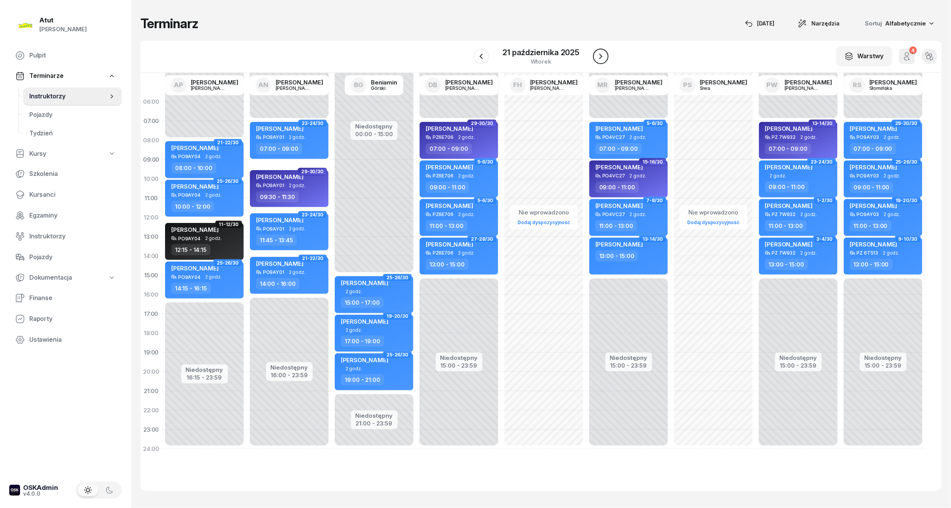
click at [605, 59] on icon "button" at bounding box center [600, 56] width 9 height 9
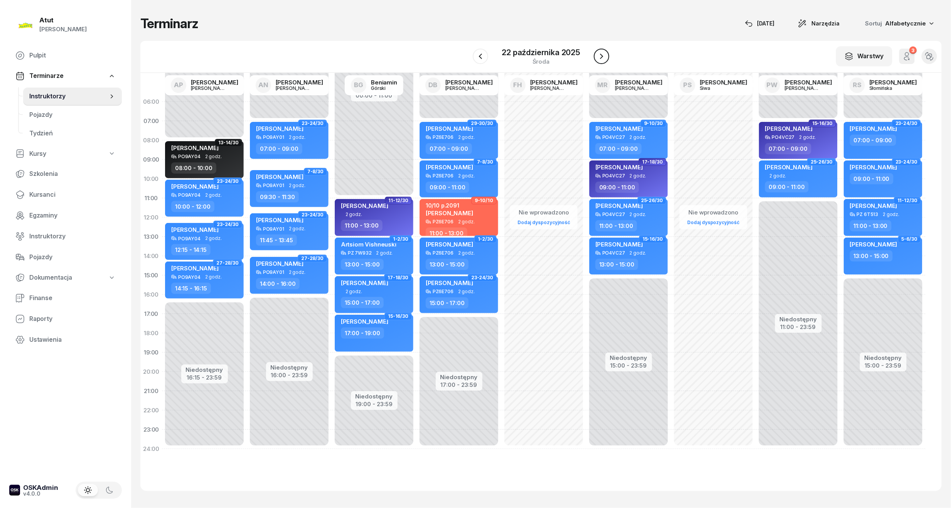
click at [605, 59] on icon "button" at bounding box center [601, 56] width 9 height 9
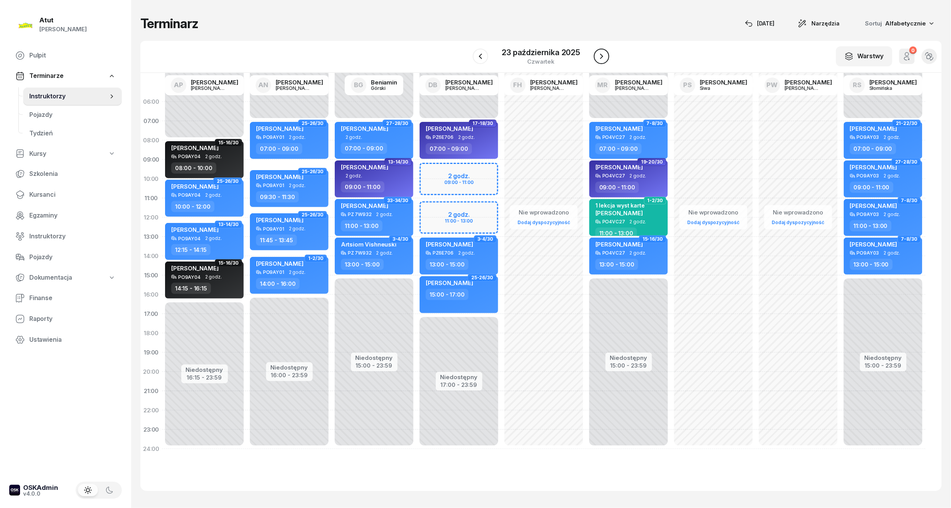
click at [605, 59] on icon "button" at bounding box center [601, 56] width 9 height 9
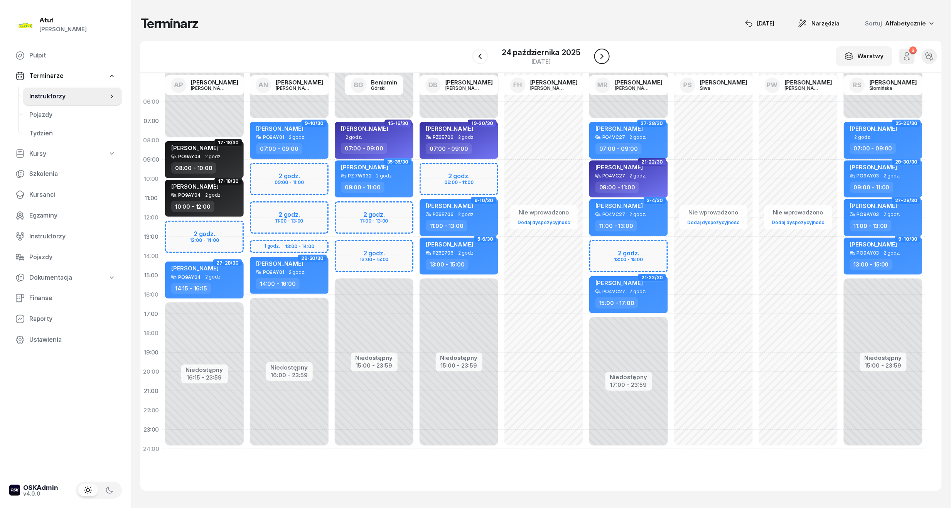
click at [605, 59] on icon "button" at bounding box center [601, 56] width 9 height 9
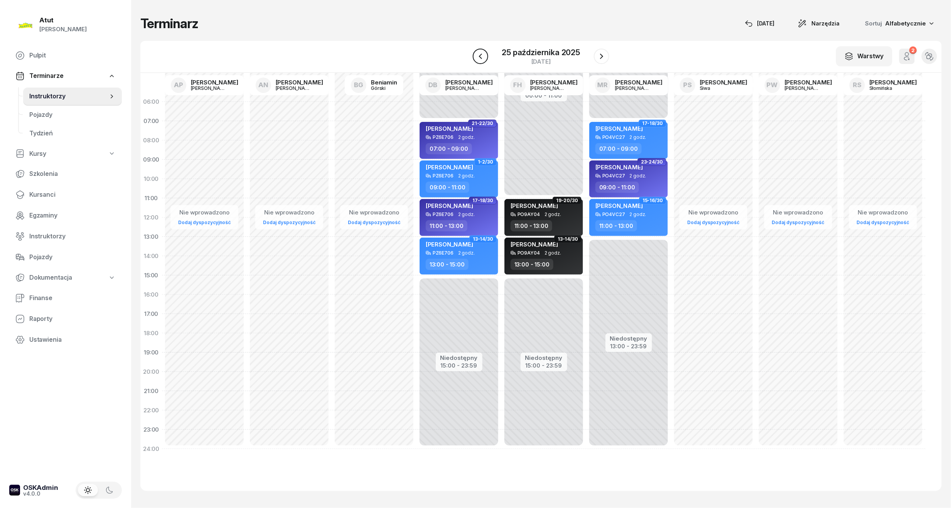
click at [480, 54] on icon "button" at bounding box center [480, 56] width 9 height 9
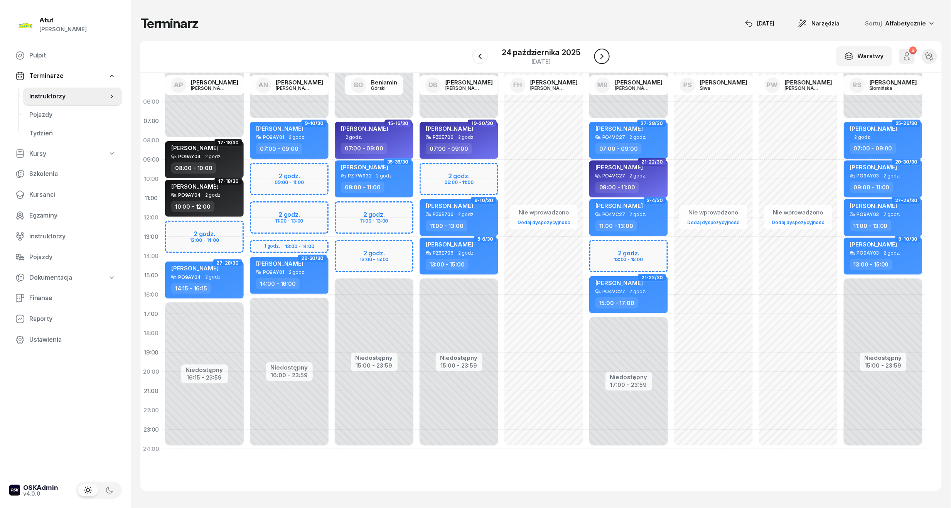
click at [594, 54] on button "button" at bounding box center [601, 56] width 15 height 15
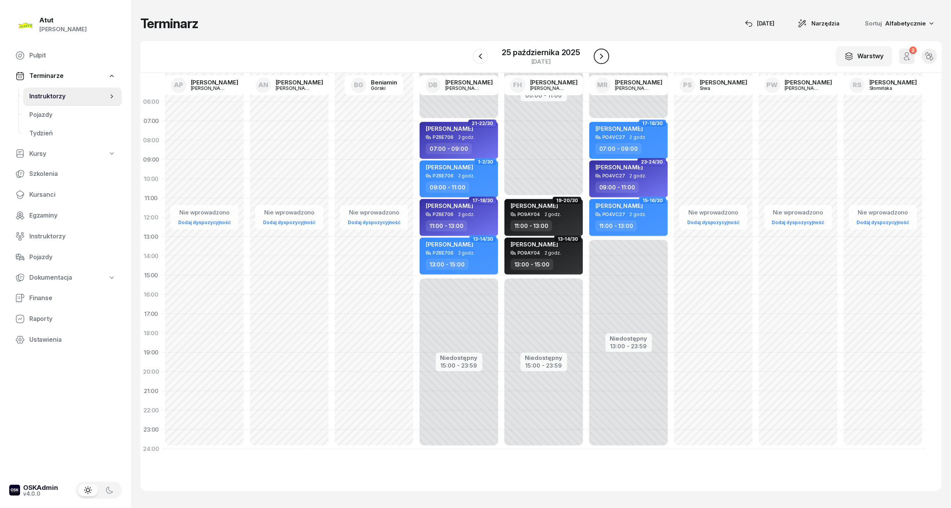
click at [594, 54] on button "button" at bounding box center [601, 56] width 15 height 15
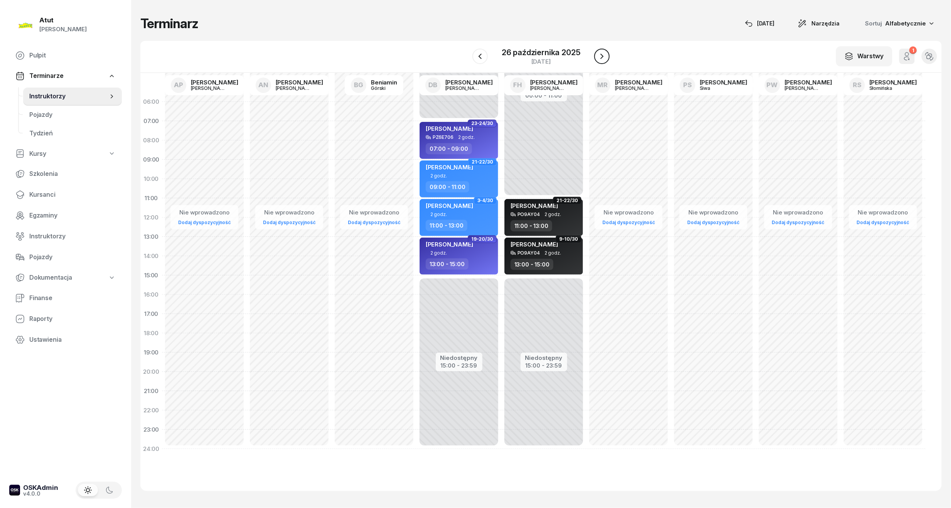
click at [594, 54] on button "button" at bounding box center [601, 56] width 15 height 15
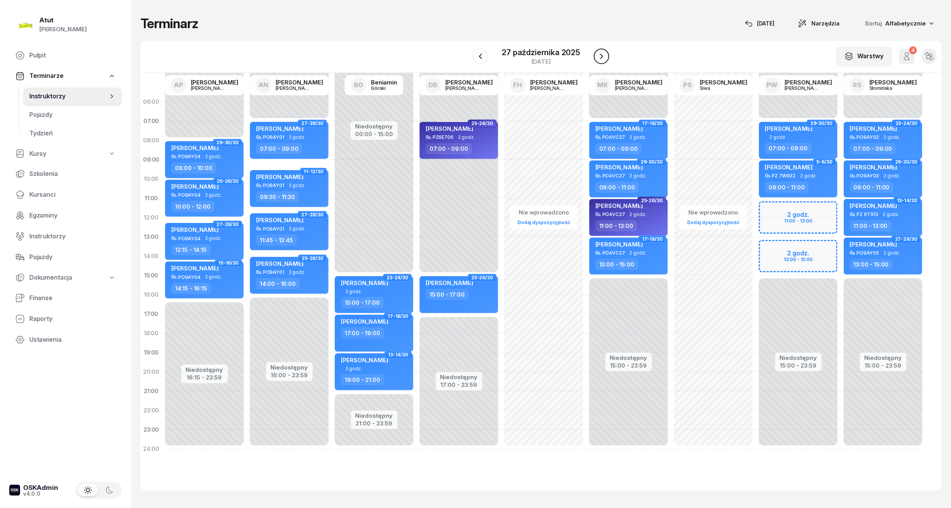
click at [594, 54] on button "button" at bounding box center [601, 56] width 15 height 15
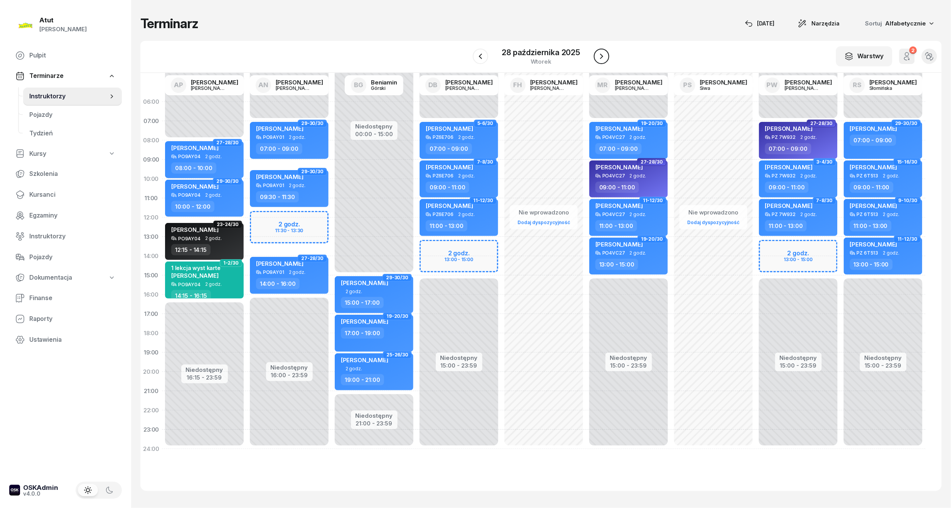
click at [594, 54] on button "button" at bounding box center [601, 56] width 15 height 15
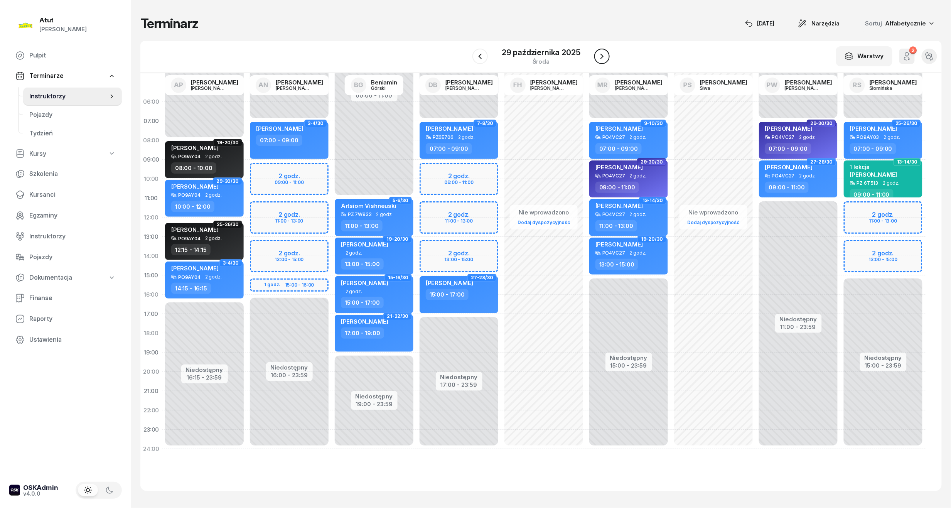
click at [594, 54] on button "button" at bounding box center [601, 56] width 15 height 15
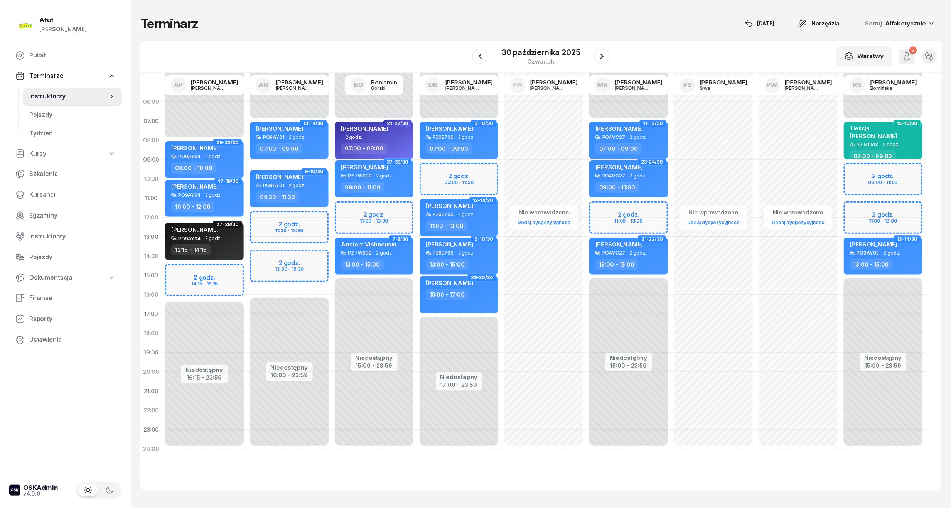
click at [234, 278] on div "Niedostępny 00:00 - 08:00 Niedostępny 16:15 - 23:59 2 godz. 14:15 - 16:15 45-46…" at bounding box center [204, 275] width 85 height 366
select select "15"
select select "17"
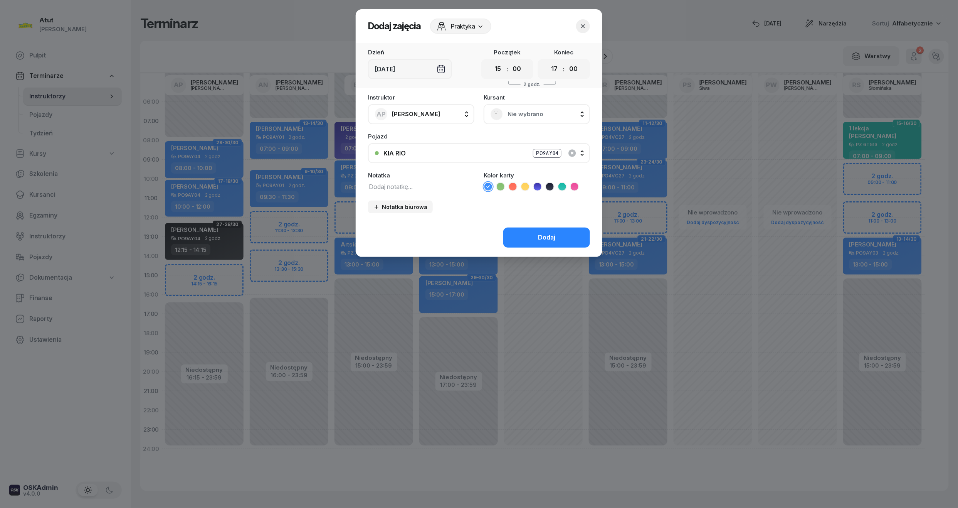
click at [514, 113] on span "Nie wybrano" at bounding box center [546, 114] width 76 height 10
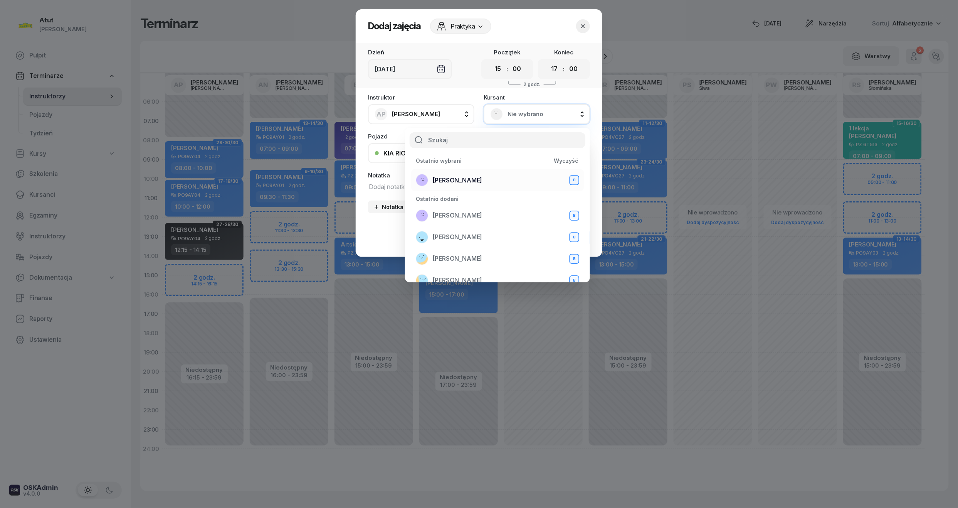
click at [454, 180] on span "[PERSON_NAME]" at bounding box center [457, 180] width 49 height 10
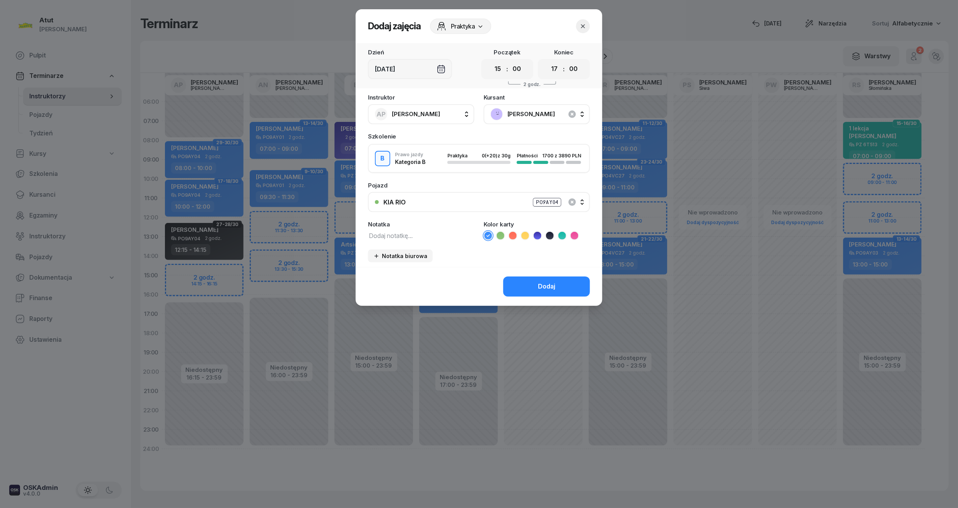
drag, startPoint x: 498, startPoint y: 68, endPoint x: 497, endPoint y: 78, distance: 9.7
click at [498, 68] on select "00 01 02 03 04 05 06 07 08 09 10 11 12 13 14 15 16 17 18 19 20 21 22 23" at bounding box center [498, 69] width 15 height 16
select select "14"
click at [491, 61] on select "00 01 02 03 04 05 06 07 08 09 10 11 12 13 14 15 16 17 18 19 20 21 22 23" at bounding box center [498, 69] width 15 height 16
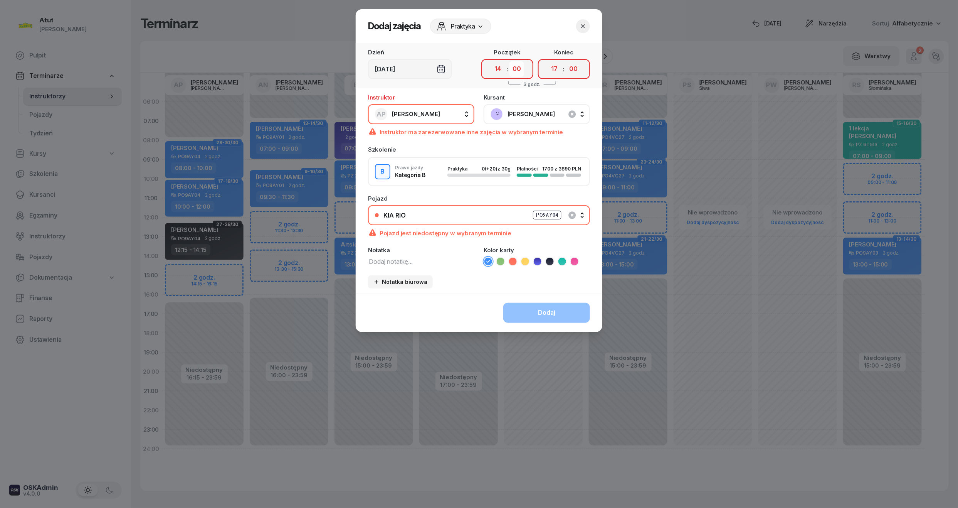
click at [518, 68] on select "00 05 10 15 20 25 30 35 40 45 50 55" at bounding box center [517, 69] width 15 height 16
select select "15"
click at [510, 61] on select "00 05 10 15 20 25 30 35 40 45 50 55" at bounding box center [517, 69] width 15 height 16
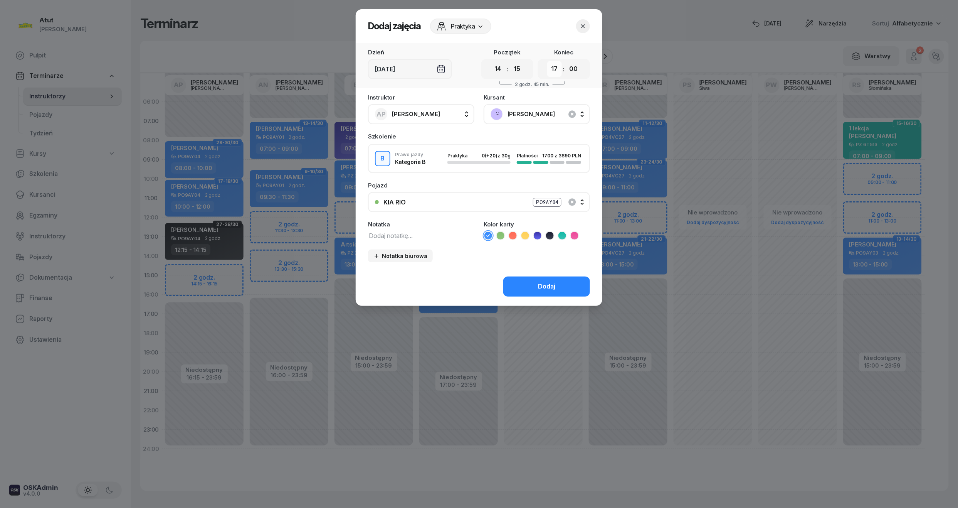
drag, startPoint x: 551, startPoint y: 68, endPoint x: 554, endPoint y: 76, distance: 8.7
click at [551, 68] on select "00 01 02 03 04 05 06 07 08 09 10 11 12 13 14 15 16 17 18 19 20 21 22 23" at bounding box center [554, 69] width 15 height 16
select select "16"
click at [547, 61] on select "00 01 02 03 04 05 06 07 08 09 10 11 12 13 14 15 16 17 18 19 20 21 22 23" at bounding box center [554, 69] width 15 height 16
click at [571, 68] on select "00 05 10 15 20 25 30 35 40 45 50 55" at bounding box center [573, 69] width 15 height 16
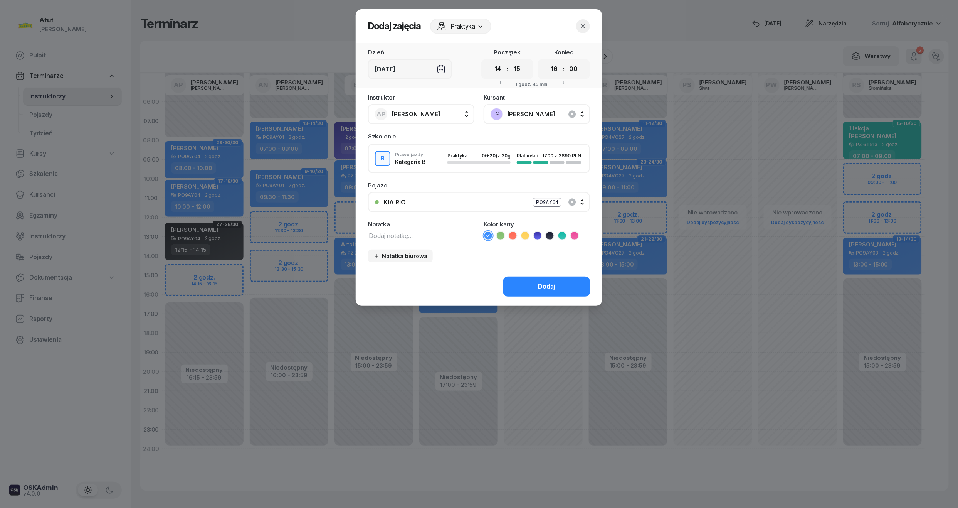
select select "15"
click at [567, 61] on select "00 05 10 15 20 25 30 35 40 45 50 55" at bounding box center [573, 69] width 15 height 16
click at [440, 230] on textarea at bounding box center [421, 235] width 106 height 10
click at [562, 232] on icon at bounding box center [563, 236] width 8 height 8
click at [443, 230] on textarea at bounding box center [421, 235] width 106 height 10
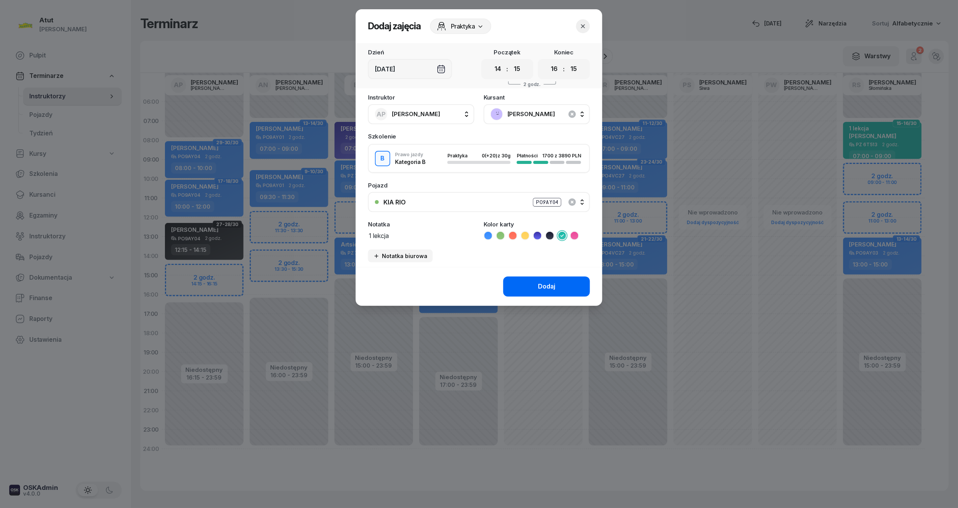
type textarea "1 lekcja"
click at [542, 286] on div "Dodaj" at bounding box center [546, 286] width 17 height 10
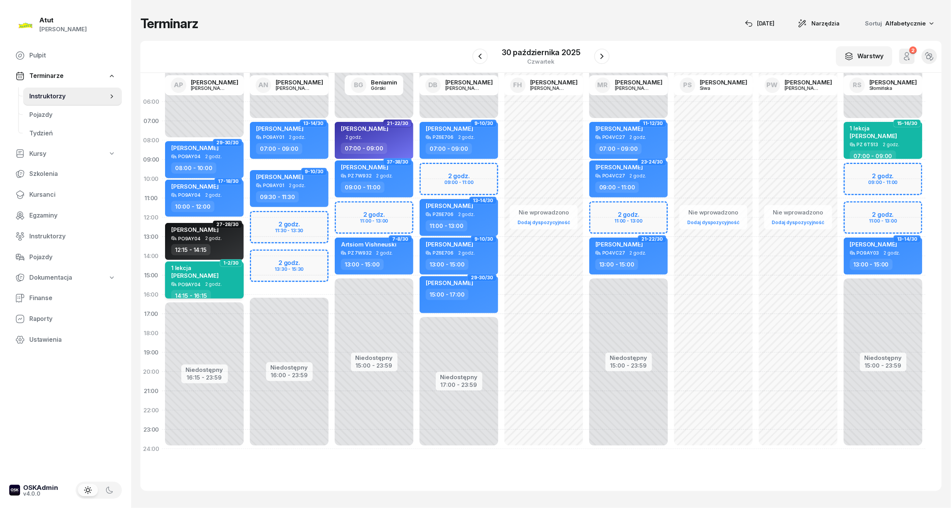
click at [204, 268] on div "1 lekcja" at bounding box center [194, 267] width 47 height 7
select select "14"
select select "15"
select select "16"
select select "15"
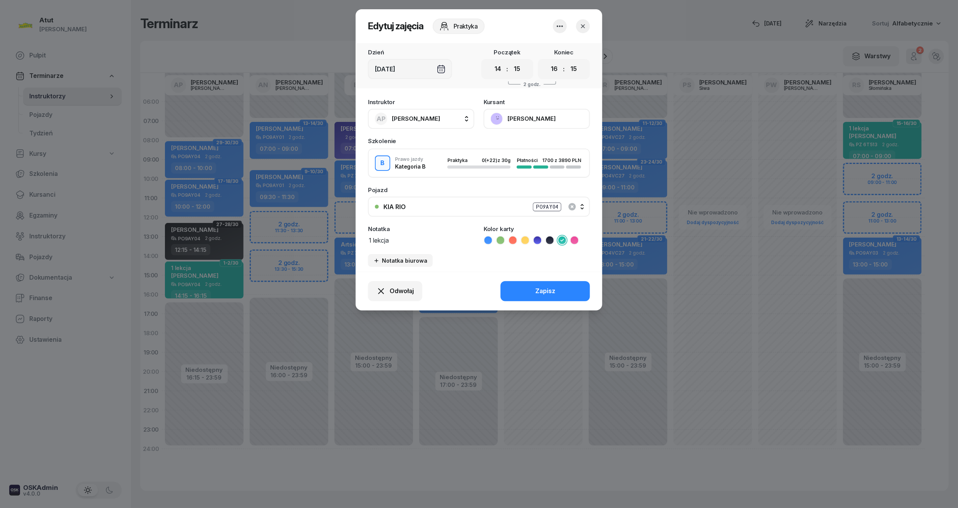
click at [548, 117] on button "[PERSON_NAME]" at bounding box center [537, 119] width 106 height 20
click at [532, 145] on link "Otwórz profil" at bounding box center [536, 144] width 102 height 19
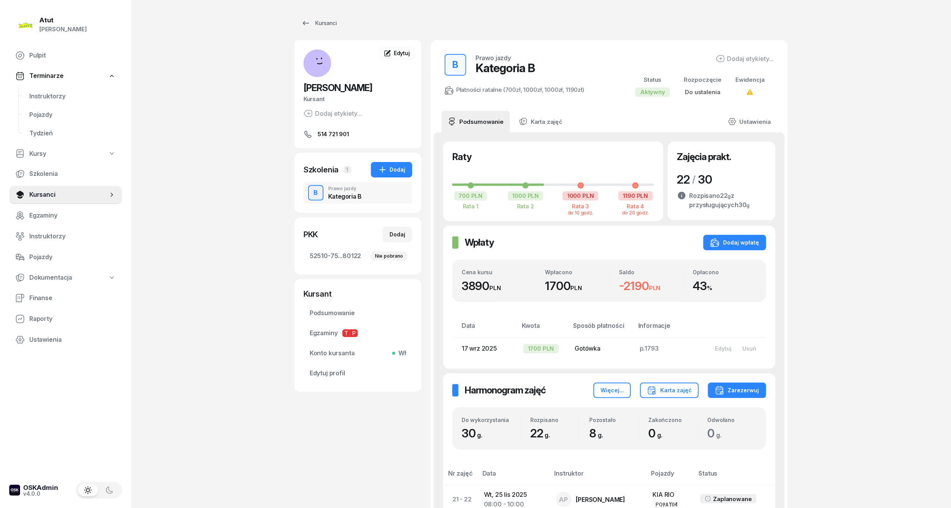
drag, startPoint x: 331, startPoint y: 259, endPoint x: 452, endPoint y: 187, distance: 141.1
click at [331, 259] on span "52510-75...80122 Nie pobrano" at bounding box center [358, 256] width 96 height 10
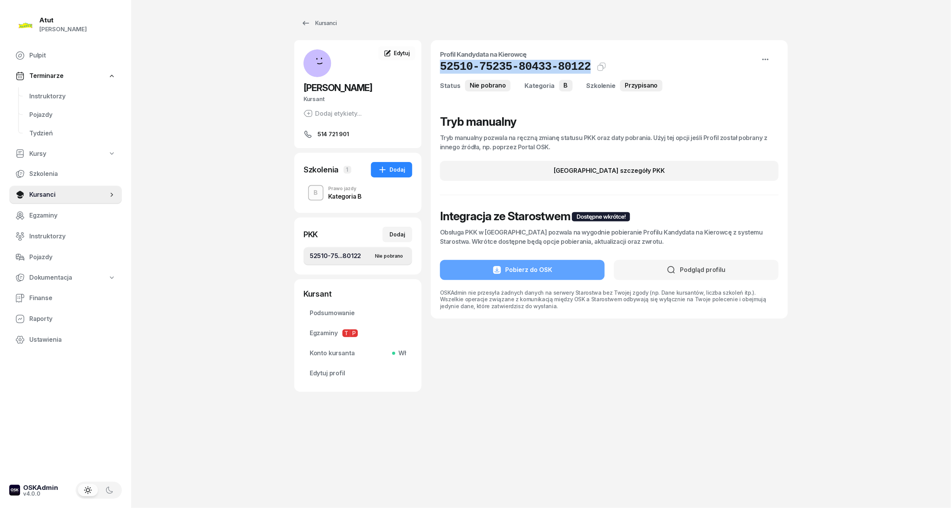
drag, startPoint x: 579, startPoint y: 66, endPoint x: 441, endPoint y: 68, distance: 137.2
click at [441, 68] on div "52510-75235-80433-80122 Kat.B" at bounding box center [609, 67] width 338 height 14
copy h1 "52510-75235-80433-80122"
drag, startPoint x: 327, startPoint y: 377, endPoint x: 342, endPoint y: 348, distance: 32.6
click at [327, 377] on span "Edytuj profil" at bounding box center [358, 373] width 96 height 10
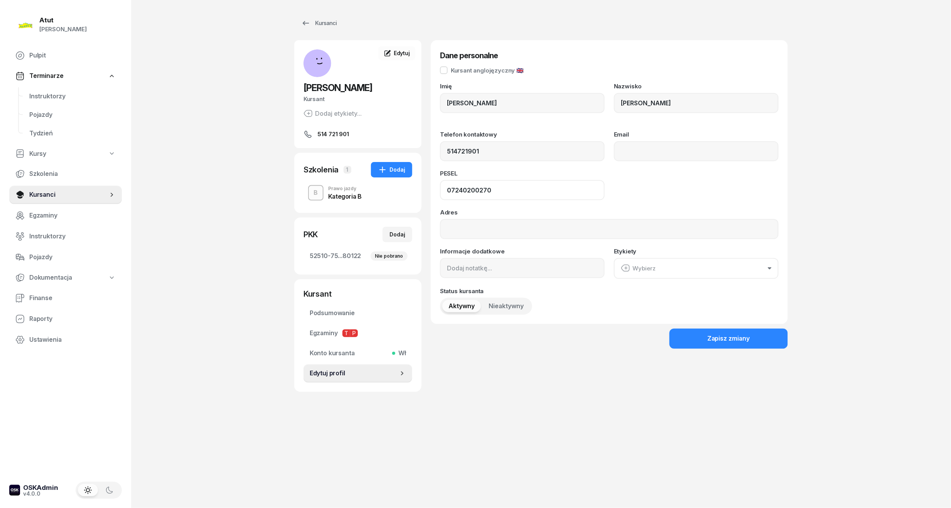
drag, startPoint x: 504, startPoint y: 185, endPoint x: 379, endPoint y: 188, distance: 124.9
click at [379, 188] on div "[PERSON_NAME] [PERSON_NAME] etykiety... 514 721 901 JN [PERSON_NAME] Kursant Ed…" at bounding box center [540, 216] width 493 height 352
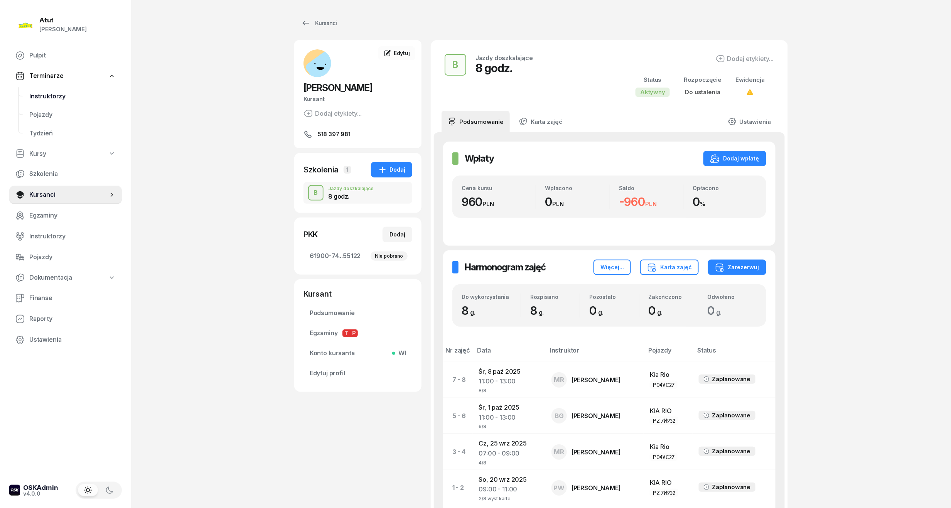
drag, startPoint x: 35, startPoint y: 94, endPoint x: 44, endPoint y: 94, distance: 9.3
click at [35, 94] on span "Instruktorzy" at bounding box center [72, 96] width 86 height 10
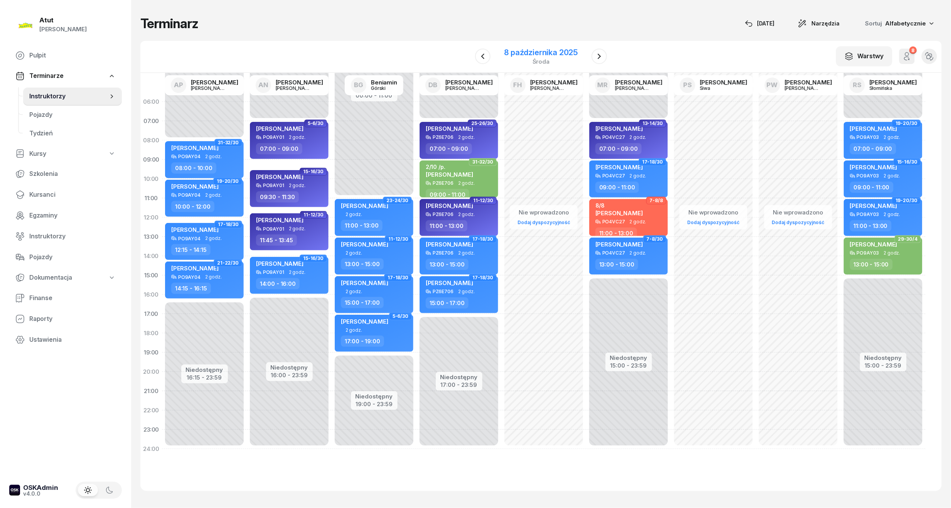
click at [531, 49] on div "8 października 2025" at bounding box center [541, 53] width 74 height 8
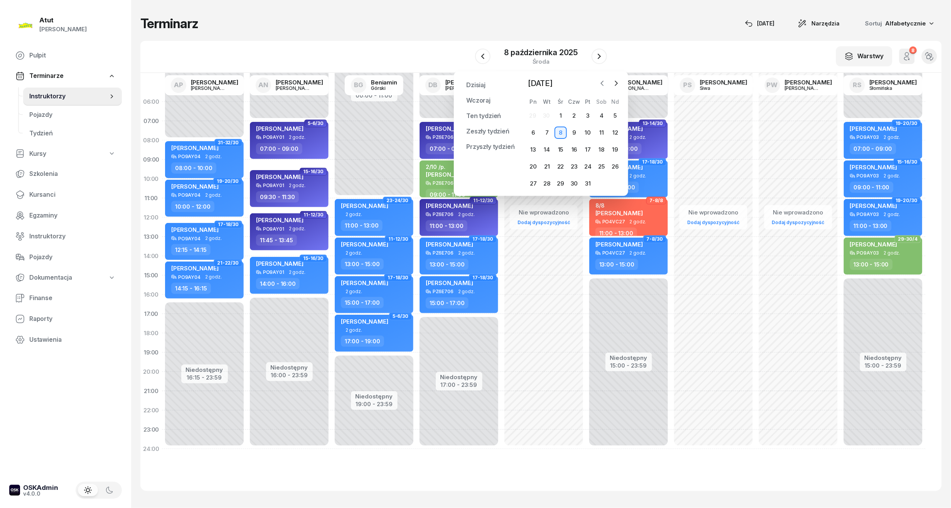
click at [603, 82] on icon "button" at bounding box center [602, 83] width 8 height 8
click at [562, 152] on div "17" at bounding box center [560, 149] width 12 height 12
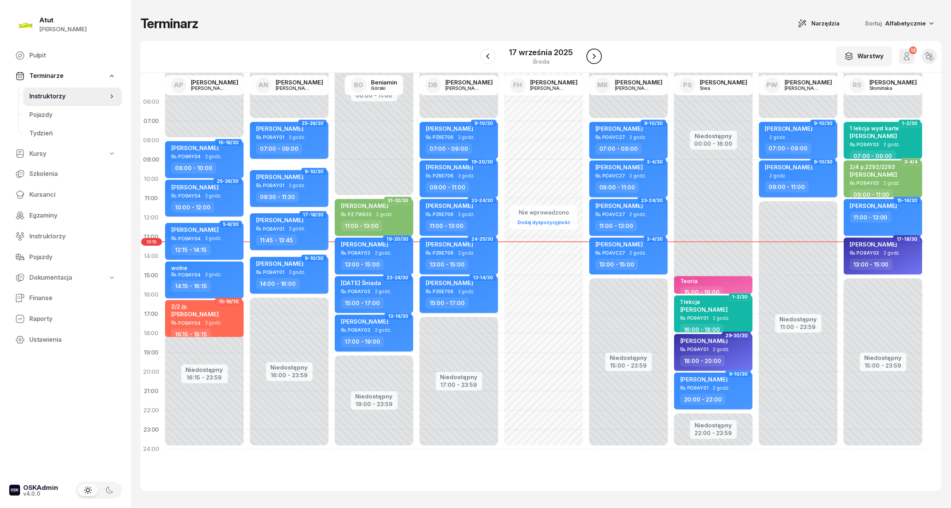
click at [594, 54] on icon "button" at bounding box center [593, 56] width 9 height 9
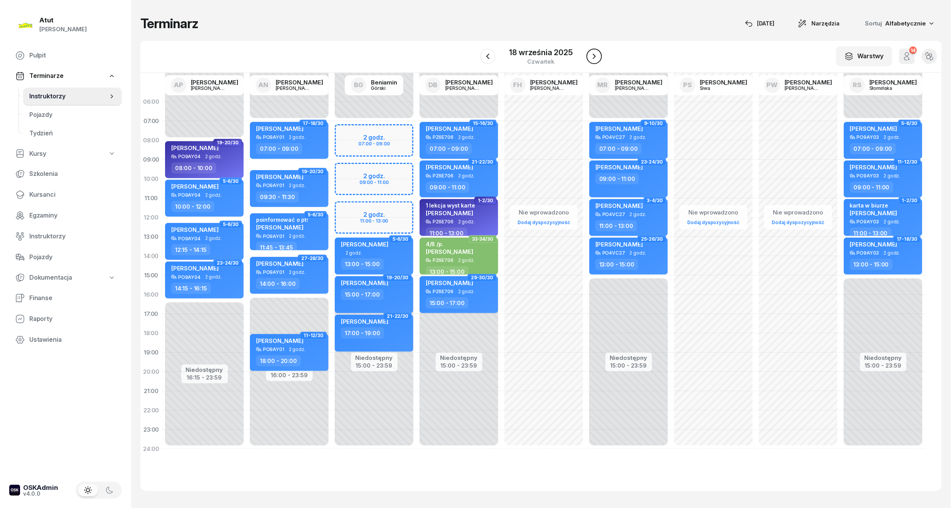
click at [594, 54] on icon "button" at bounding box center [593, 56] width 3 height 5
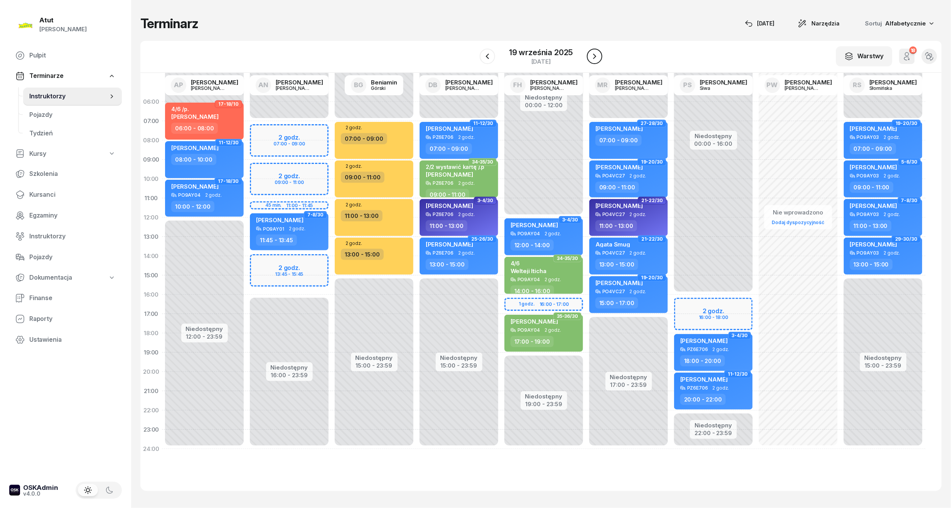
click at [591, 56] on icon "button" at bounding box center [594, 56] width 9 height 9
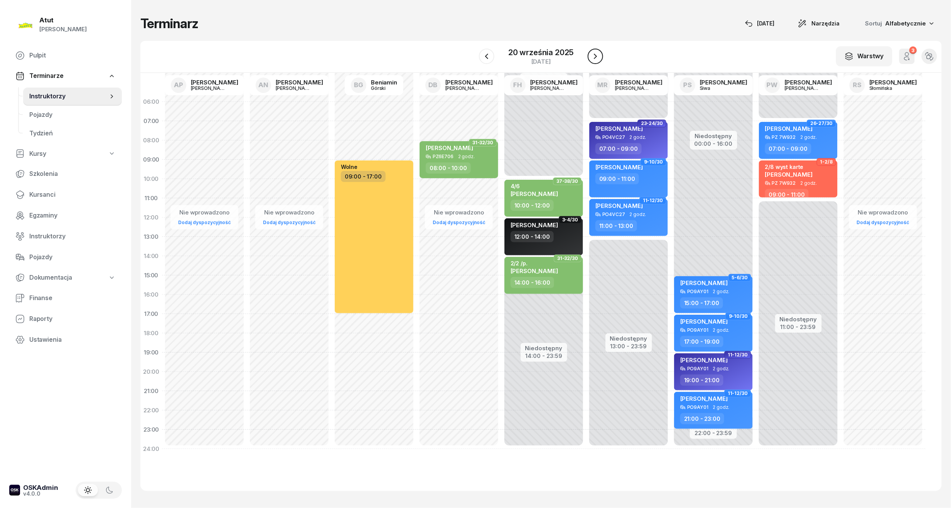
click at [592, 57] on icon "button" at bounding box center [595, 56] width 9 height 9
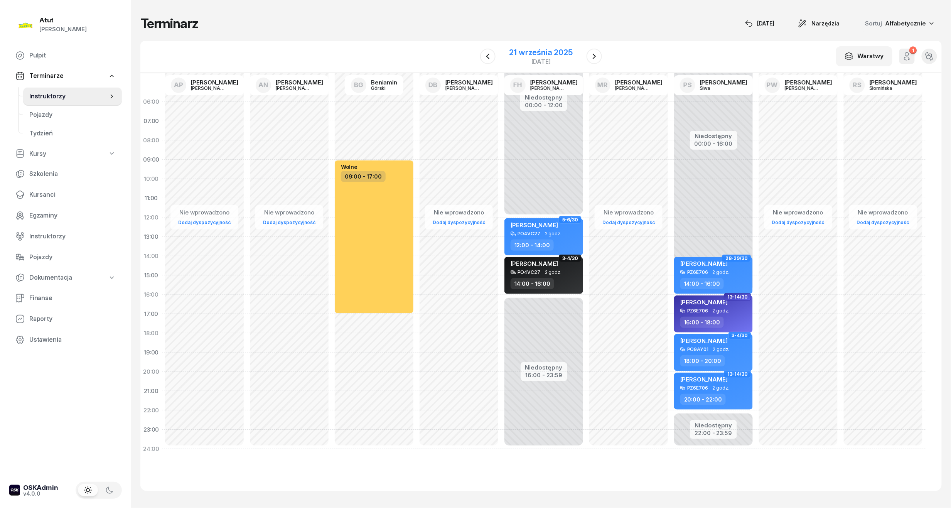
click at [538, 47] on div "21 września 2025 niedziela" at bounding box center [541, 56] width 82 height 22
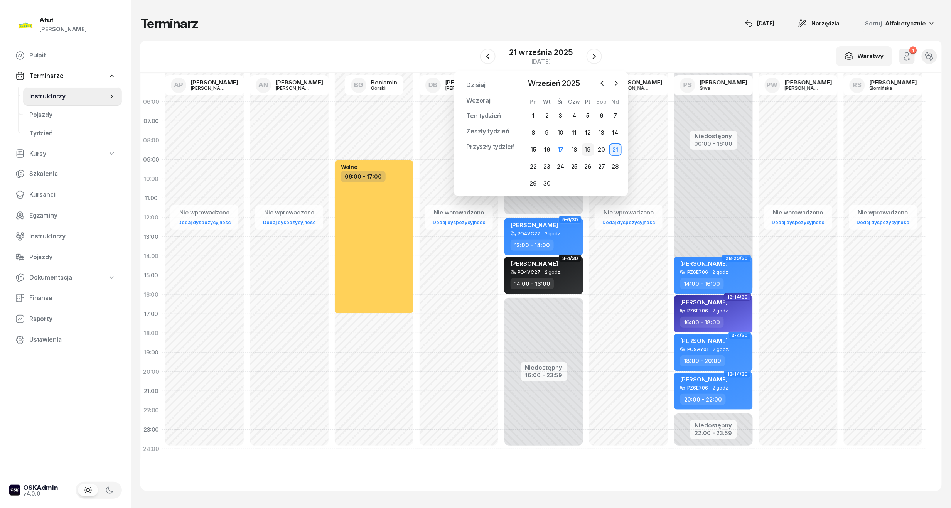
click at [589, 150] on div "19" at bounding box center [588, 149] width 12 height 12
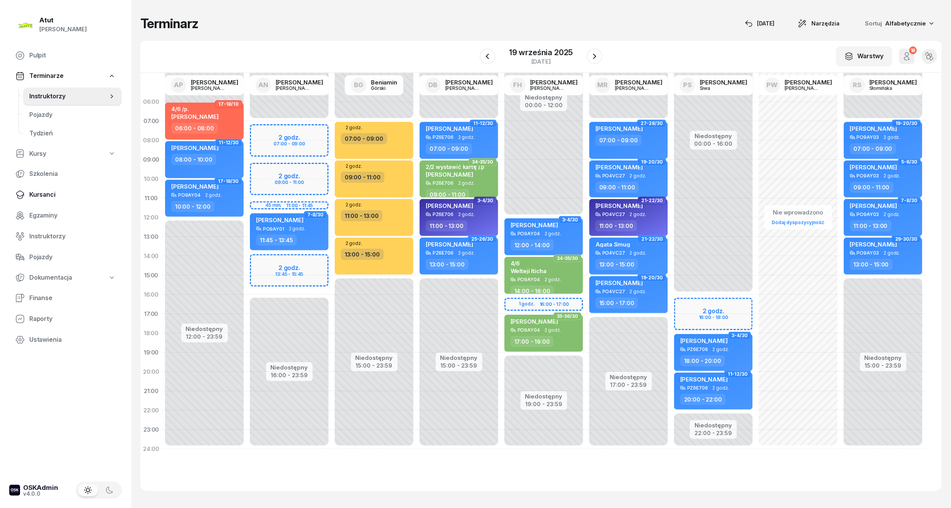
click at [38, 193] on span "Kursanci" at bounding box center [72, 195] width 86 height 10
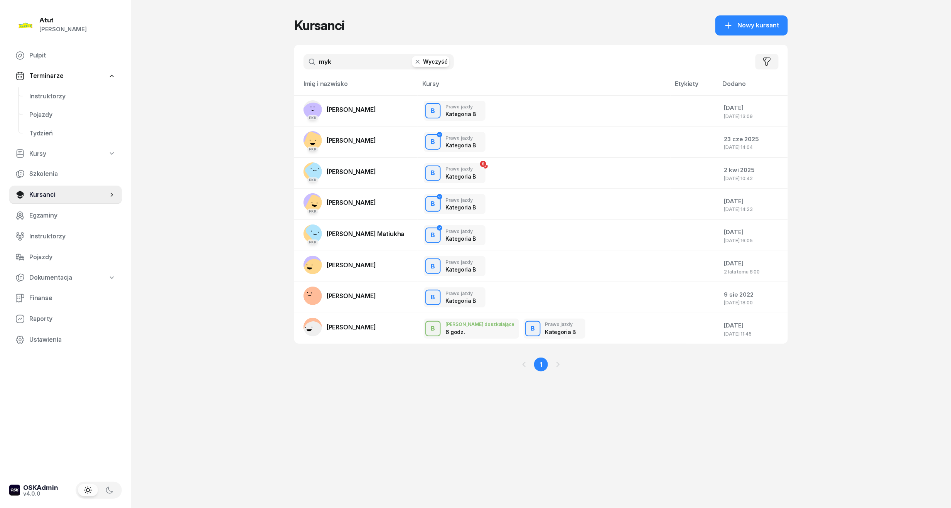
drag, startPoint x: 358, startPoint y: 56, endPoint x: 139, endPoint y: 83, distance: 221.0
click at [139, 83] on div "Atut Paulina Lis Pulpit Terminarze Instruktorzy Pojazdy Tydzień Kursy Szkolenia…" at bounding box center [475, 254] width 951 height 508
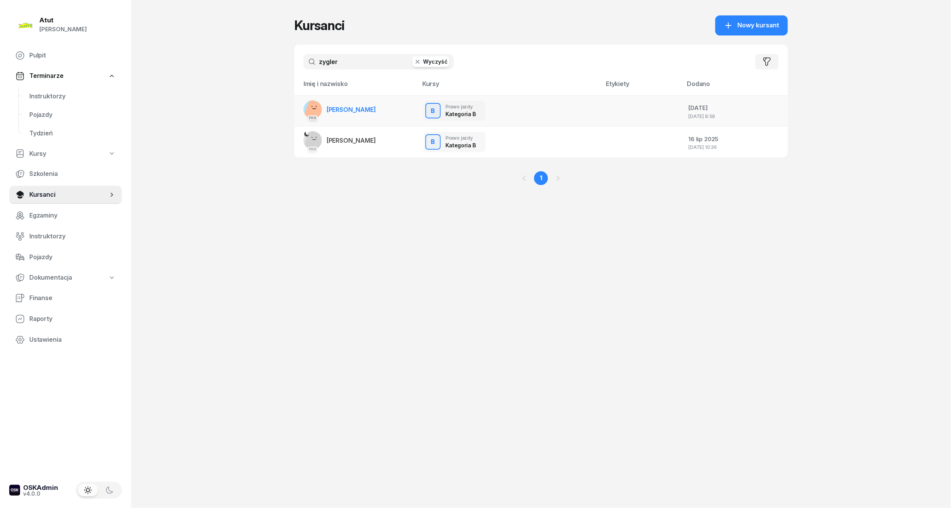
type input "zygler"
click at [353, 113] on link "PKK Aleksandra Zygler" at bounding box center [339, 109] width 72 height 19
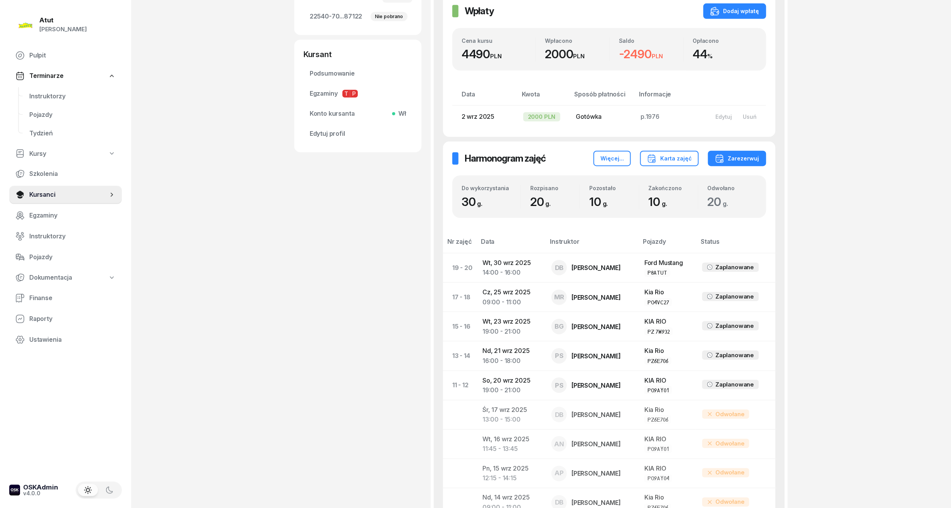
scroll to position [154, 0]
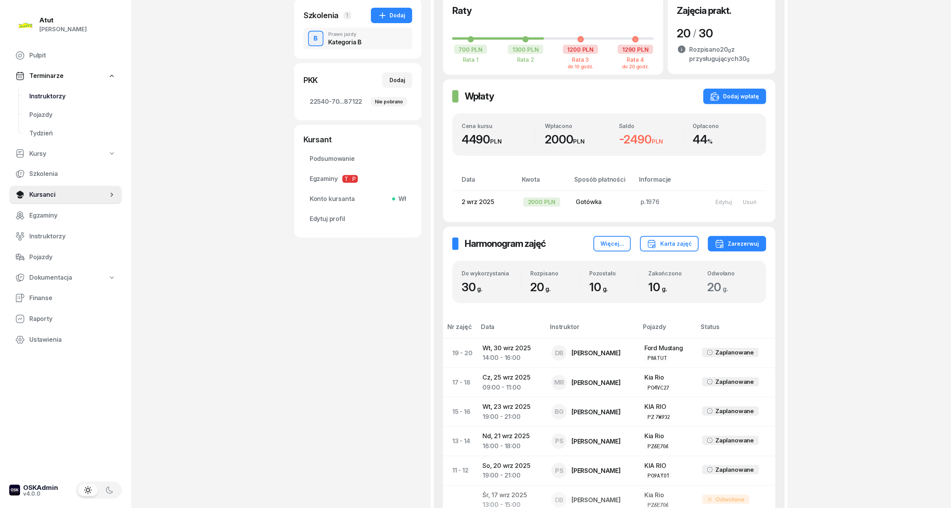
click at [31, 96] on span "Instruktorzy" at bounding box center [72, 96] width 86 height 10
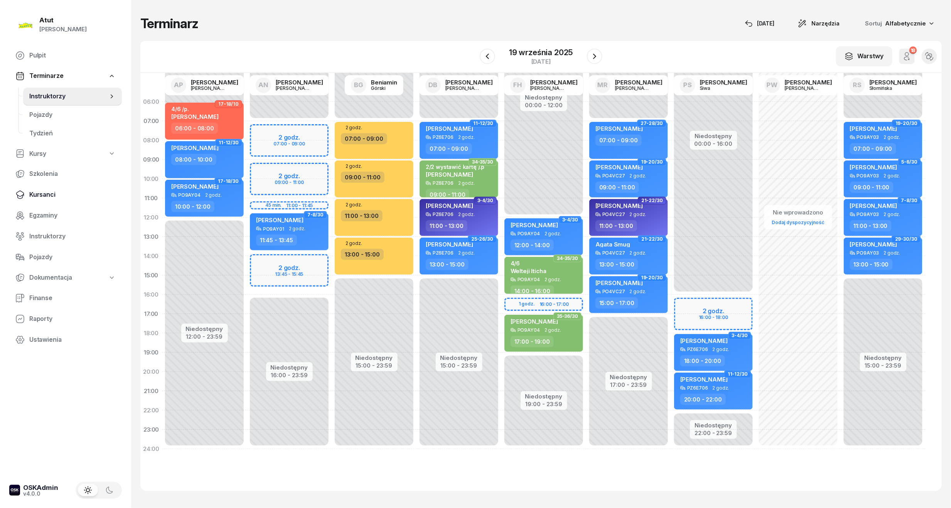
click at [44, 185] on link "Kursanci" at bounding box center [65, 194] width 113 height 19
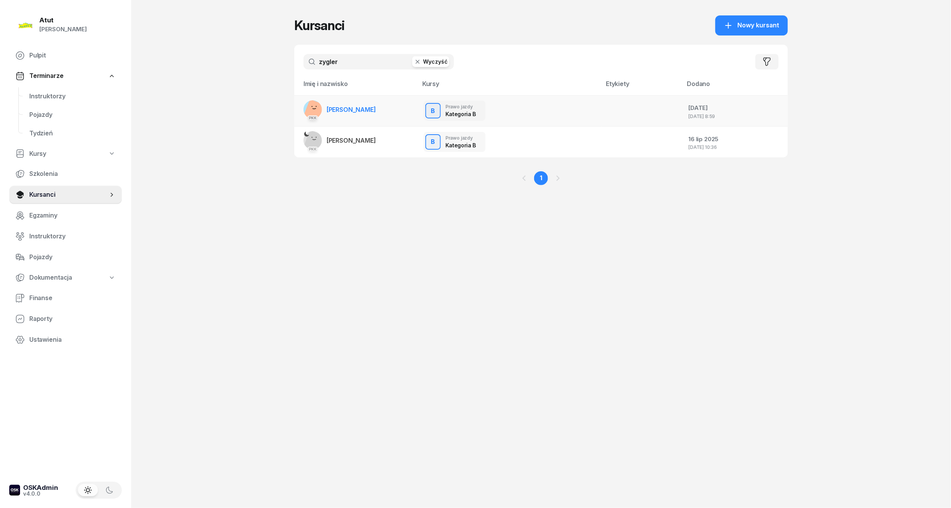
click at [352, 99] on td "PKK Aleksandra Zygler" at bounding box center [355, 110] width 123 height 31
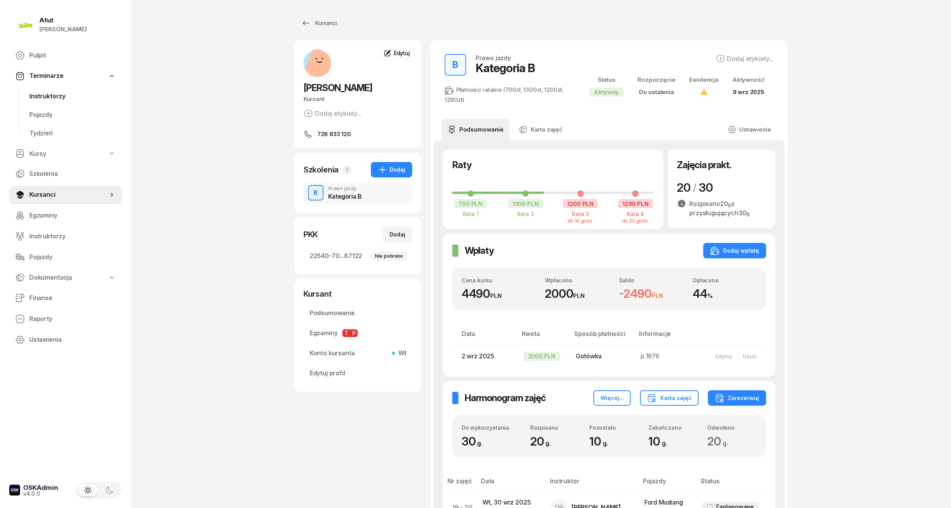
click at [53, 89] on link "Instruktorzy" at bounding box center [72, 96] width 99 height 19
